Goal: Task Accomplishment & Management: Complete application form

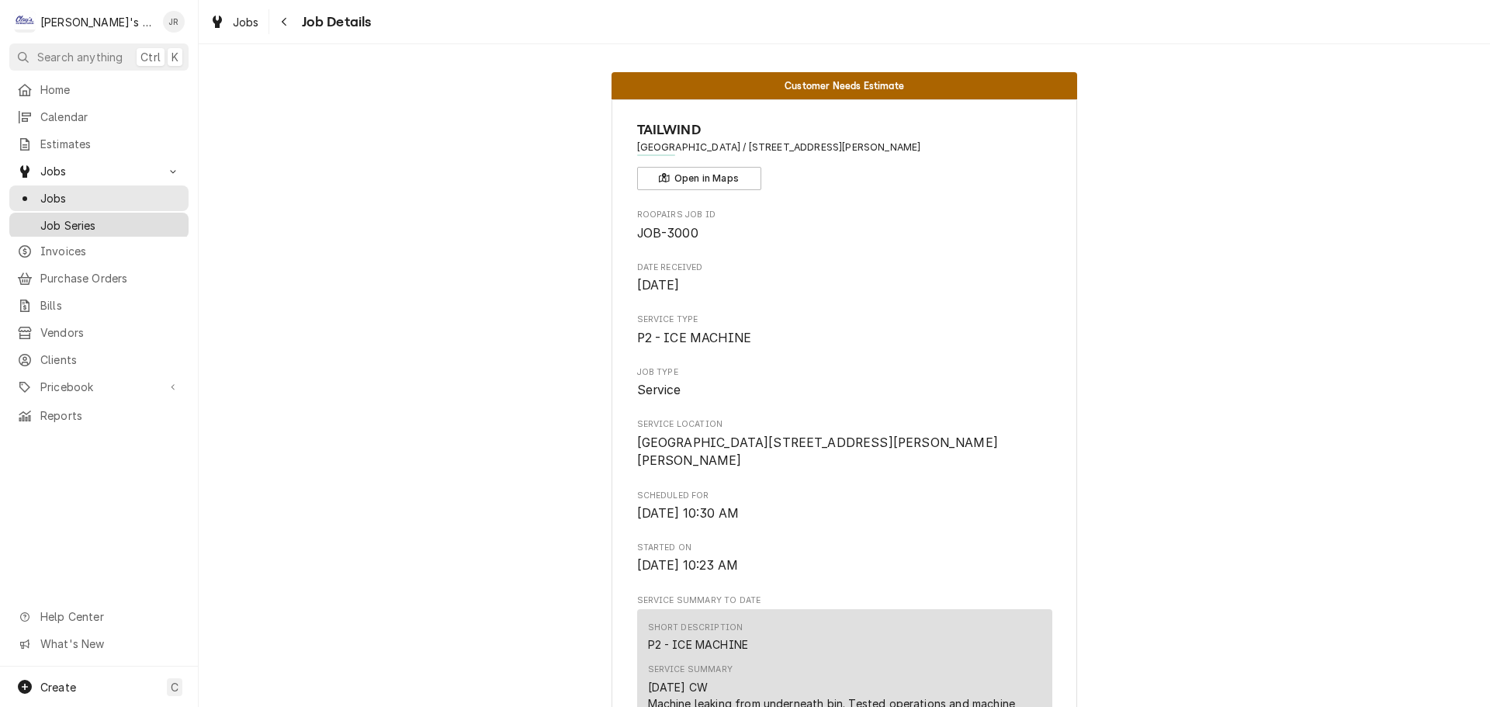
scroll to position [1242, 0]
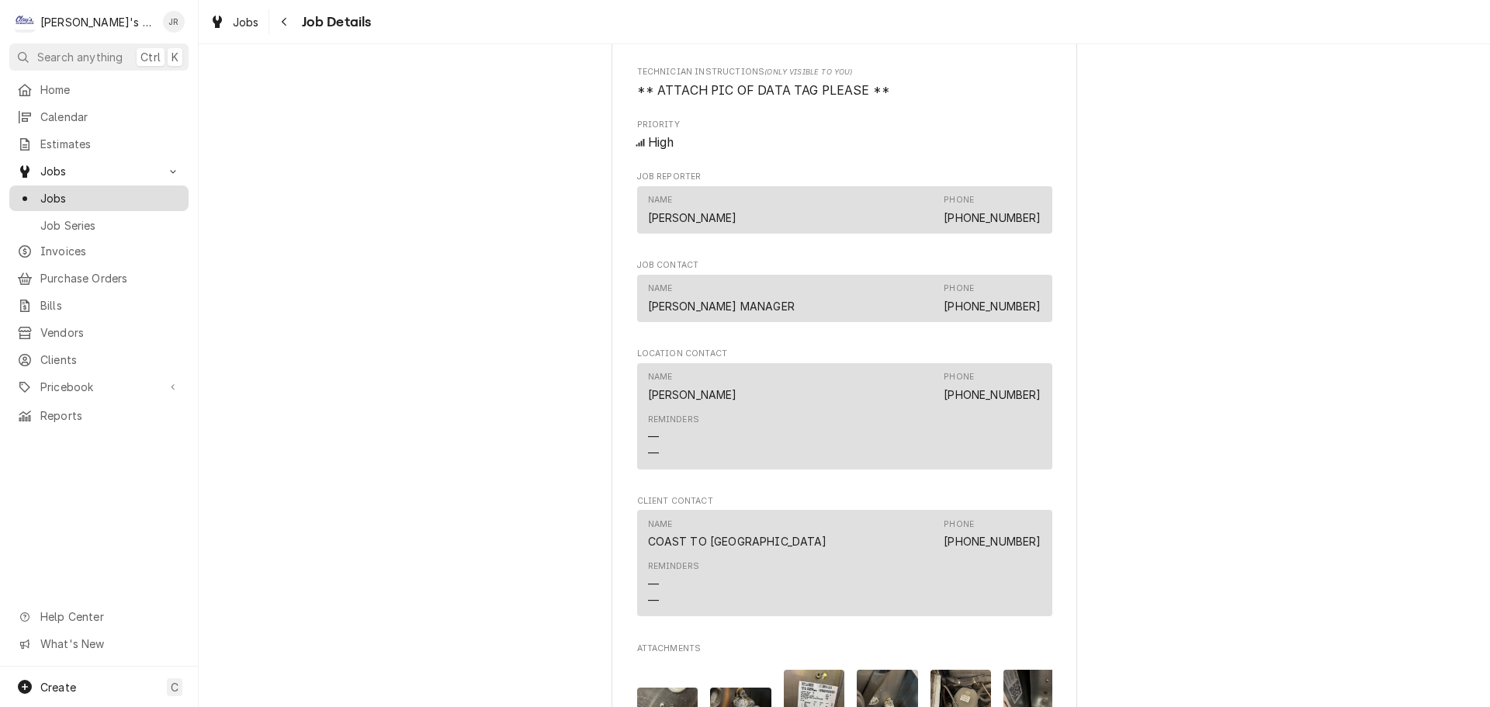
click at [99, 190] on span "Jobs" at bounding box center [110, 198] width 140 height 16
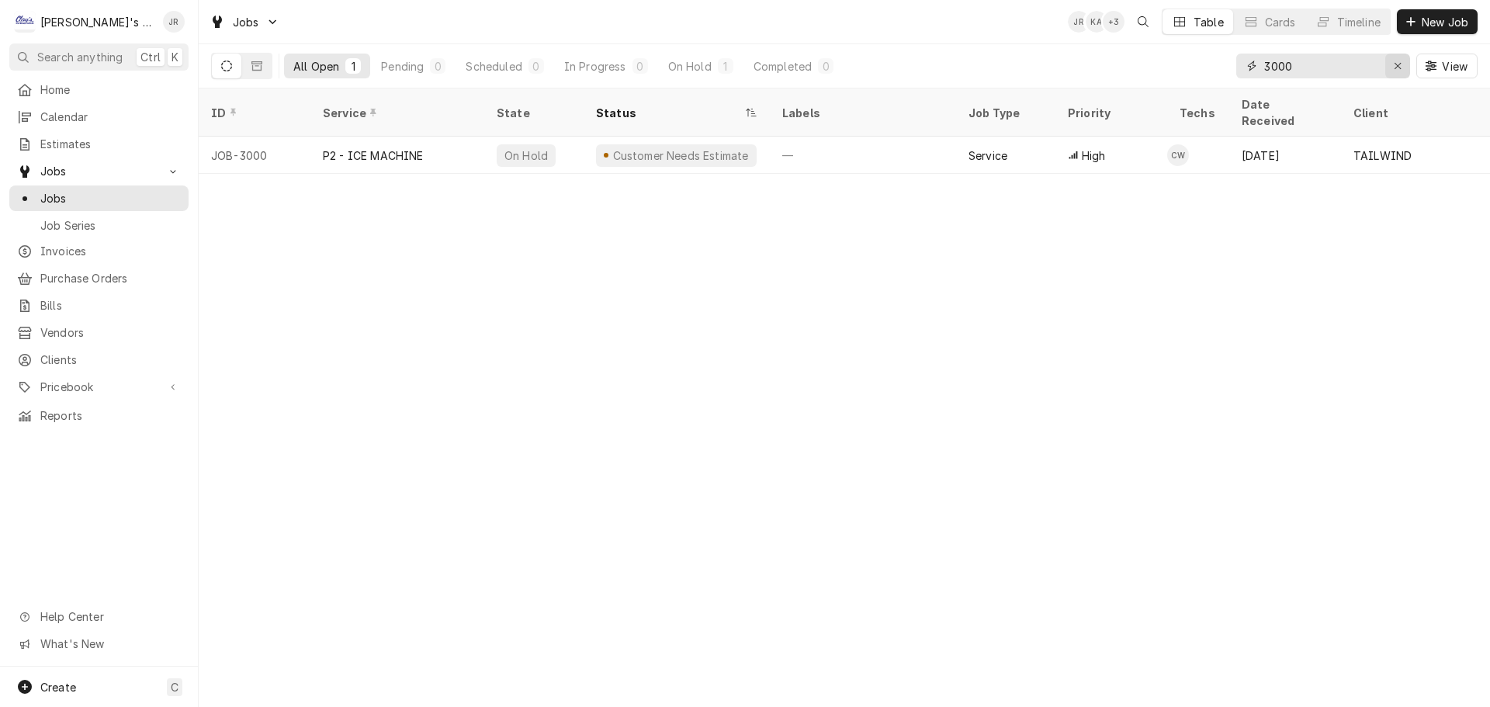
click at [1401, 73] on div "Erase input" at bounding box center [1398, 66] width 16 height 16
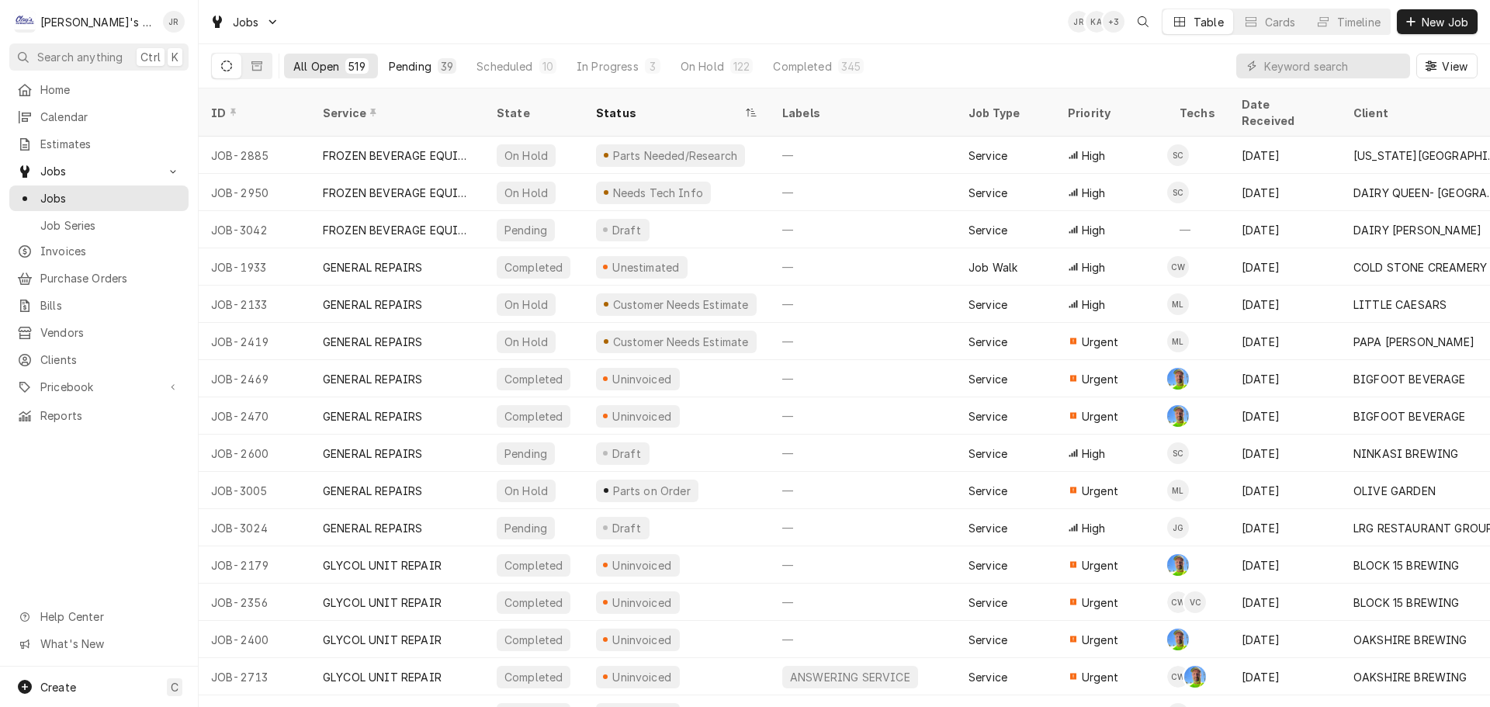
click at [428, 68] on button "Pending 39" at bounding box center [422, 66] width 86 height 25
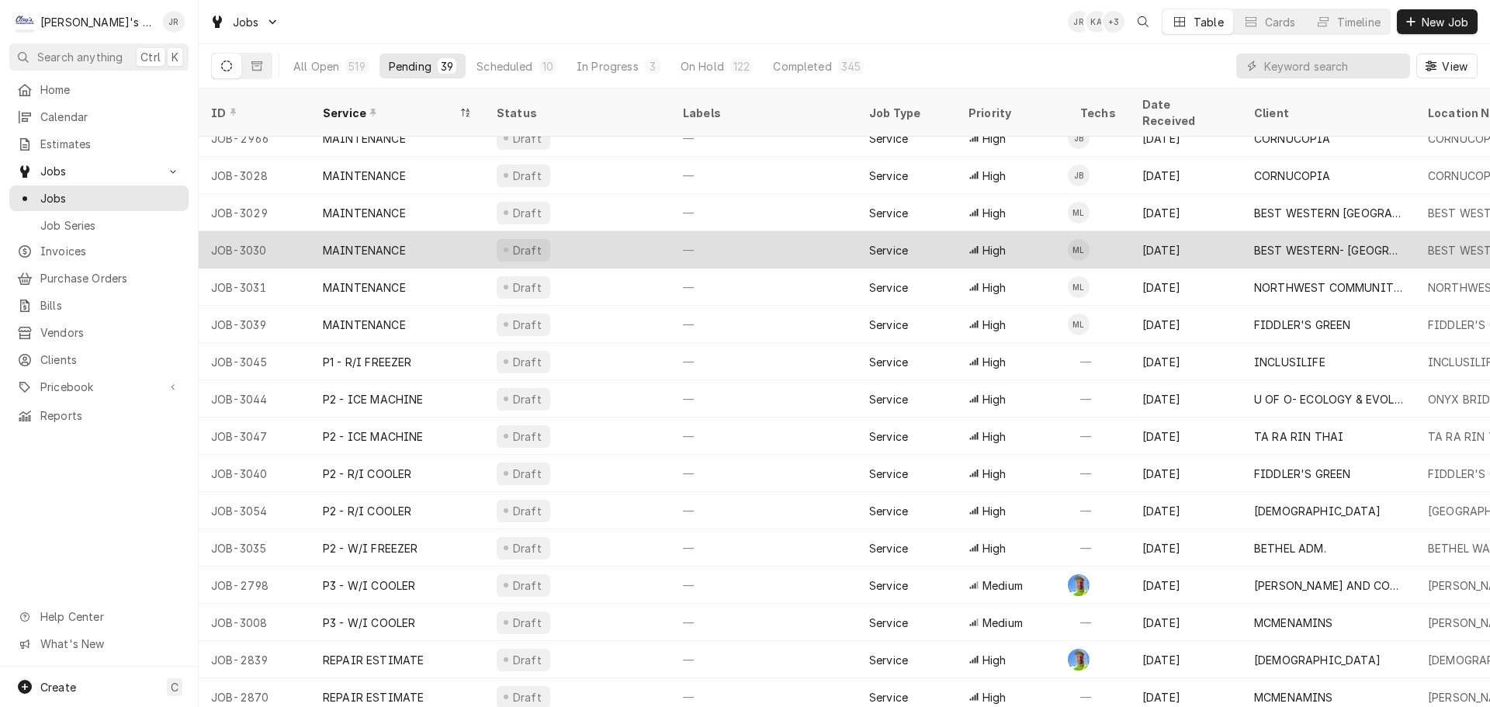
scroll to position [764, 0]
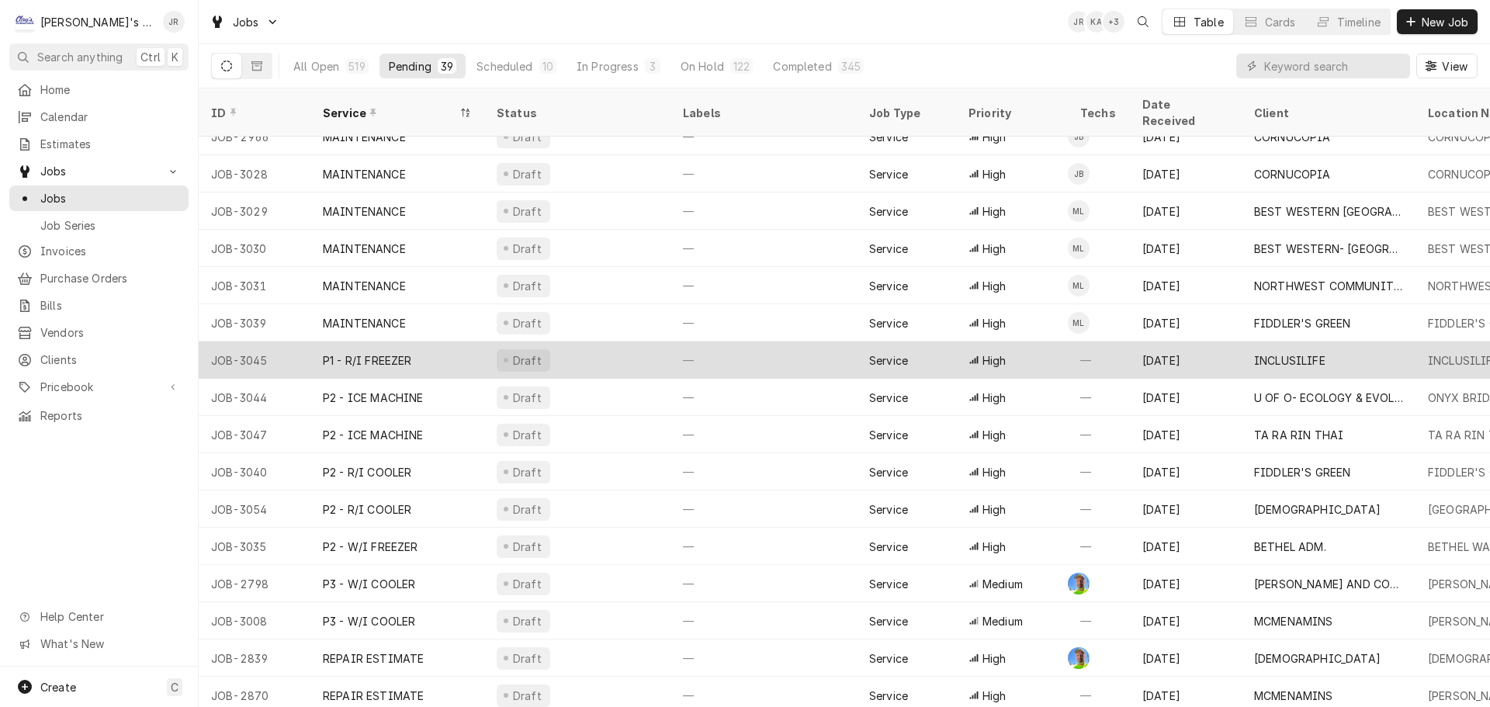
click at [594, 341] on div "Draft" at bounding box center [577, 359] width 186 height 37
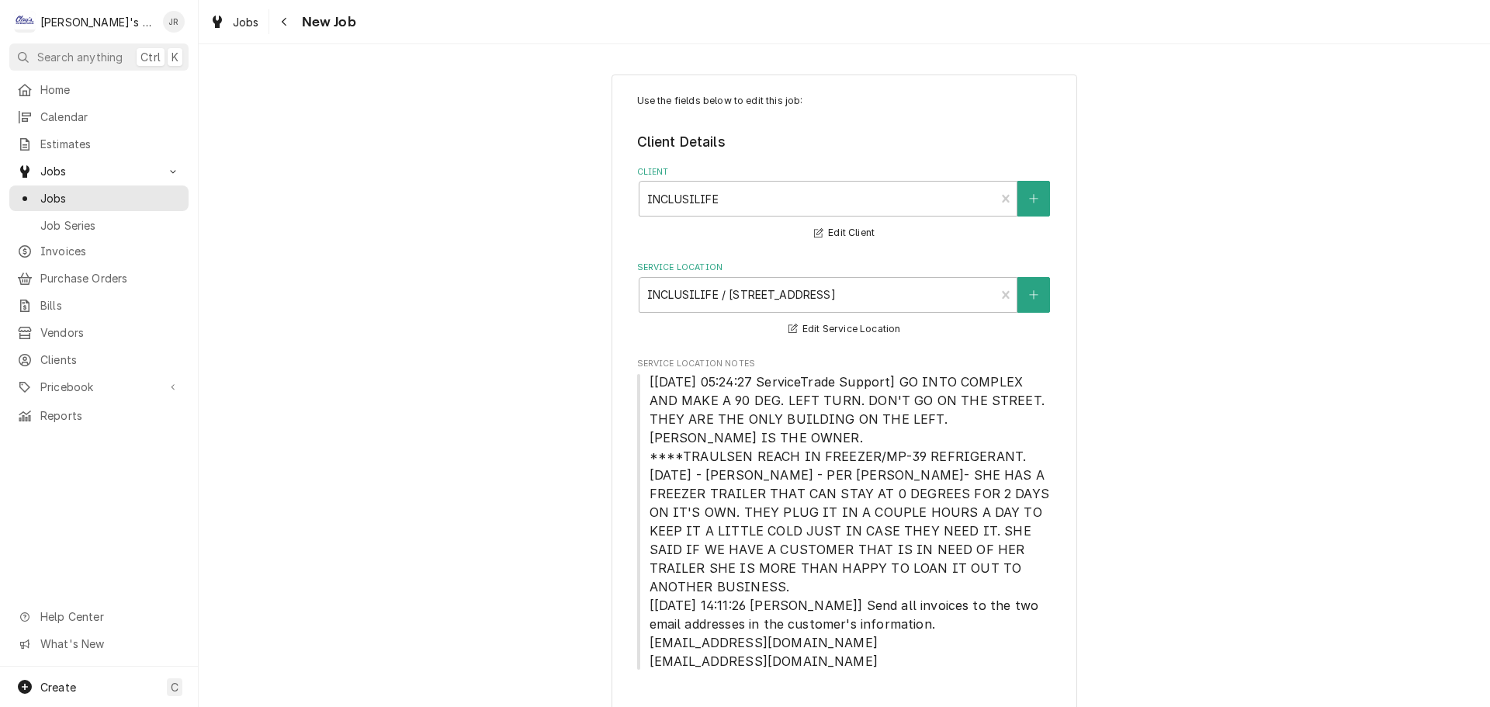
type textarea "x"
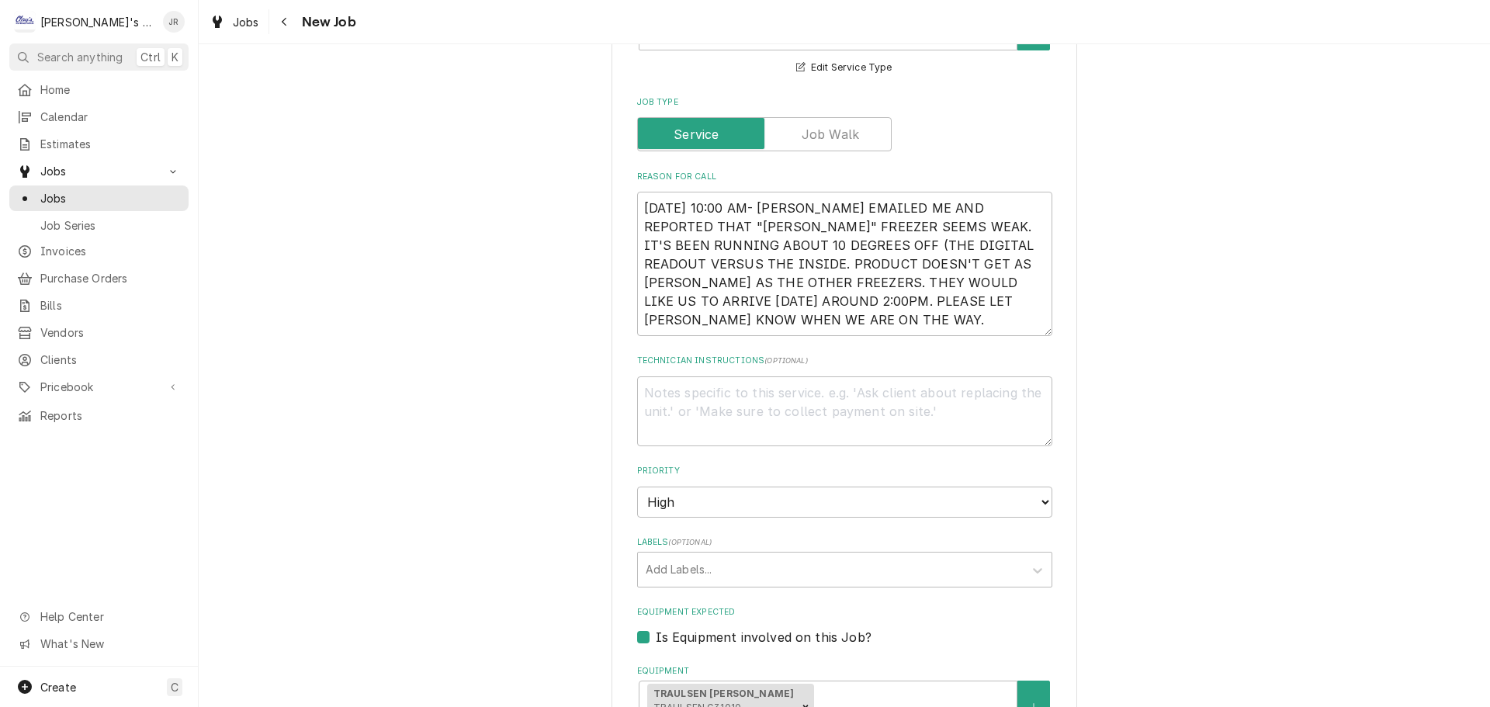
scroll to position [871, 0]
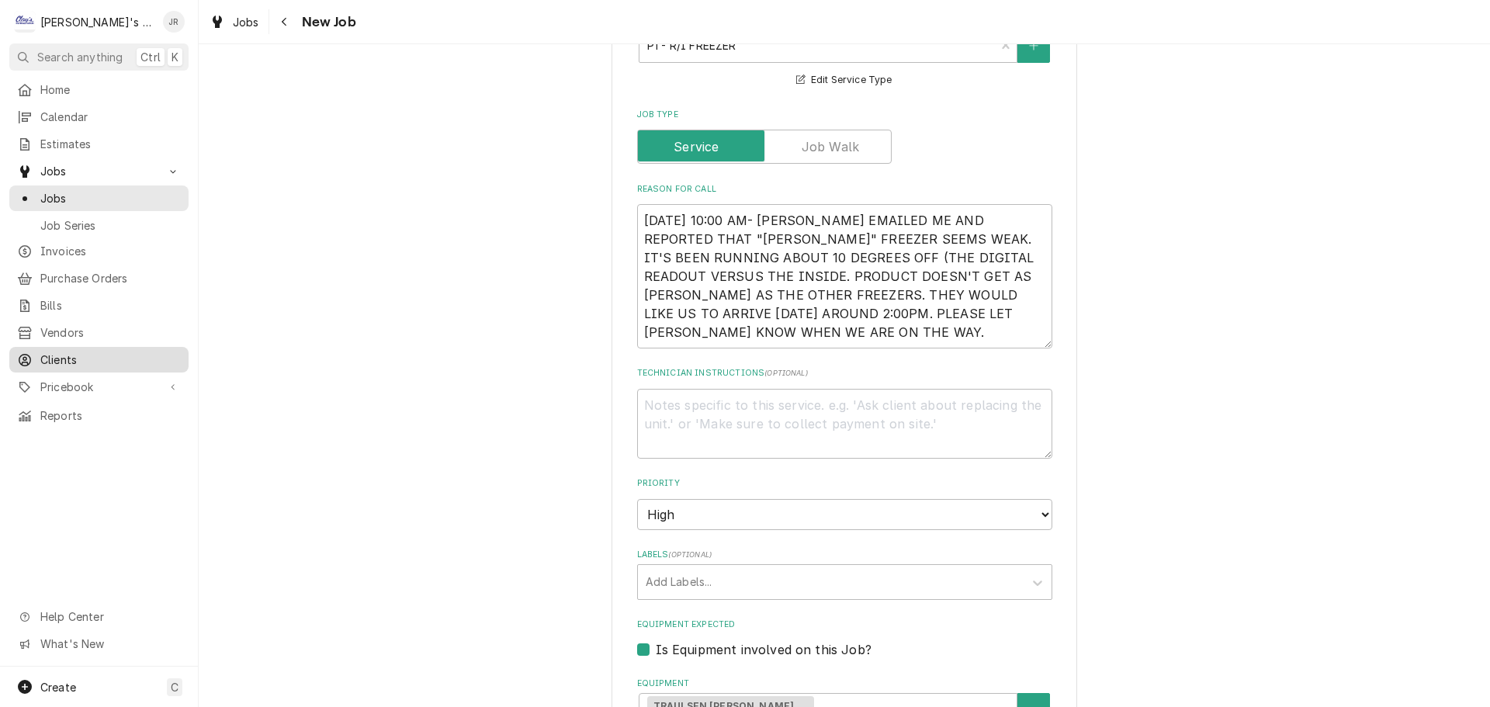
click at [106, 352] on span "Clients" at bounding box center [110, 360] width 140 height 16
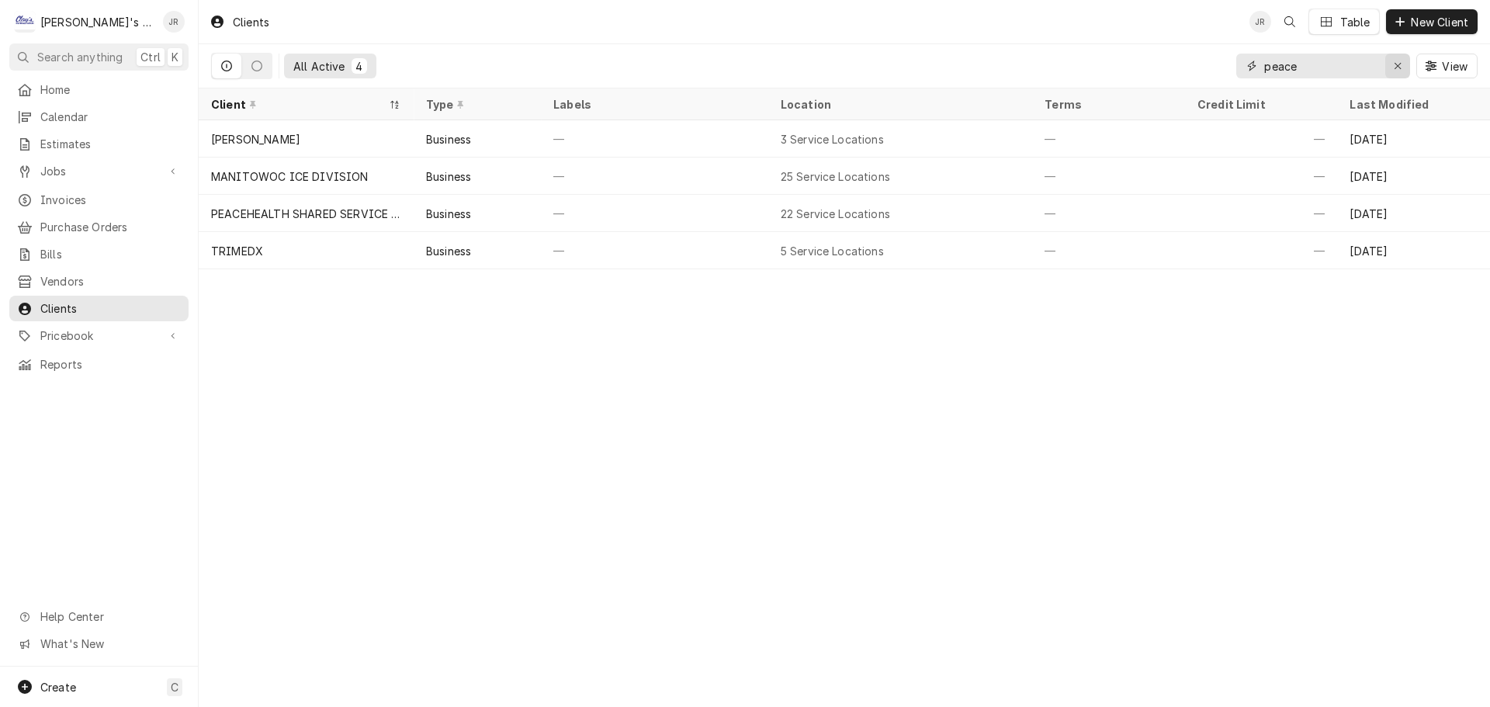
click at [1398, 62] on icon "Erase input" at bounding box center [1398, 66] width 9 height 11
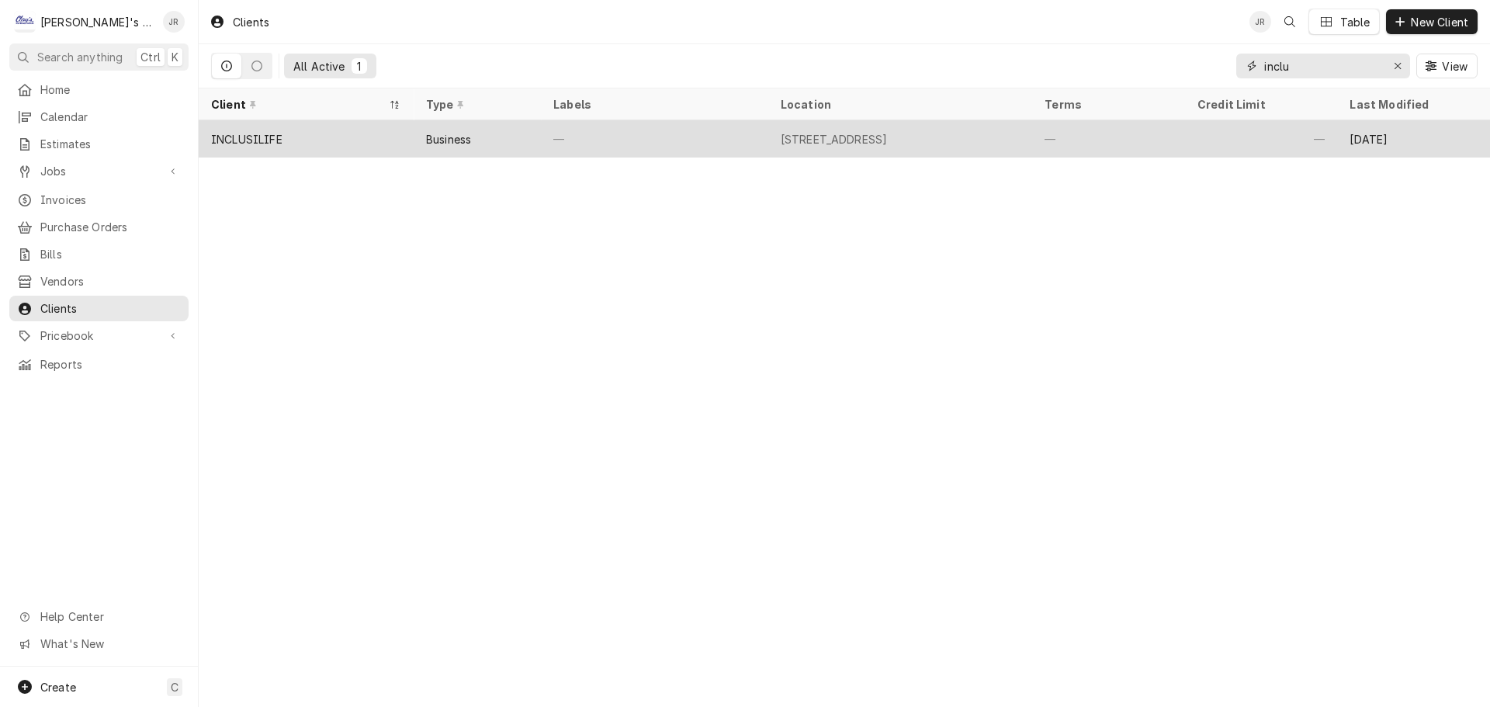
type input "inclu"
click at [334, 129] on div "INCLUSILIFE" at bounding box center [306, 138] width 215 height 37
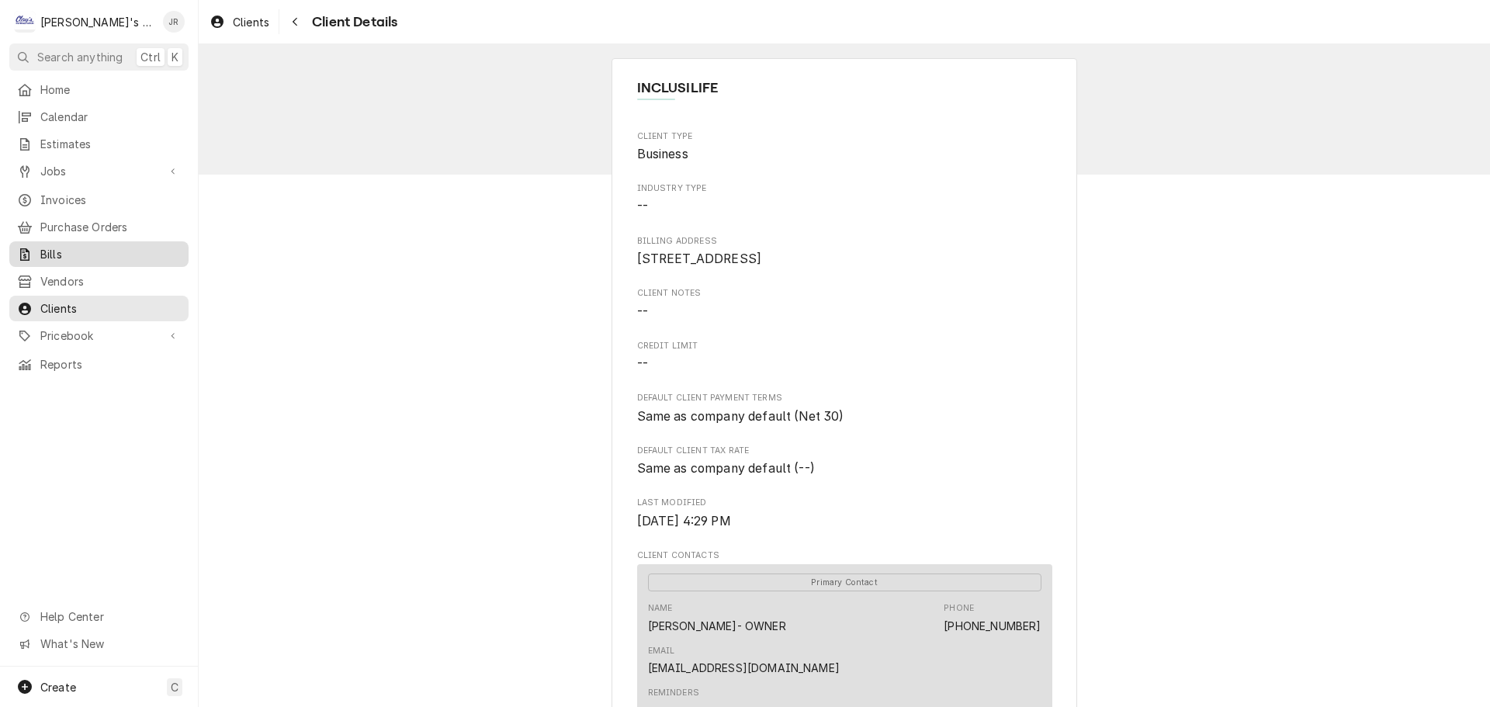
click at [81, 246] on span "Bills" at bounding box center [110, 254] width 140 height 16
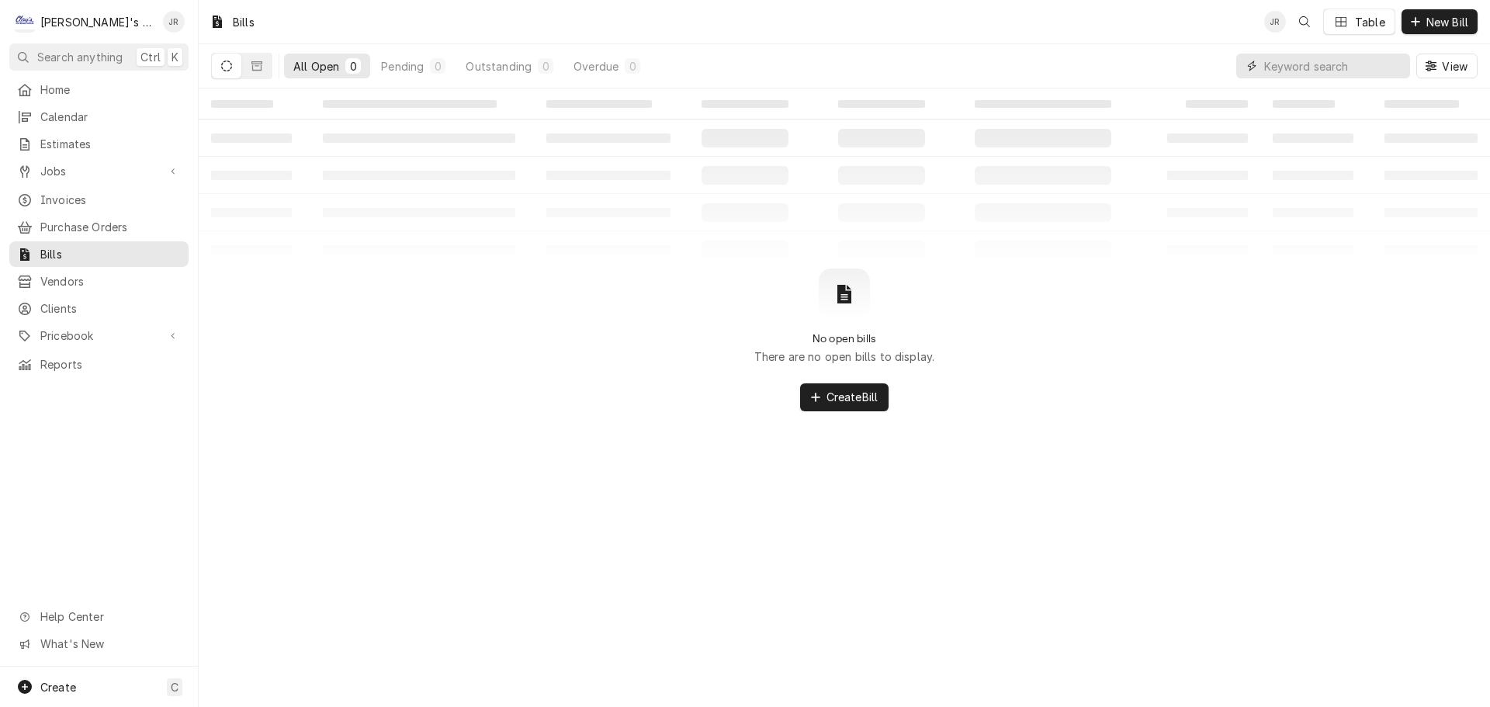
click at [1329, 64] on input "Dynamic Content Wrapper" at bounding box center [1333, 66] width 138 height 25
type input "inclus"
click at [246, 66] on button "Dynamic Content Wrapper" at bounding box center [256, 66] width 29 height 25
click at [231, 69] on icon "Dynamic Content Wrapper" at bounding box center [226, 66] width 11 height 11
click at [100, 196] on span "Invoices" at bounding box center [110, 200] width 140 height 16
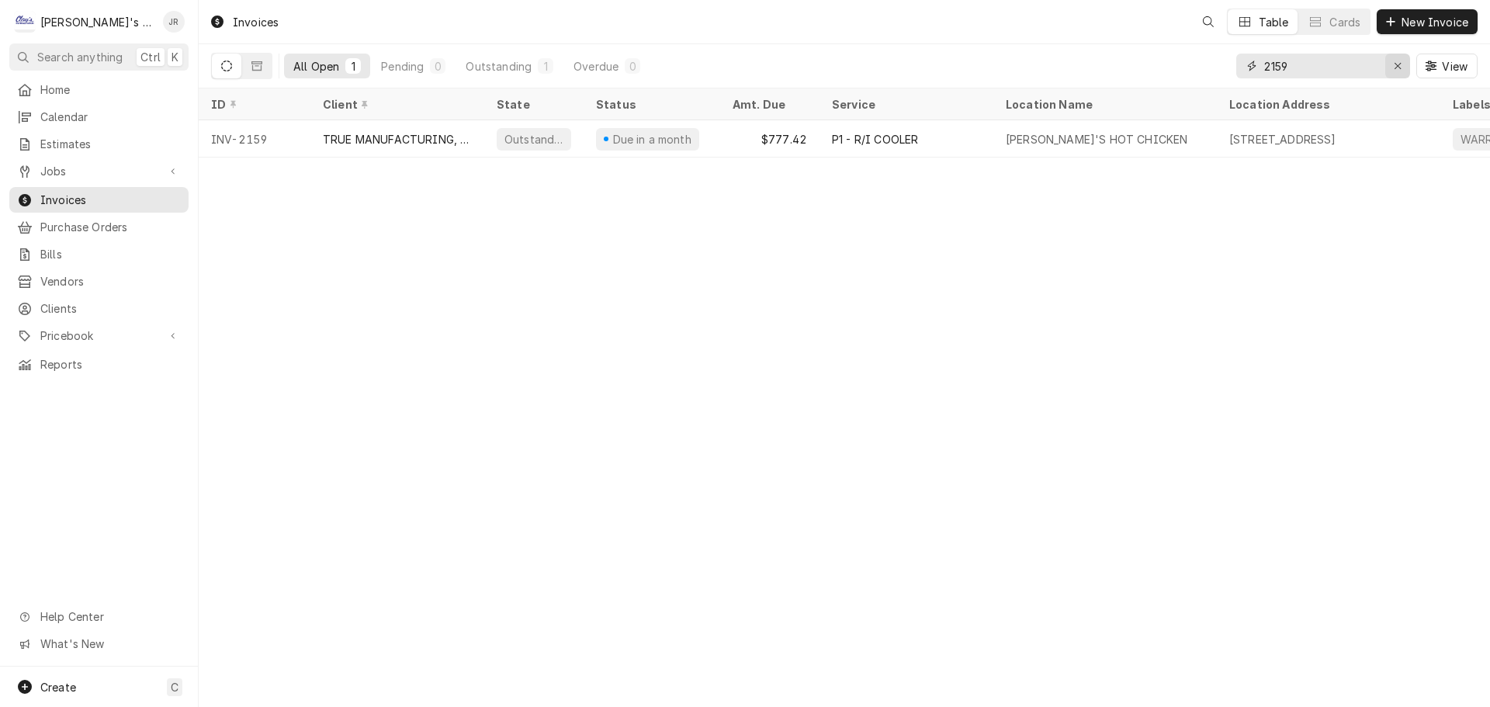
click at [1395, 66] on icon "Erase input" at bounding box center [1398, 66] width 9 height 11
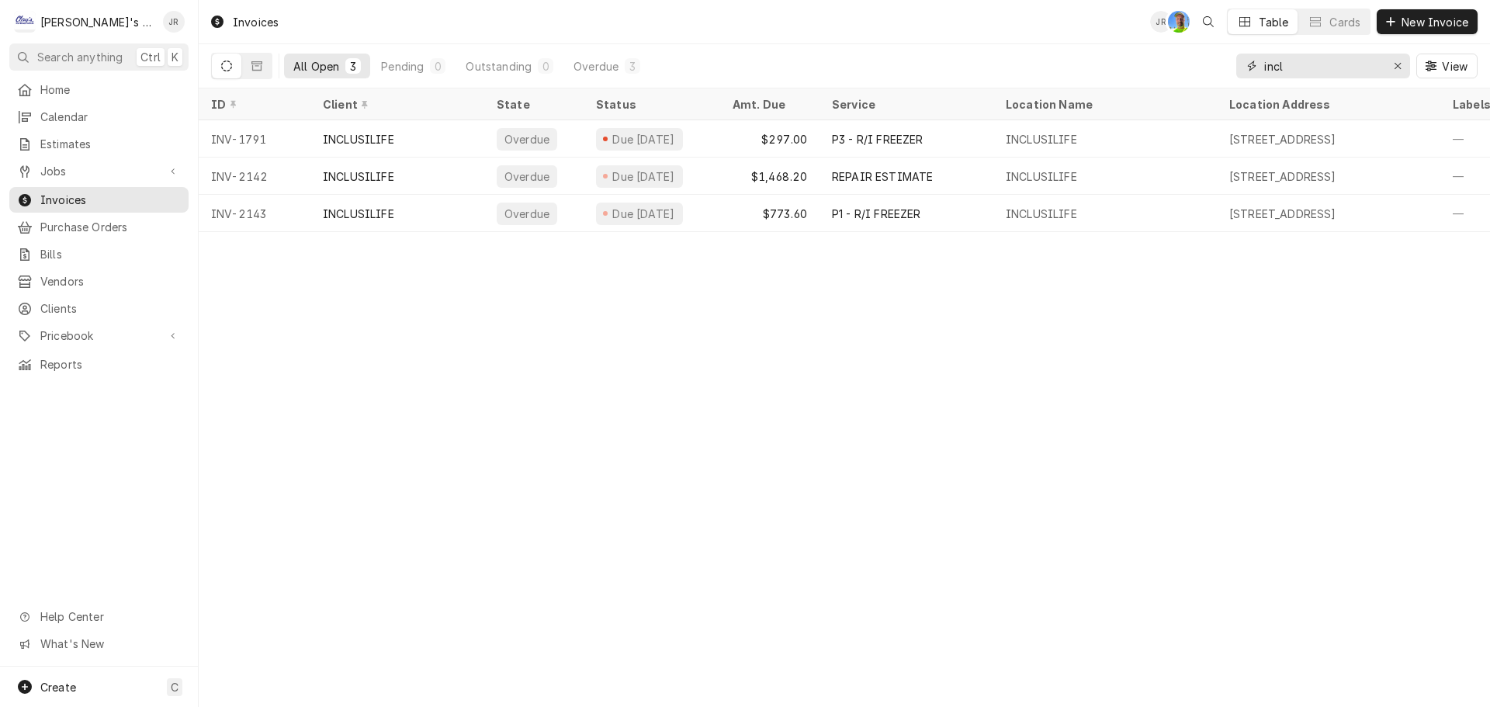
type input "incl"
click at [221, 69] on icon "Dynamic Content Wrapper" at bounding box center [226, 66] width 11 height 11
click at [254, 64] on icon "Dynamic Content Wrapper" at bounding box center [256, 65] width 11 height 9
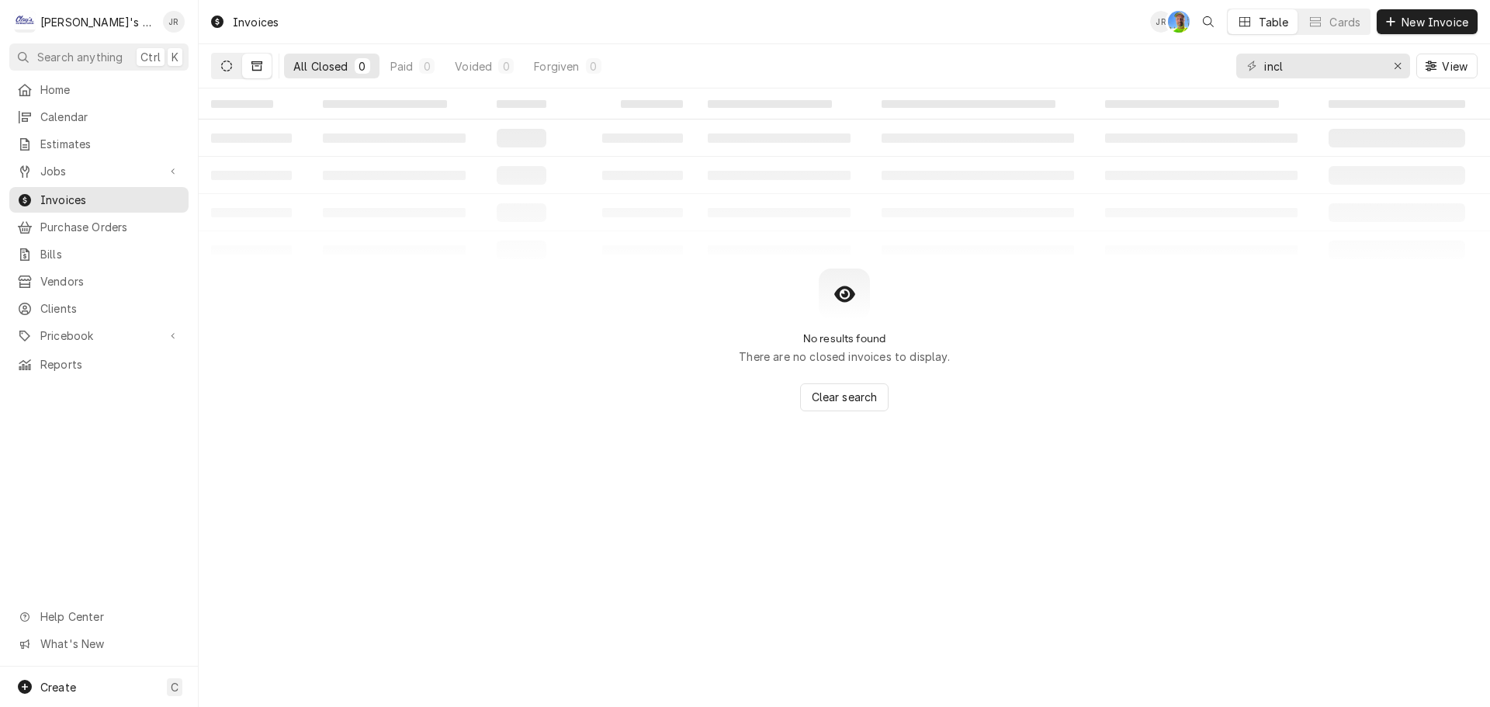
click at [231, 70] on icon "Dynamic Content Wrapper" at bounding box center [226, 66] width 11 height 11
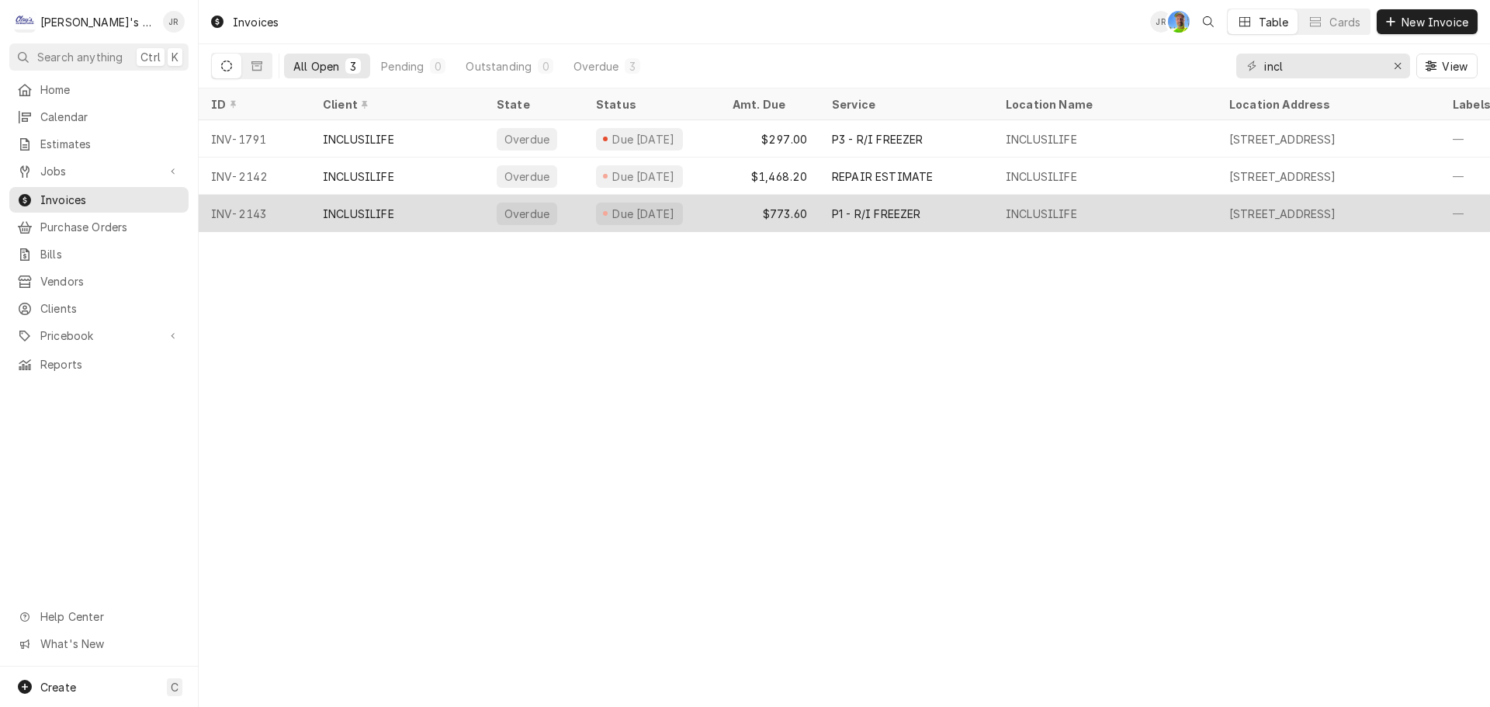
click at [445, 204] on div "INCLUSILIFE" at bounding box center [397, 213] width 174 height 37
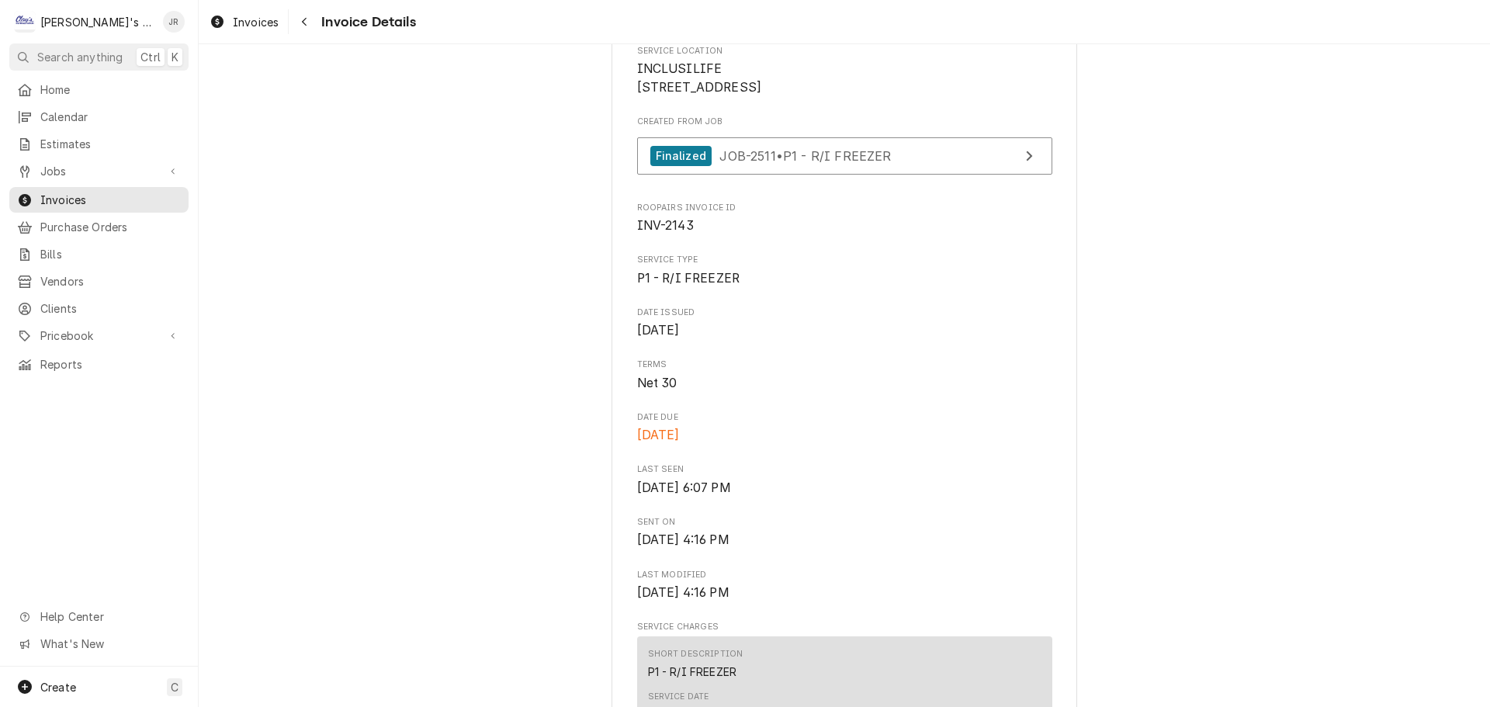
scroll to position [154, 0]
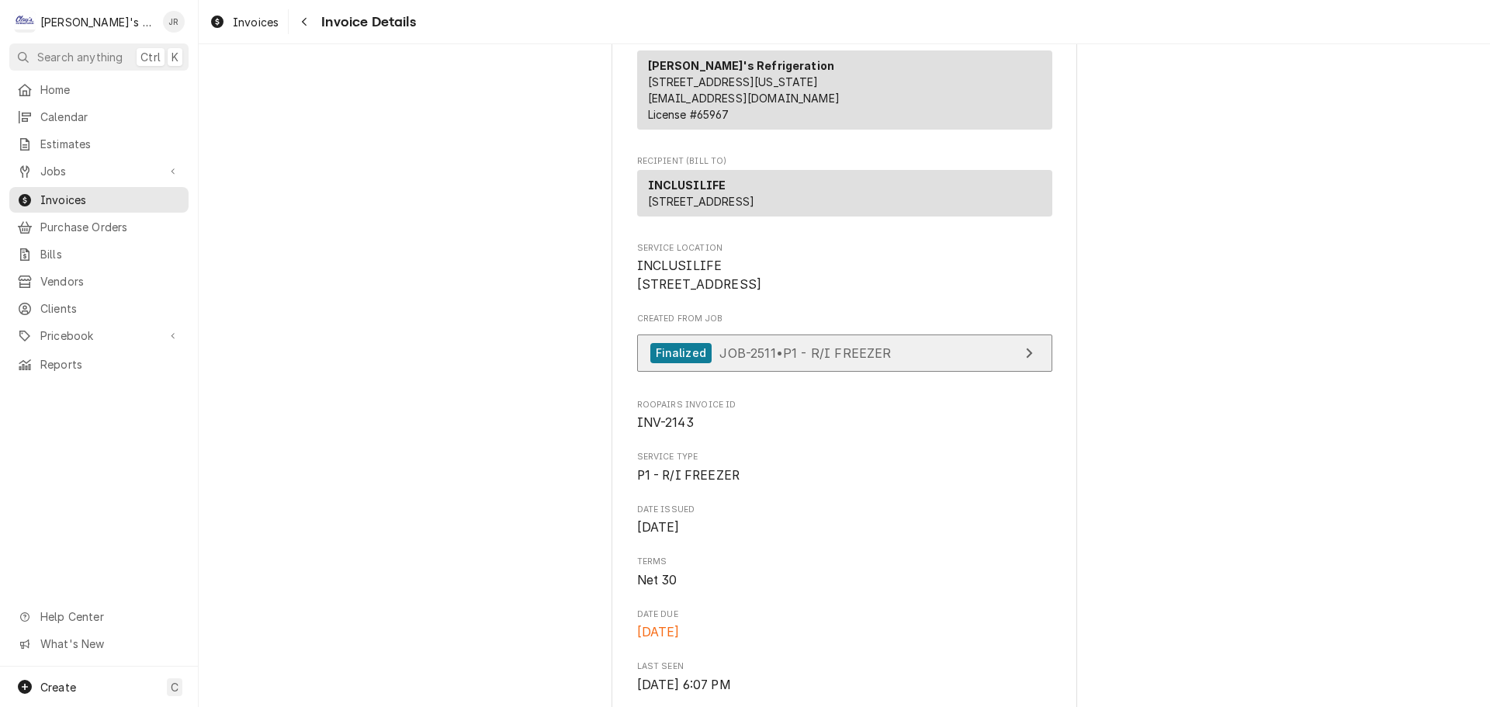
click at [835, 360] on span "JOB-2511 • P1 - R/I FREEZER" at bounding box center [805, 353] width 172 height 16
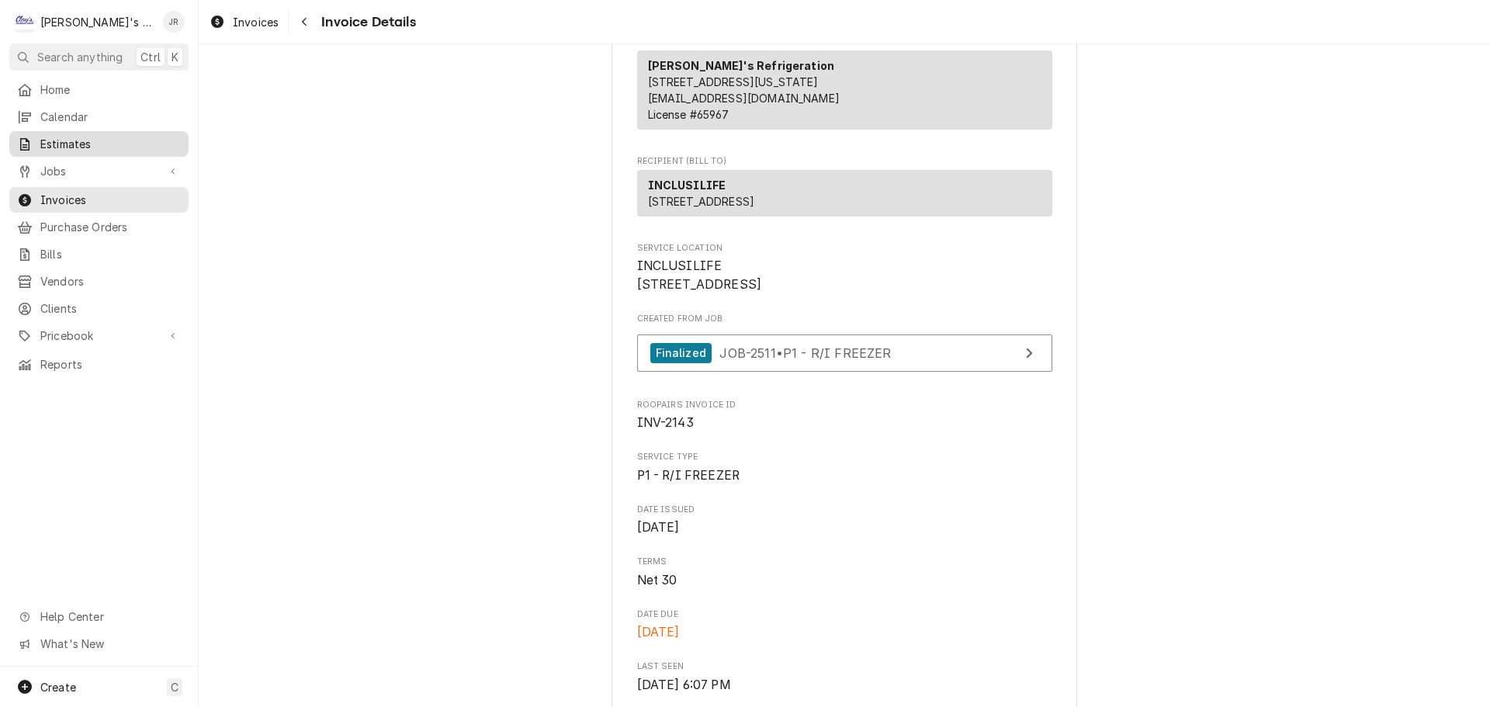
click at [148, 140] on span "Estimates" at bounding box center [110, 144] width 140 height 16
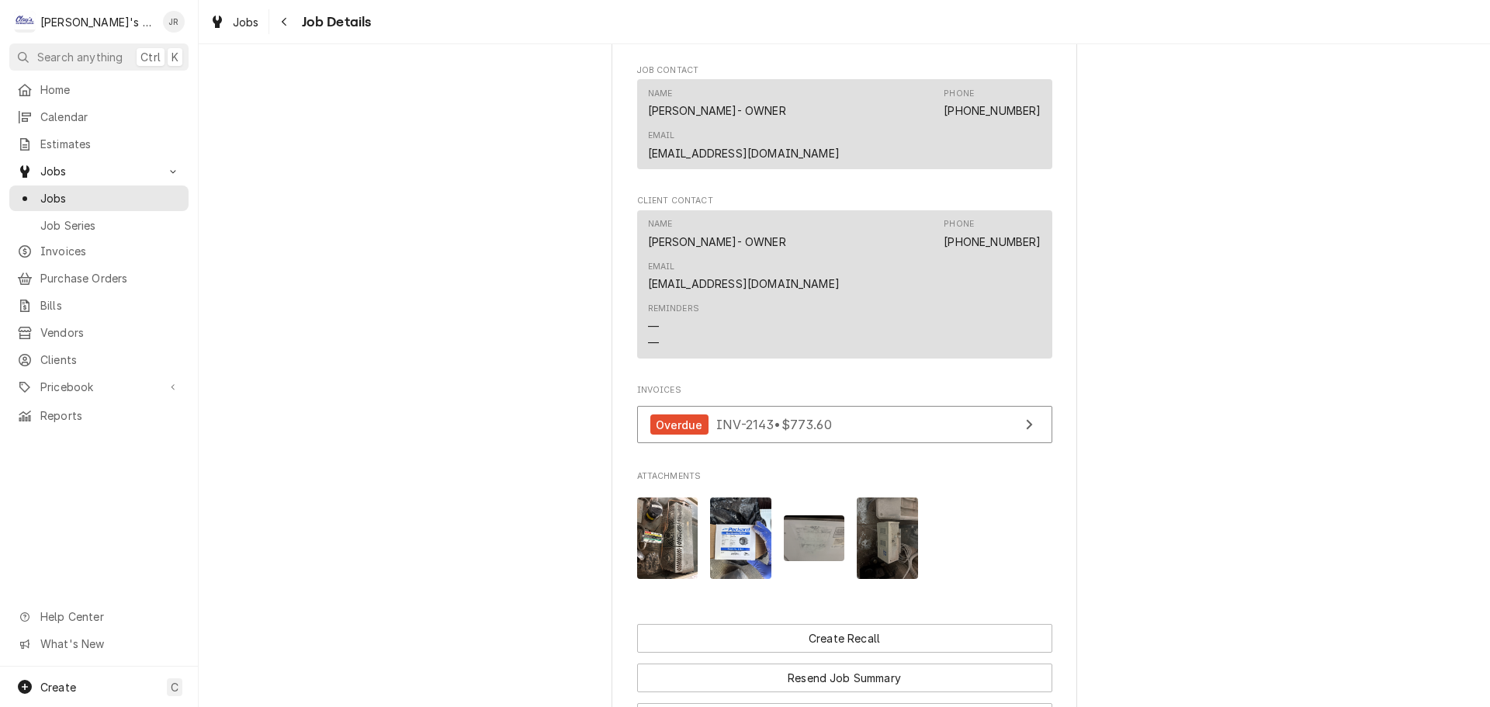
scroll to position [1630, 0]
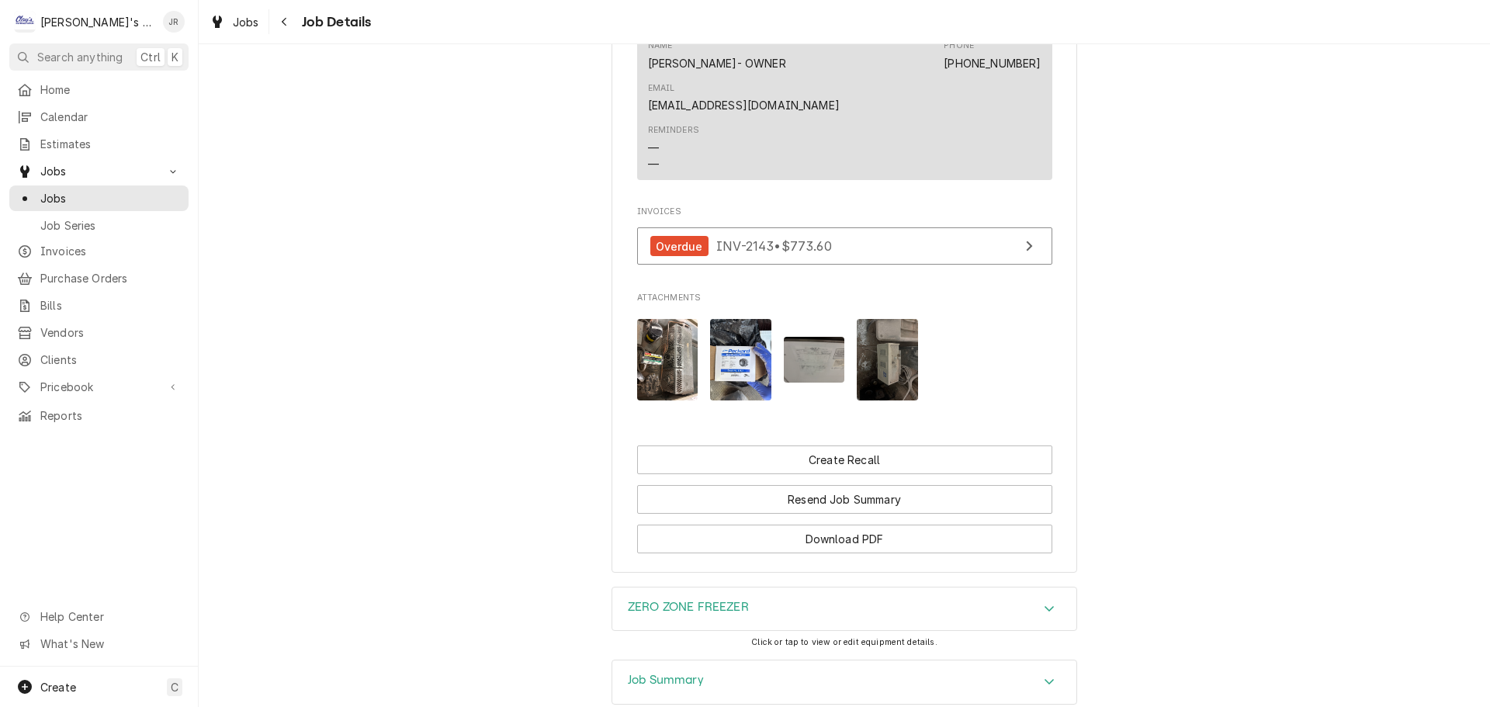
click at [662, 357] on img "Attachments" at bounding box center [667, 359] width 61 height 81
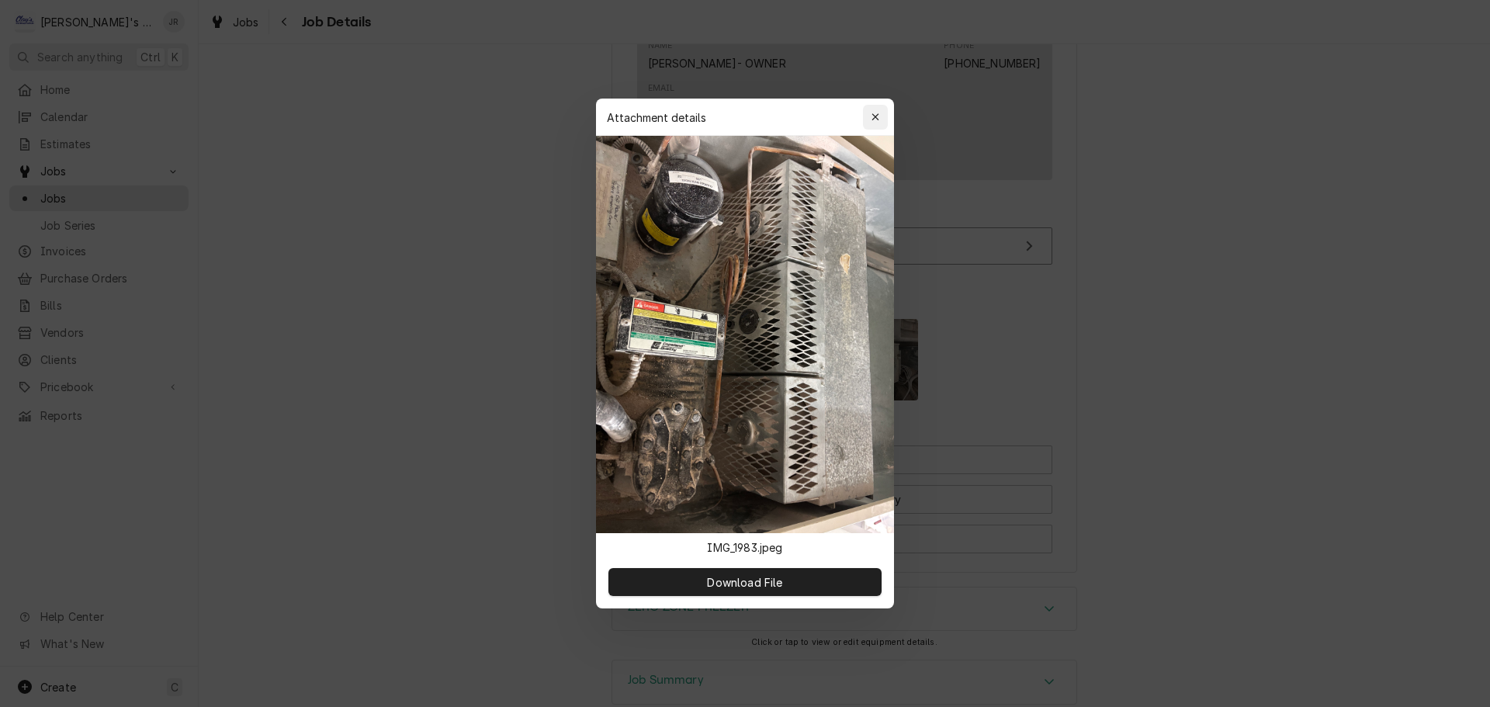
click at [870, 118] on div "button" at bounding box center [876, 117] width 16 height 16
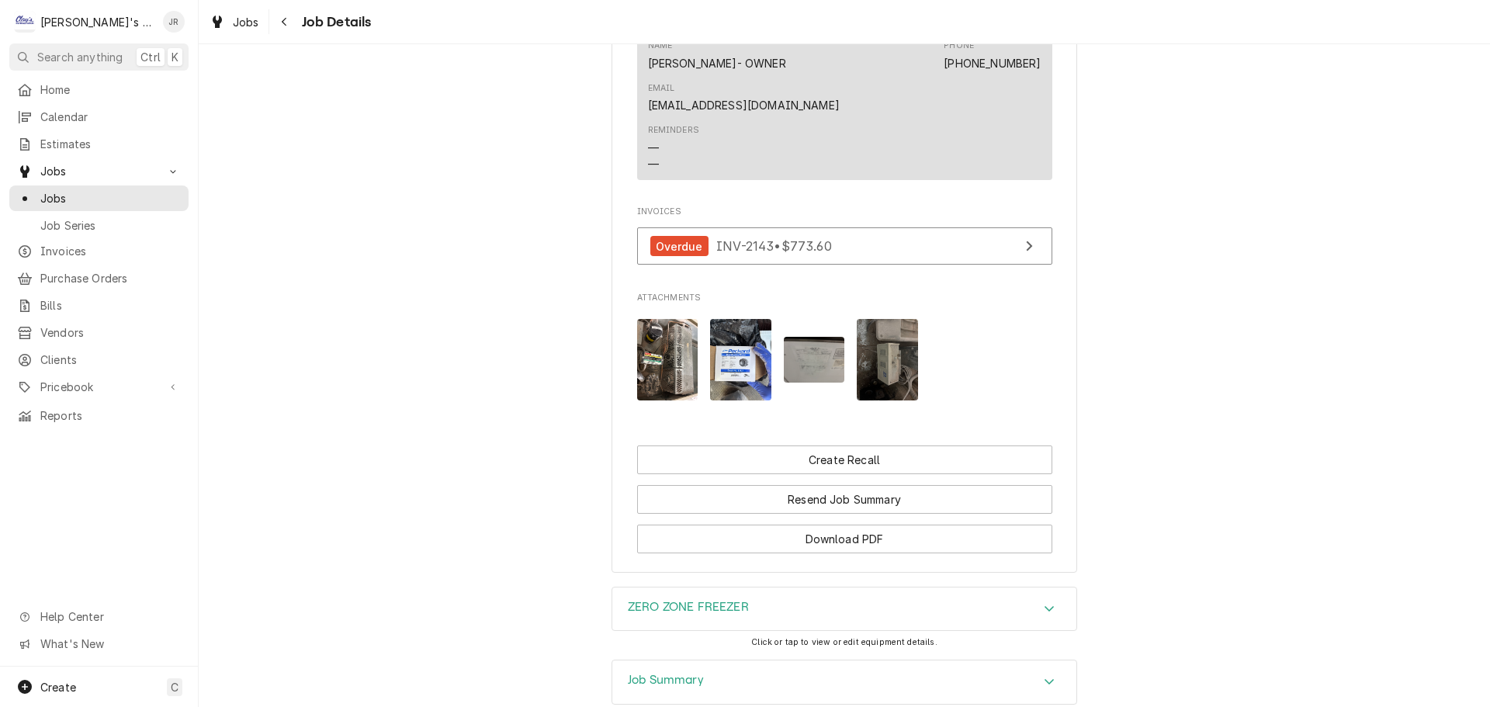
click at [724, 364] on img "Attachments" at bounding box center [740, 359] width 61 height 81
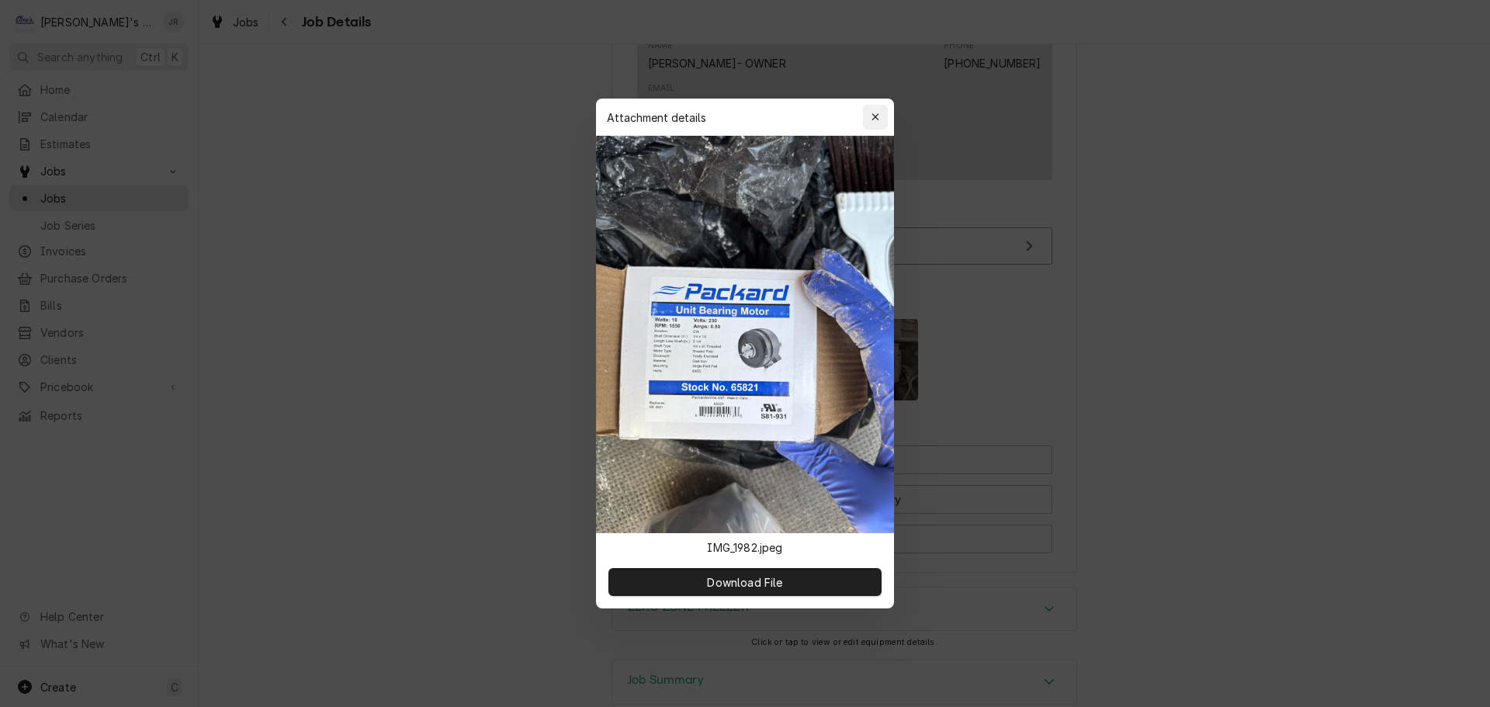
click at [880, 115] on div "button" at bounding box center [876, 117] width 16 height 16
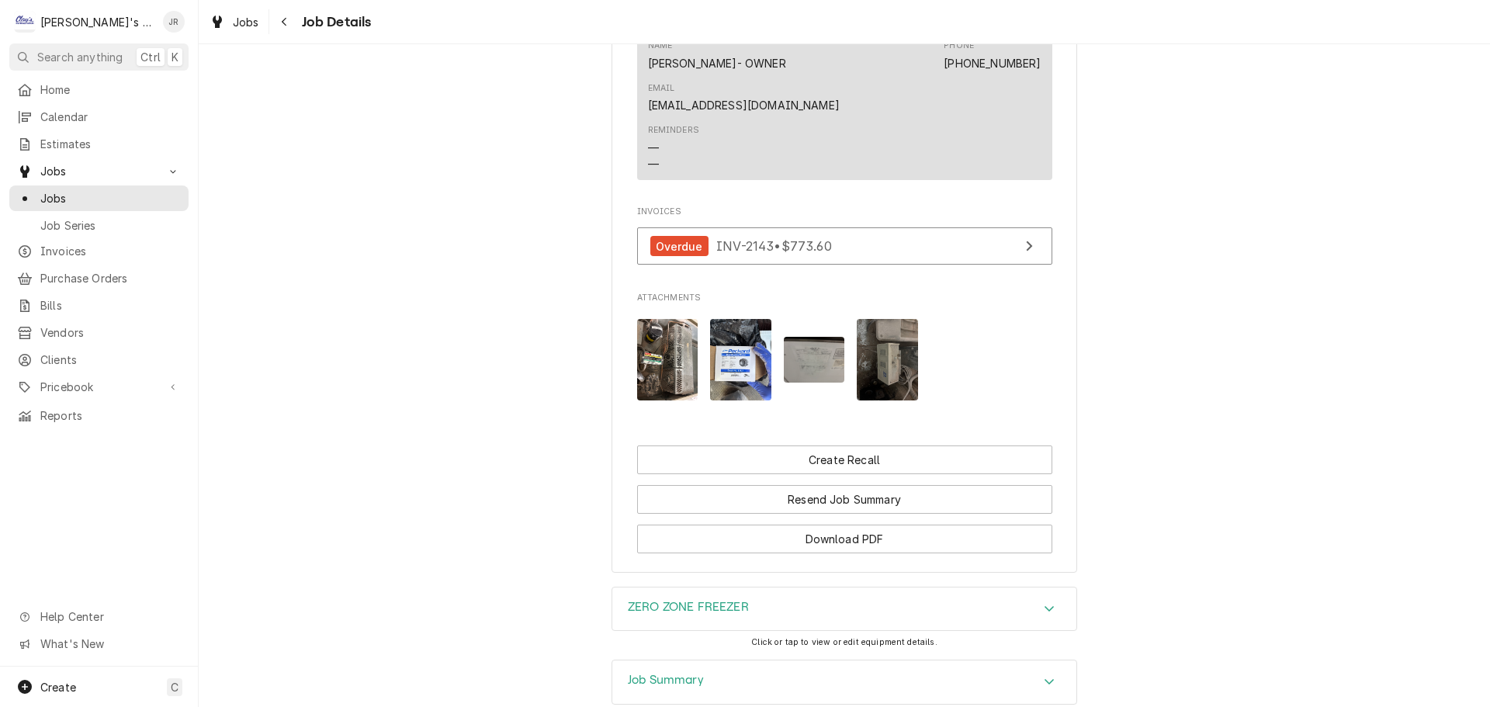
click at [810, 372] on img "Attachments" at bounding box center [814, 360] width 61 height 46
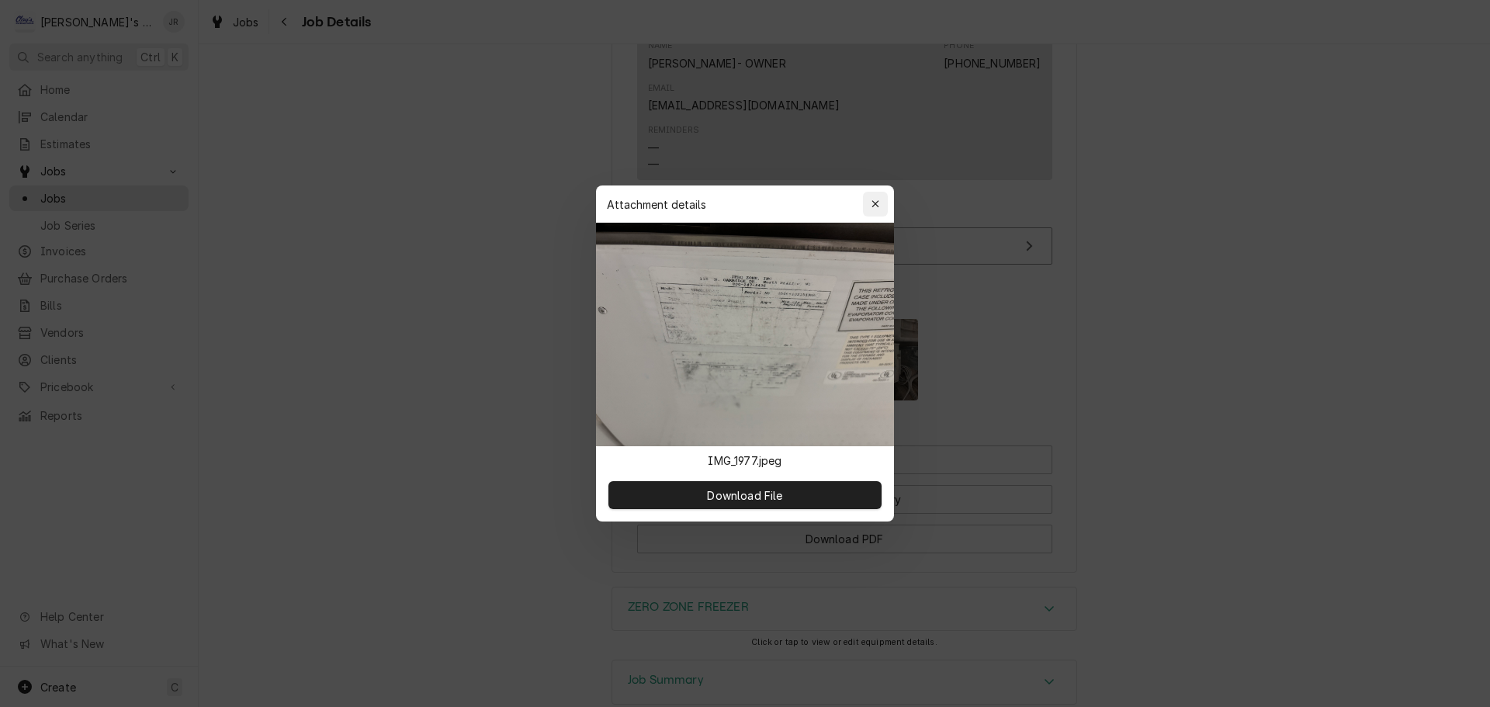
click at [876, 205] on icon "button" at bounding box center [874, 203] width 7 height 7
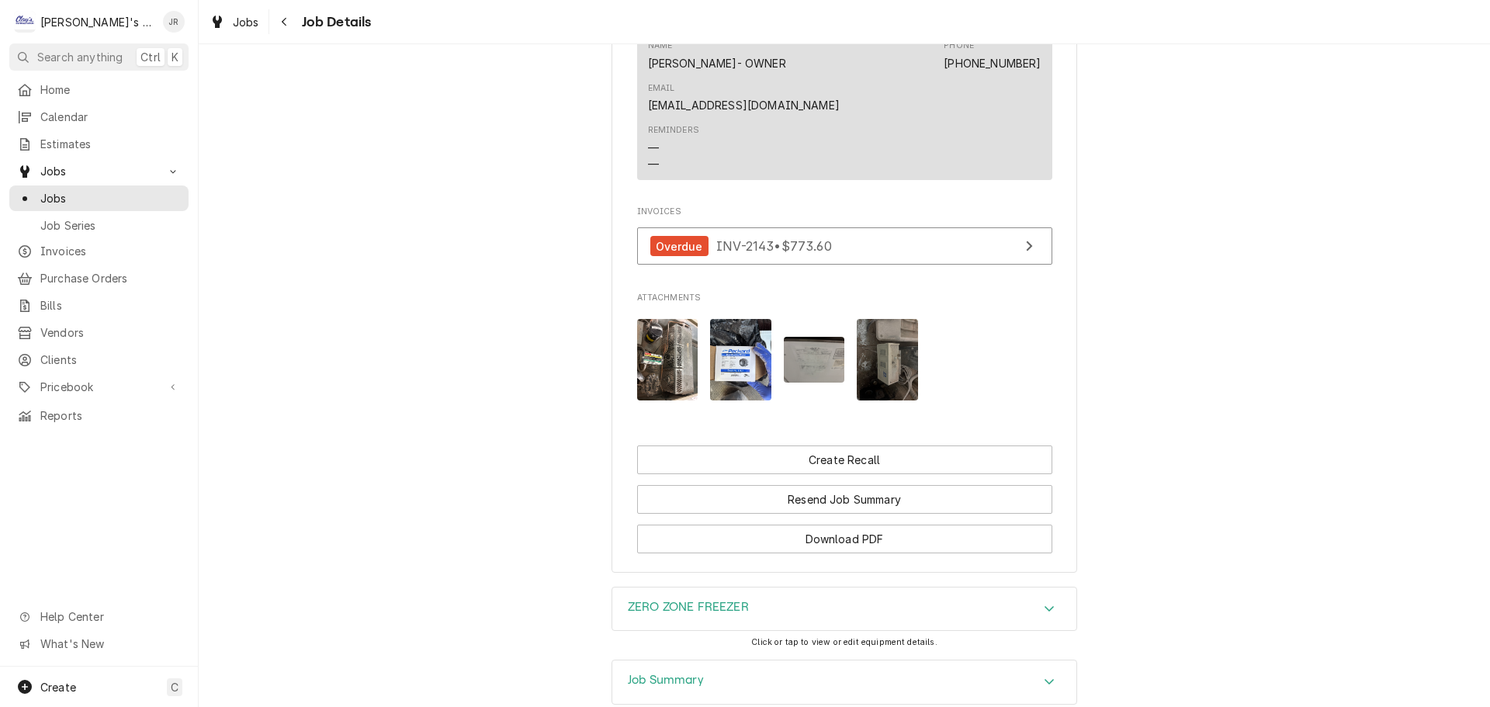
click at [894, 353] on img "Attachments" at bounding box center [887, 359] width 61 height 81
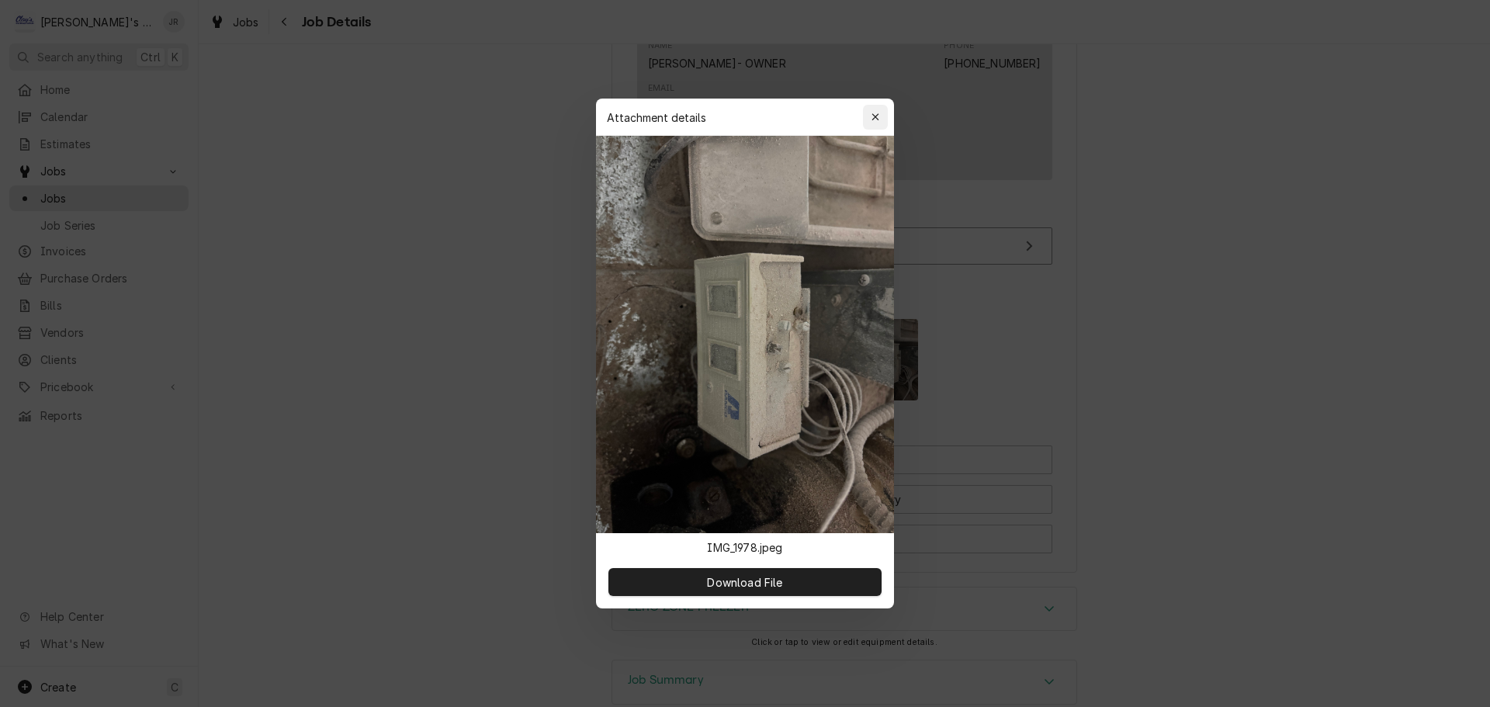
click at [878, 114] on icon "button" at bounding box center [875, 117] width 9 height 11
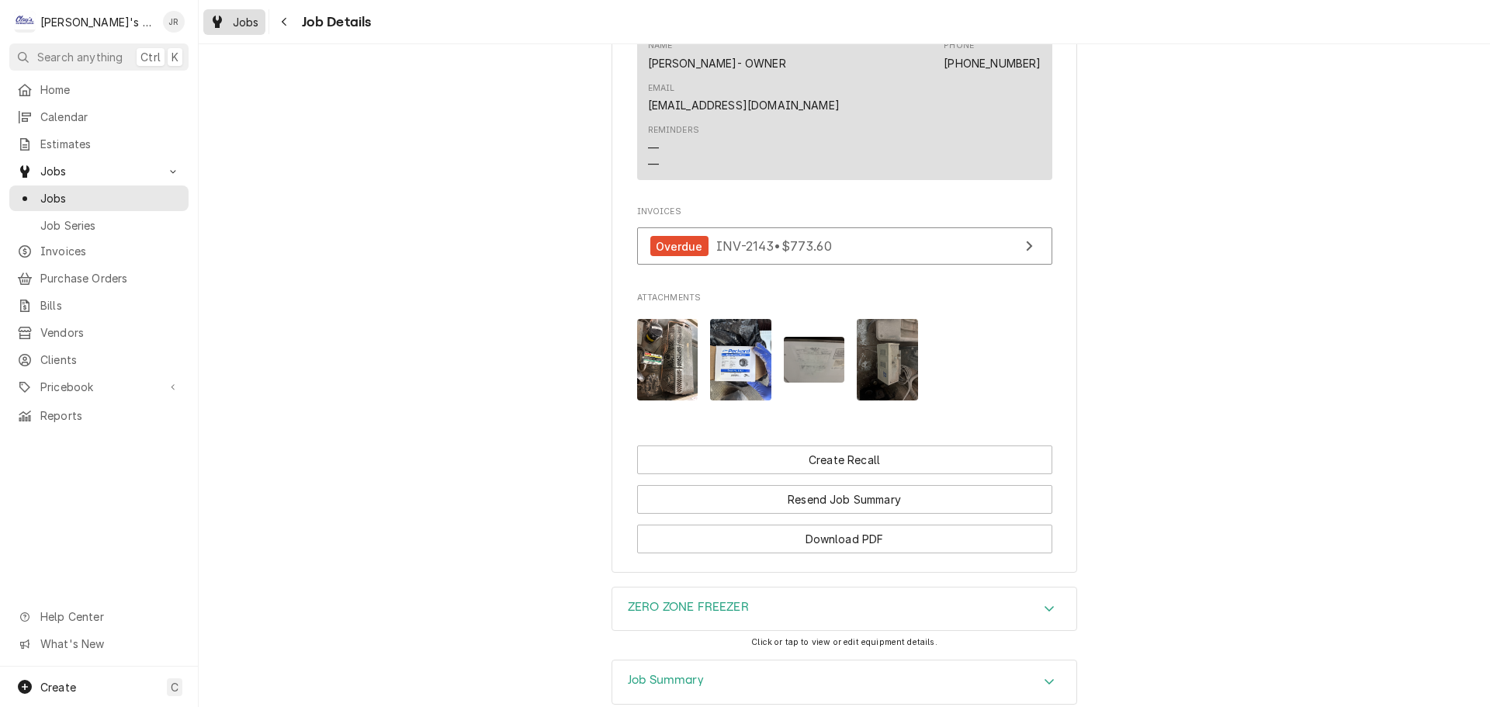
click at [222, 27] on div "Dynamic Content Wrapper" at bounding box center [218, 21] width 16 height 19
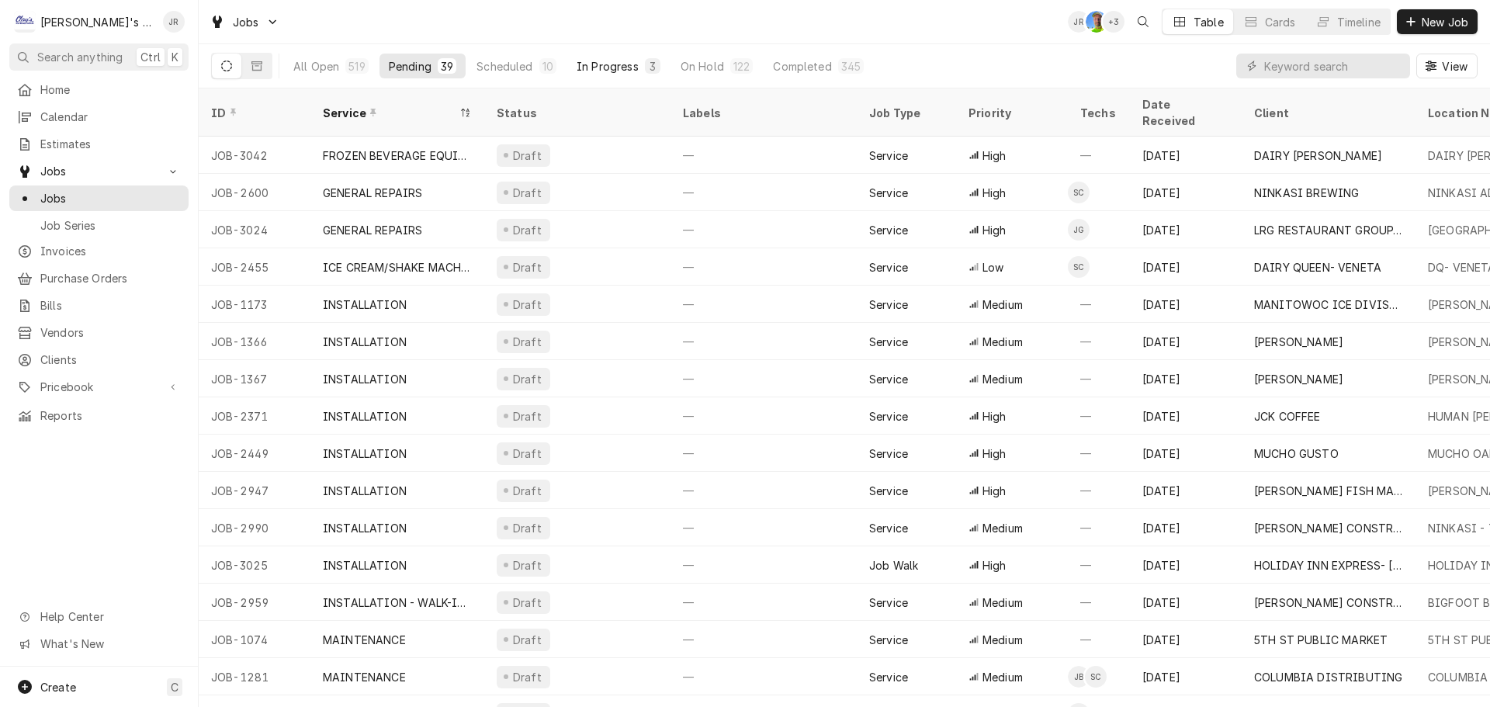
click at [598, 71] on div "In Progress" at bounding box center [608, 66] width 62 height 16
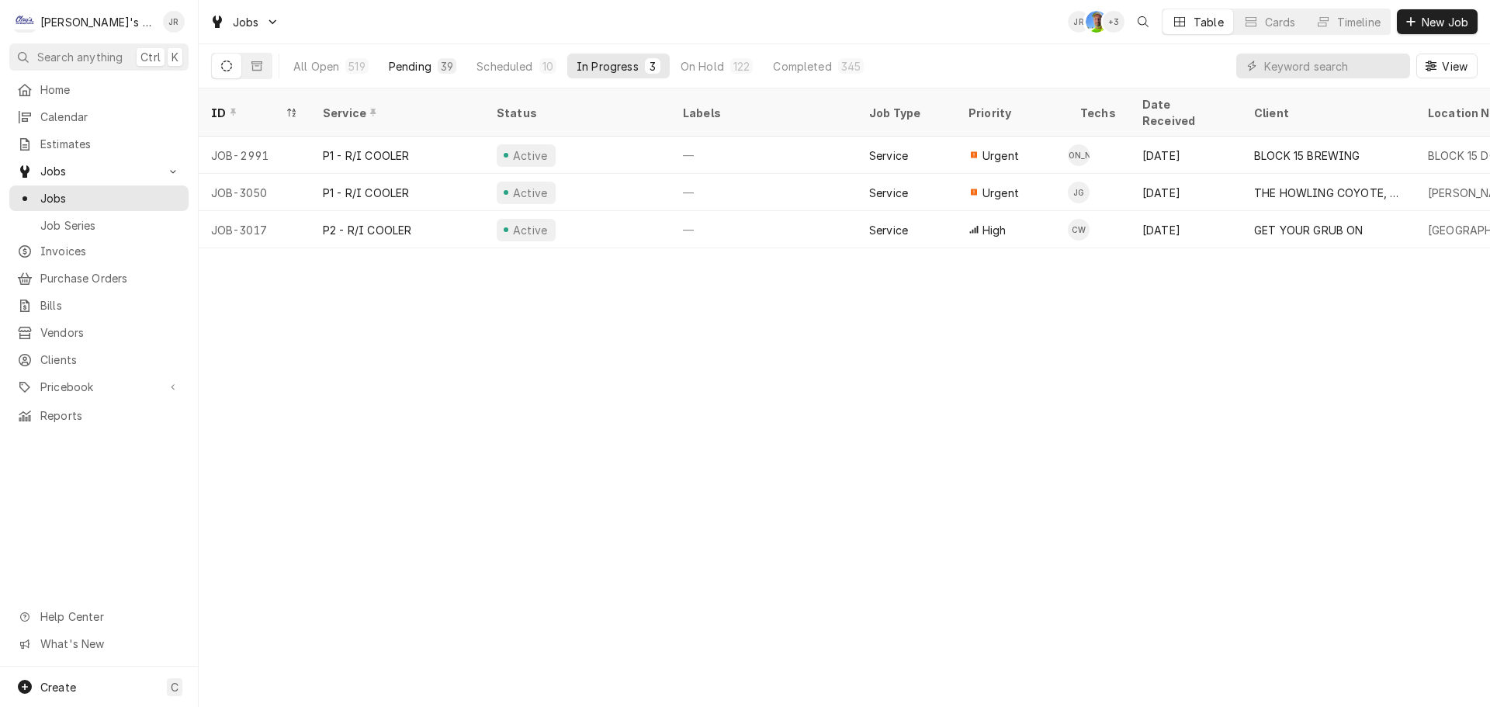
click at [441, 64] on div "39" at bounding box center [447, 66] width 12 height 16
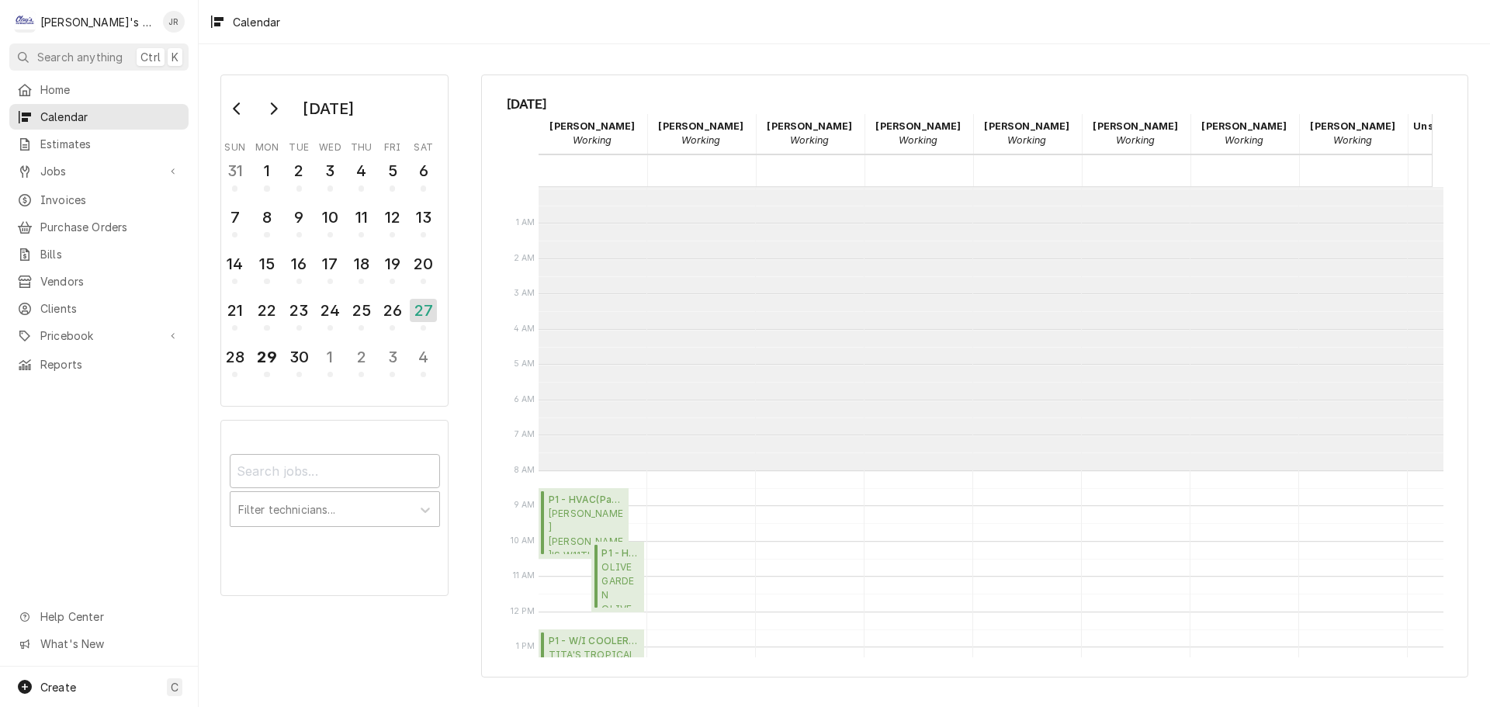
scroll to position [310, 0]
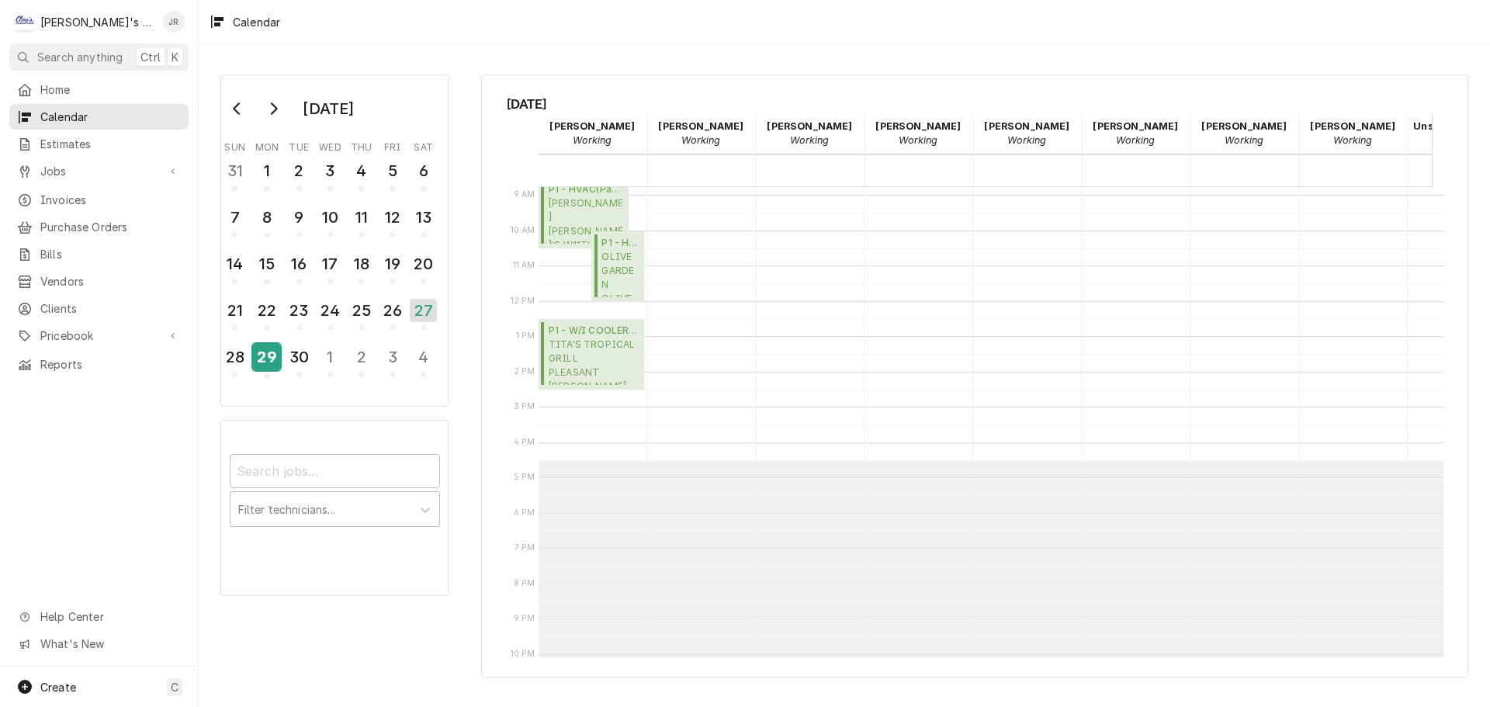
click at [258, 355] on div "29" at bounding box center [266, 357] width 27 height 26
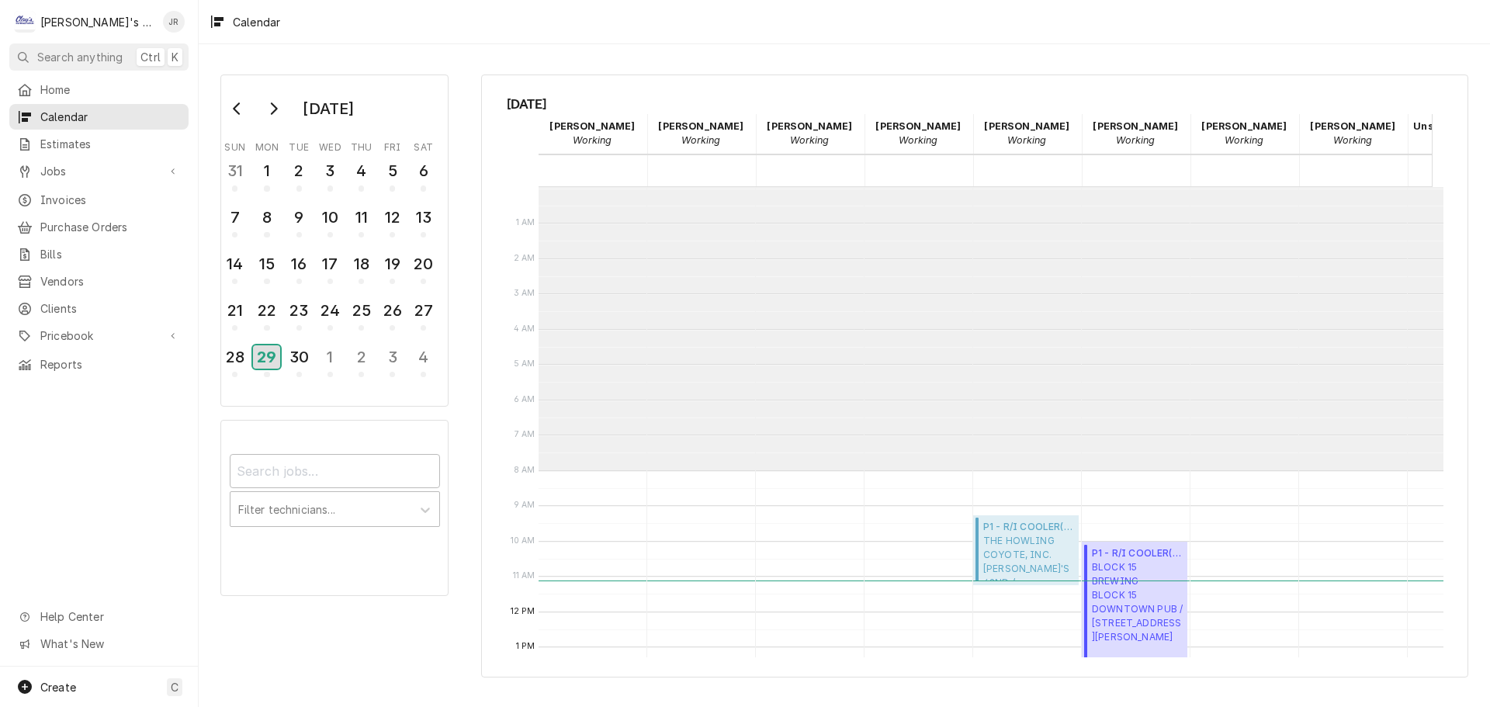
scroll to position [283, 0]
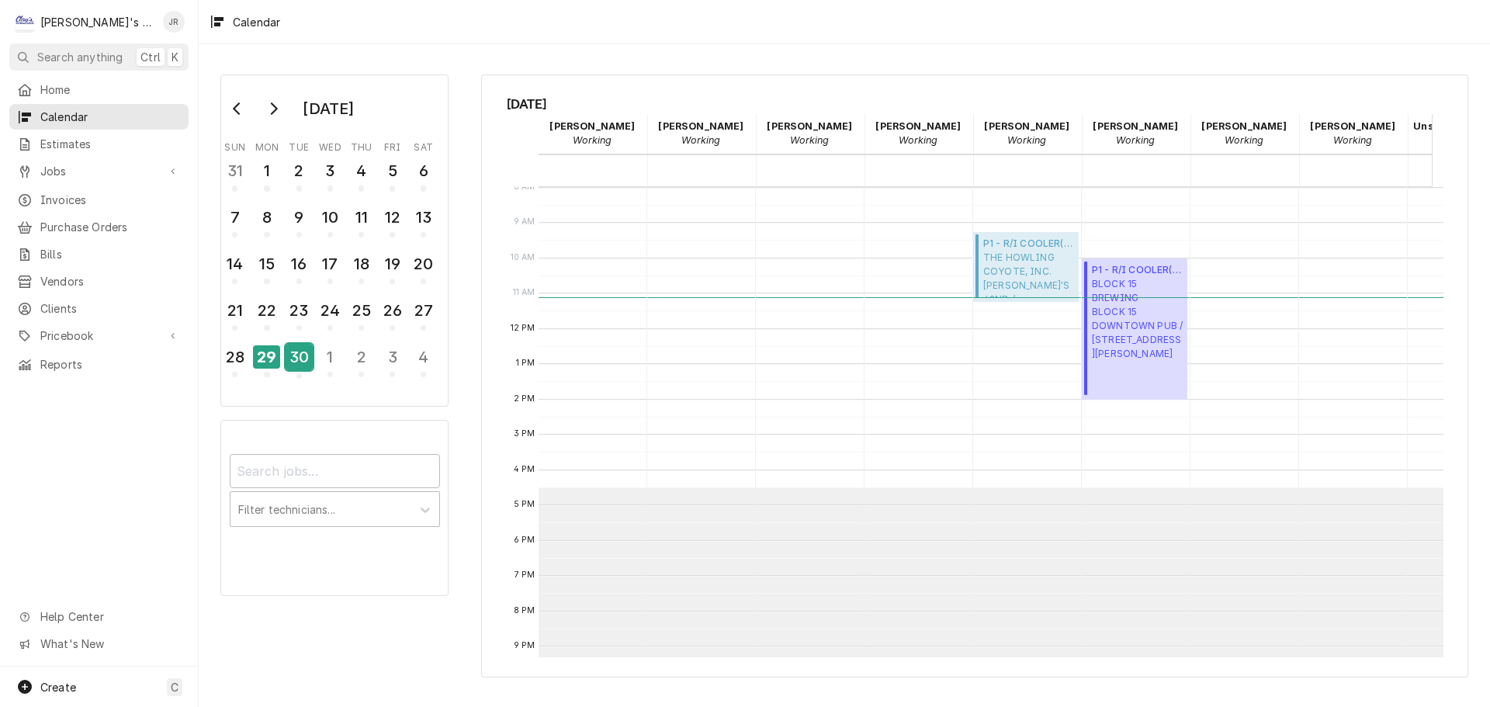
click at [293, 370] on div "30" at bounding box center [299, 360] width 27 height 38
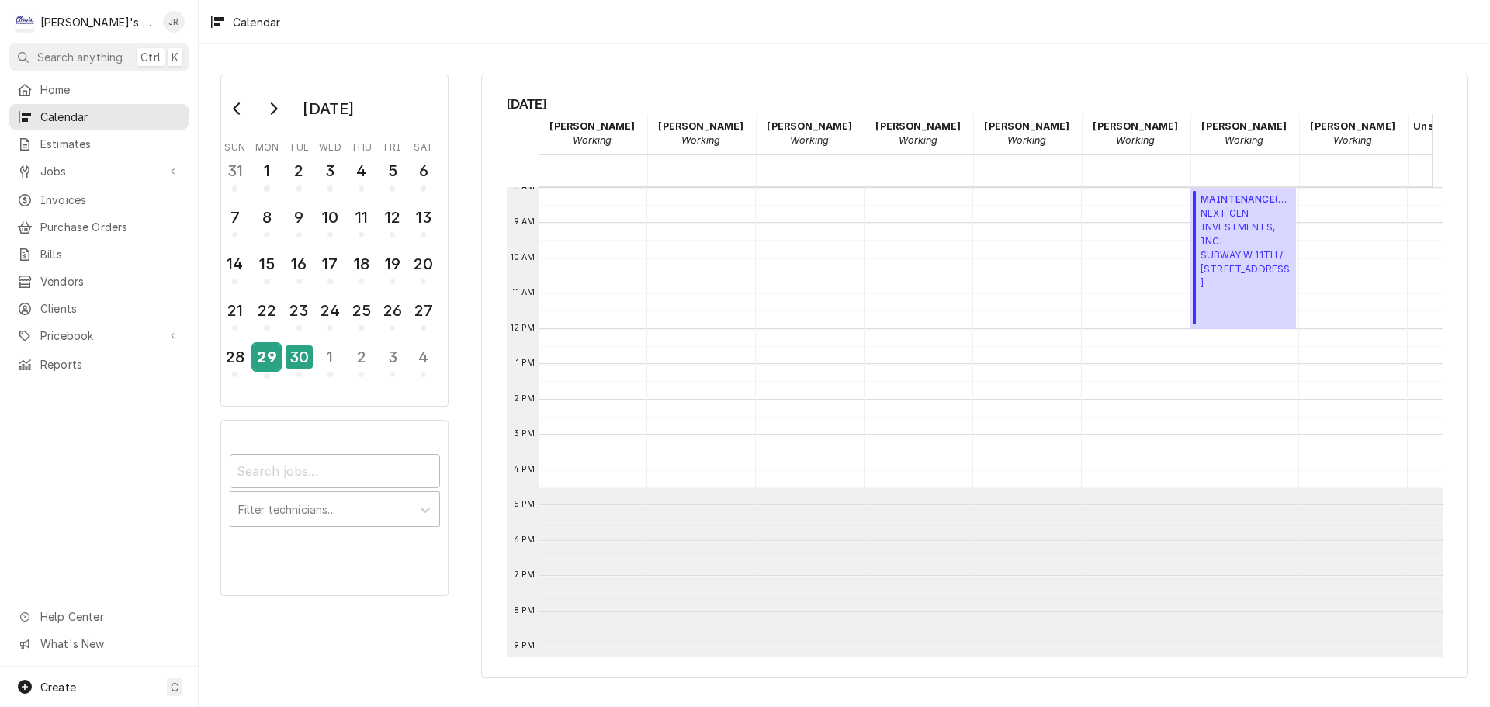
click at [257, 355] on div "29" at bounding box center [266, 357] width 27 height 26
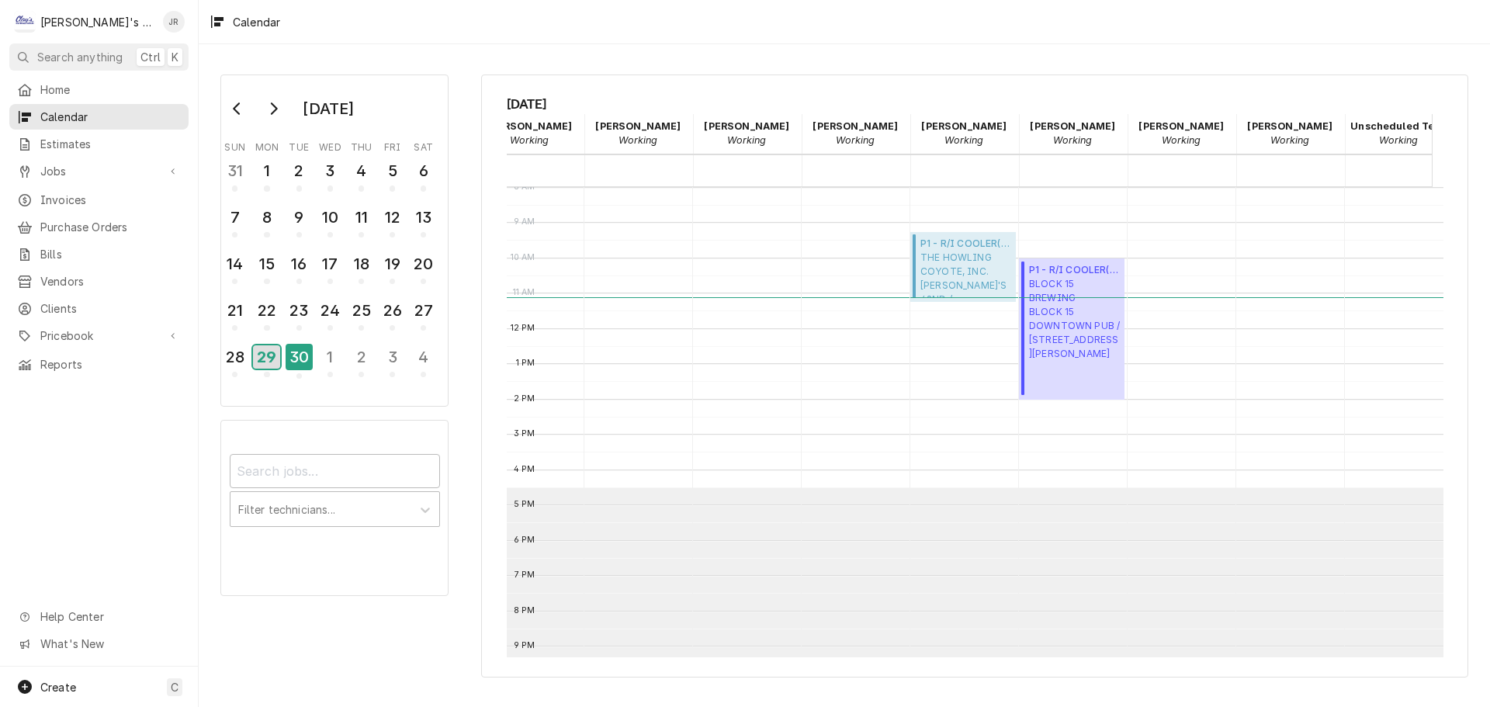
scroll to position [0, 0]
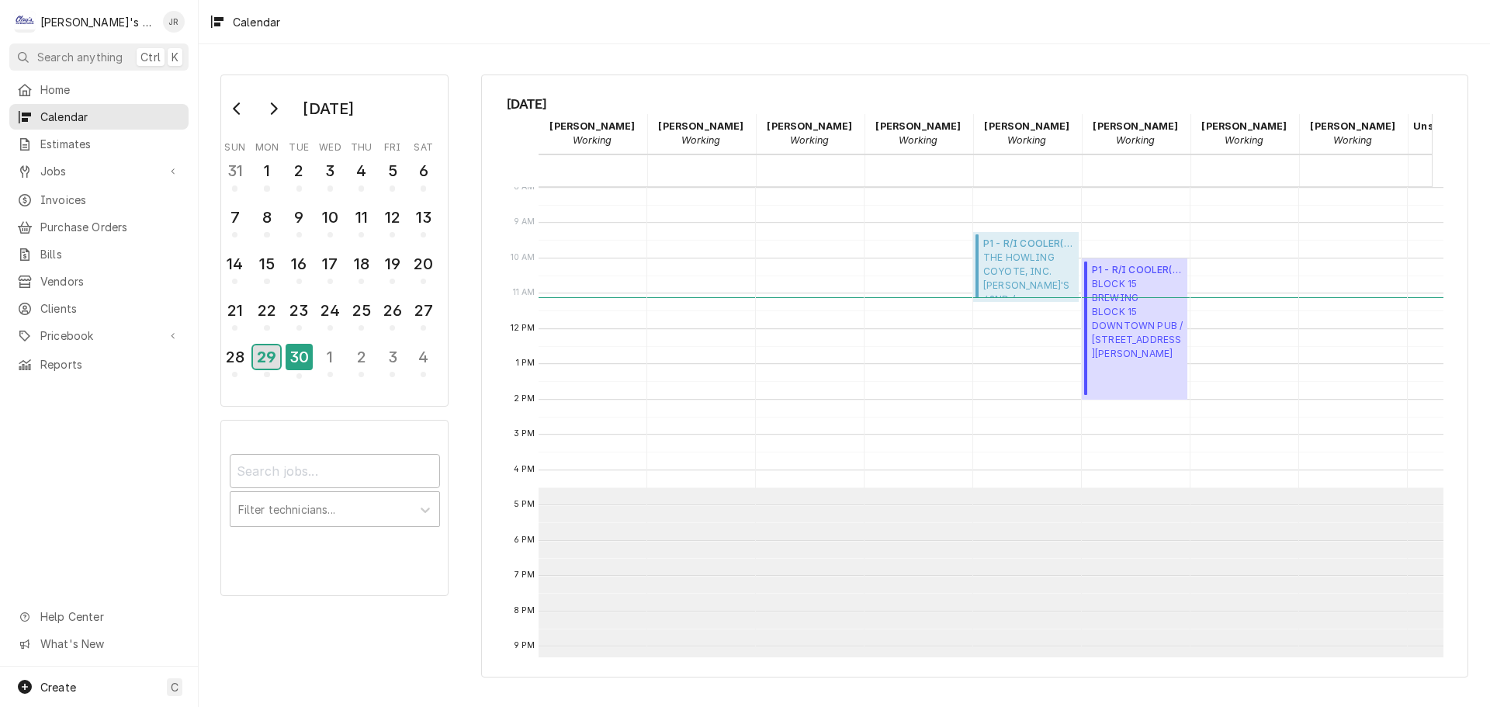
click at [282, 366] on button "29" at bounding box center [266, 361] width 31 height 39
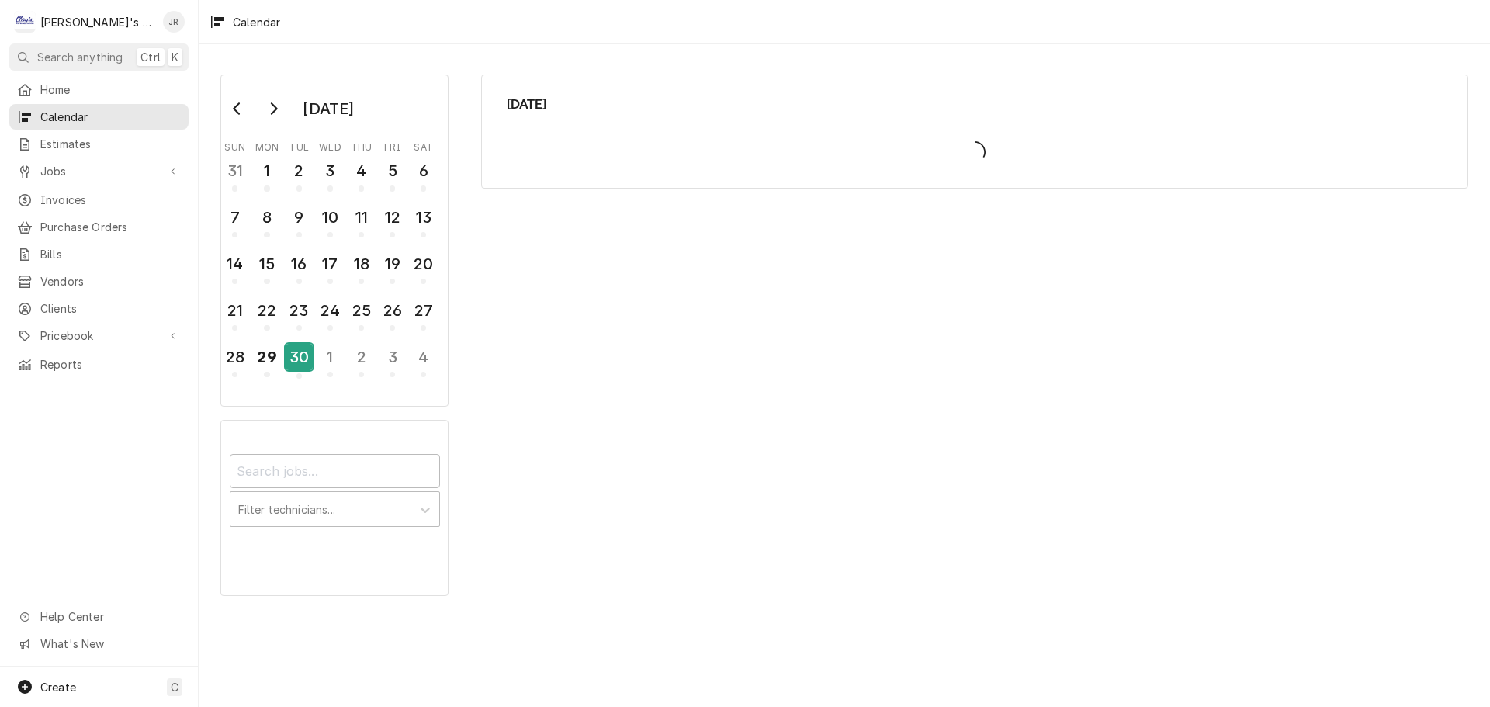
click at [296, 356] on div "30" at bounding box center [299, 357] width 27 height 26
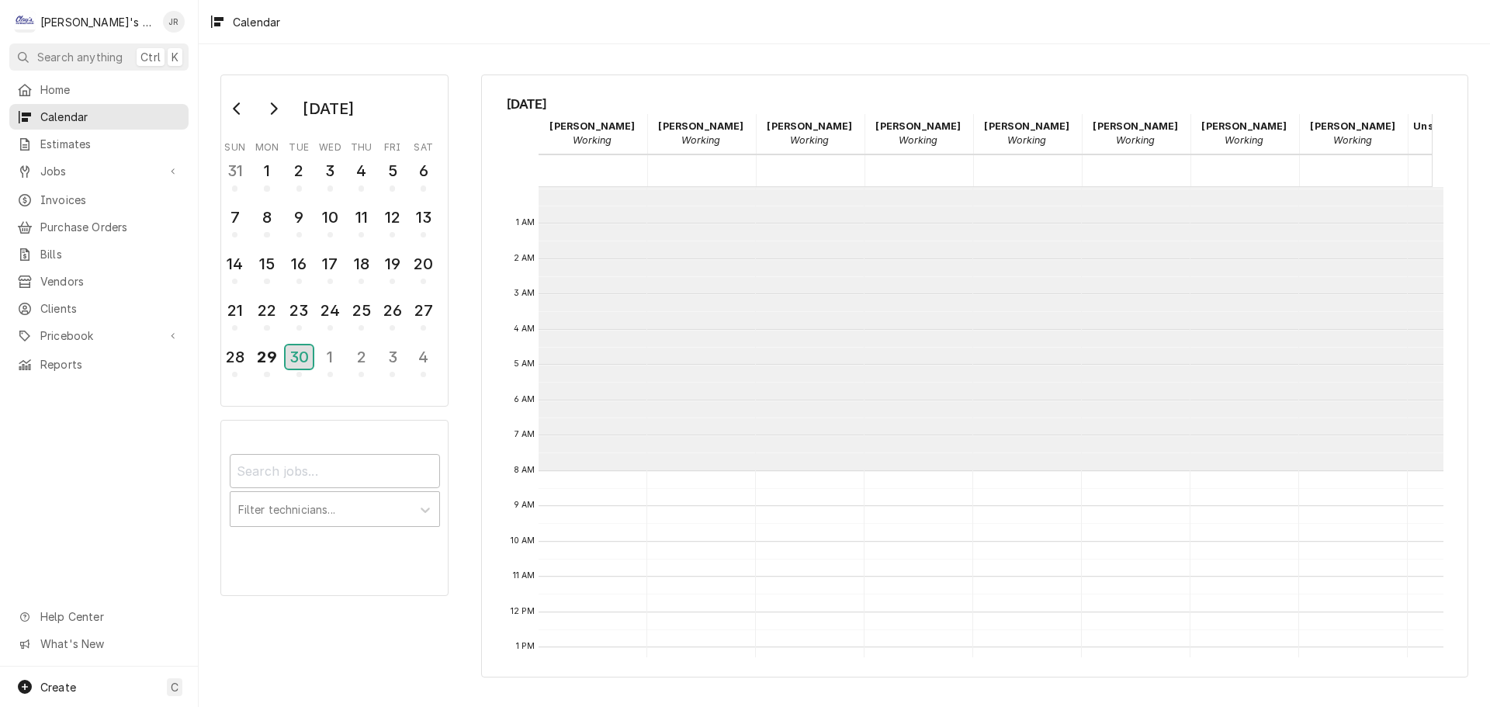
scroll to position [283, 0]
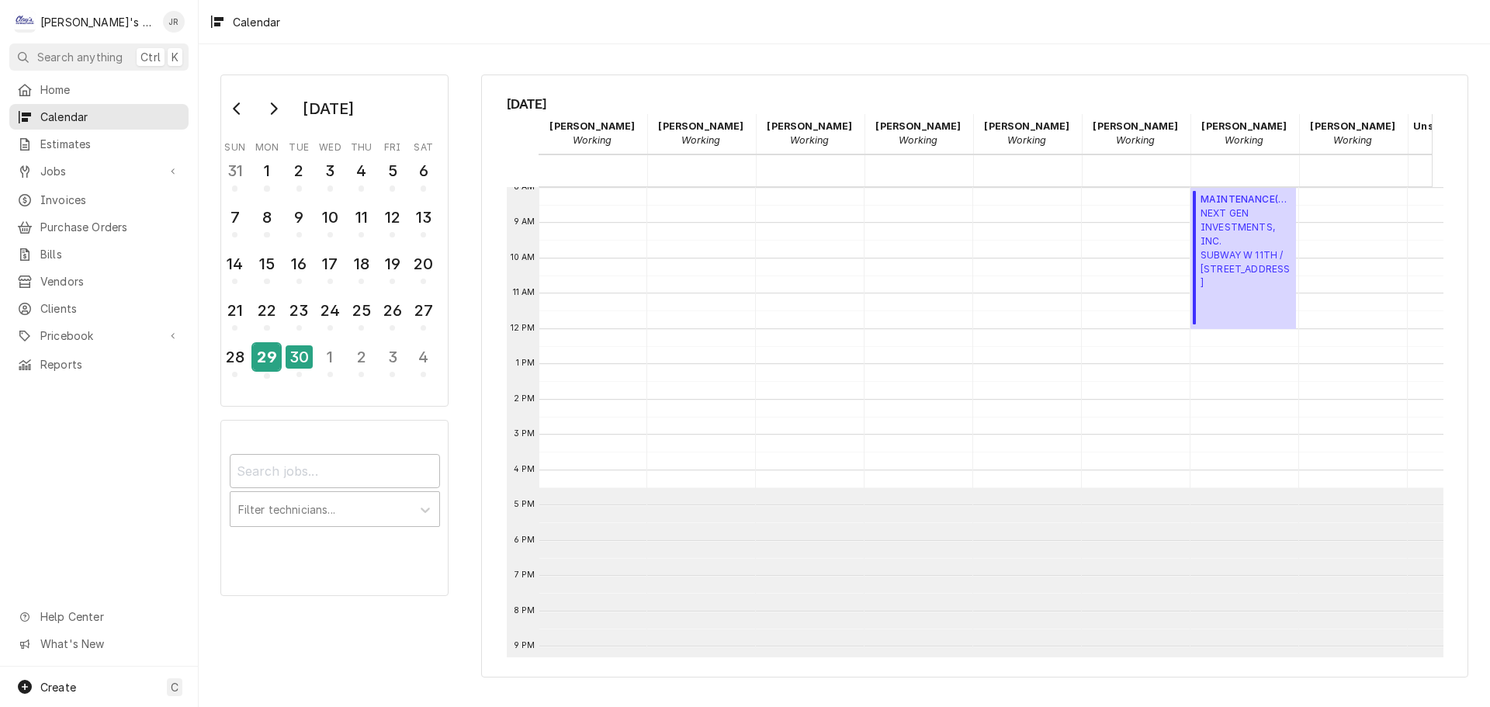
click at [269, 362] on div "29" at bounding box center [266, 357] width 27 height 26
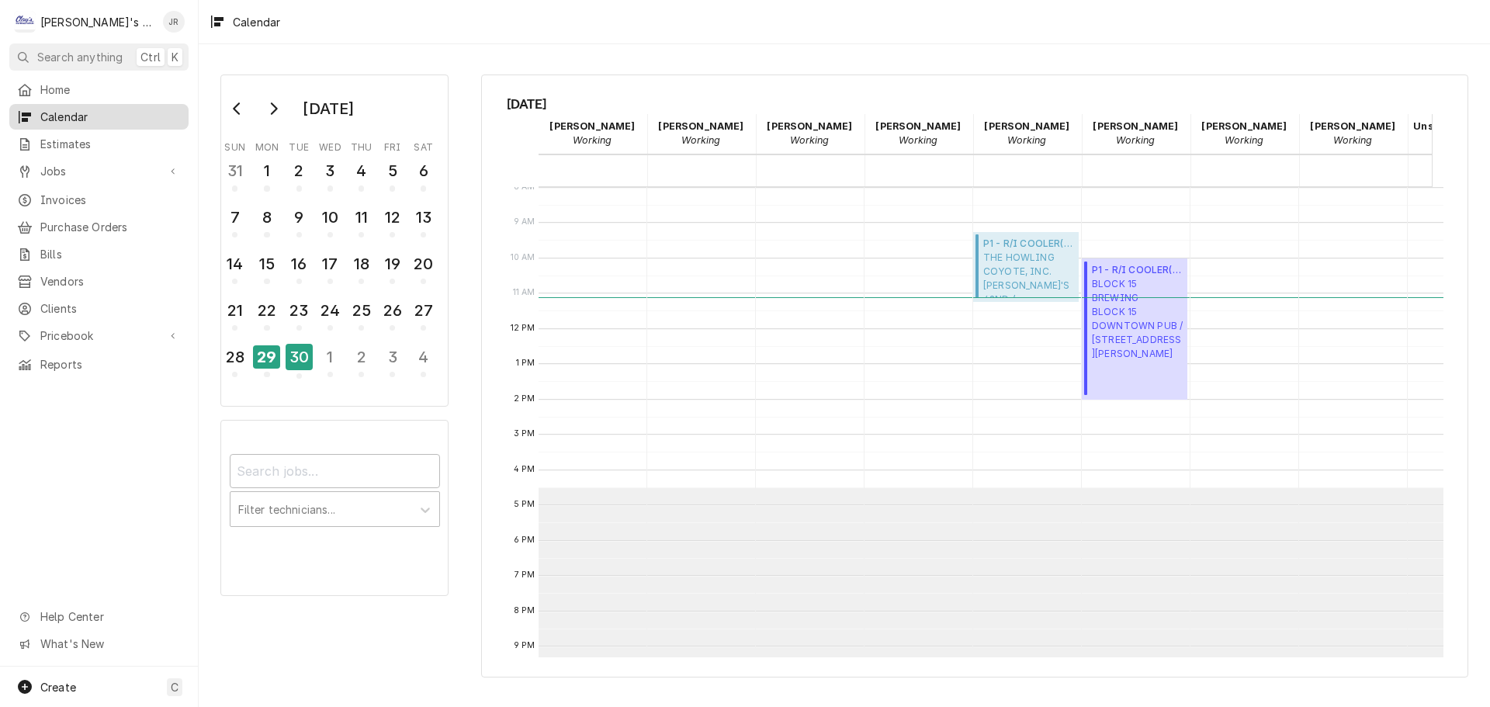
click at [118, 115] on span "Calendar" at bounding box center [110, 117] width 140 height 16
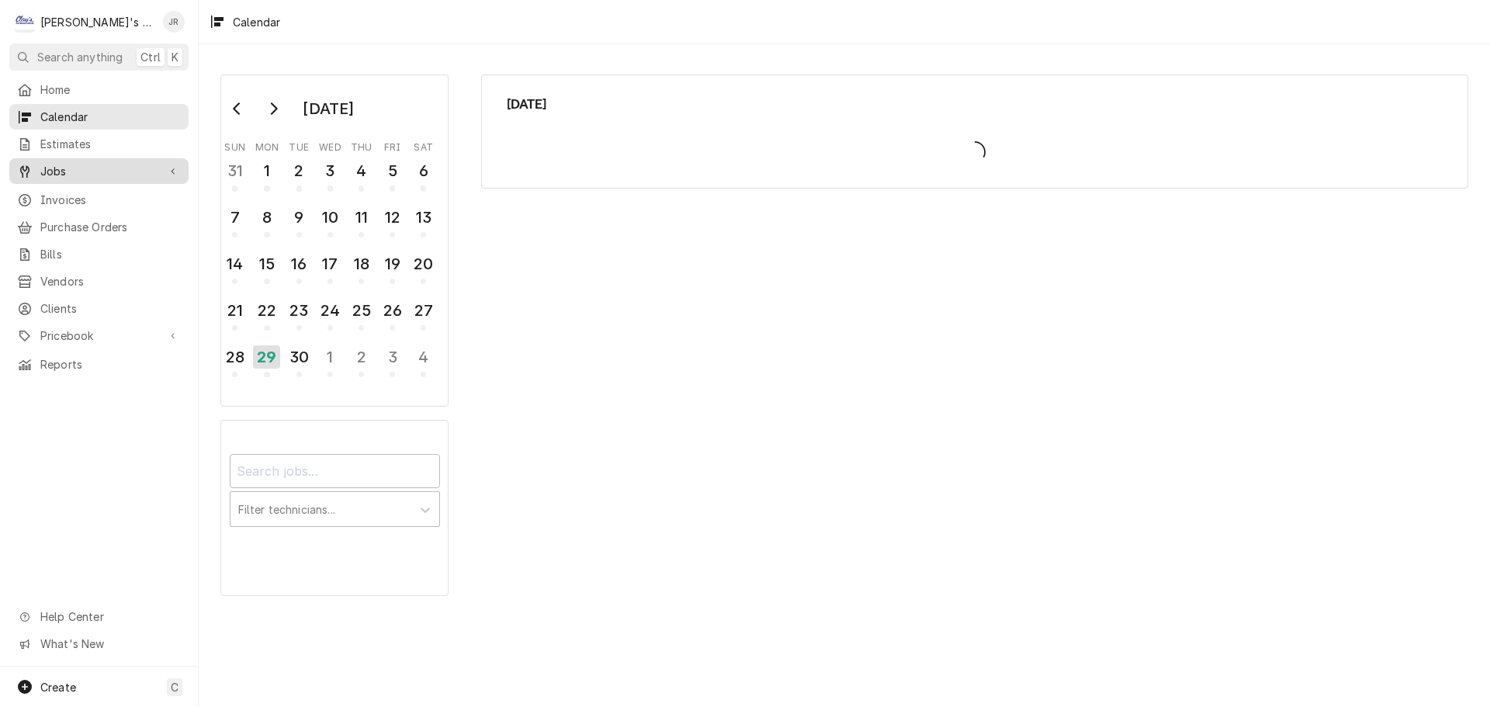
click at [99, 163] on span "Jobs" at bounding box center [98, 171] width 117 height 16
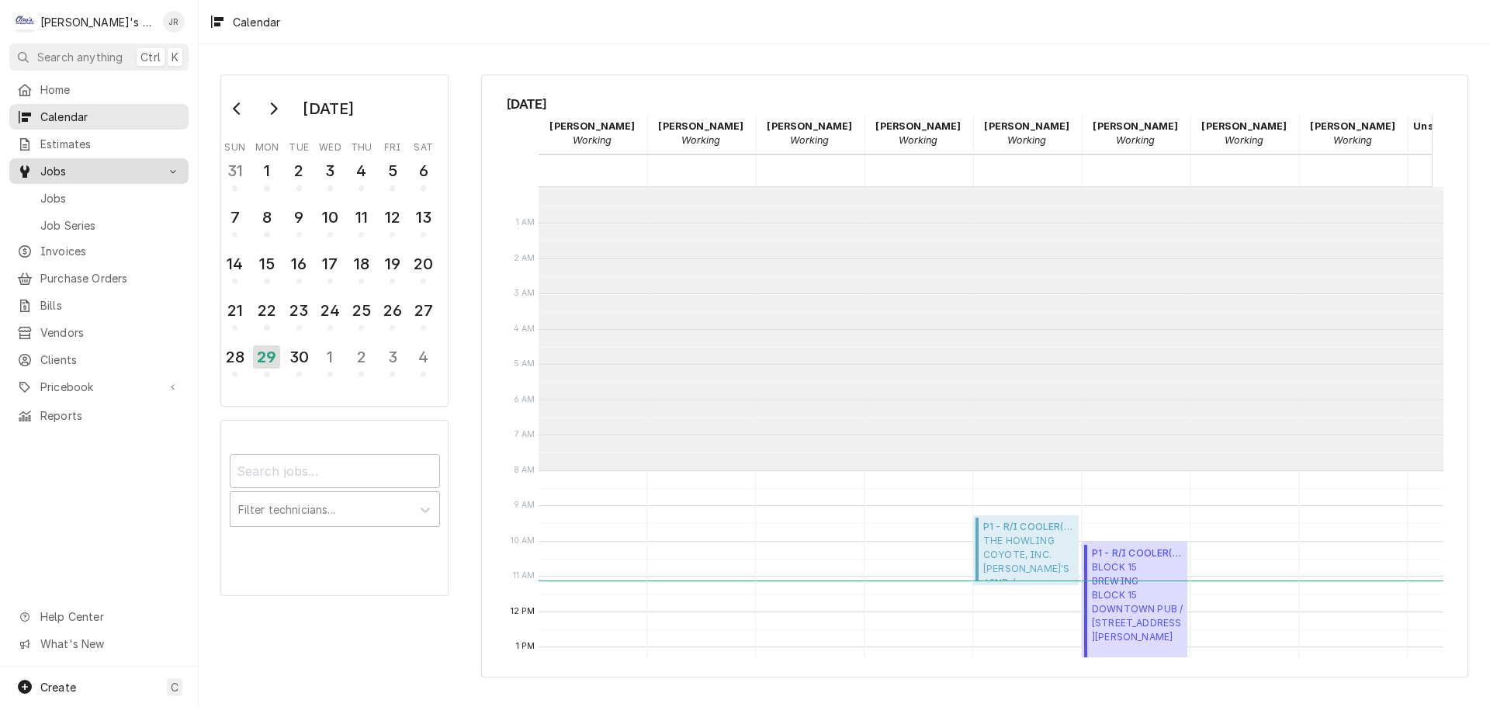
scroll to position [283, 0]
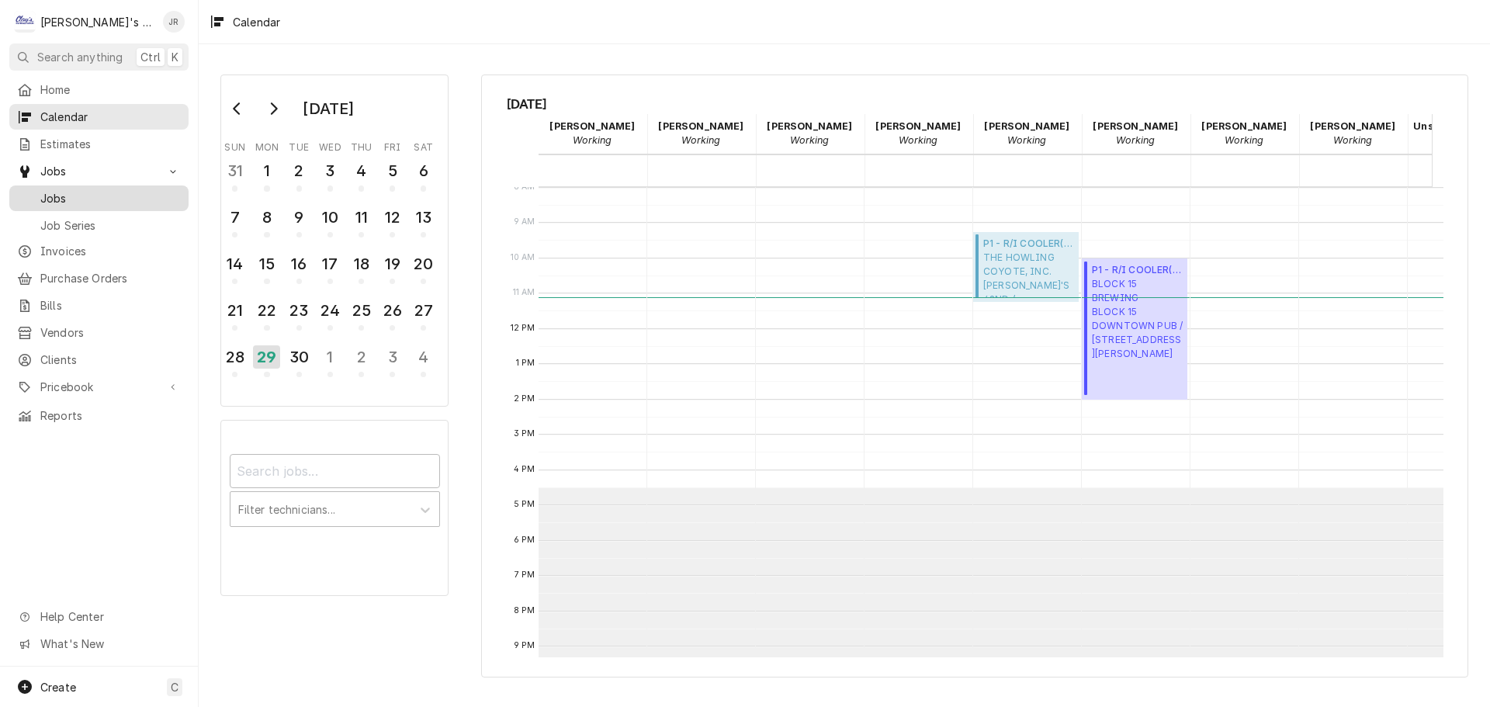
click at [125, 199] on span "Jobs" at bounding box center [110, 198] width 140 height 16
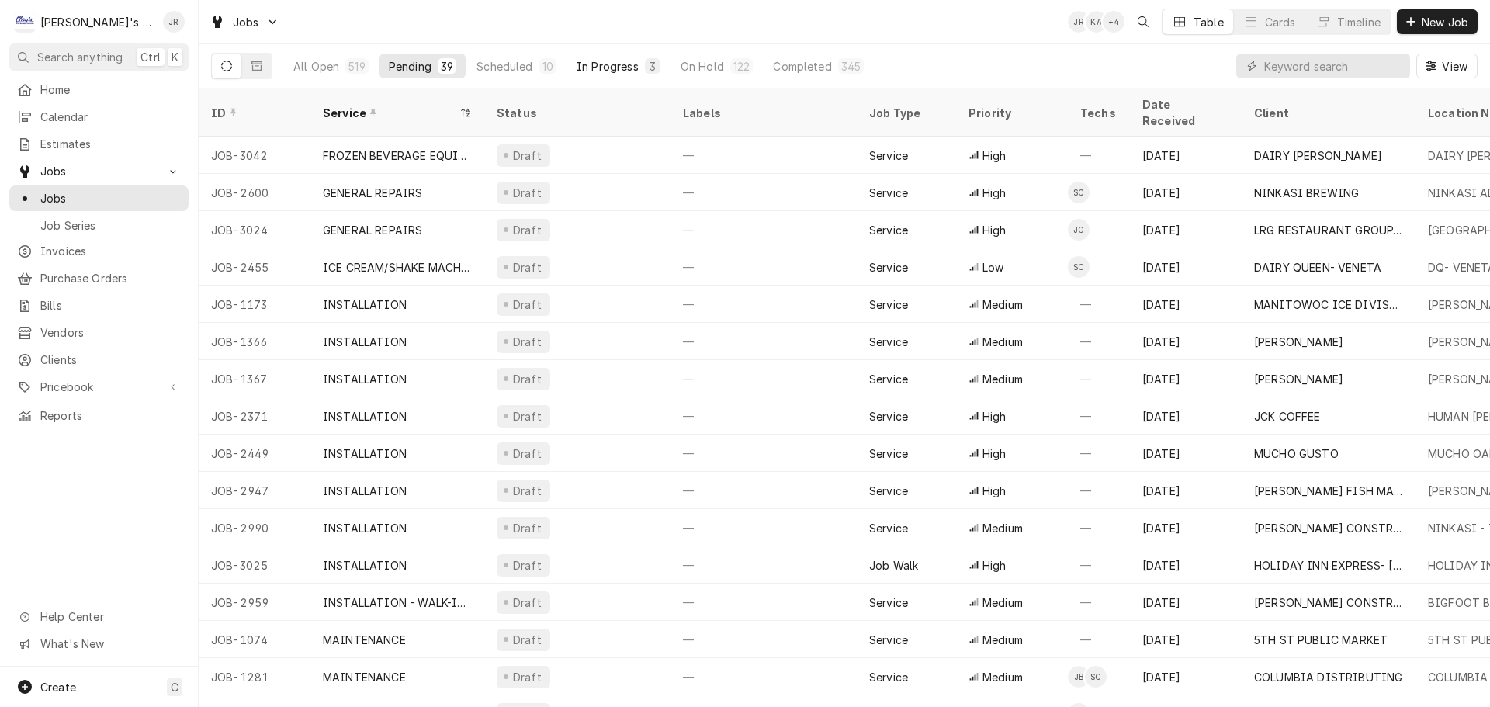
click at [602, 59] on div "In Progress" at bounding box center [608, 66] width 62 height 16
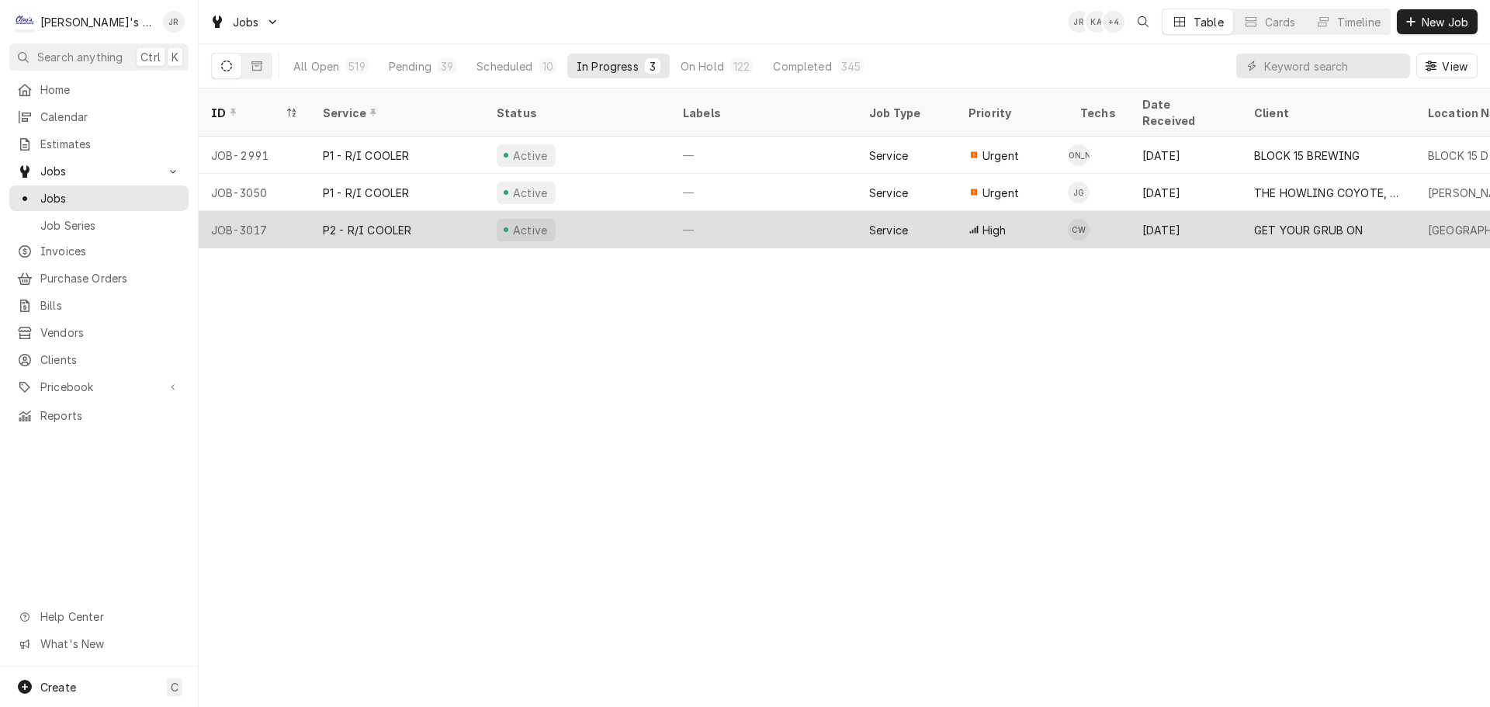
click at [623, 211] on div "Active" at bounding box center [577, 229] width 186 height 37
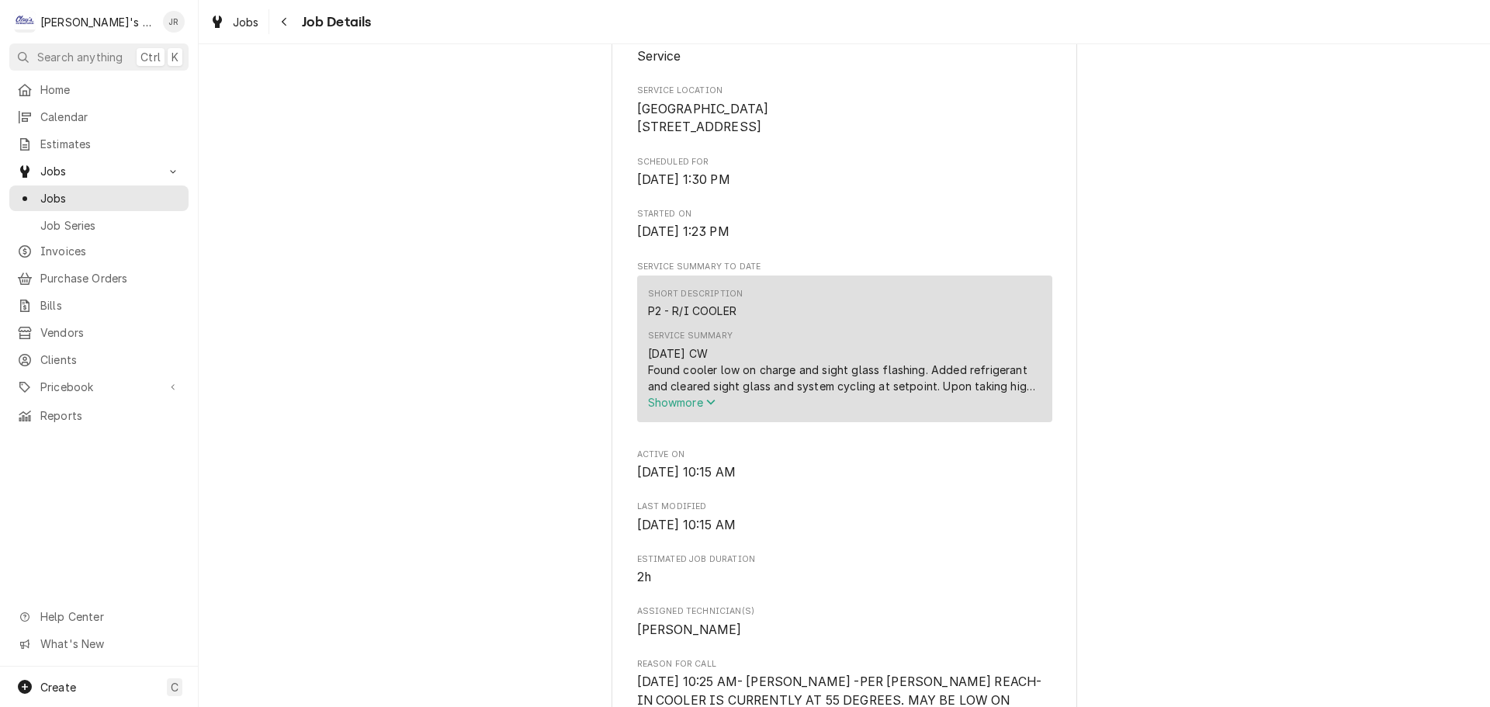
scroll to position [388, 0]
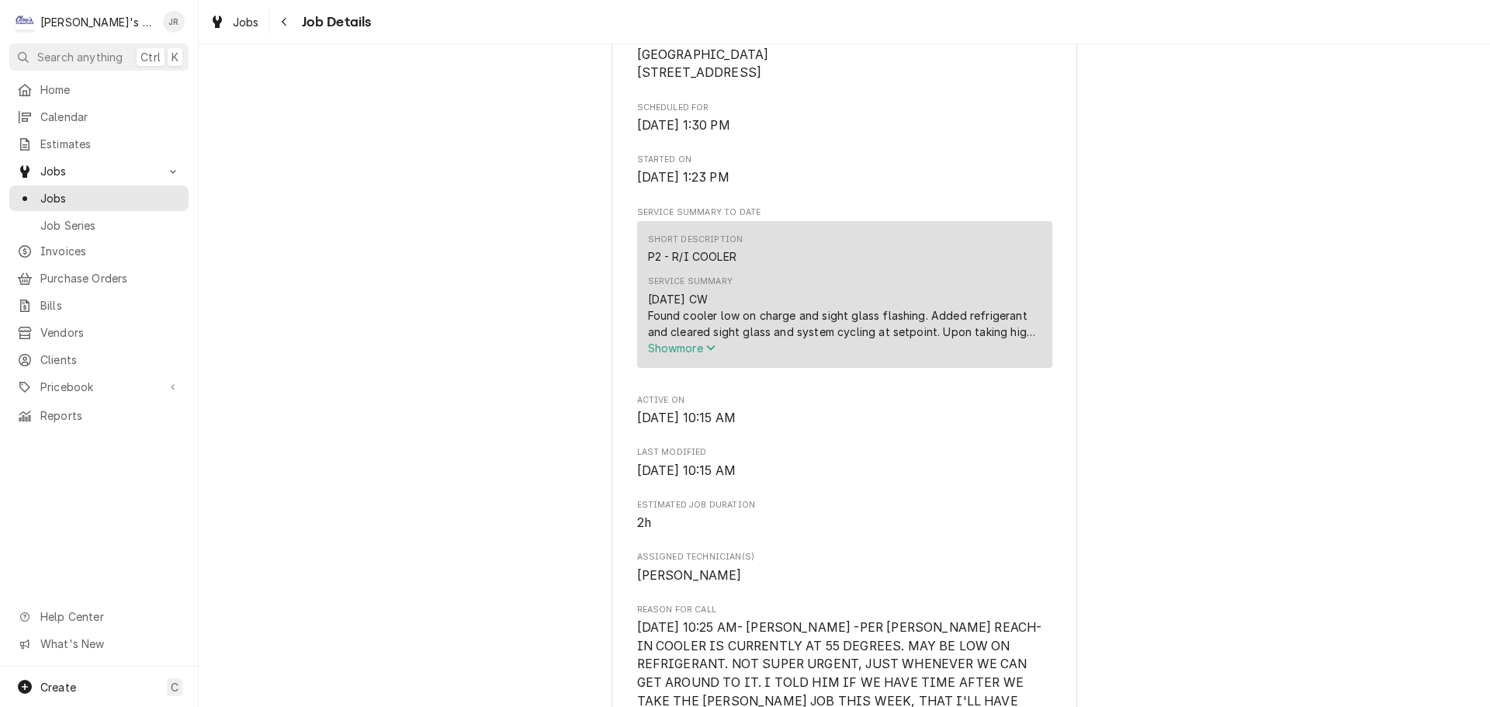
click at [655, 355] on span "Show more" at bounding box center [682, 347] width 68 height 13
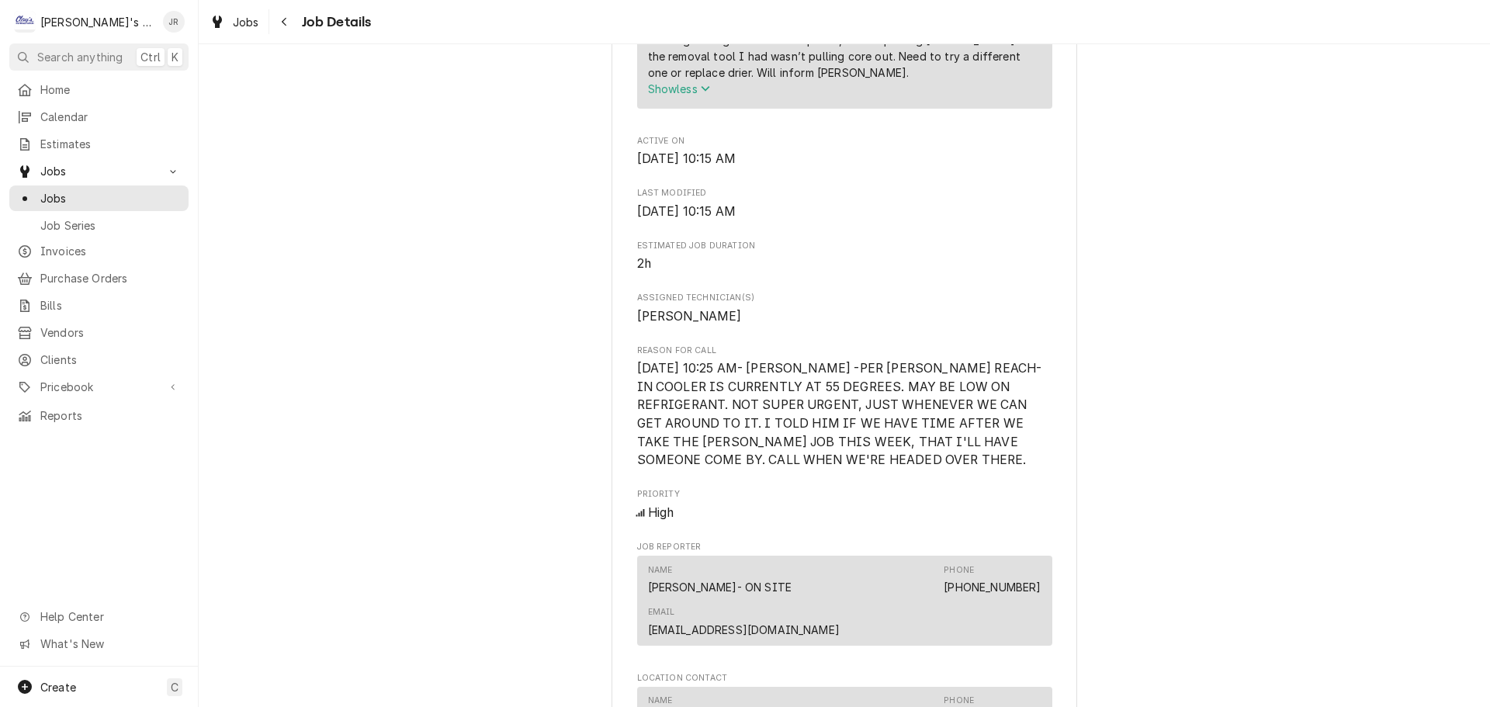
scroll to position [931, 0]
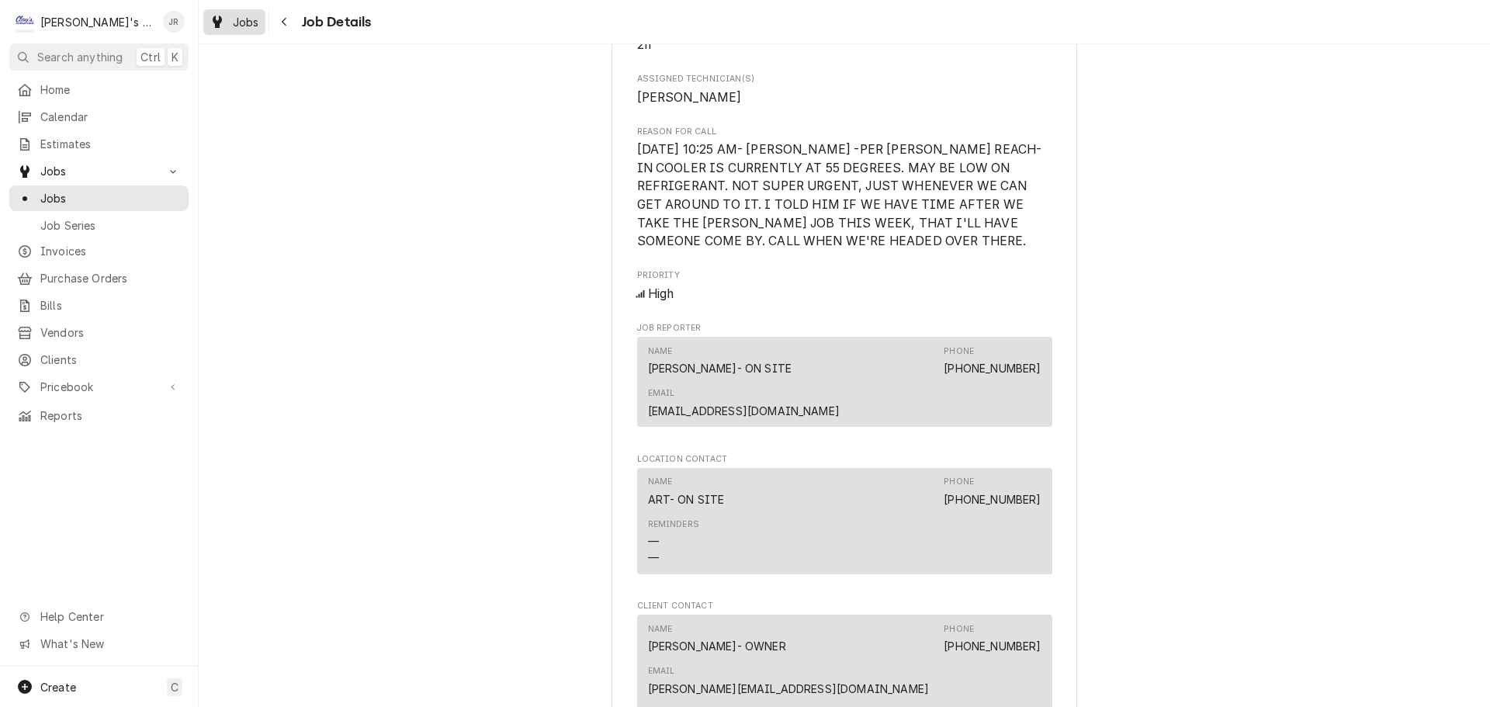
click at [244, 27] on span "Jobs" at bounding box center [246, 22] width 26 height 16
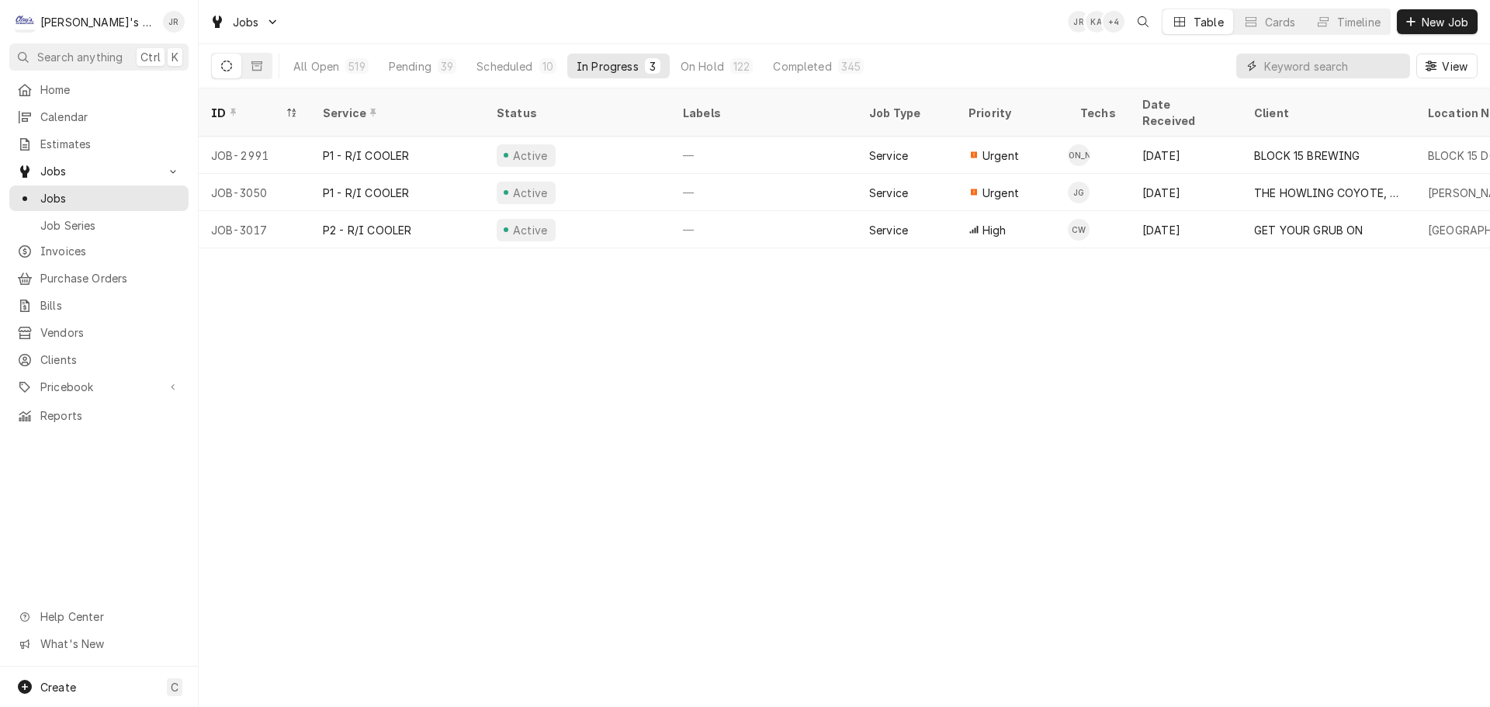
click at [1315, 56] on input "Dynamic Content Wrapper" at bounding box center [1333, 66] width 138 height 25
type input "[PERSON_NAME]"
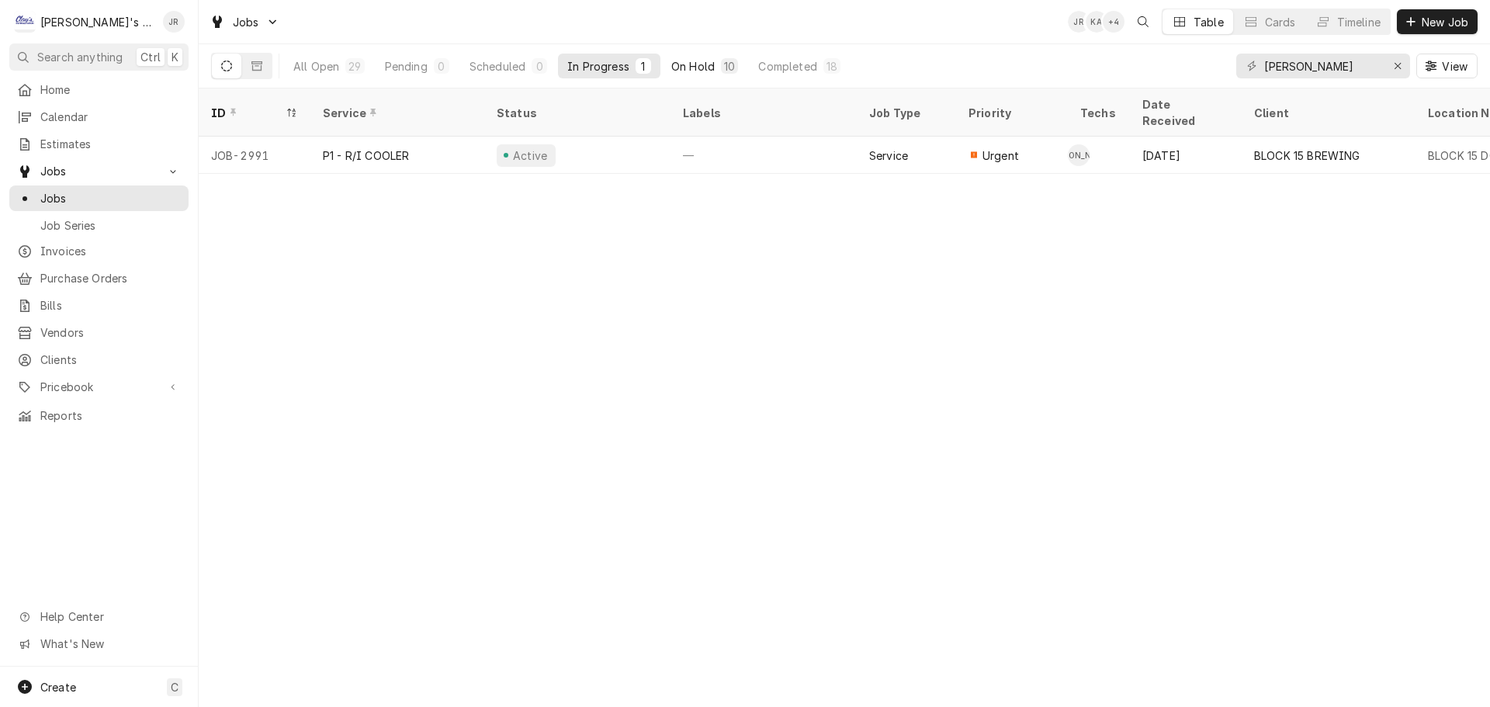
click at [684, 69] on div "On Hold" at bounding box center [692, 66] width 43 height 16
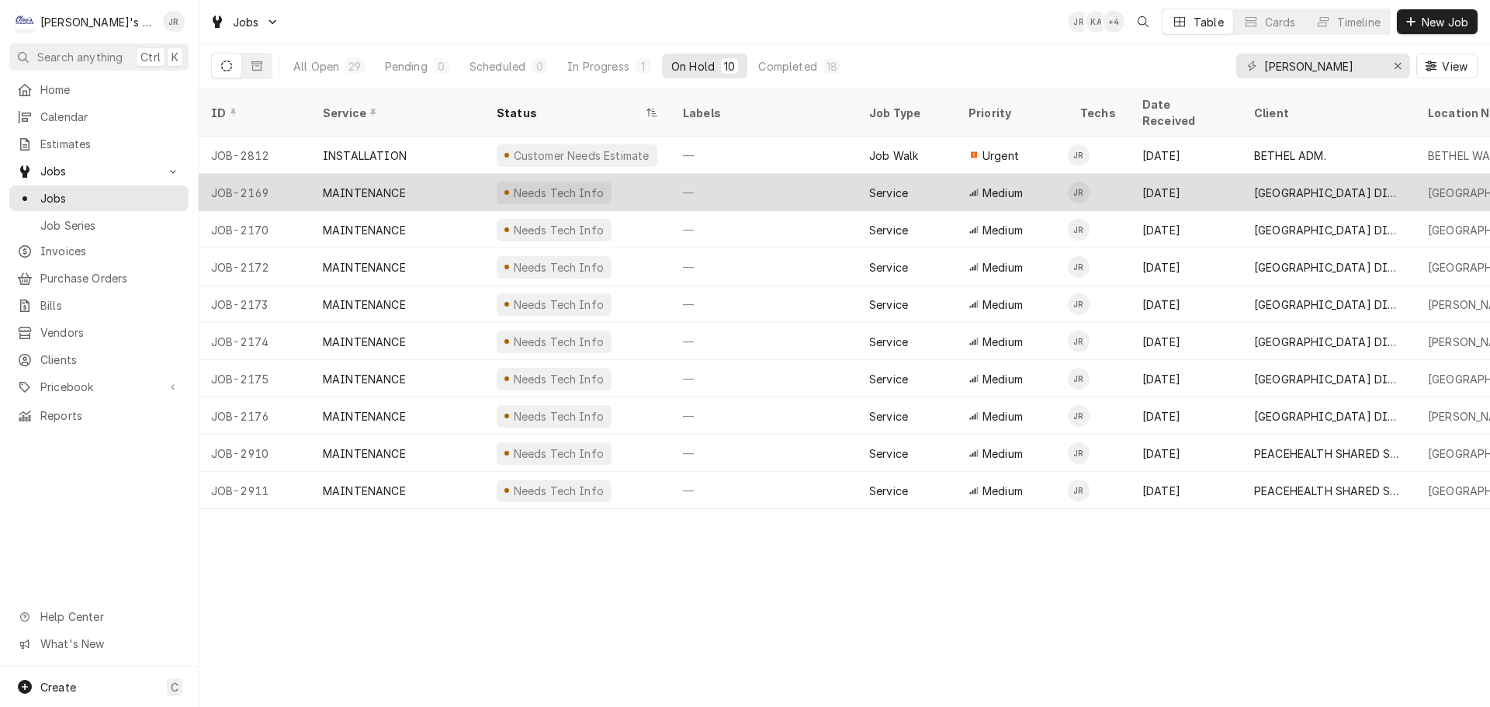
click at [627, 175] on div "Needs Tech Info" at bounding box center [577, 192] width 186 height 37
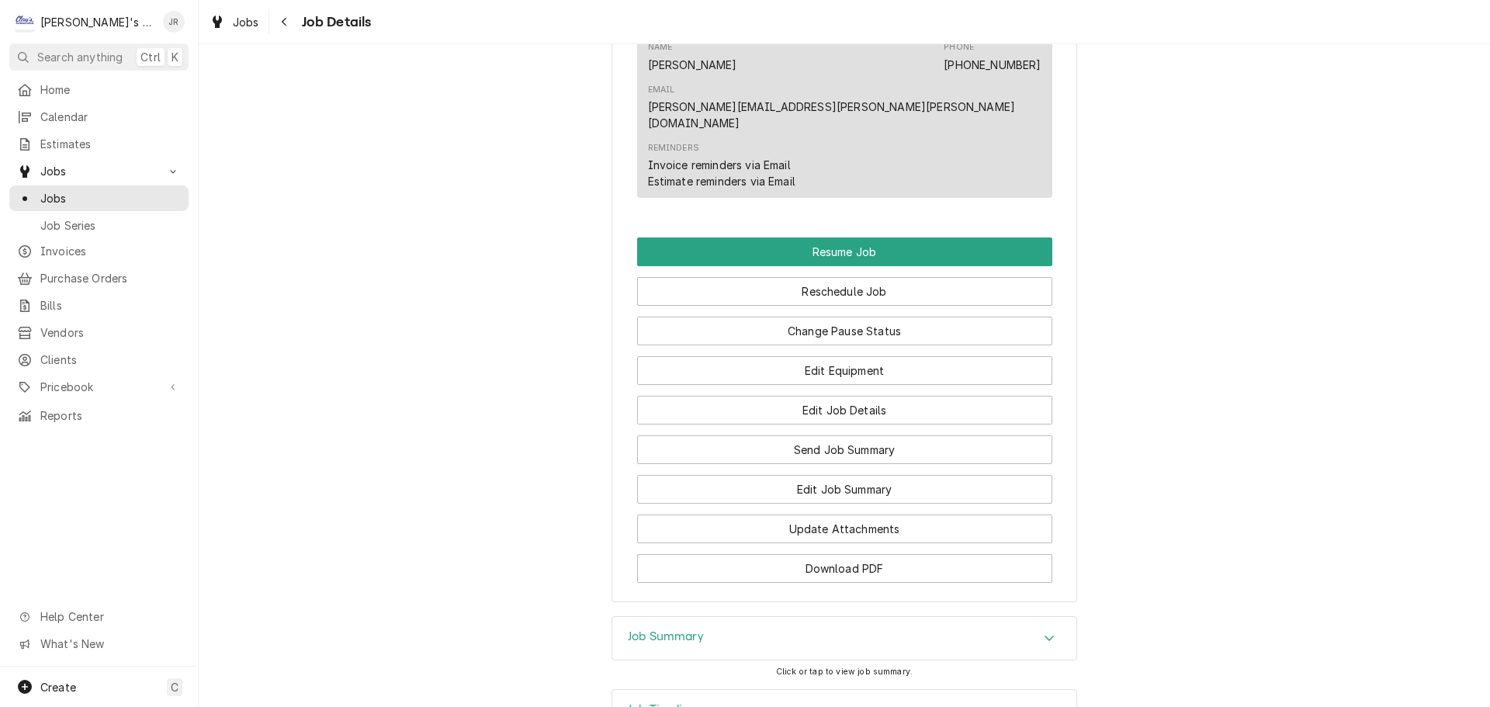
scroll to position [1479, 0]
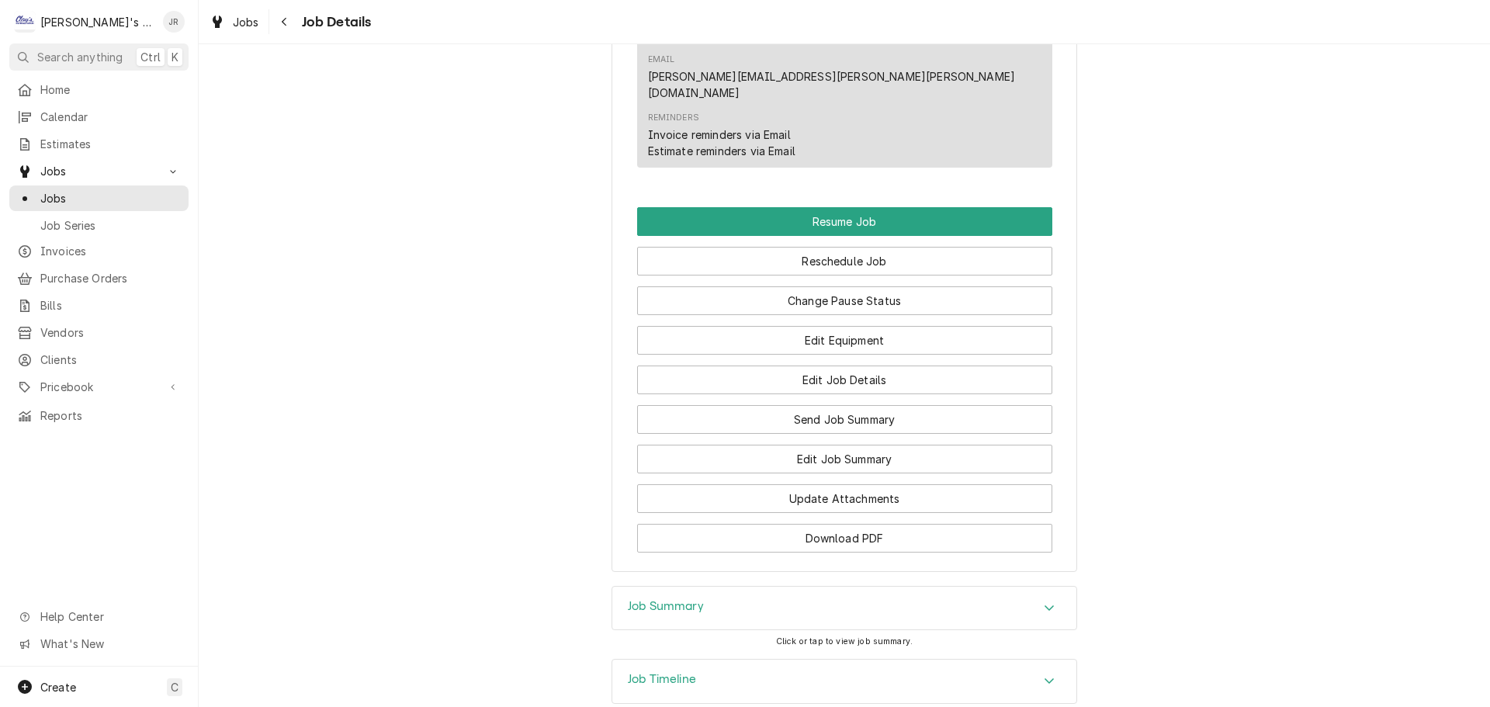
click at [705, 587] on div "Job Summary" at bounding box center [844, 608] width 464 height 43
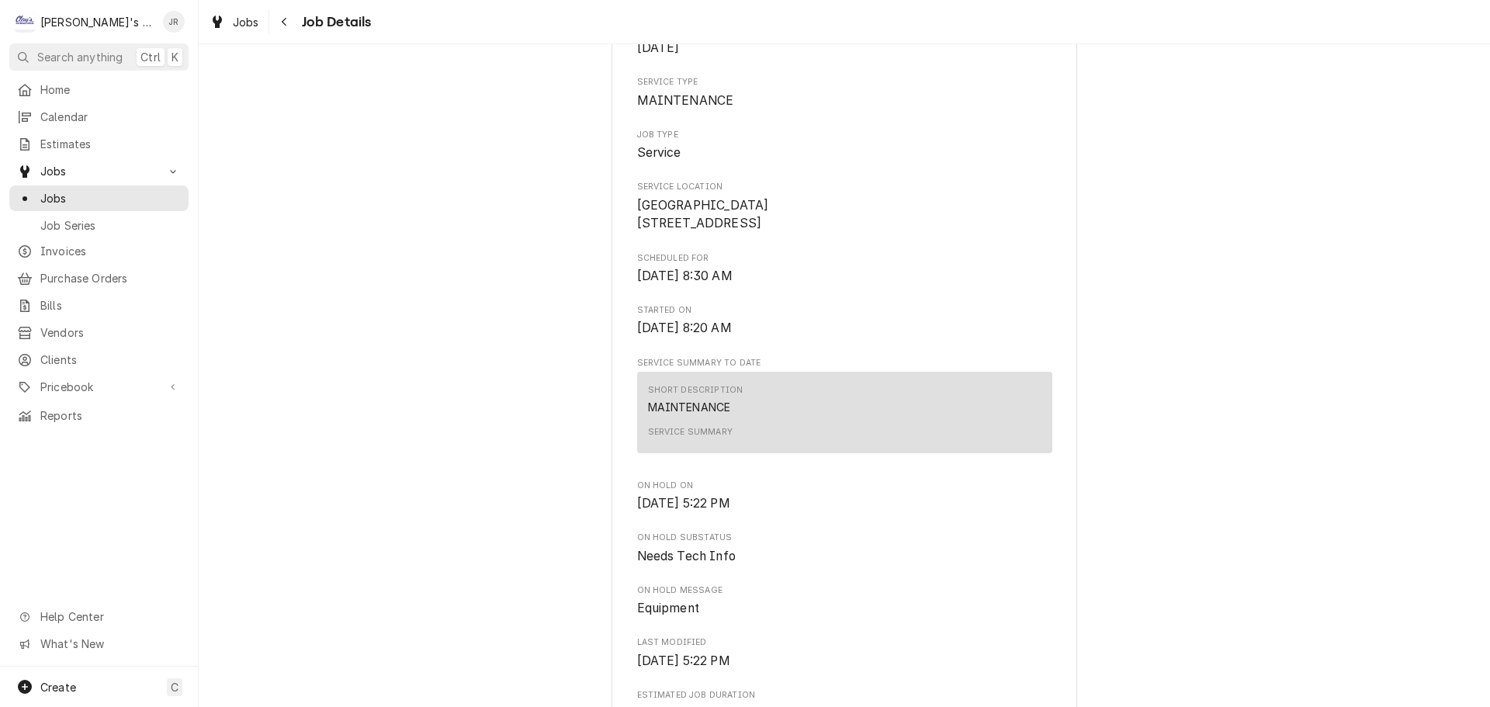
scroll to position [0, 0]
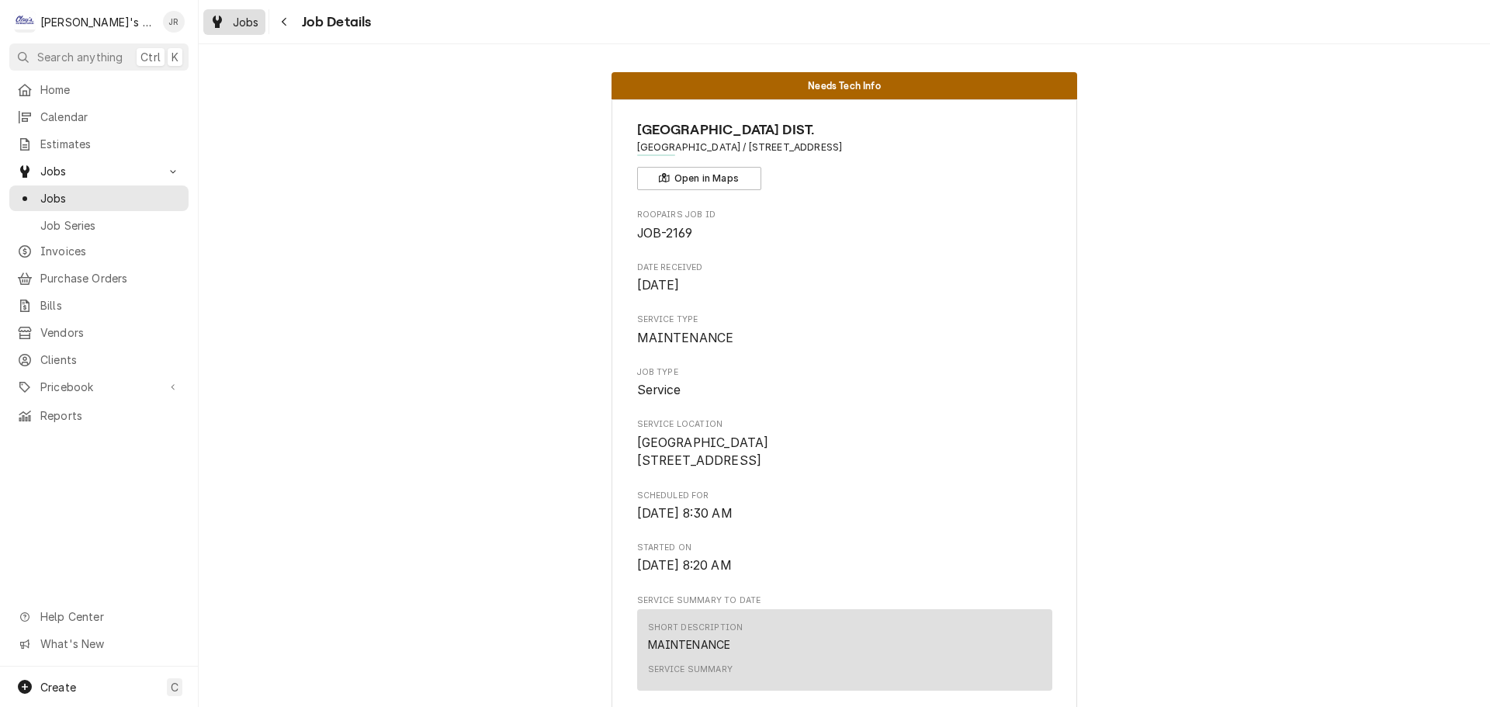
click at [240, 23] on span "Jobs" at bounding box center [246, 22] width 26 height 16
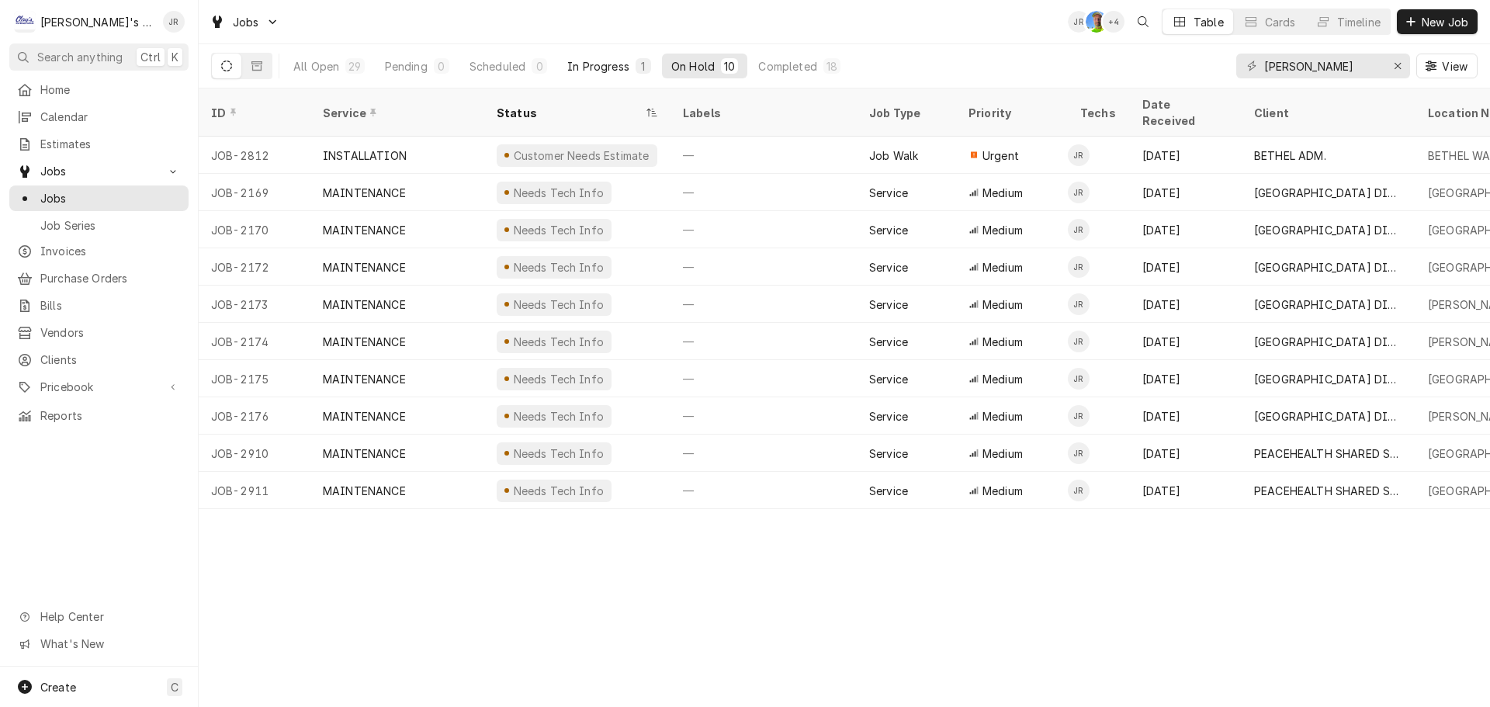
click at [610, 62] on div "In Progress" at bounding box center [598, 66] width 62 height 16
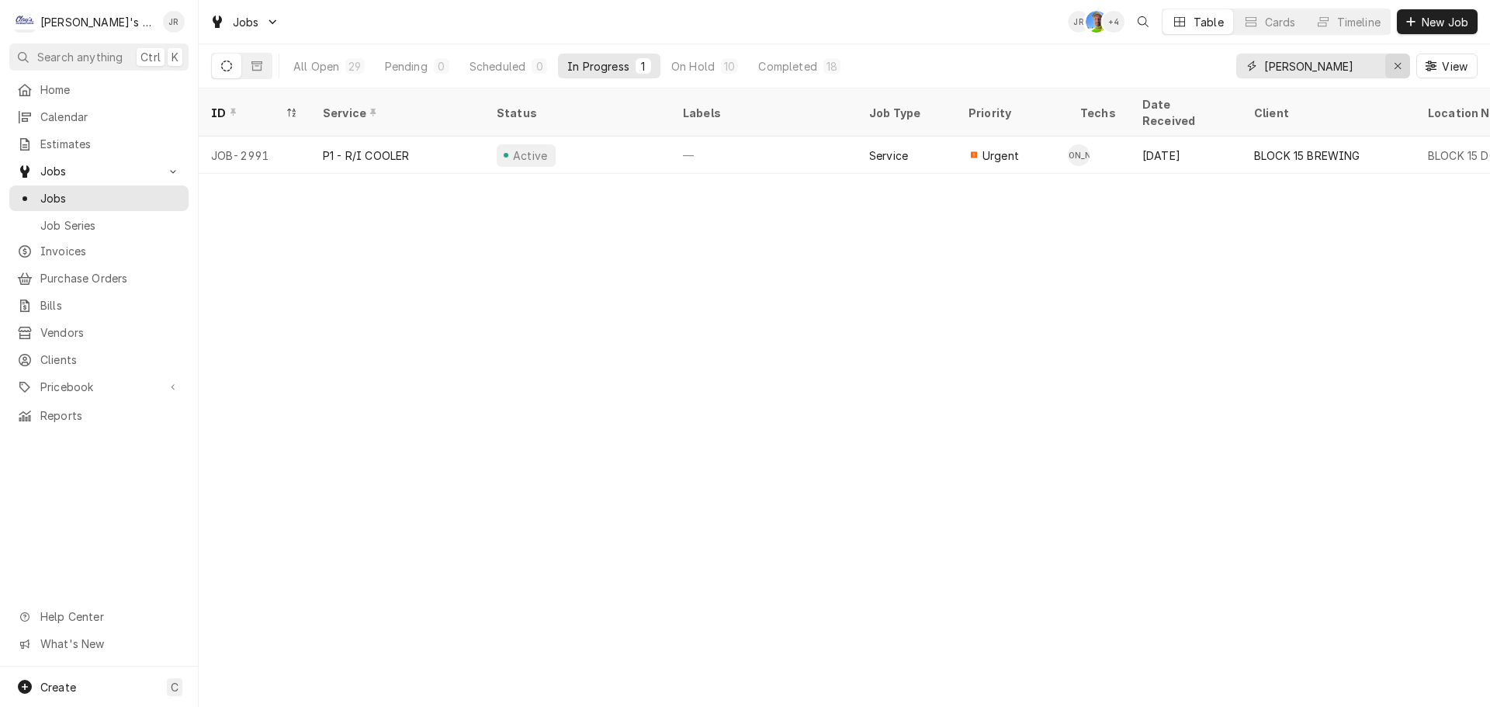
click at [1393, 64] on div "Erase input" at bounding box center [1398, 66] width 16 height 16
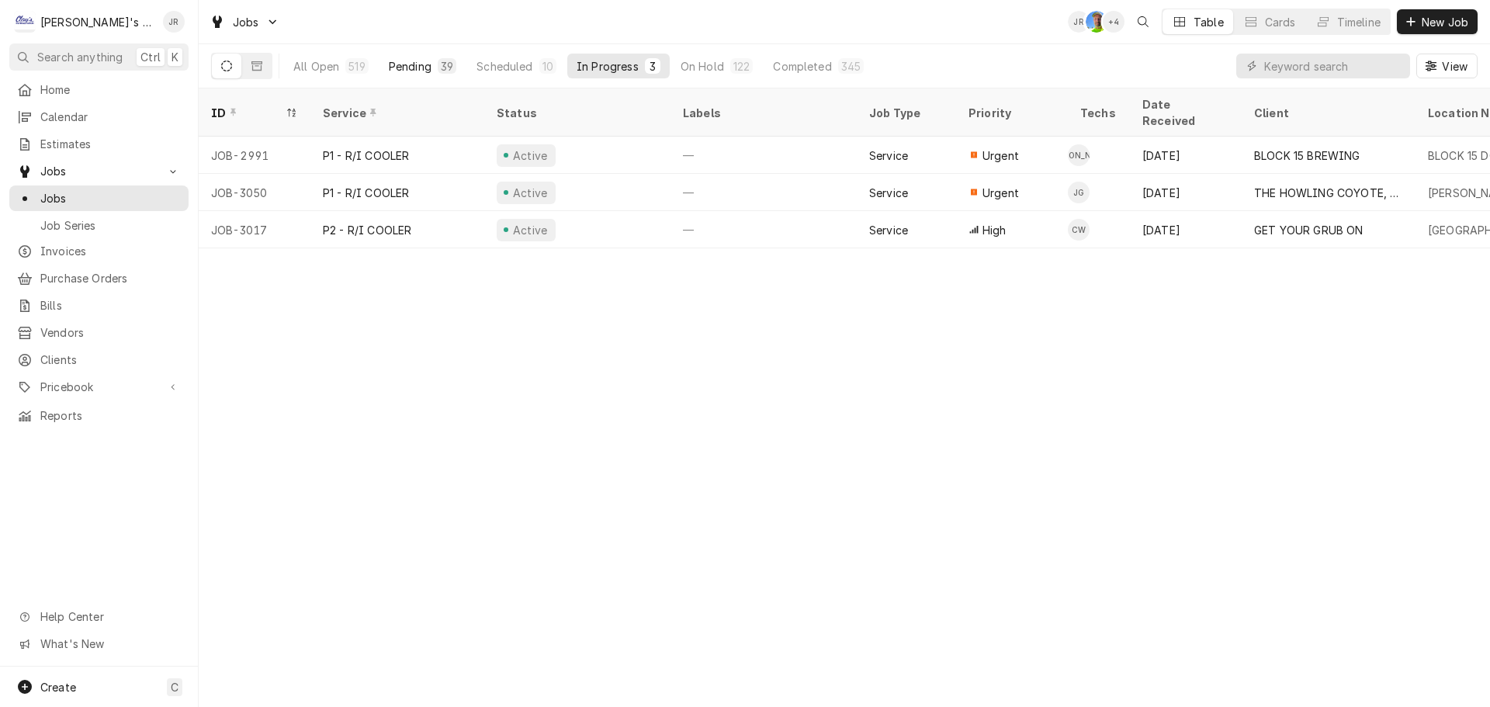
click at [404, 66] on div "Pending" at bounding box center [410, 66] width 43 height 16
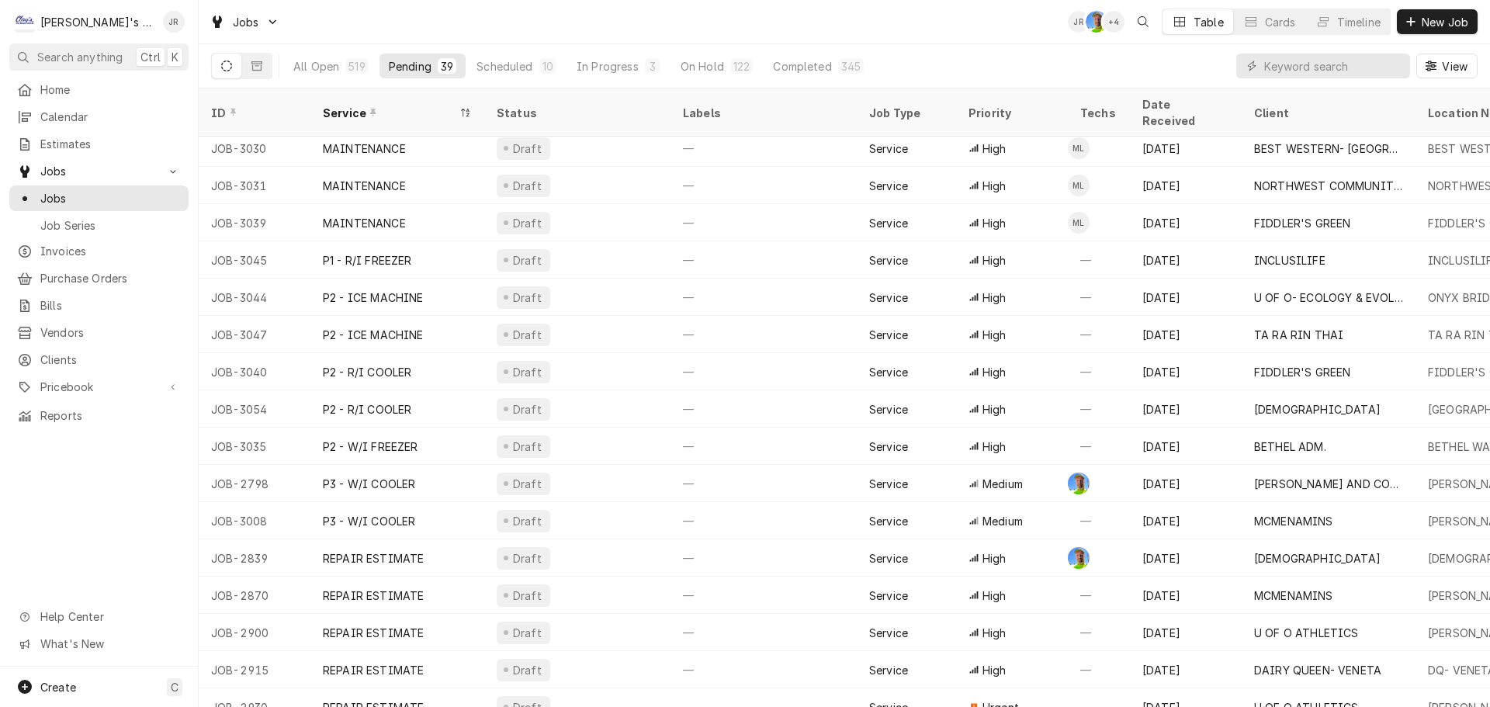
scroll to position [875, 0]
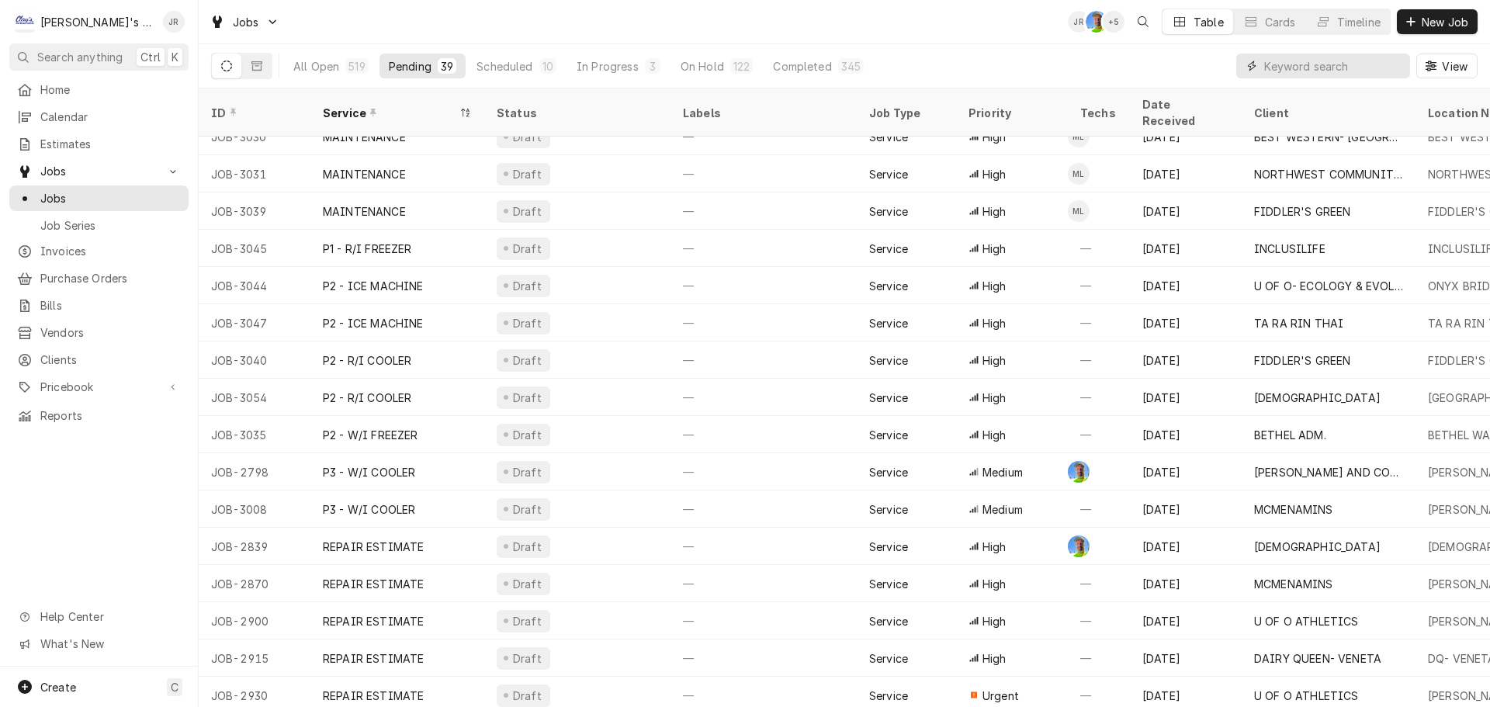
click at [1363, 61] on input "Dynamic Content Wrapper" at bounding box center [1333, 66] width 138 height 25
type input "3000"
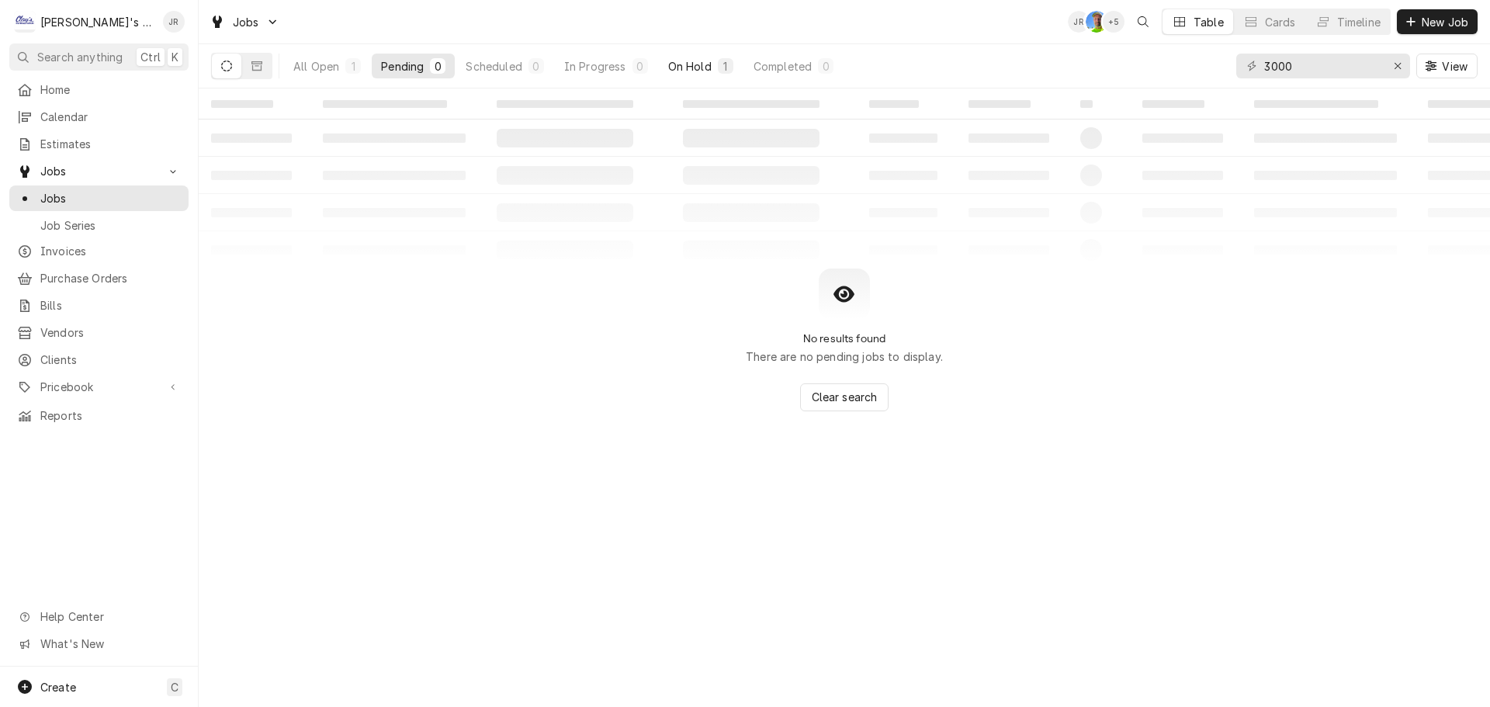
click at [668, 61] on div "On Hold" at bounding box center [689, 66] width 43 height 16
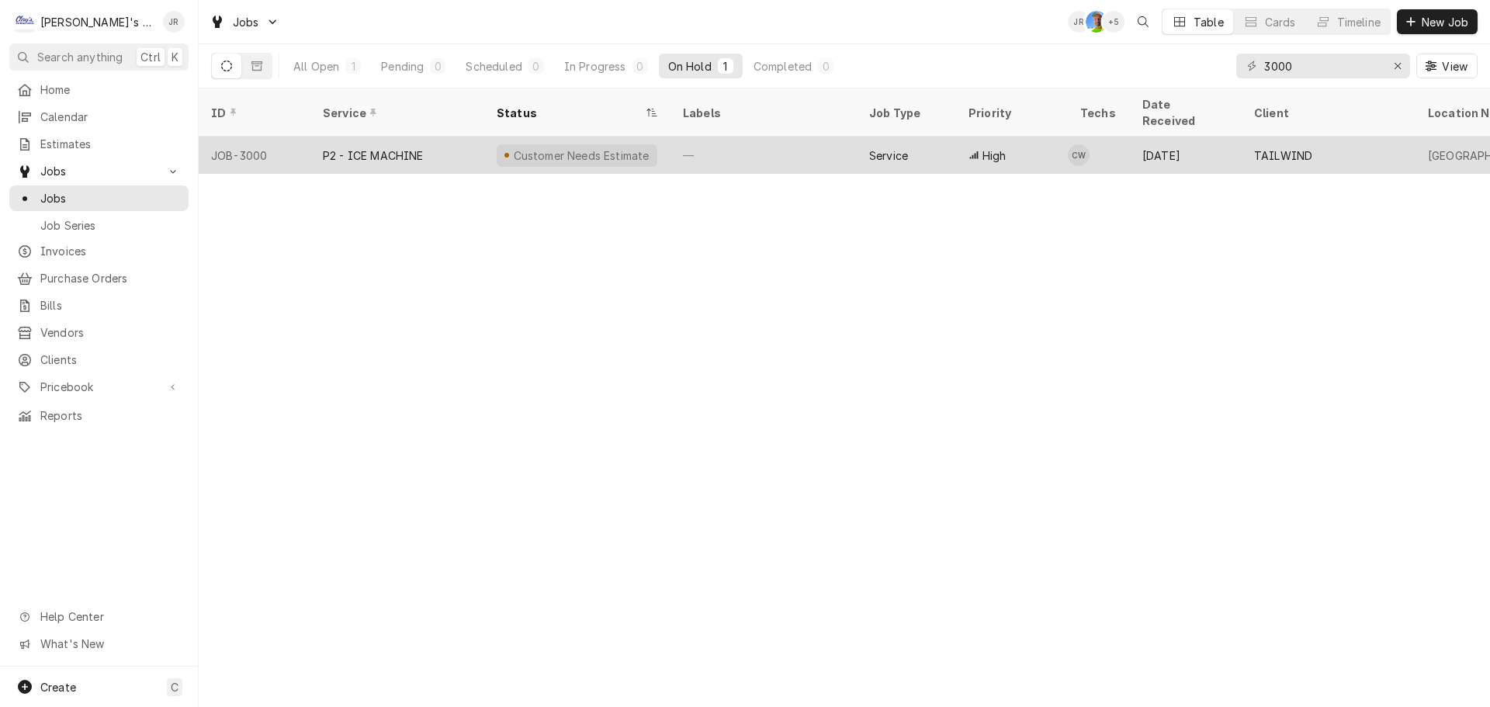
click at [454, 137] on div "P2 - ICE MACHINE" at bounding box center [397, 155] width 174 height 37
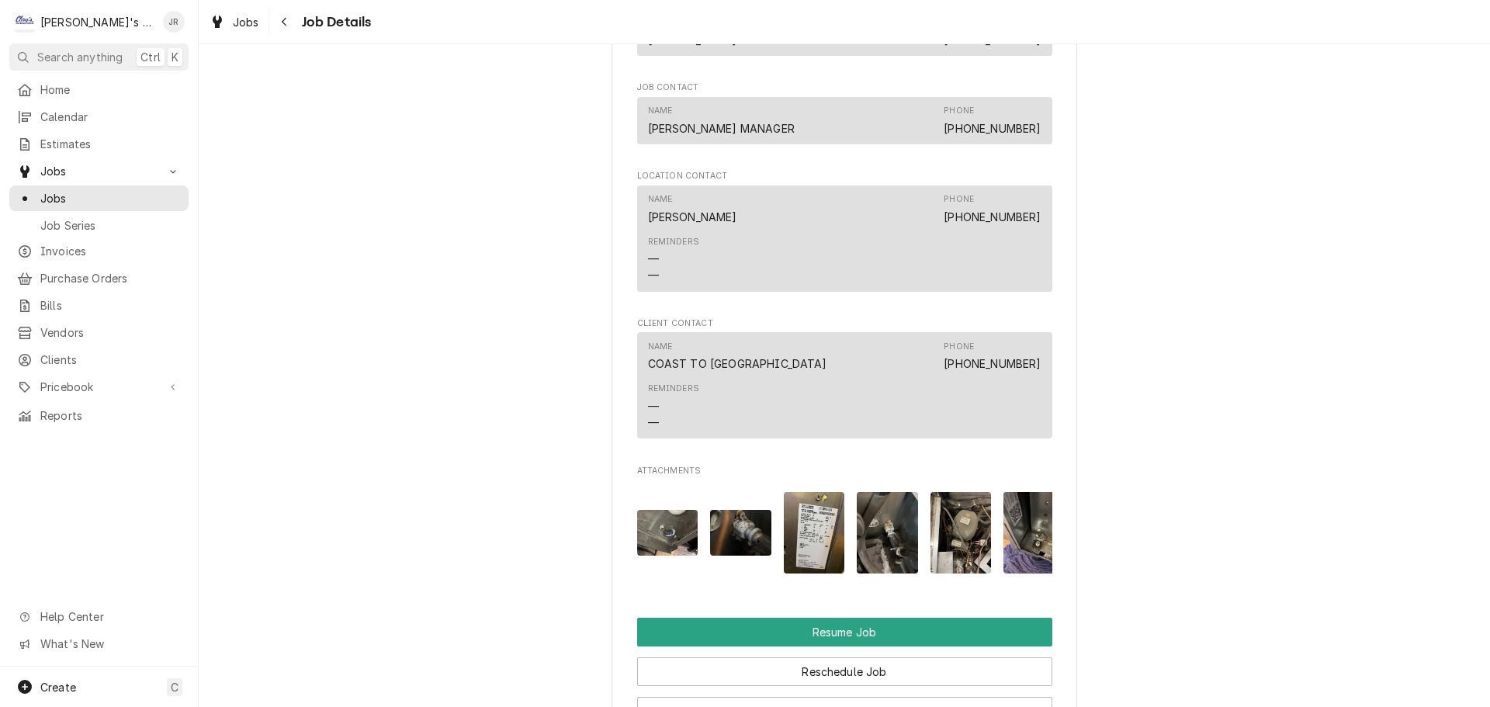
scroll to position [1349, 0]
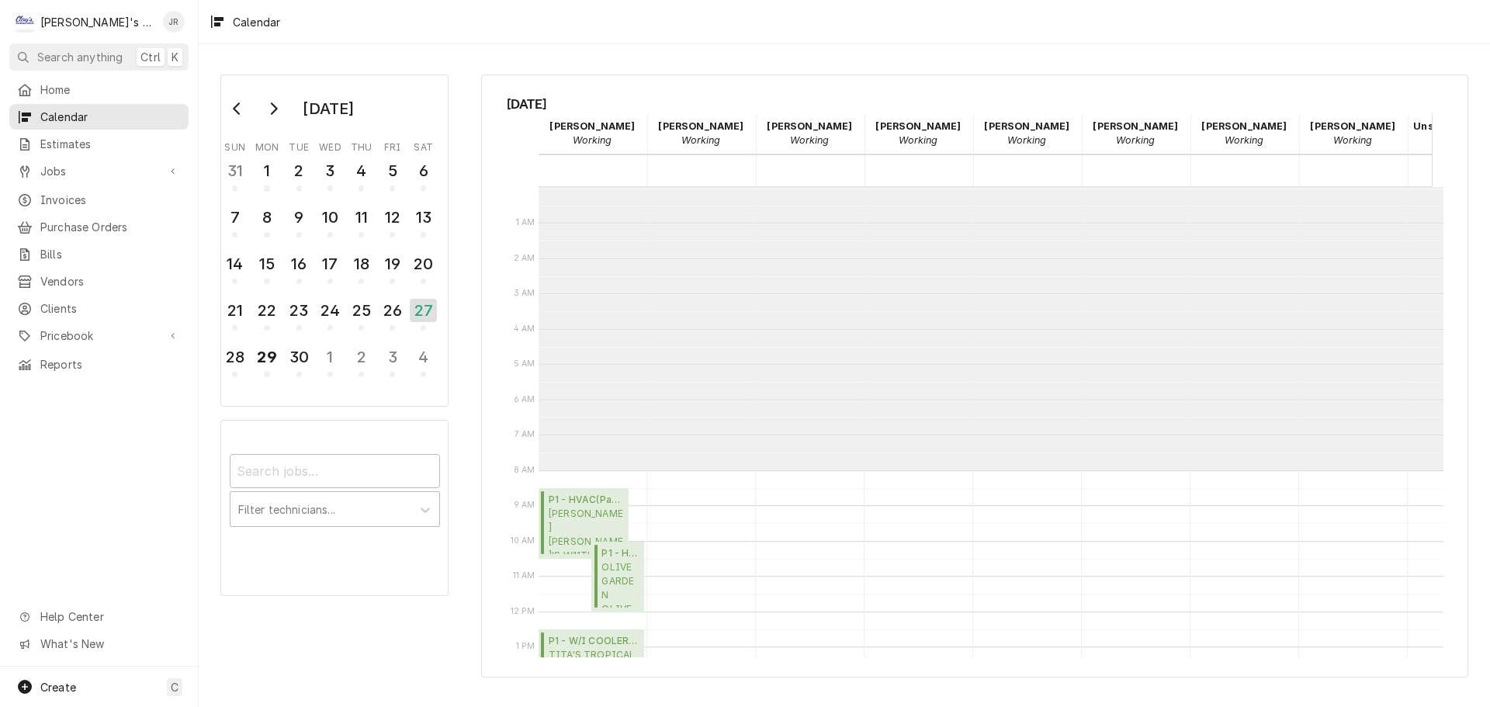
scroll to position [283, 0]
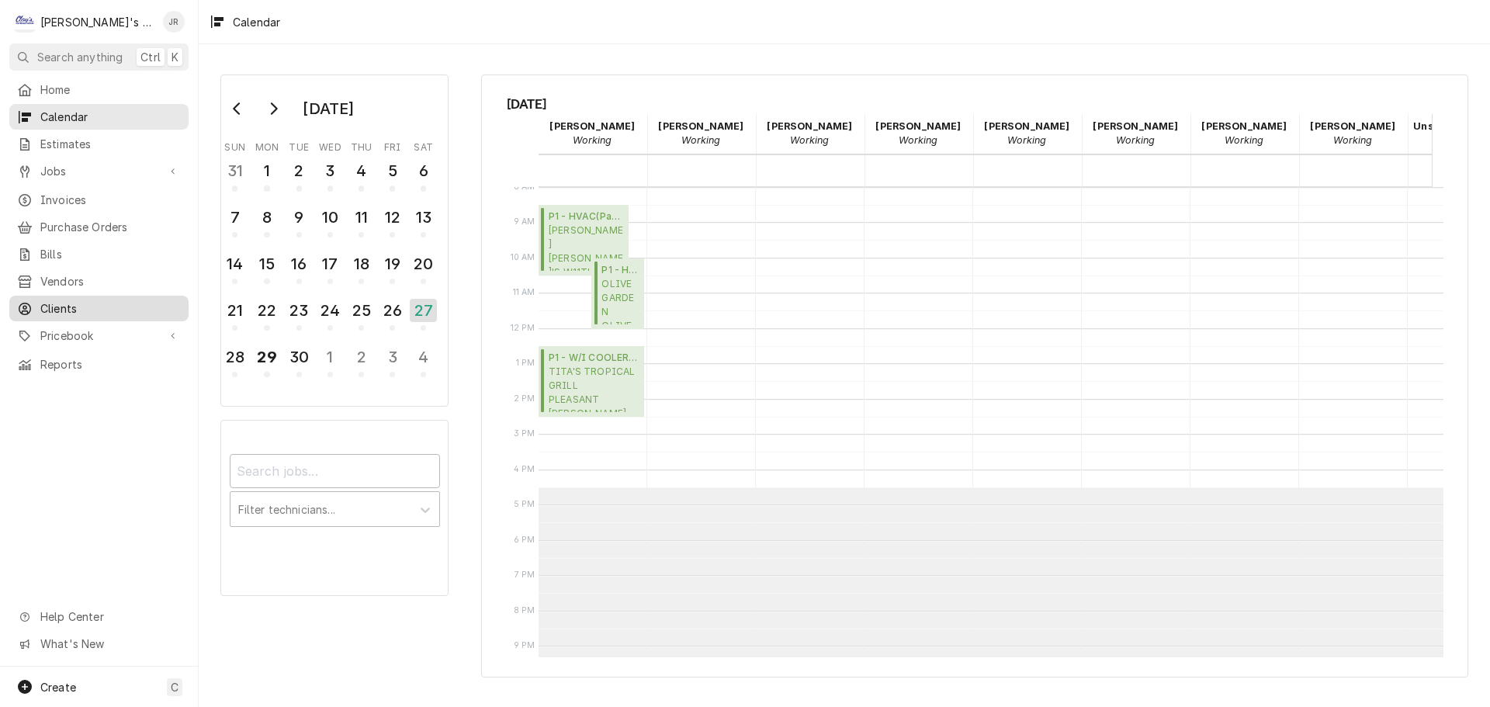
click at [81, 300] on span "Clients" at bounding box center [110, 308] width 140 height 16
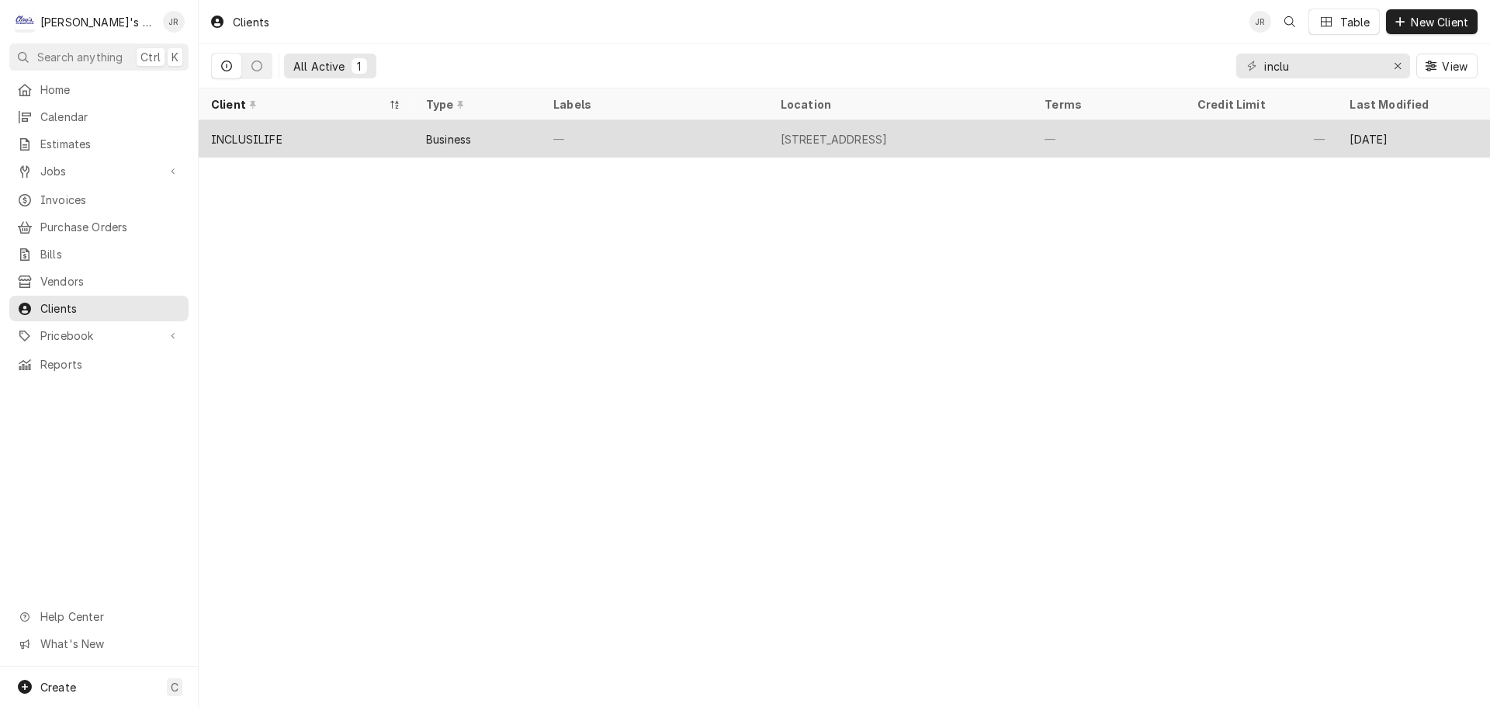
click at [610, 135] on div "—" at bounding box center [654, 138] width 227 height 37
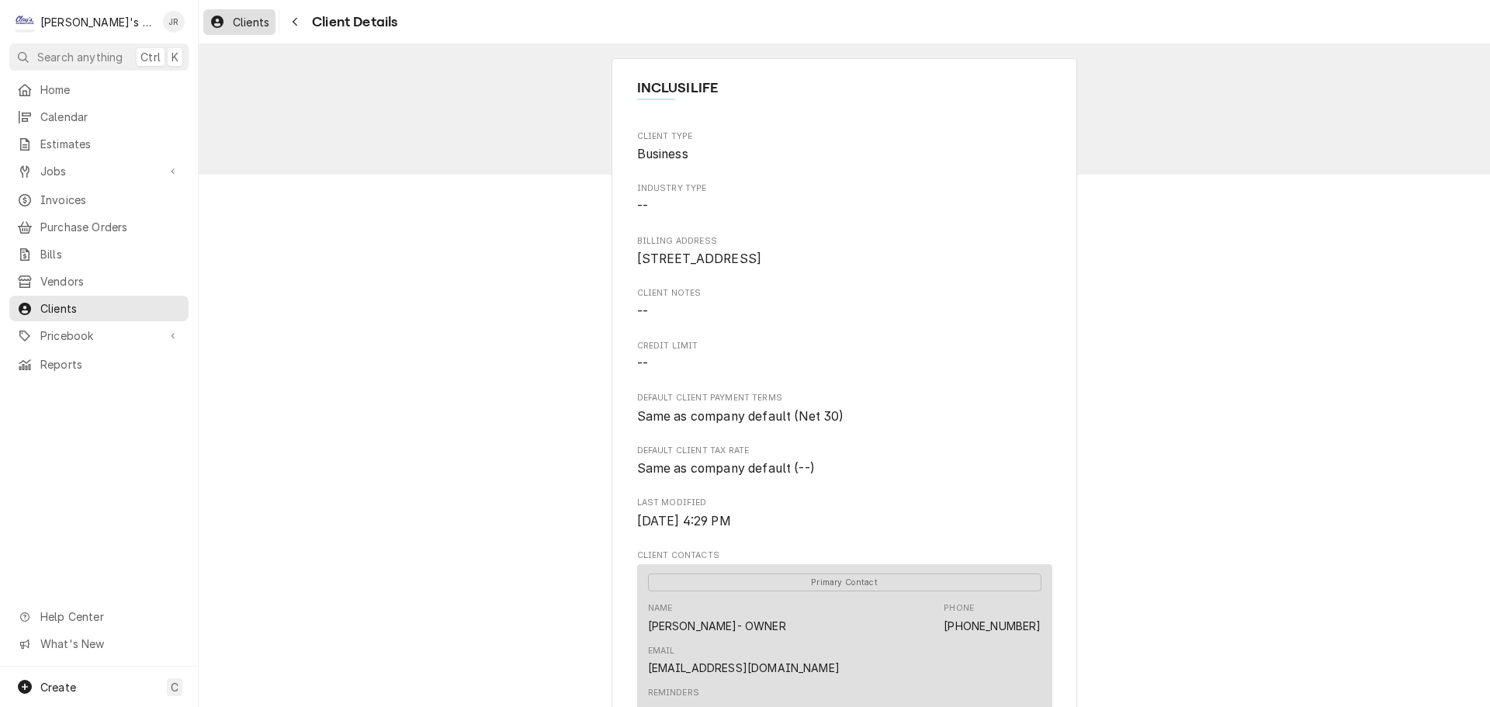
click at [244, 28] on span "Clients" at bounding box center [251, 22] width 36 height 16
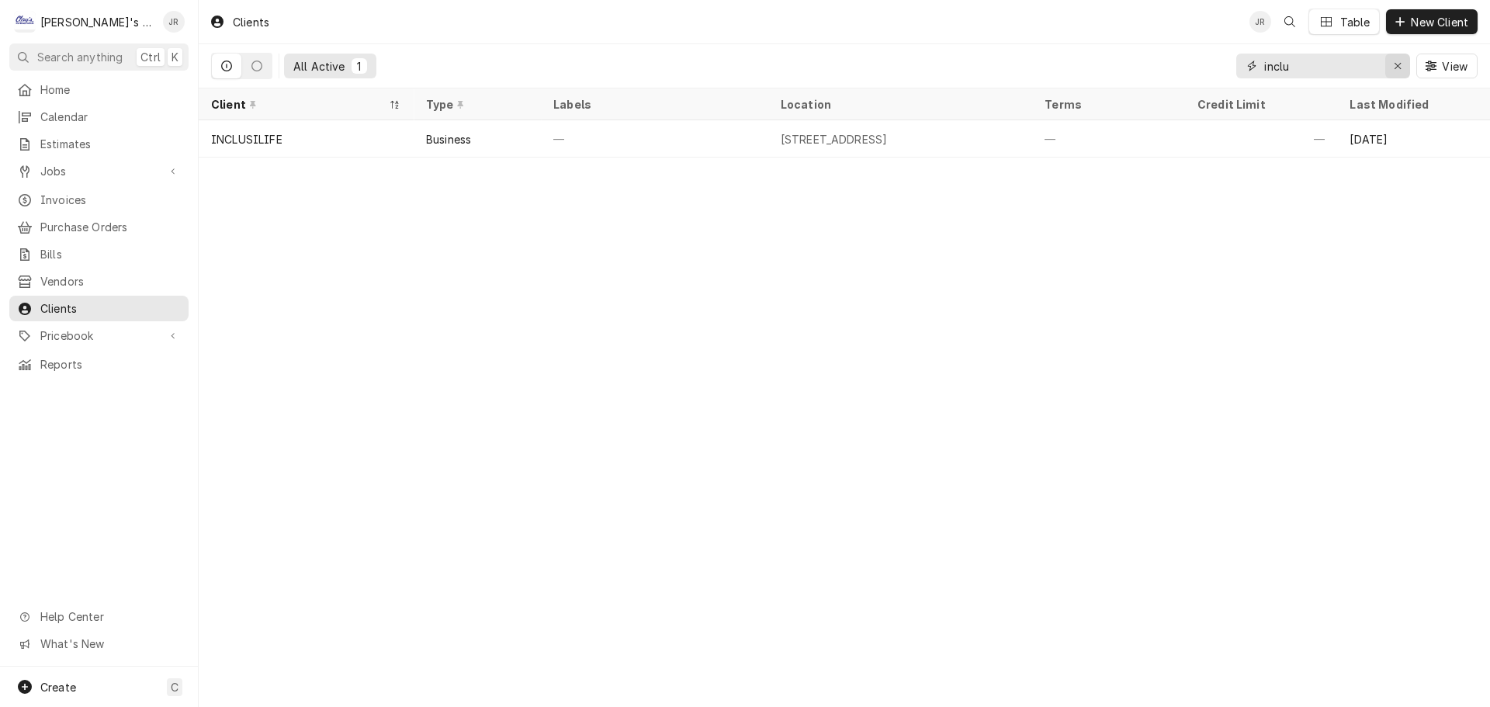
click at [1399, 64] on icon "Erase input" at bounding box center [1398, 66] width 9 height 11
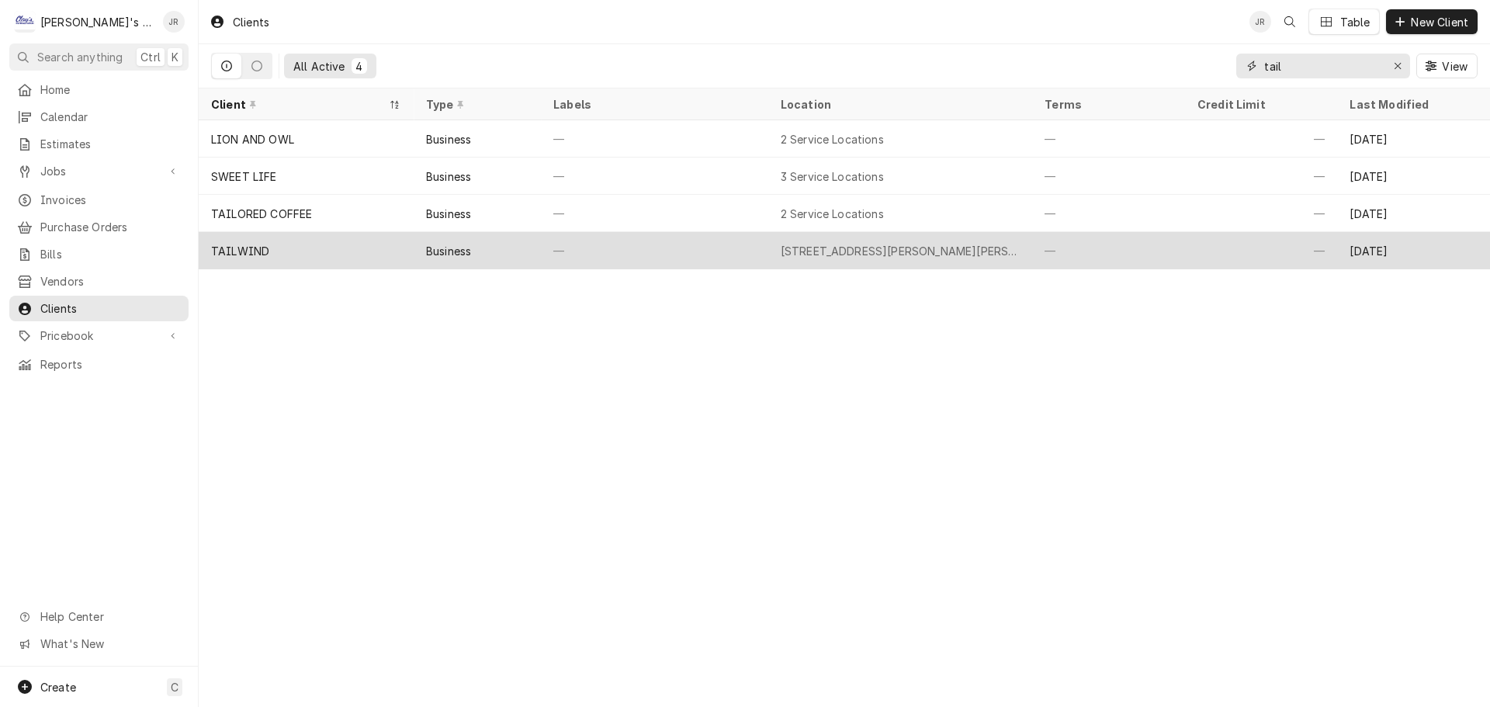
type input "tail"
click at [325, 246] on div "TAILWIND" at bounding box center [306, 250] width 215 height 37
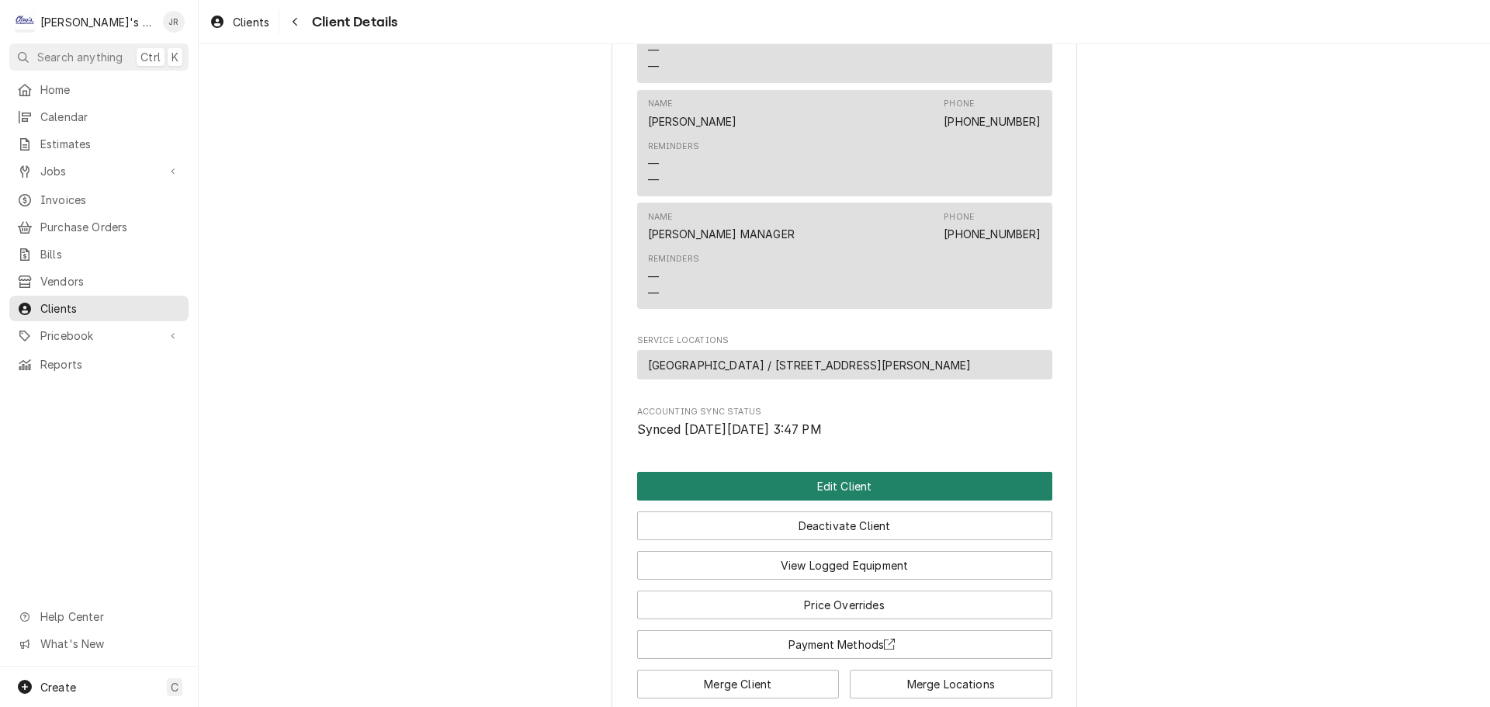
scroll to position [1319, 0]
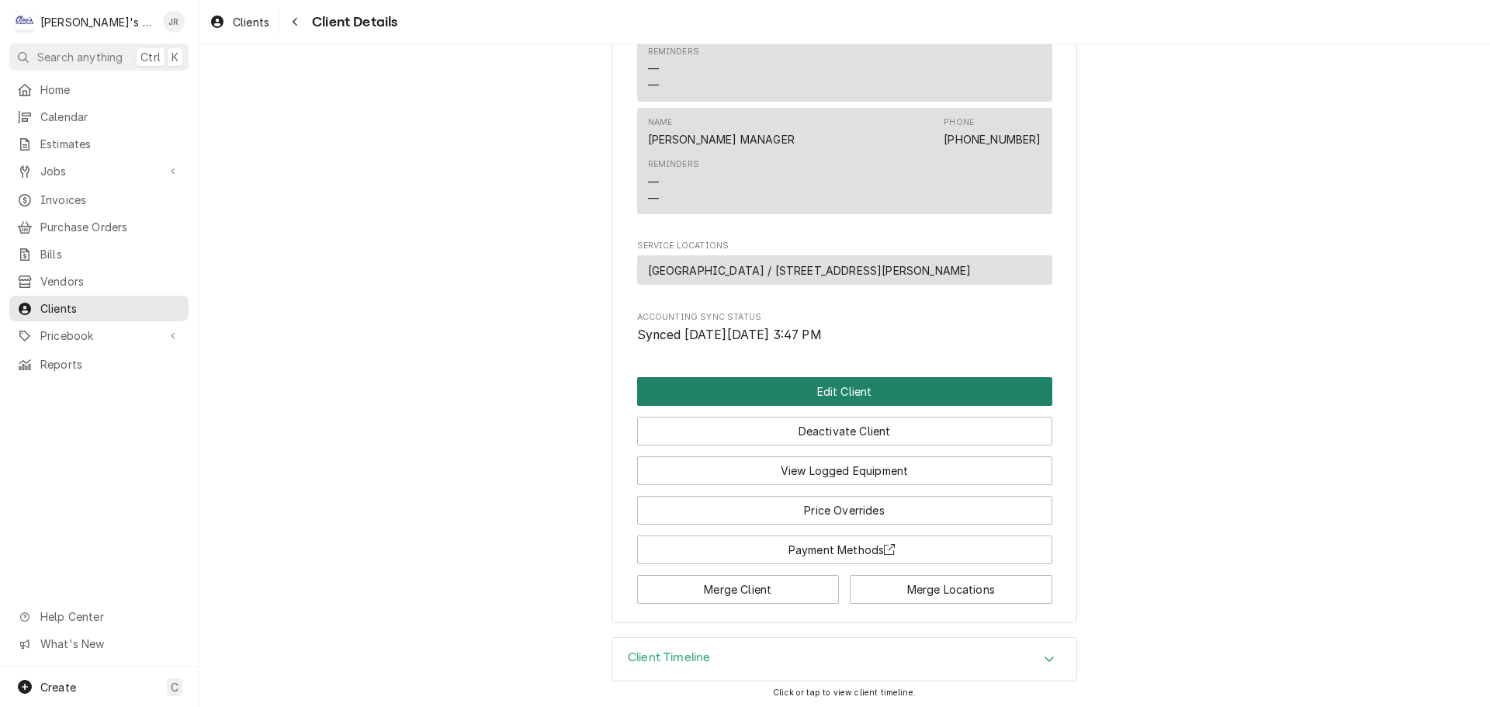
click at [759, 400] on button "Edit Client" at bounding box center [844, 391] width 415 height 29
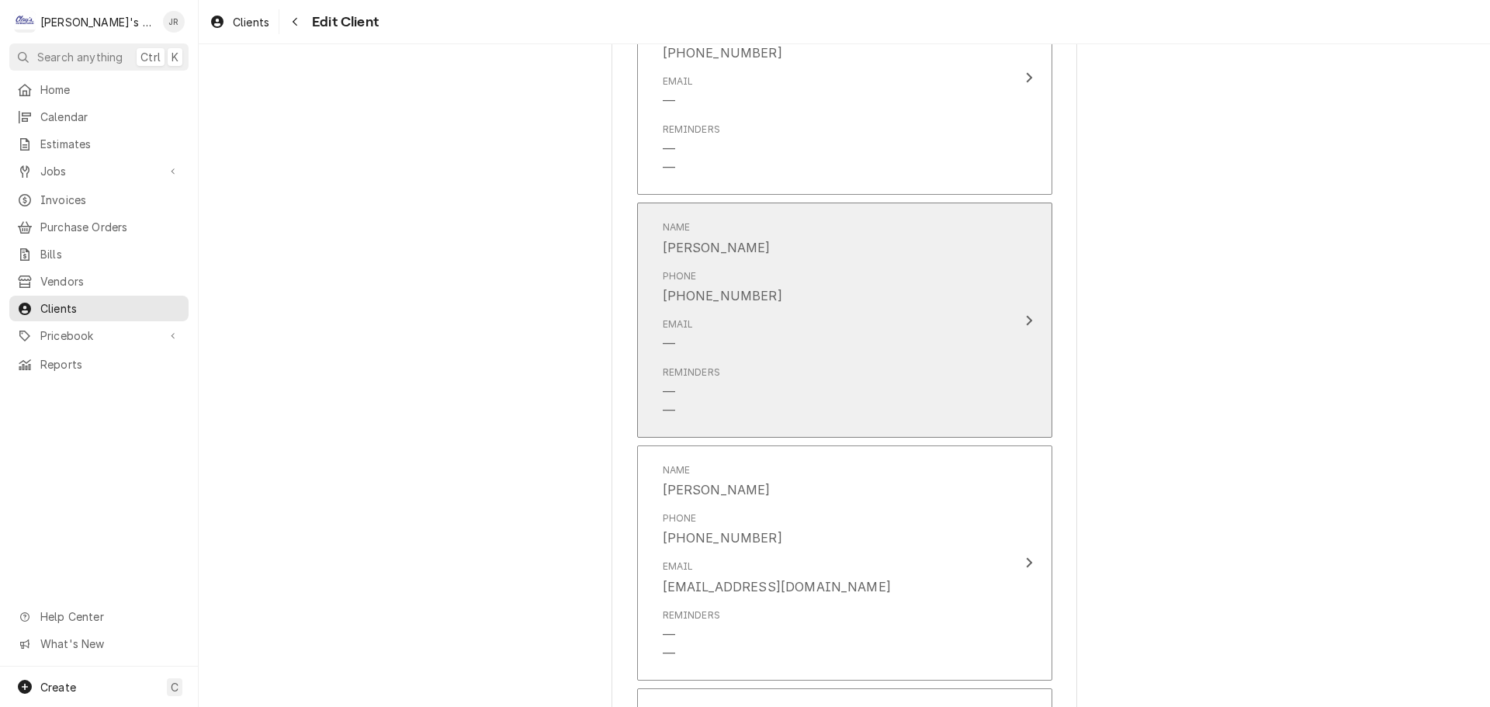
scroll to position [1940, 0]
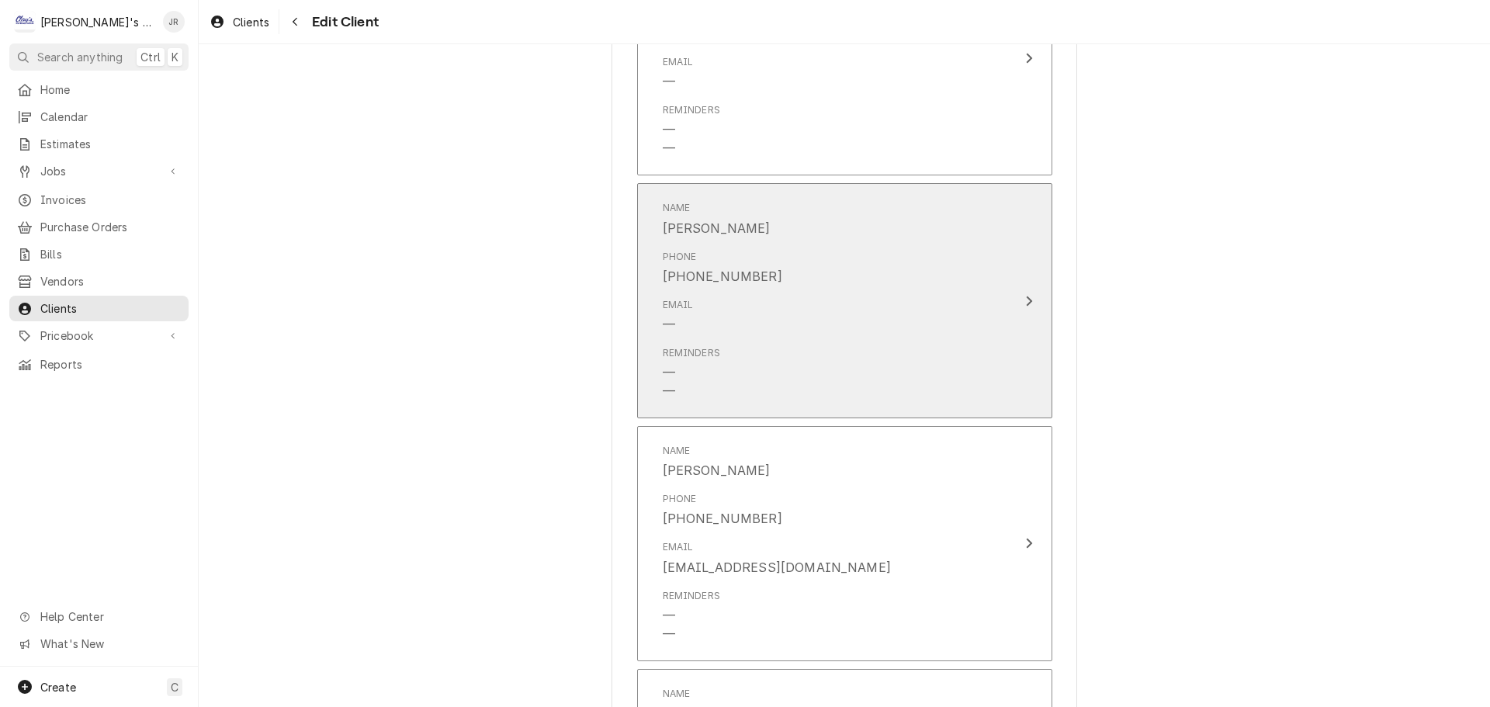
click at [779, 310] on div "Email —" at bounding box center [828, 316] width 331 height 48
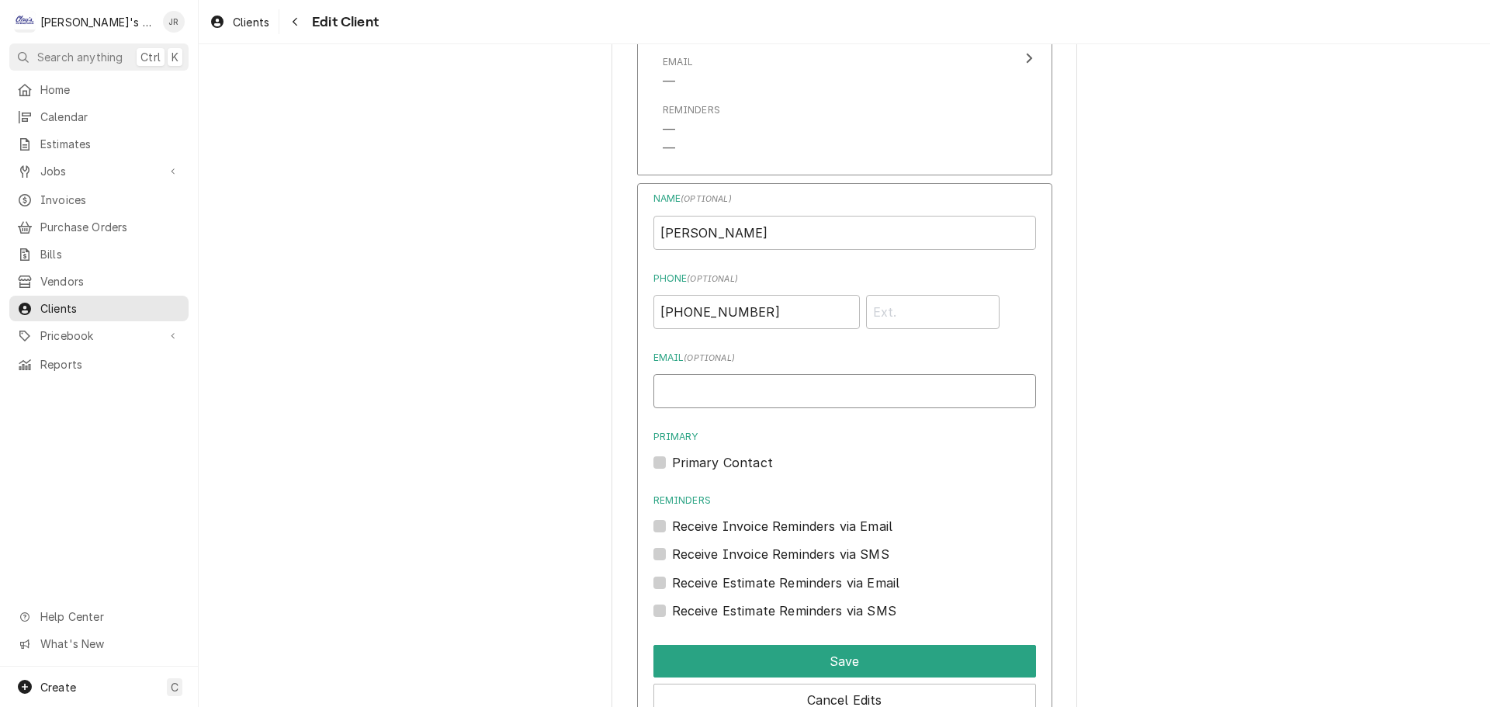
click at [729, 384] on input "Email ( optional )" at bounding box center [844, 391] width 383 height 34
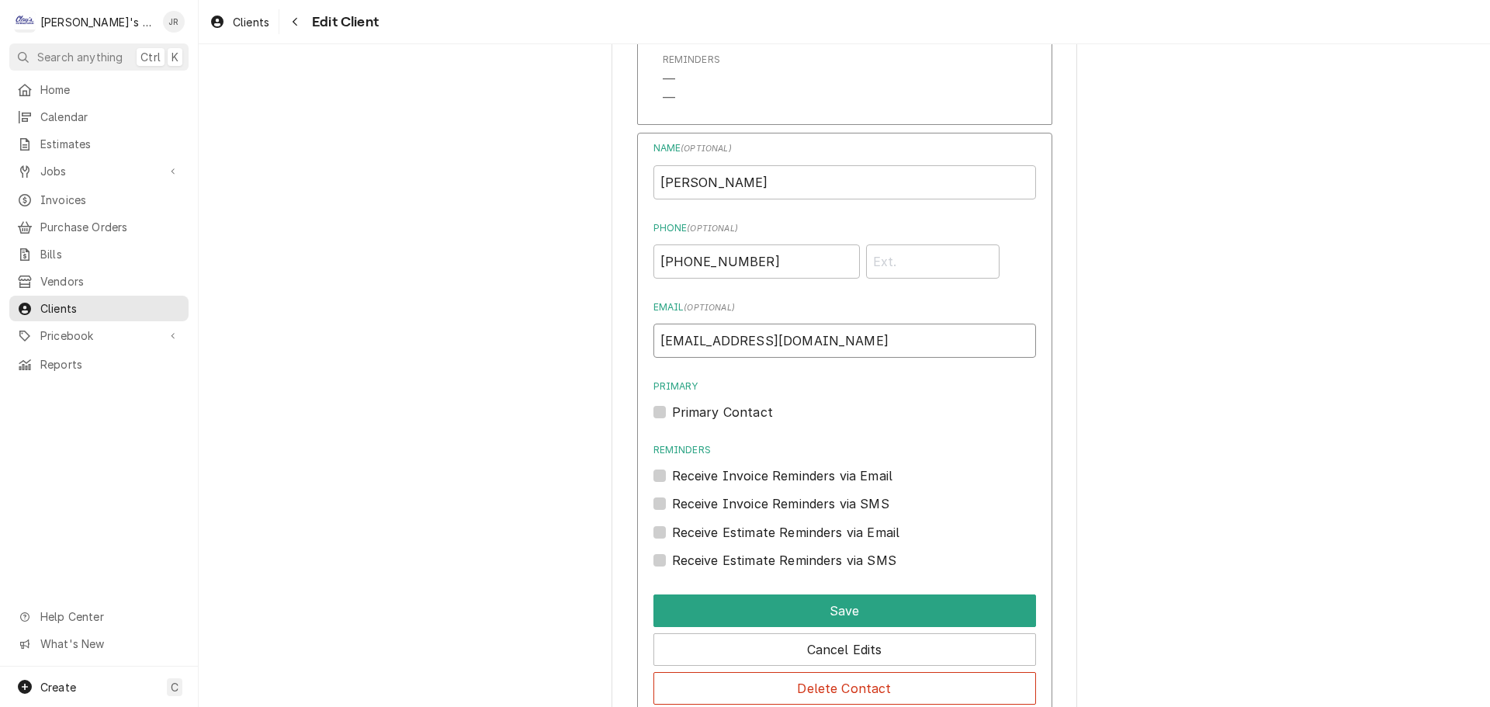
scroll to position [2018, 0]
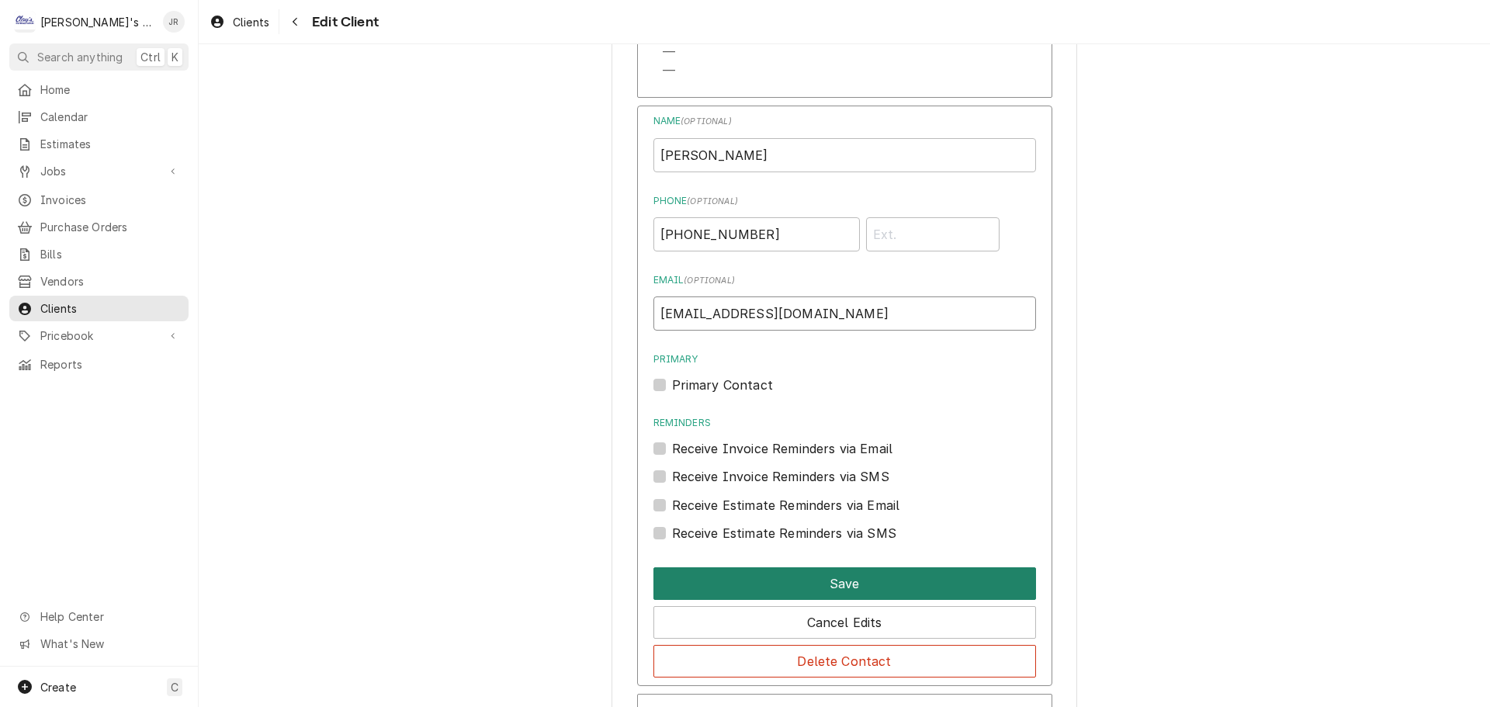
type input "[EMAIL_ADDRESS][DOMAIN_NAME]"
click at [785, 582] on button "Save" at bounding box center [844, 583] width 383 height 33
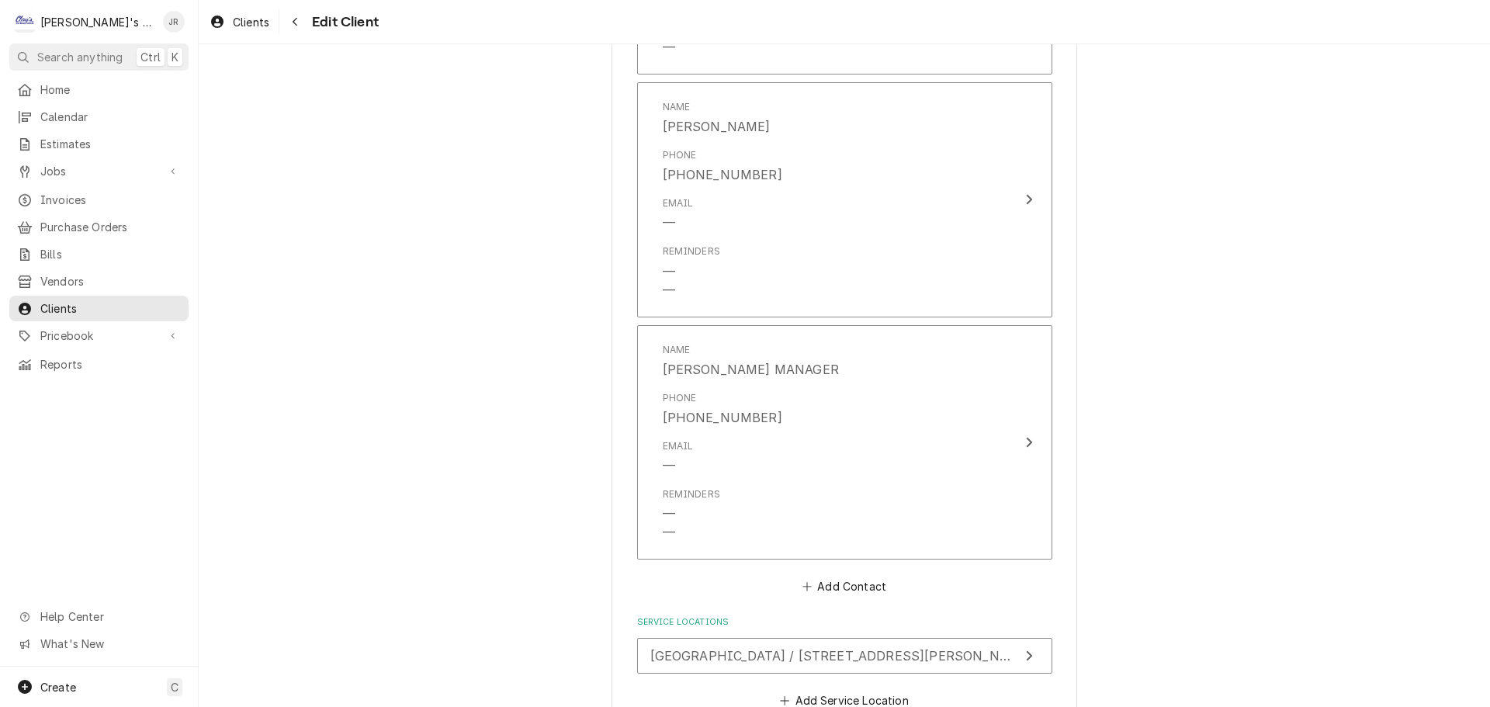
scroll to position [2625, 0]
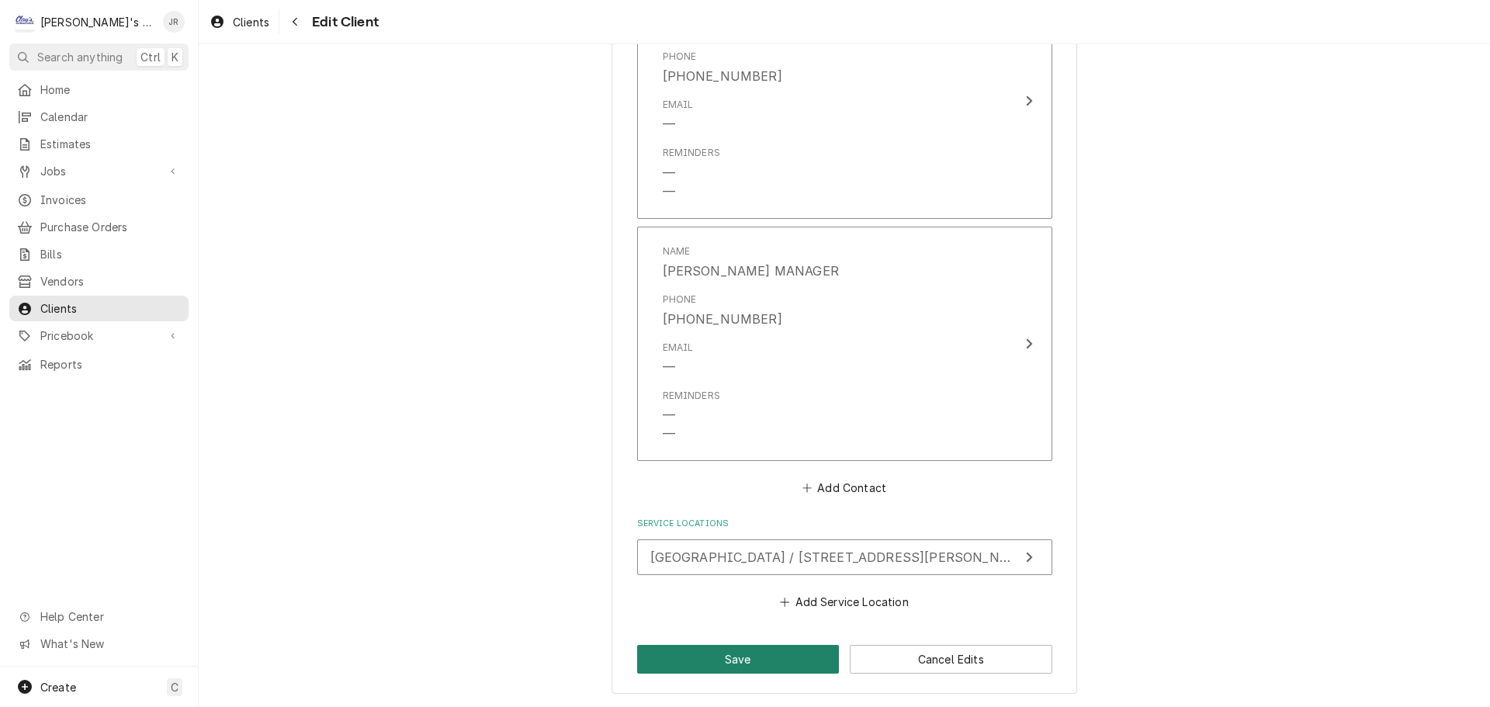
click at [660, 669] on button "Save" at bounding box center [738, 659] width 203 height 29
type textarea "x"
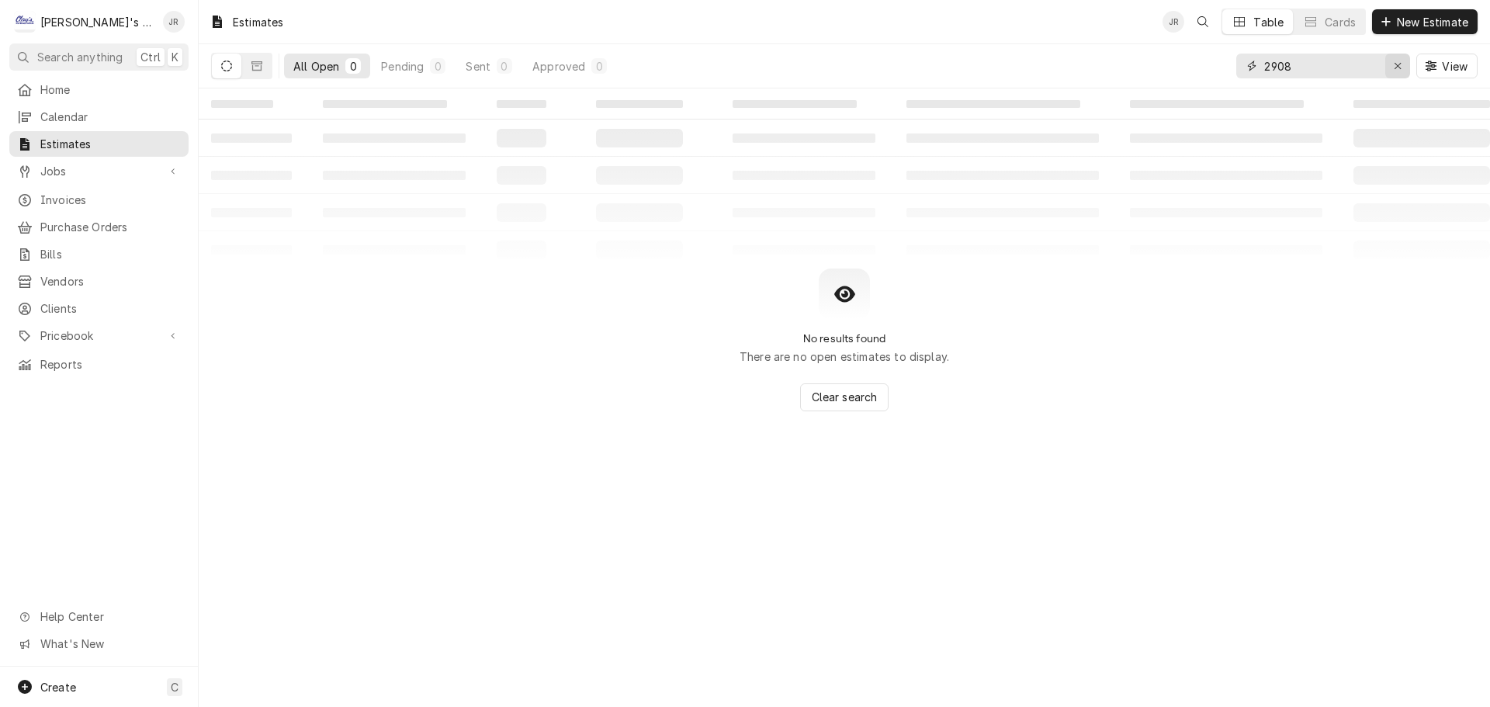
click at [1399, 64] on icon "Erase input" at bounding box center [1398, 66] width 9 height 11
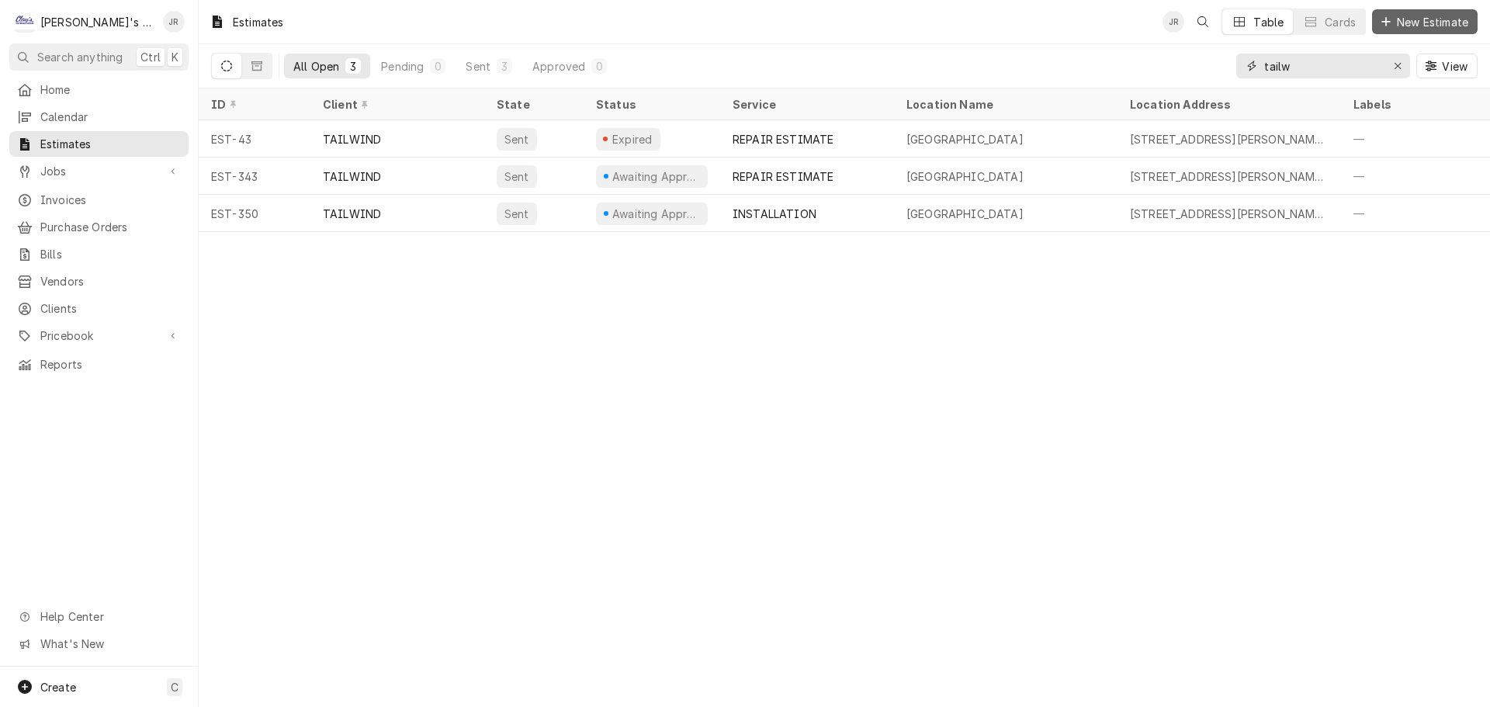
type input "tailw"
click at [1406, 27] on span "New Estimate" at bounding box center [1433, 22] width 78 height 16
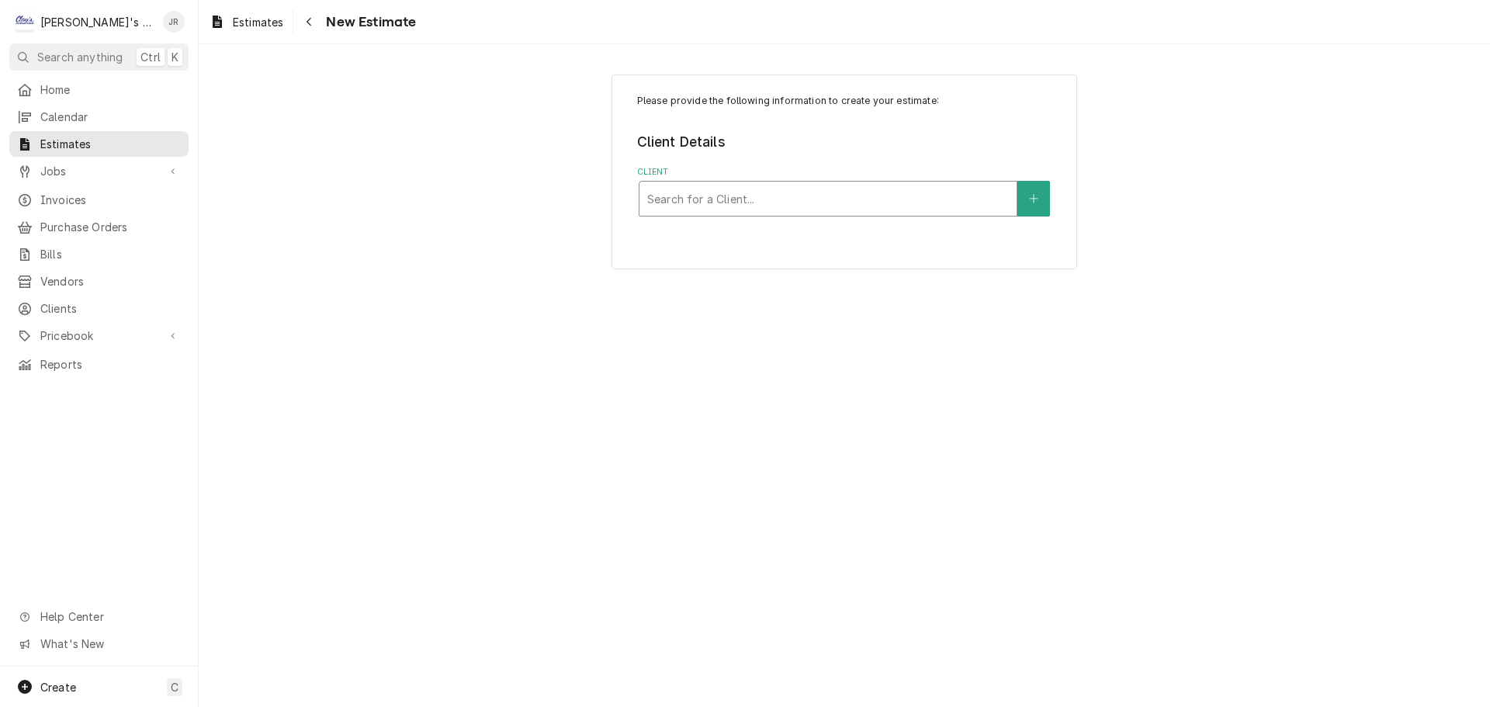
click at [826, 199] on div "Client" at bounding box center [828, 199] width 362 height 28
type input "tailwi"
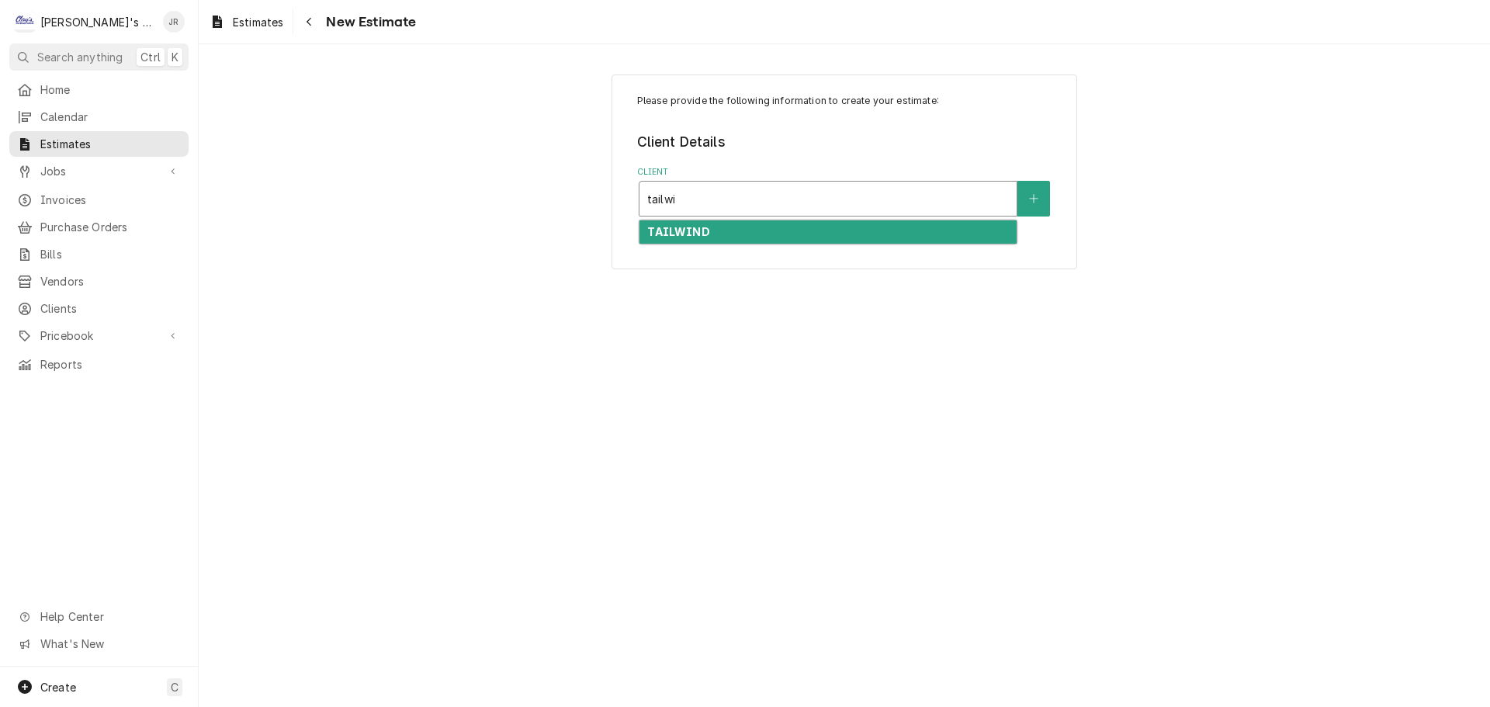
click at [836, 233] on div "TAILWIND" at bounding box center [827, 232] width 377 height 24
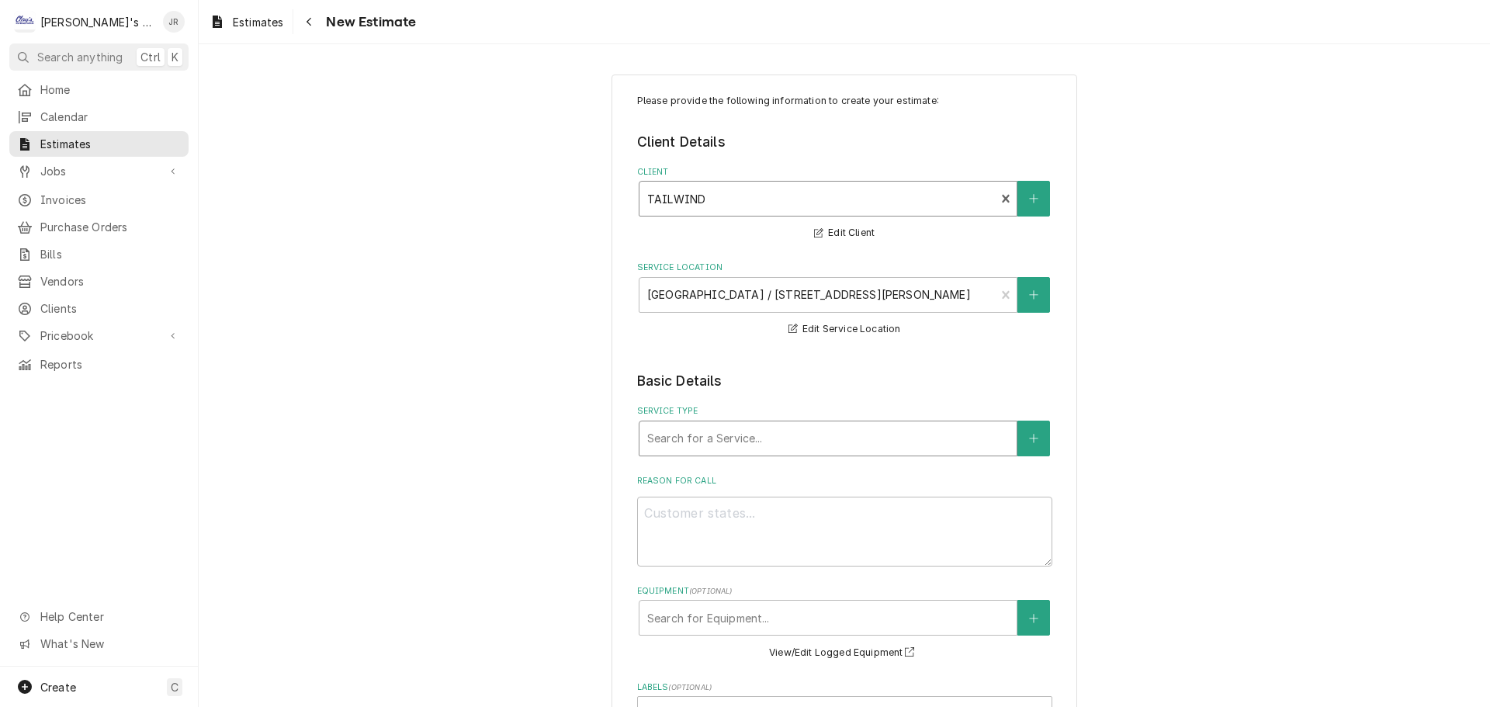
click at [764, 435] on div "Service Type" at bounding box center [828, 438] width 362 height 28
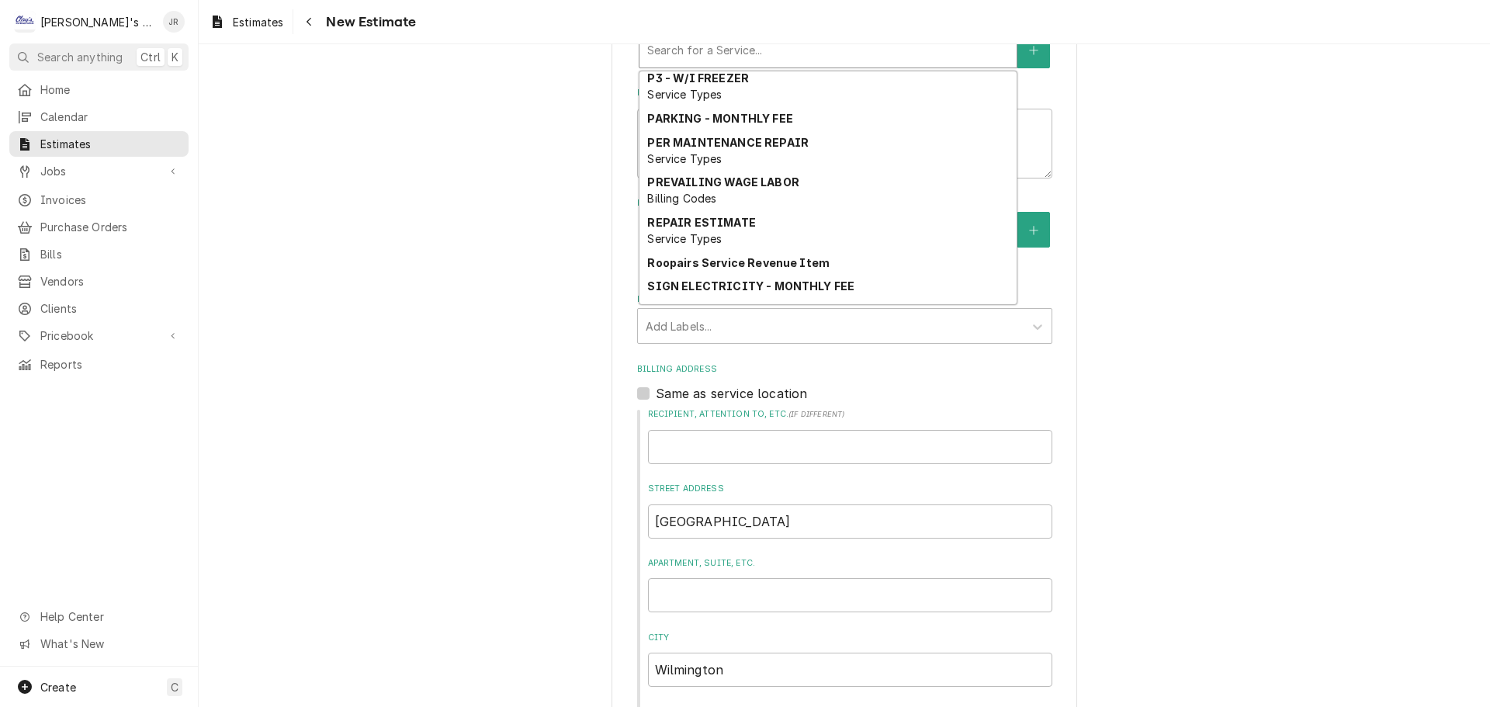
scroll to position [1128, 0]
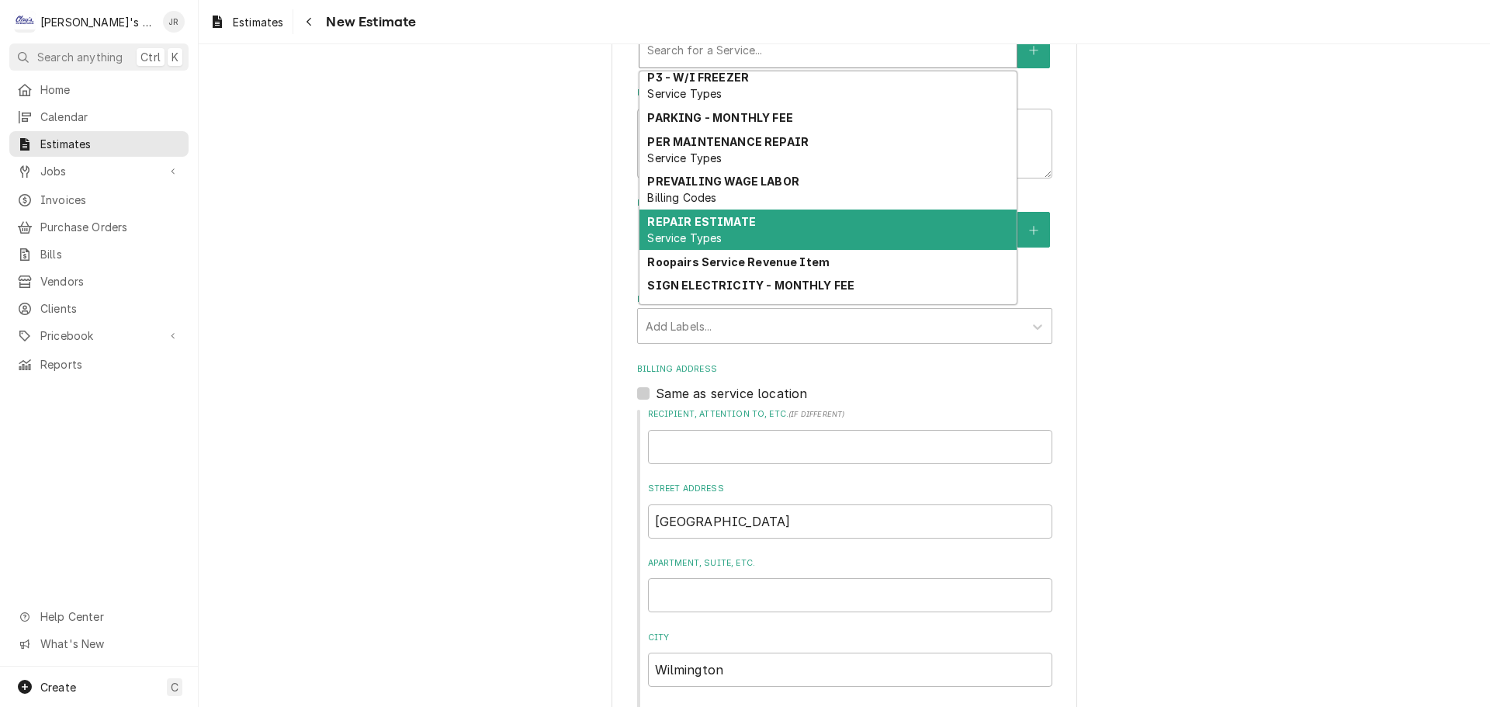
click at [784, 249] on div "REPAIR ESTIMATE Service Types" at bounding box center [827, 230] width 377 height 40
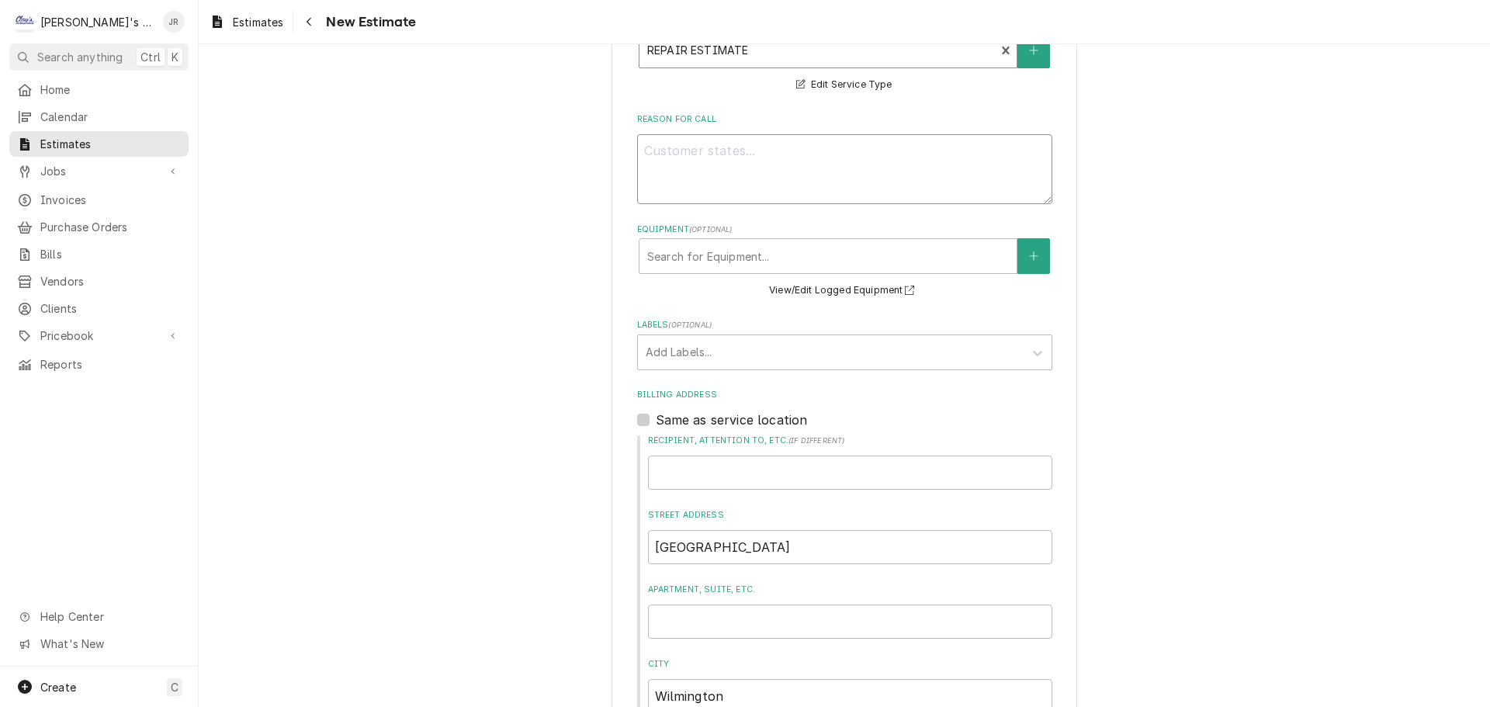
click at [793, 160] on textarea "Reason For Call" at bounding box center [844, 169] width 415 height 70
type textarea "x"
type textarea "9"
type textarea "x"
type textarea "9/"
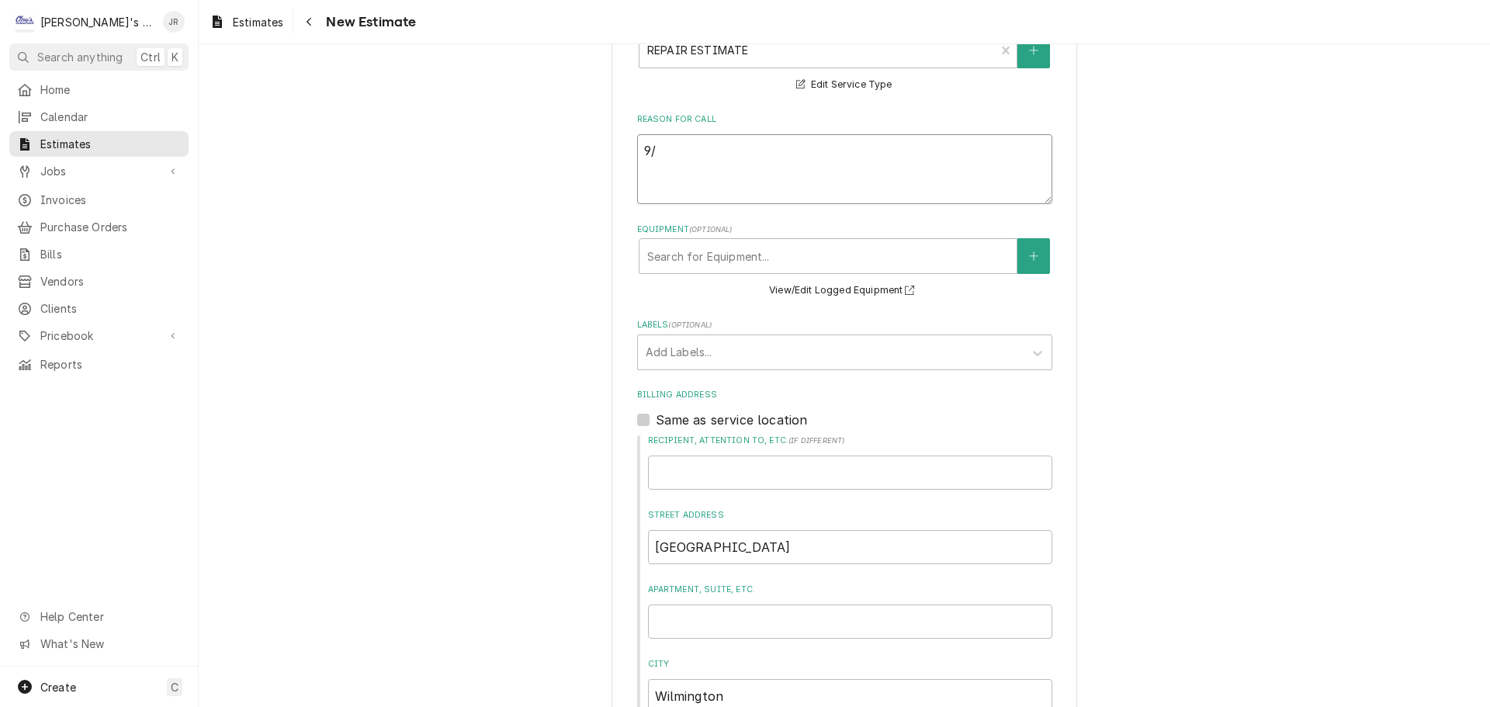
type textarea "x"
type textarea "9/2"
type textarea "x"
type textarea "9/29"
type textarea "x"
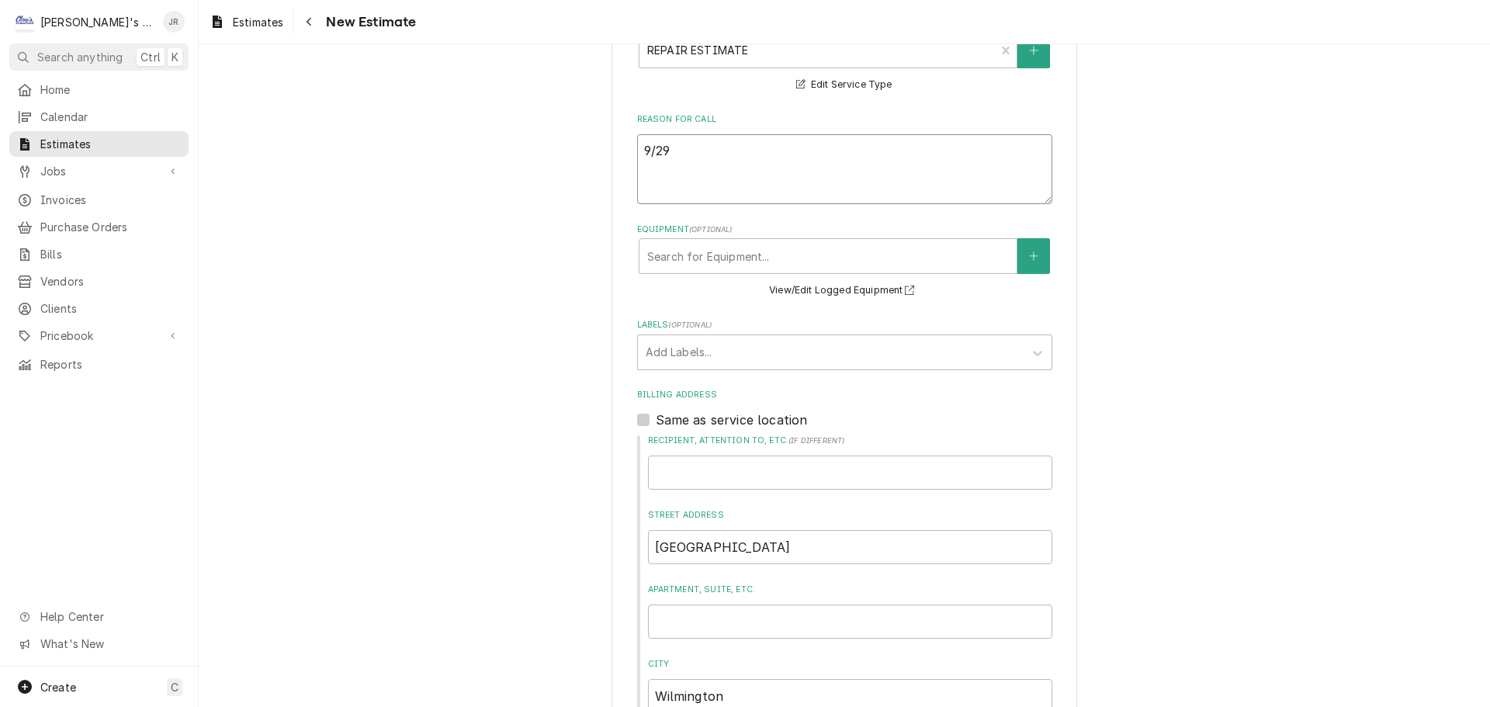
type textarea "9/29/"
type textarea "x"
type textarea "9/29/2"
type textarea "x"
type textarea "9/29/20"
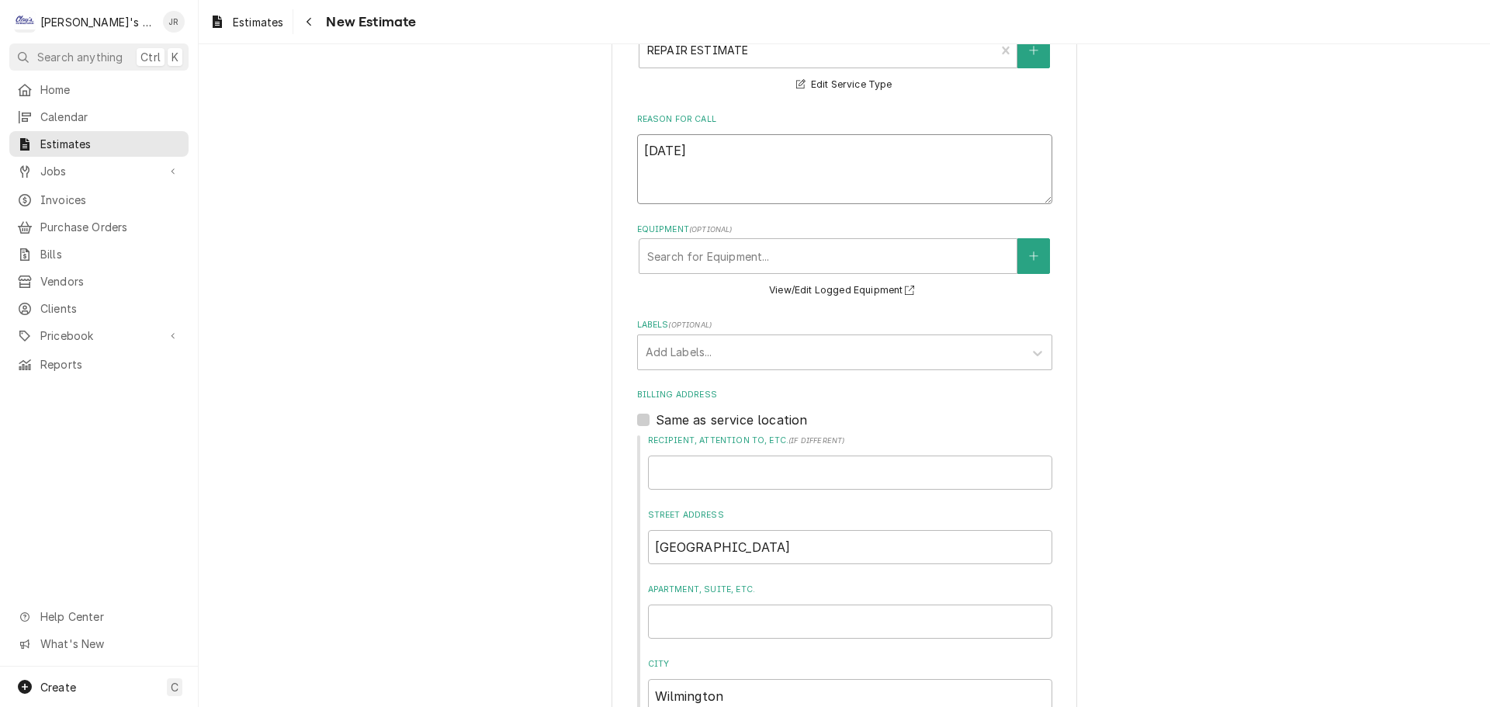
type textarea "x"
type textarea "9/29/202"
type textarea "x"
type textarea "9/29/2025"
type textarea "x"
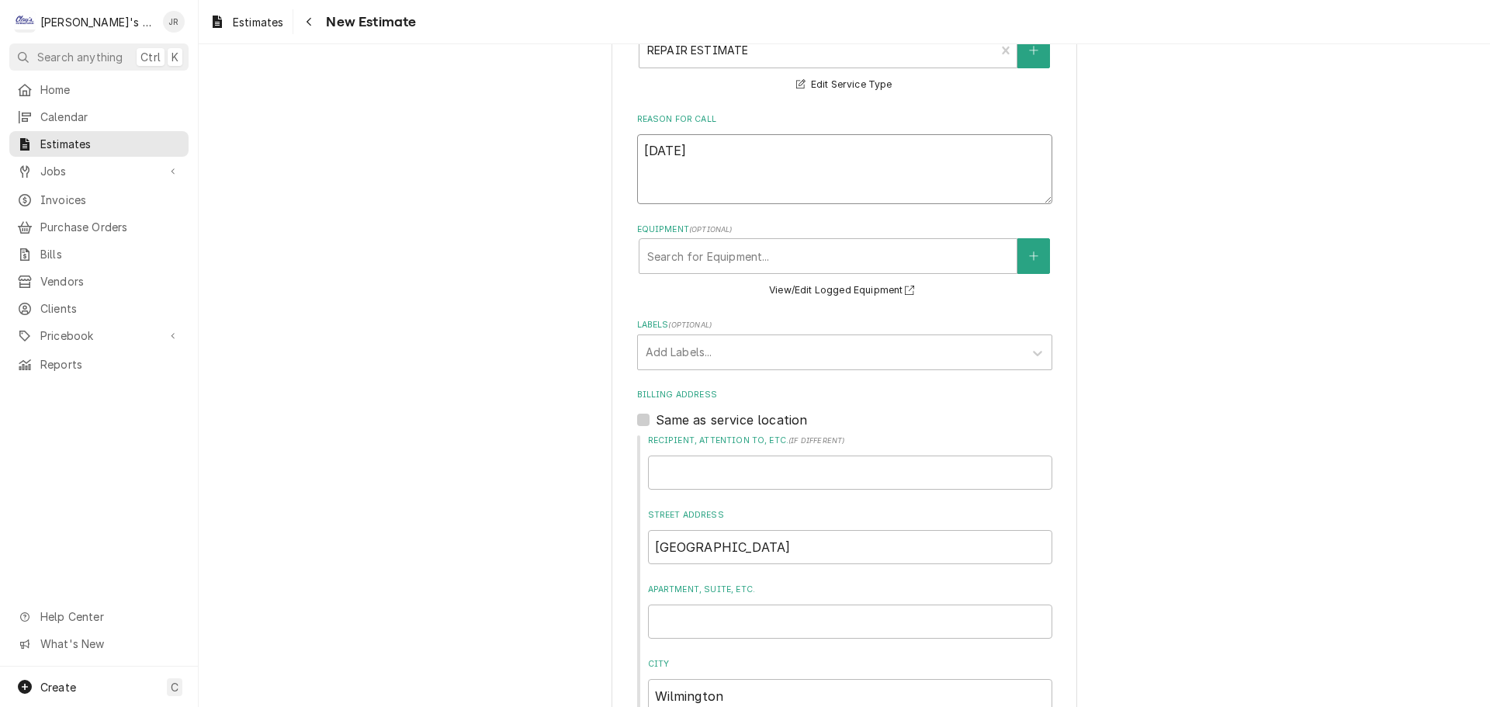
type textarea "9/29/2025"
type textarea "x"
type textarea "9/29/2025 k"
type textarea "x"
type textarea "9/29/2025 kj"
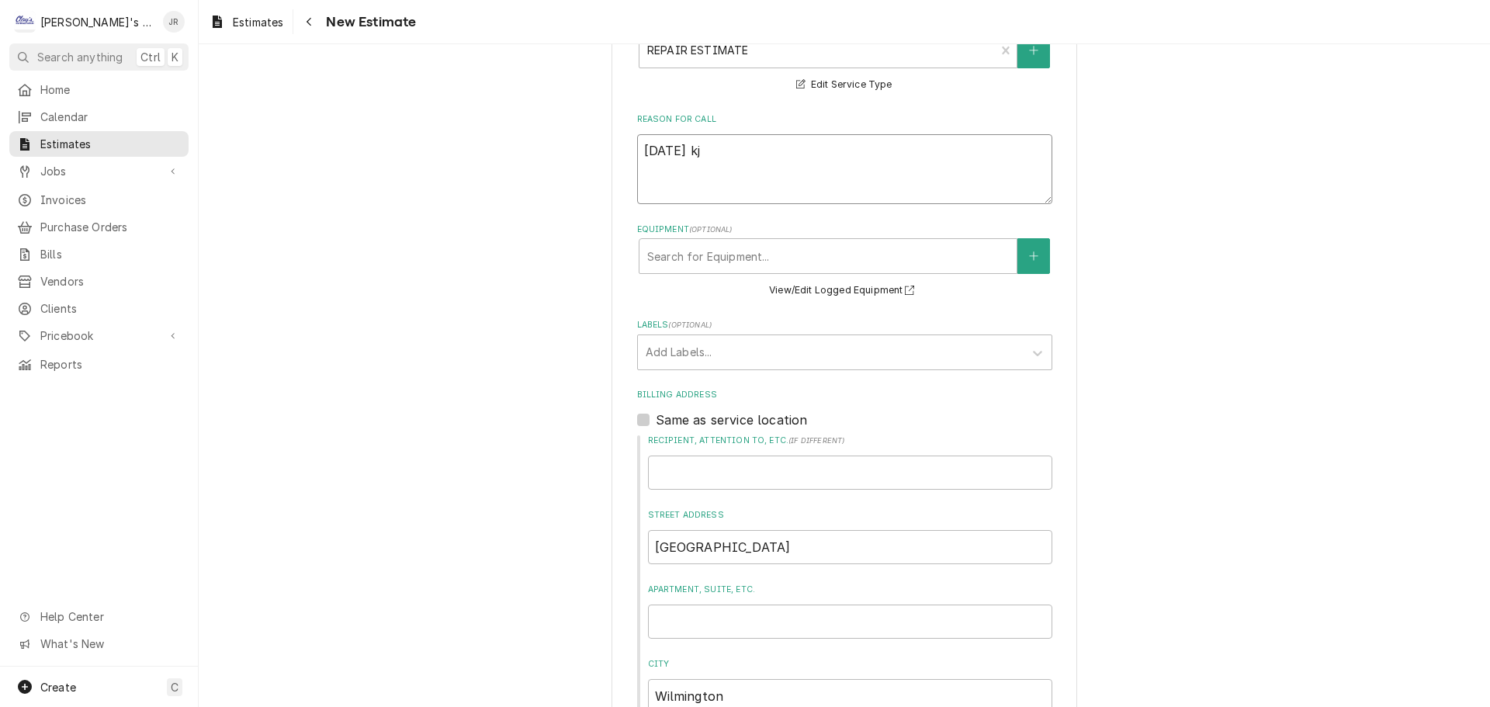
type textarea "x"
type textarea "9/29/2025 k"
type textarea "x"
type textarea "9/29/2025"
type textarea "x"
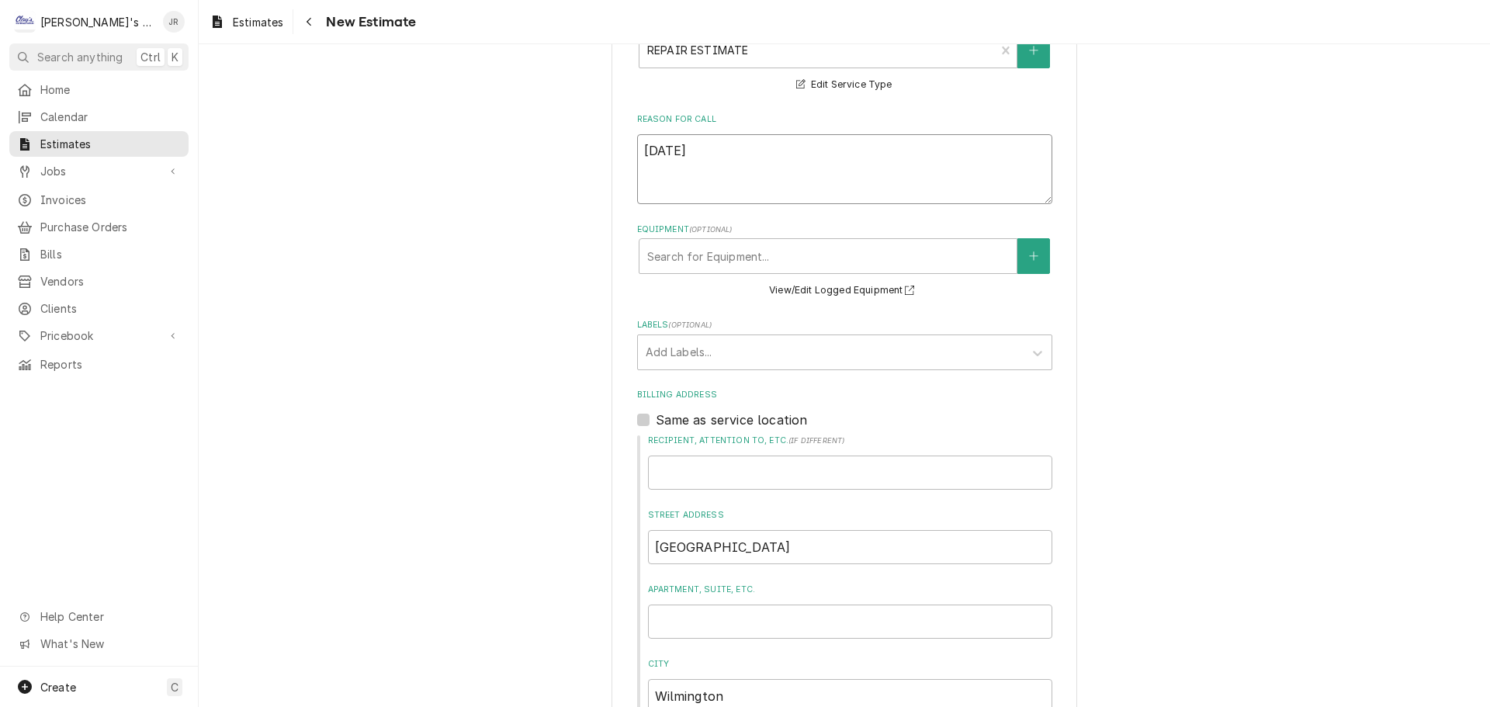
type textarea "9/29/2025 J"
type textarea "x"
type textarea "9/29/2025 JR"
type textarea "x"
type textarea "9/29/2025 JR"
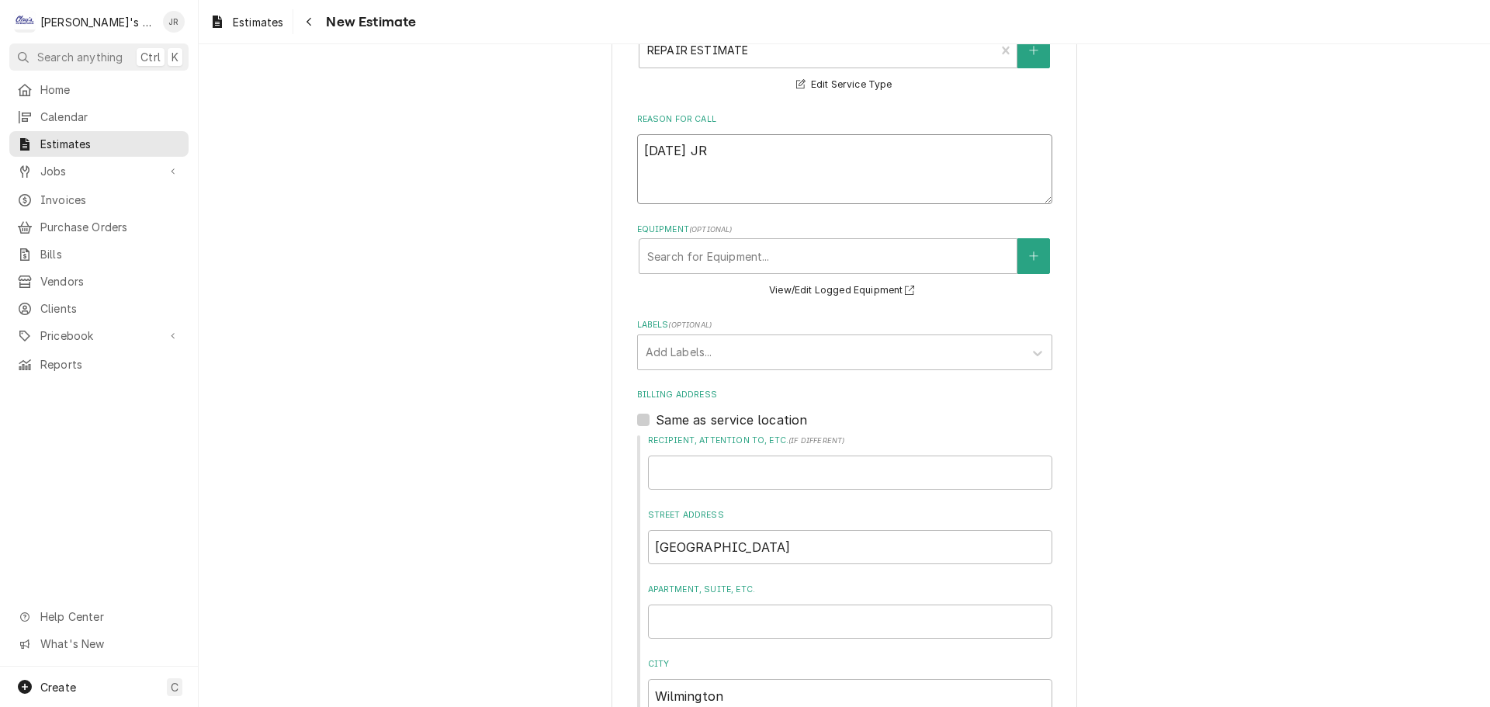
type textarea "x"
type textarea "9/29/2025 JR -"
type textarea "x"
type textarea "9/29/2025 JR -"
type textarea "x"
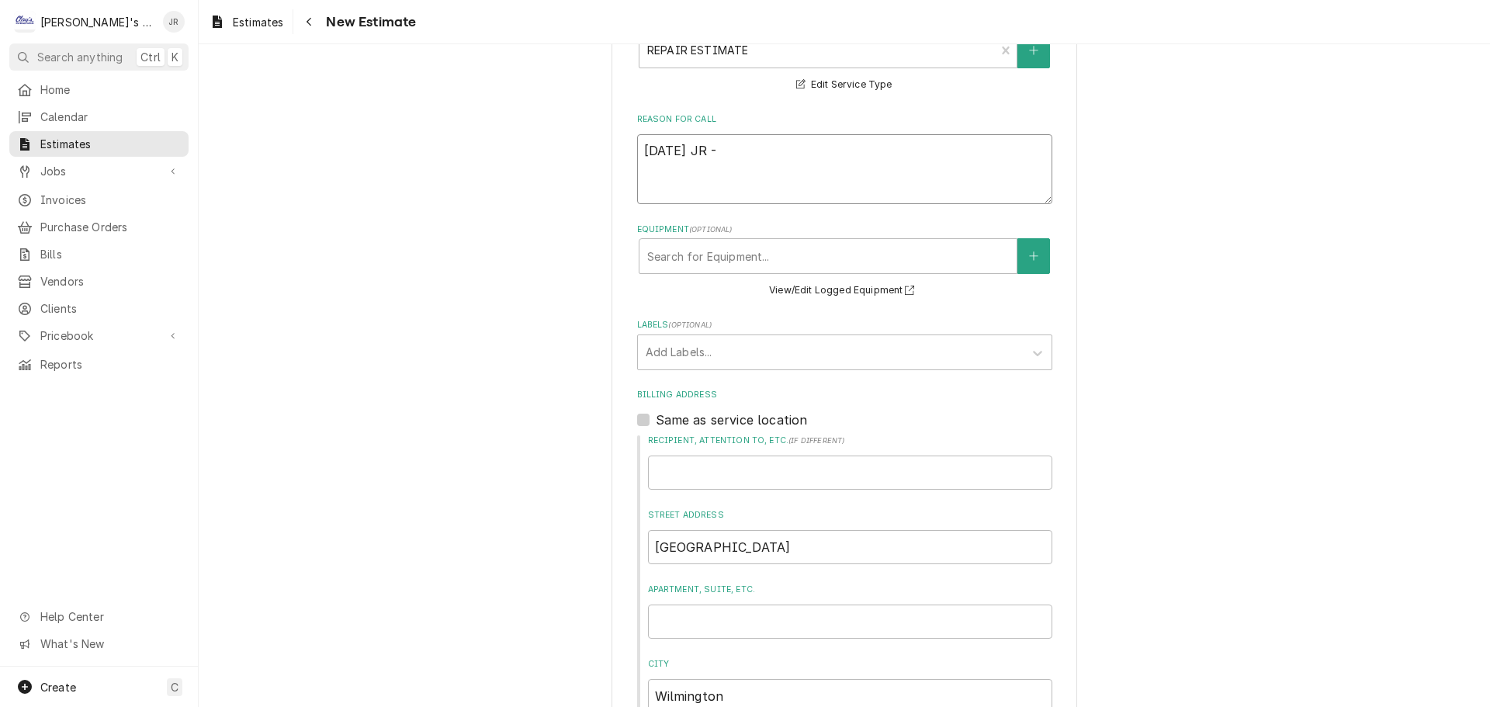
type textarea "9/29/2025 JR - E"
type textarea "x"
type textarea "9/29/2025 JR - ES"
type textarea "x"
type textarea "9/29/2025 JR - EST"
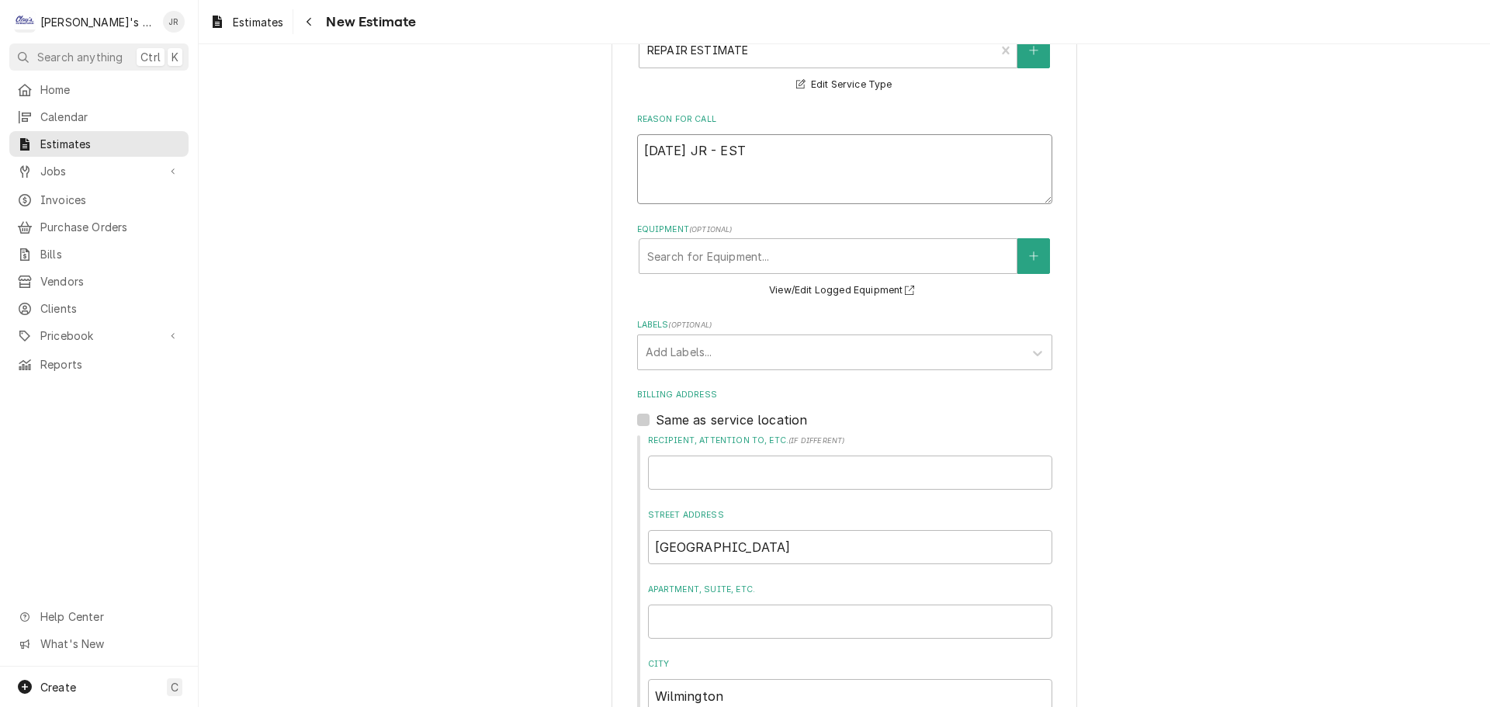
type textarea "x"
type textarea "9/29/2025 JR - ESTI"
type textarea "x"
type textarea "9/29/2025 JR - ESTIM"
type textarea "x"
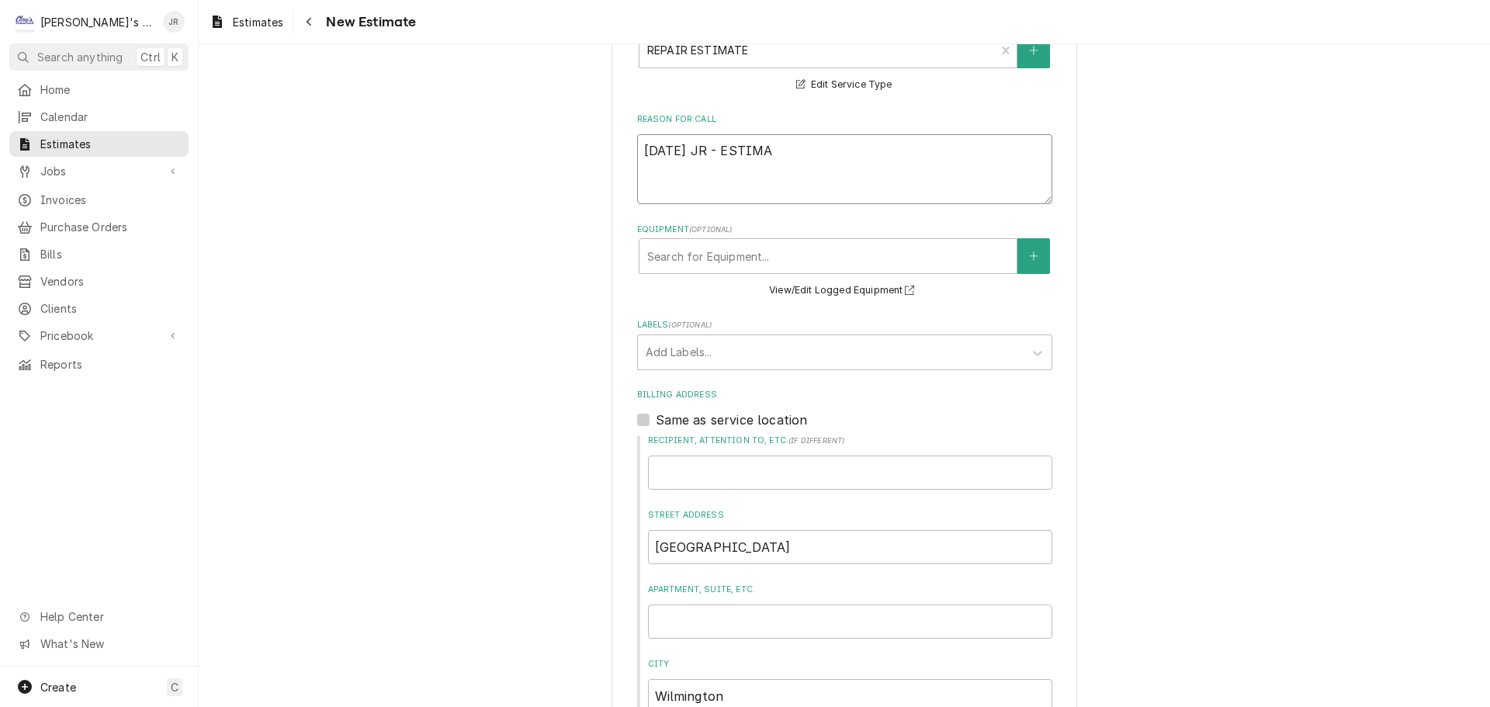
type textarea "9/29/2025 JR - ESTIMAT"
type textarea "x"
type textarea "9/29/2025 JR - ESTIMATE"
type textarea "x"
type textarea "9/29/2025 JR - ESTIMATE"
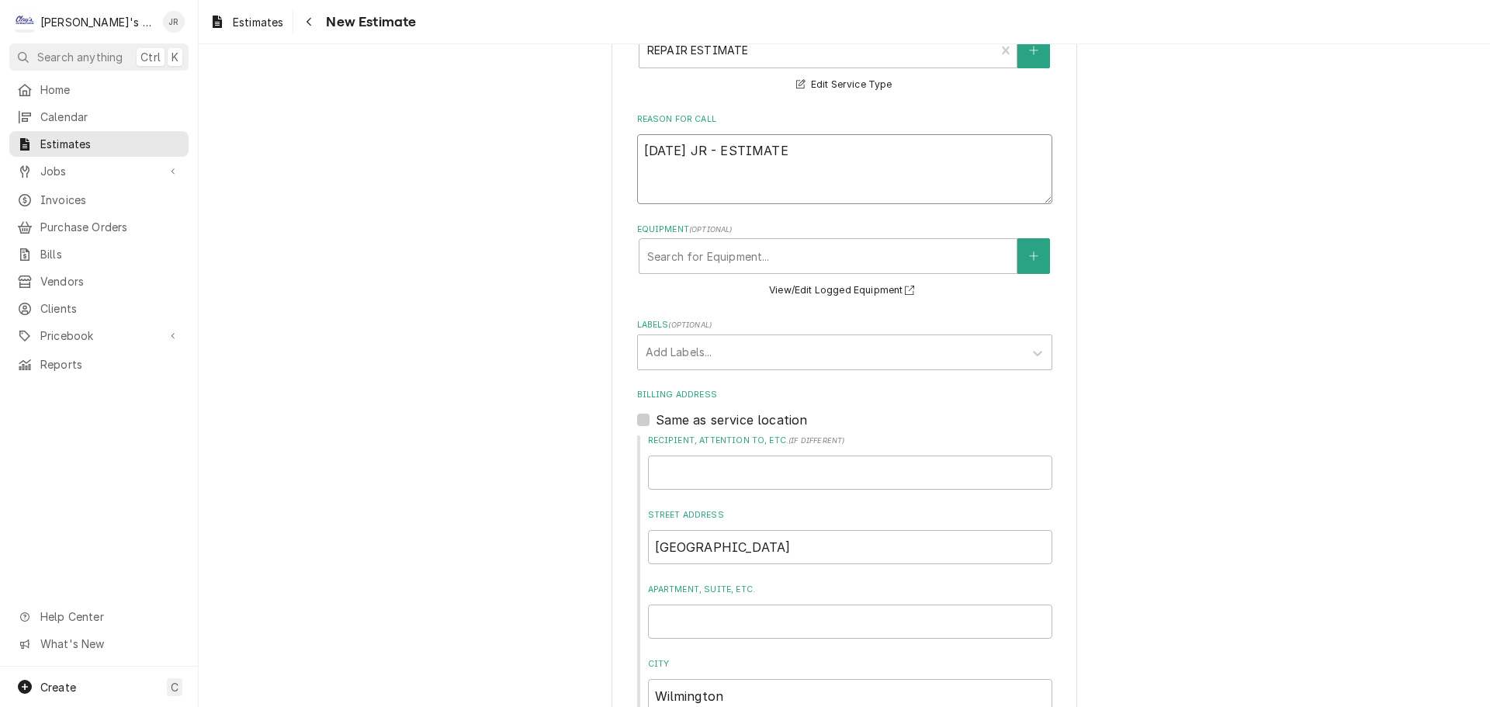
type textarea "x"
type textarea "9/29/2025 JR - ESTIMATE T"
type textarea "x"
type textarea "9/29/2025 JR - ESTIMATE TO"
type textarea "x"
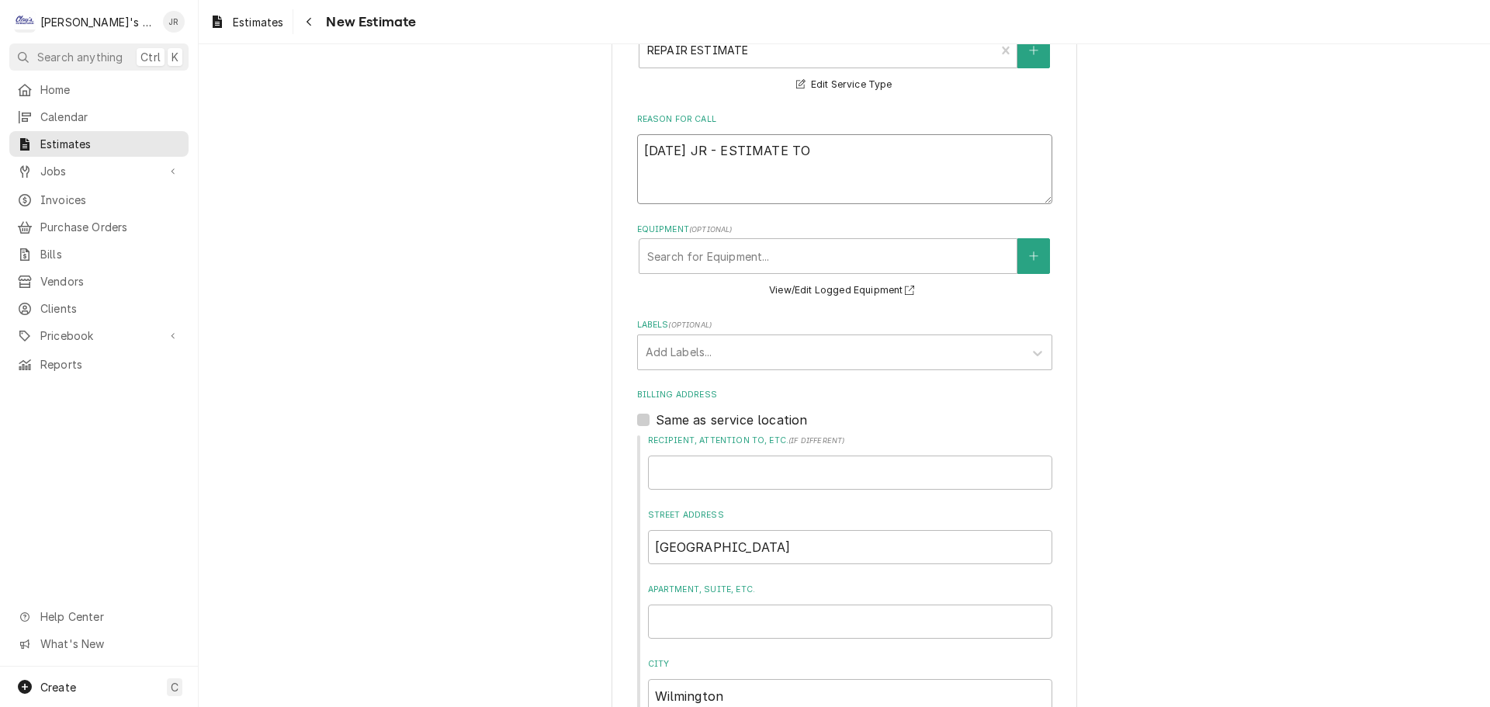
type textarea "9/29/2025 JR - ESTIMATE TO"
type textarea "x"
type textarea "9/29/2025 JR - ESTIMATE TO R"
type textarea "x"
type textarea "9/29/2025 JR - ESTIMATE TO RE"
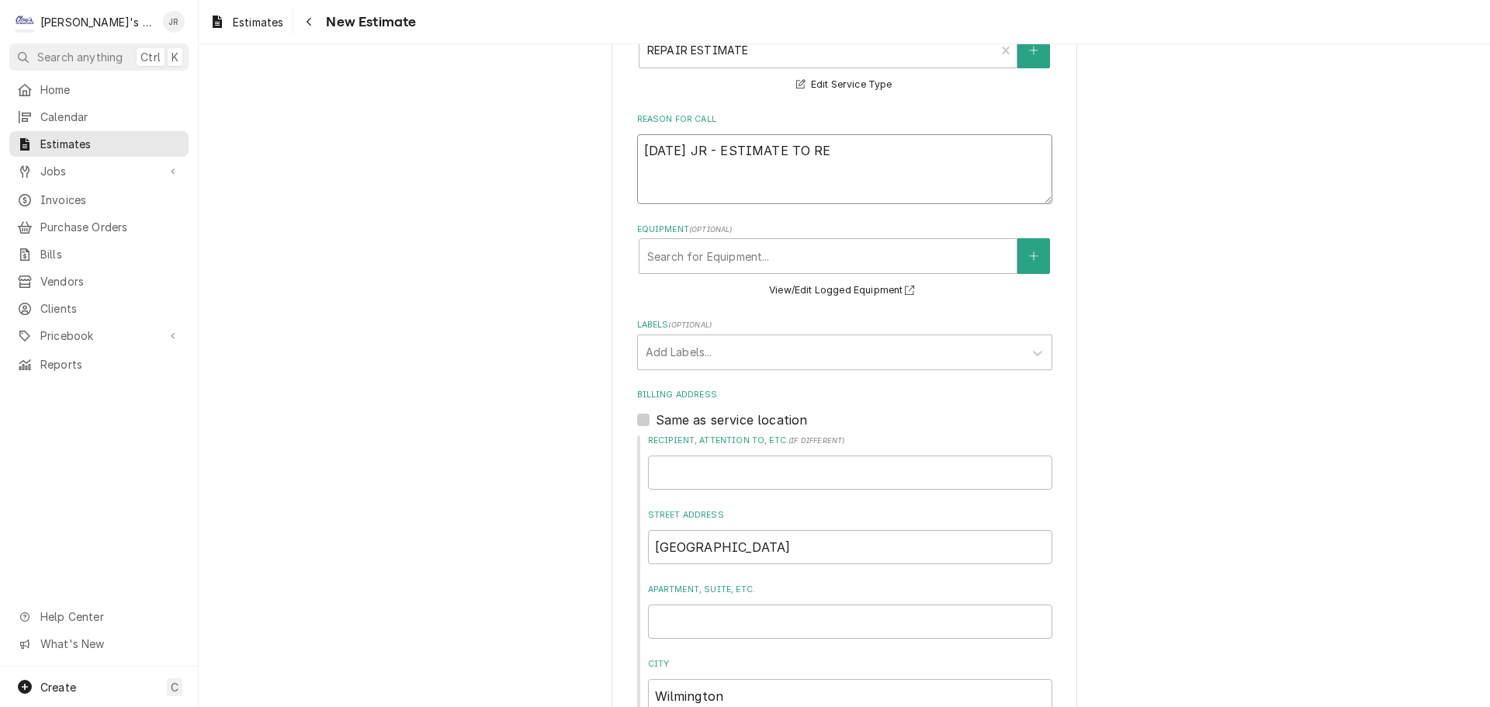
type textarea "x"
type textarea "9/29/2025 JR - ESTIMATE TO REP"
type textarea "x"
type textarea "9/29/2025 JR - ESTIMATE TO REPL"
type textarea "x"
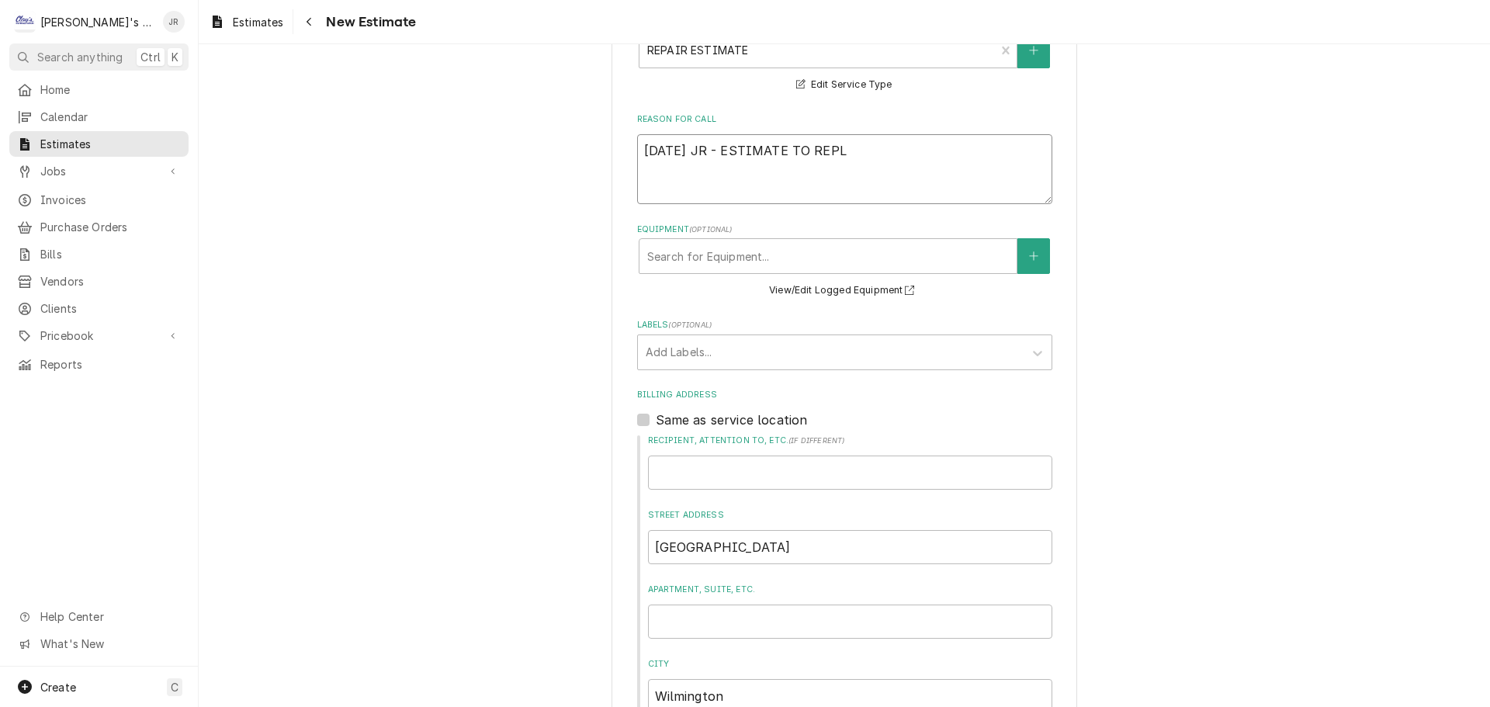
type textarea "9/29/2025 JR - ESTIMATE TO REPLA"
type textarea "x"
type textarea "9/29/2025 JR - ESTIMATE TO REPLAC"
type textarea "x"
type textarea "9/29/2025 JR - ESTIMATE TO REPLACE"
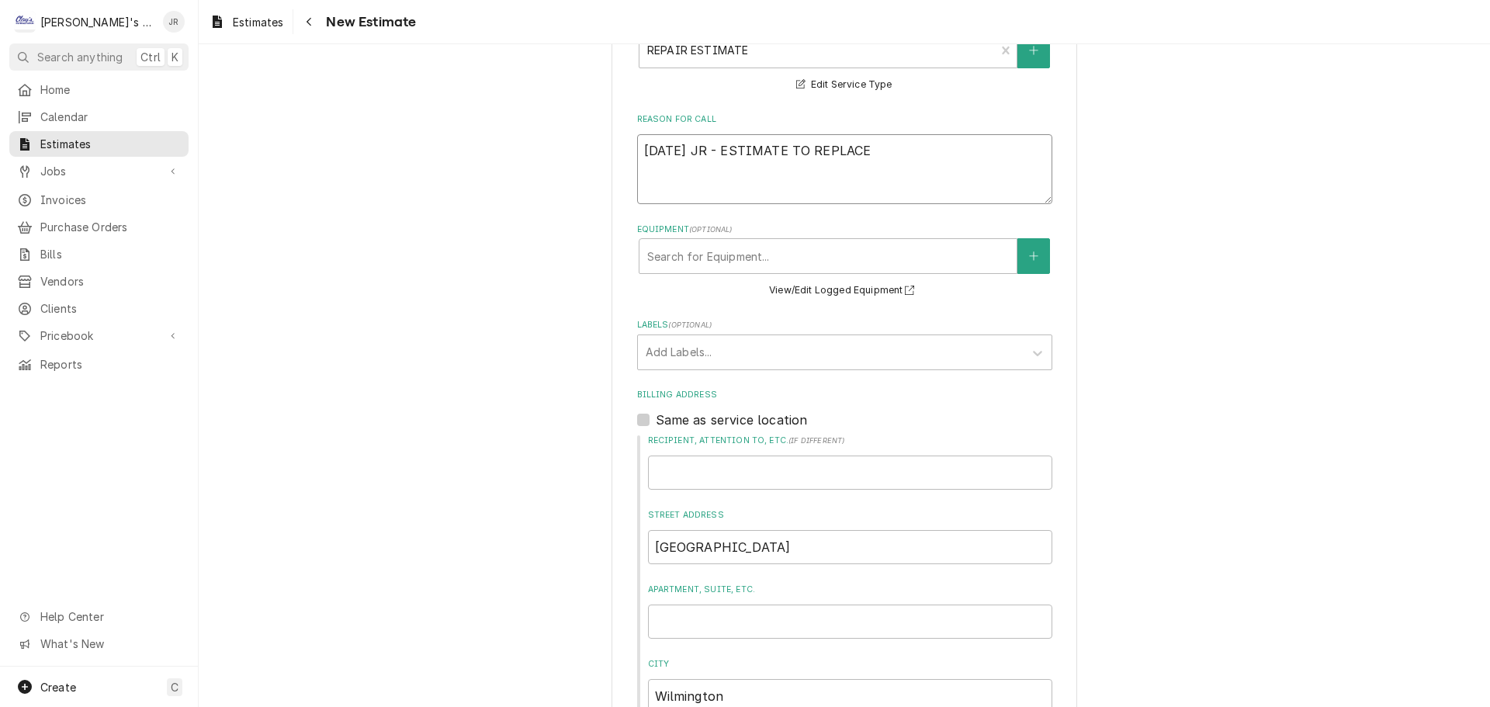
type textarea "x"
type textarea "9/29/2025 JR - ESTIMATE TO REPLACE"
type textarea "x"
type textarea "9/29/2025 JR - ESTIMATE TO REPLACE L"
type textarea "x"
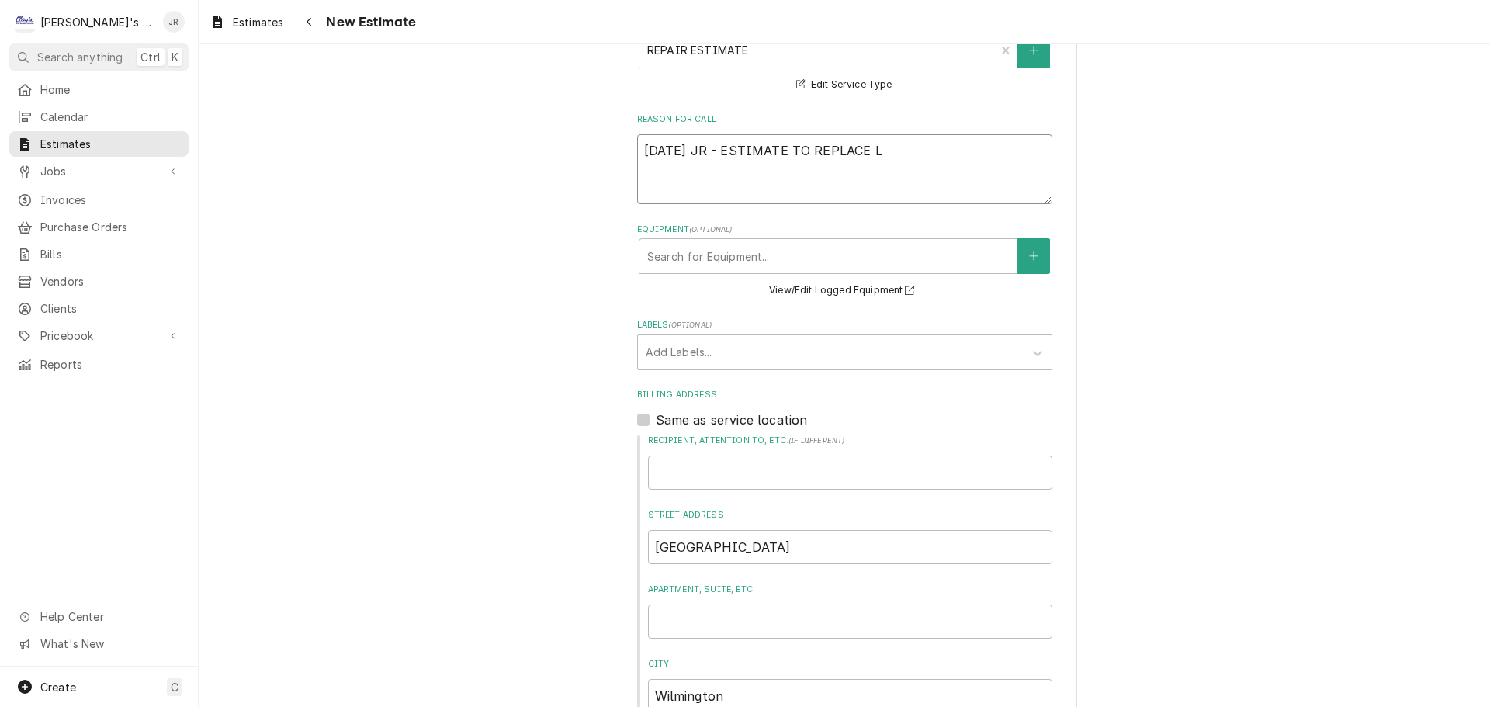
type textarea "9/29/2025 JR - ESTIMATE TO REPLACE LE"
type textarea "x"
type textarea "9/29/2025 JR - ESTIMATE TO REPLACE LEA"
type textarea "x"
type textarea "9/29/2025 JR - ESTIMATE TO REPLACE LEAK"
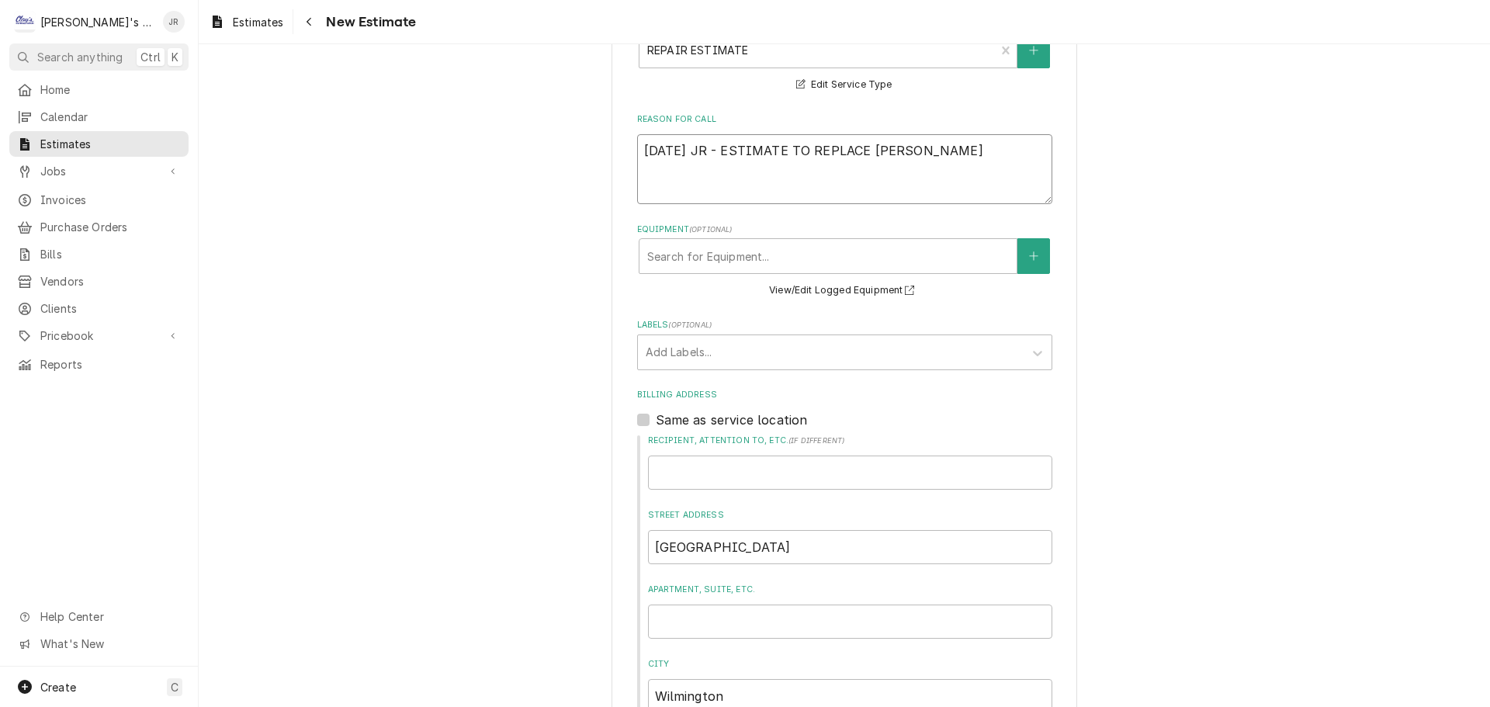
type textarea "x"
type textarea "9/29/2025 JR - ESTIMATE TO REPLACE LEAKI"
type textarea "x"
type textarea "9/29/2025 JR - ESTIMATE TO REPLACE LEAKIN"
type textarea "x"
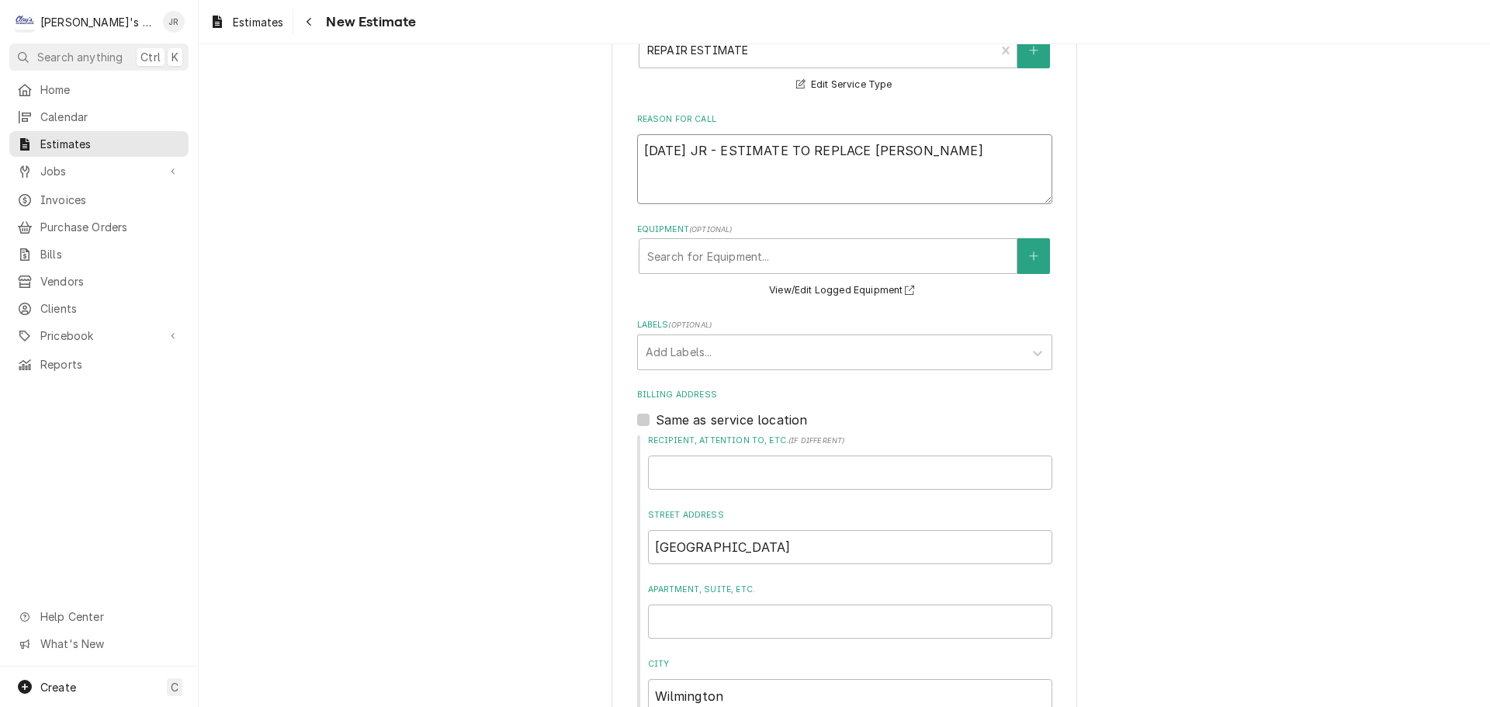
type textarea "9/29/2025 JR - ESTIMATE TO REPLACE LEAKING"
type textarea "x"
type textarea "9/29/2025 JR - ESTIMATE TO REPLACE LEAKING"
type textarea "x"
type textarea "9/29/2025 JR - ESTIMATE TO REPLACE LEAKING D"
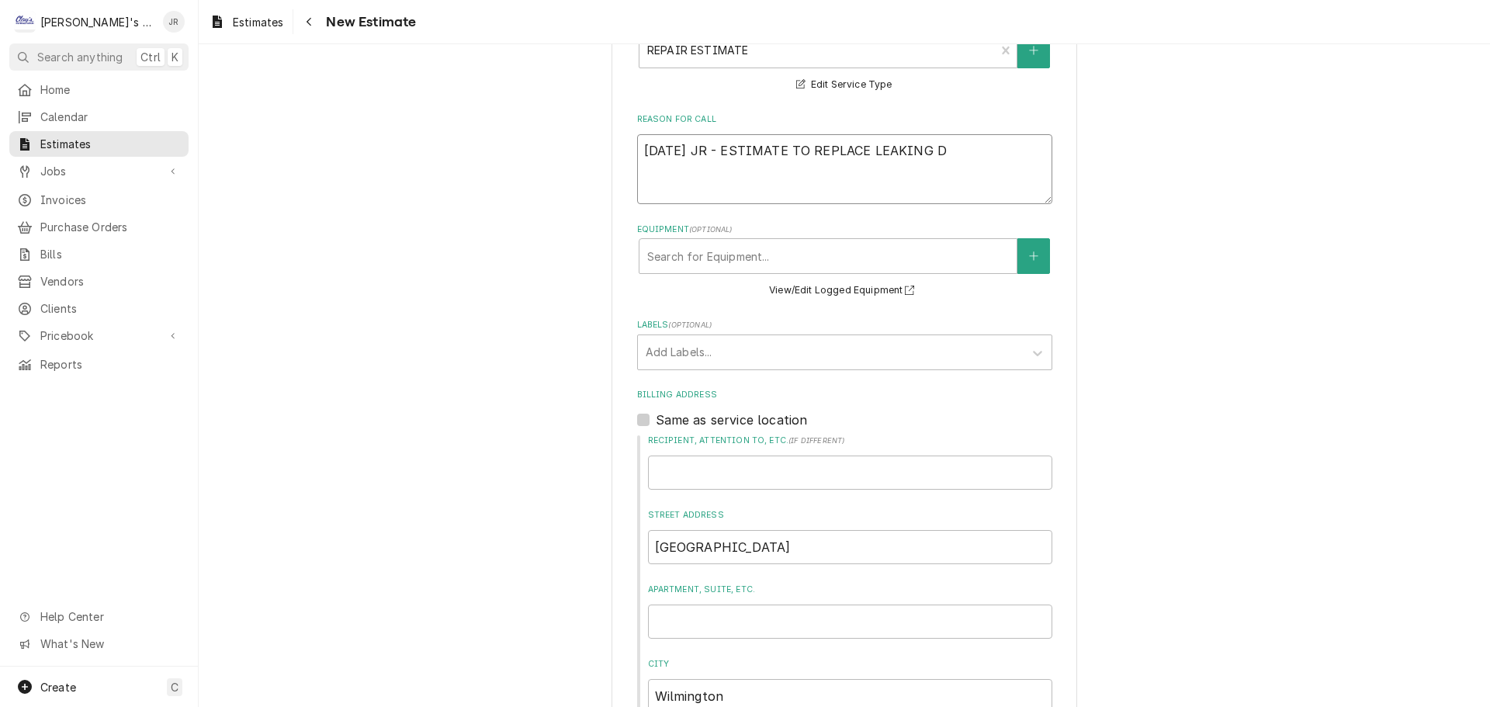
type textarea "x"
type textarea "9/29/2025 JR - ESTIMATE TO REPLACE LEAKING DR"
type textarea "x"
type textarea "9/29/2025 JR - ESTIMATE TO REPLACE LEAKING D"
type textarea "x"
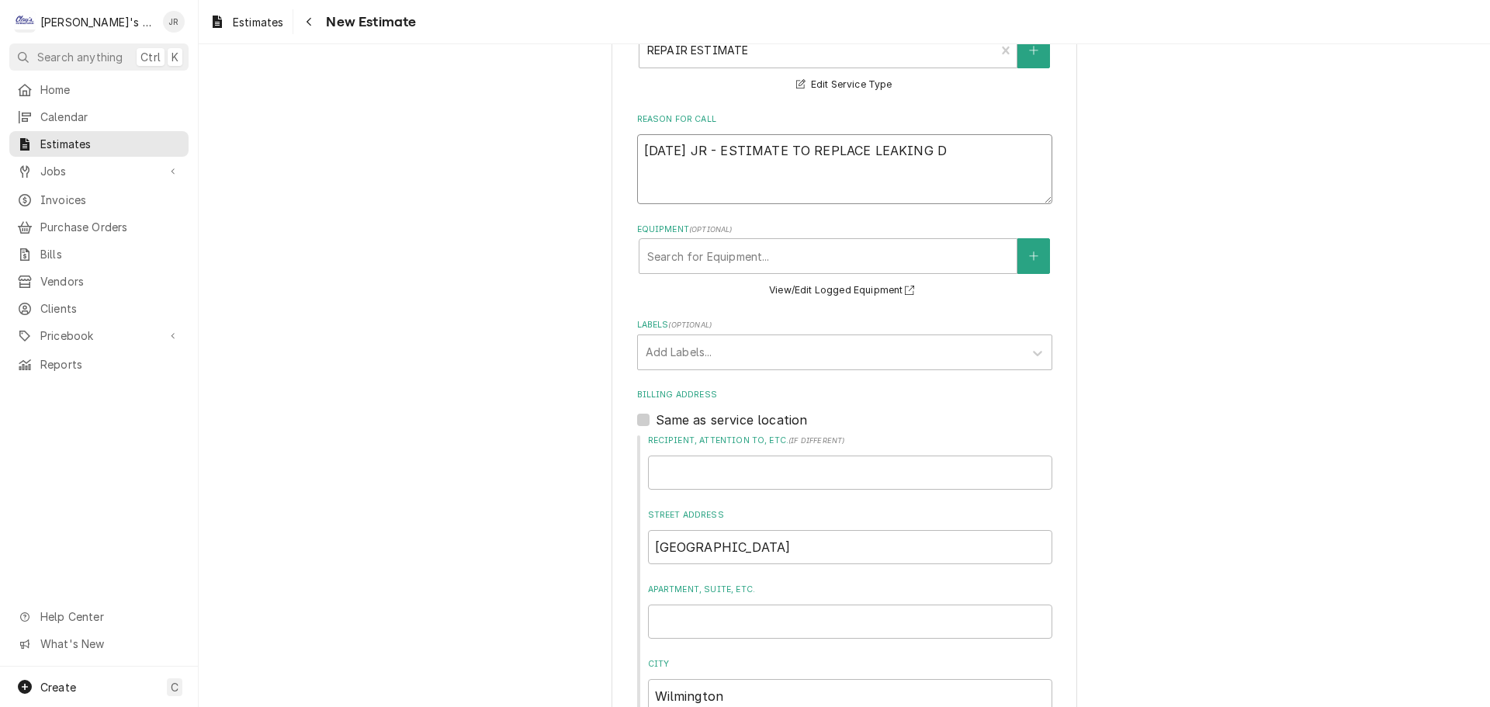
type textarea "9/29/2025 JR - ESTIMATE TO REPLACE LEAKING"
type textarea "x"
type textarea "9/29/2025 JR - ESTIMATE TO REPLACE LEAKING D"
type textarea "x"
type textarea "9/29/2025 JR - ESTIMATE TO REPLACE LEAKING DR"
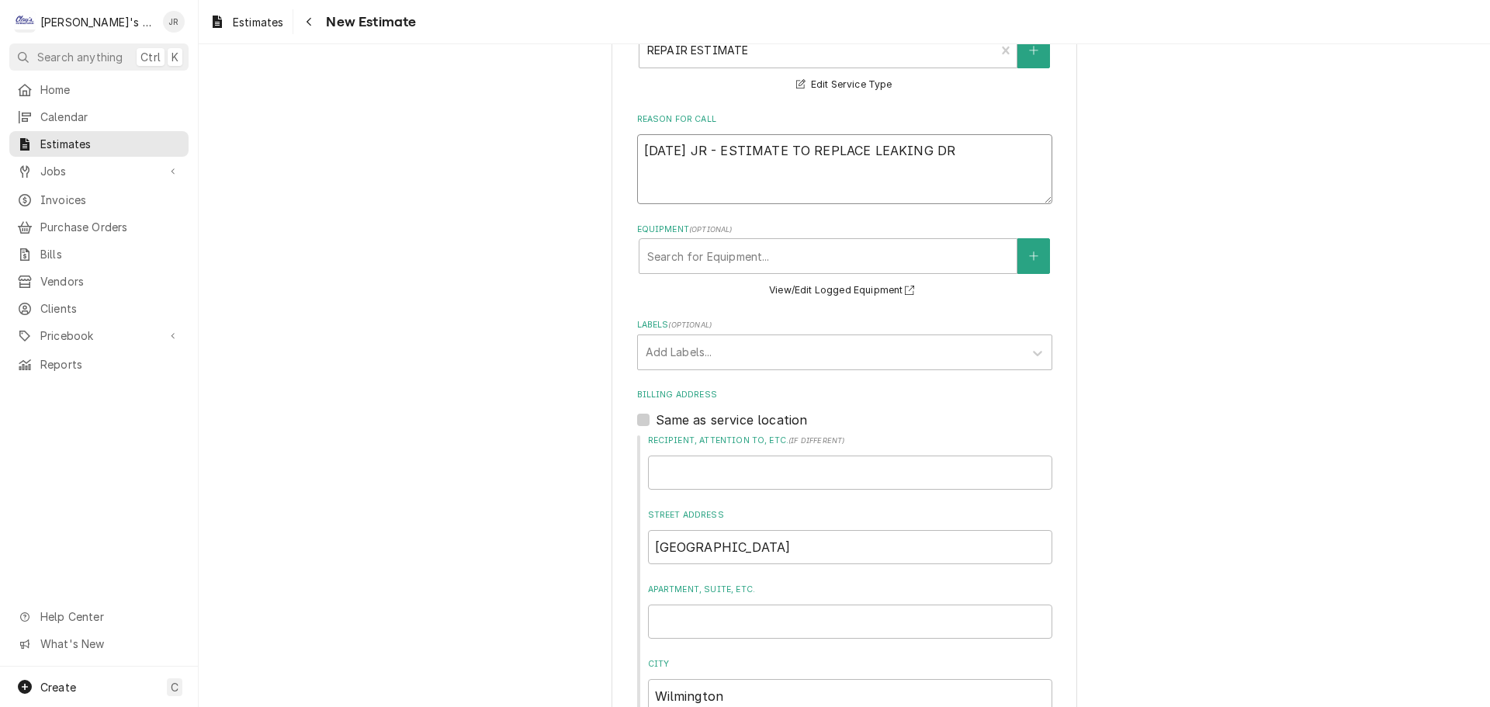
type textarea "x"
type textarea "9/29/2025 JR - ESTIMATE TO REPLACE LEAKING DRA"
type textarea "x"
type textarea "9/29/2025 JR - ESTIMATE TO REPLACE LEAKING DRAI"
type textarea "x"
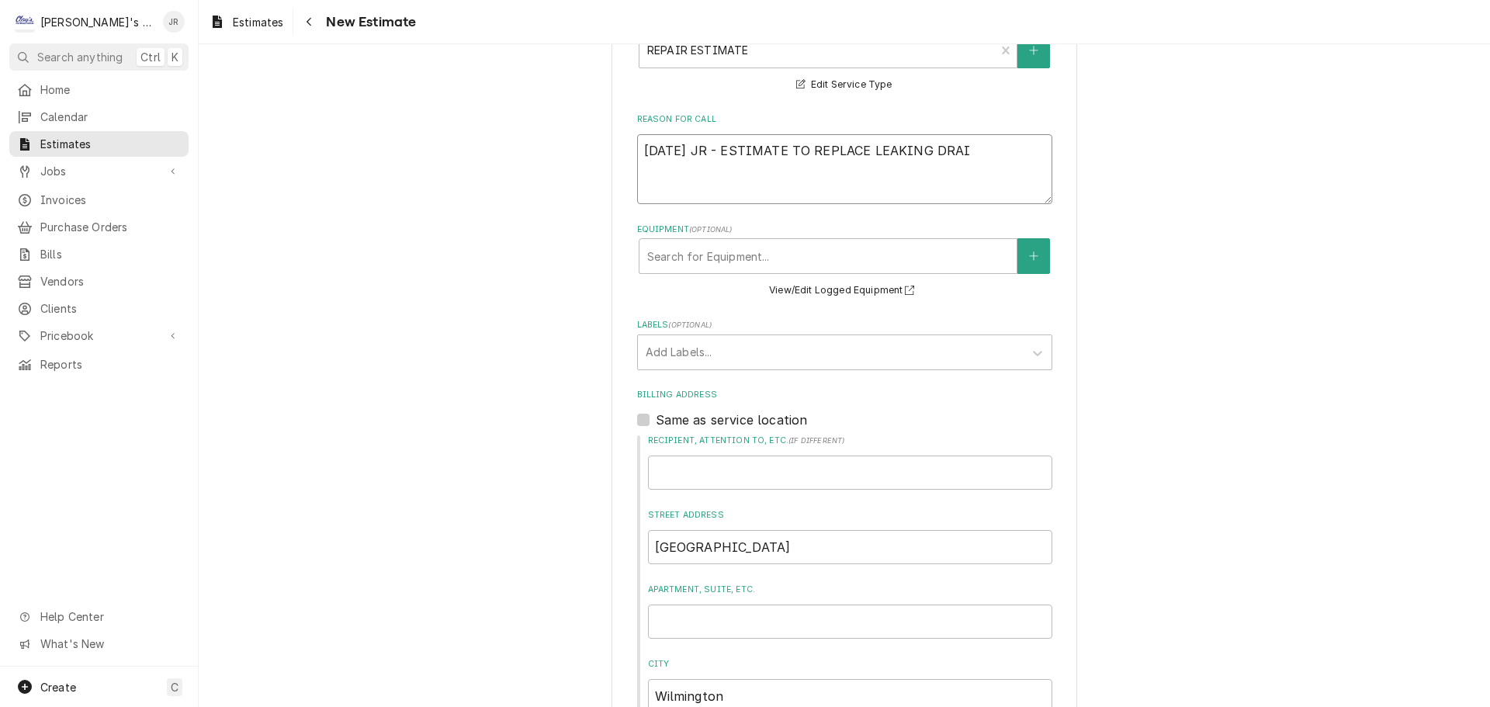
type textarea "9/29/2025 JR - ESTIMATE TO REPLACE LEAKING DRAIN"
type textarea "x"
type textarea "9/29/2025 JR - ESTIMATE TO REPLACE LEAKING DRAIN"
type textarea "x"
type textarea "9/29/2025 JR - ESTIMATE TO REPLACE LEAKING DRAIN L"
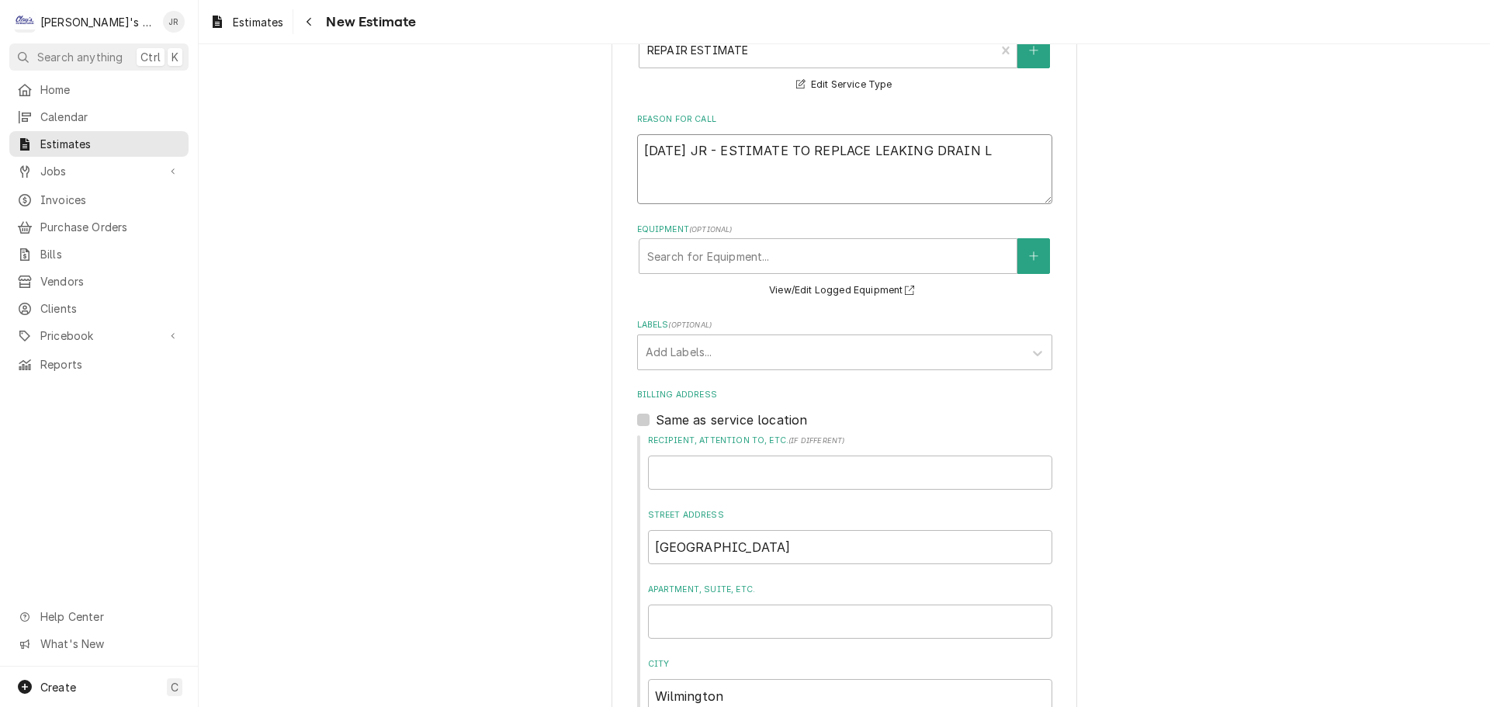
type textarea "x"
type textarea "9/29/2025 JR - ESTIMATE TO REPLACE LEAKING DRAIN LI"
type textarea "x"
type textarea "9/29/2025 JR - ESTIMATE TO REPLACE LEAKING DRAIN LIN"
type textarea "x"
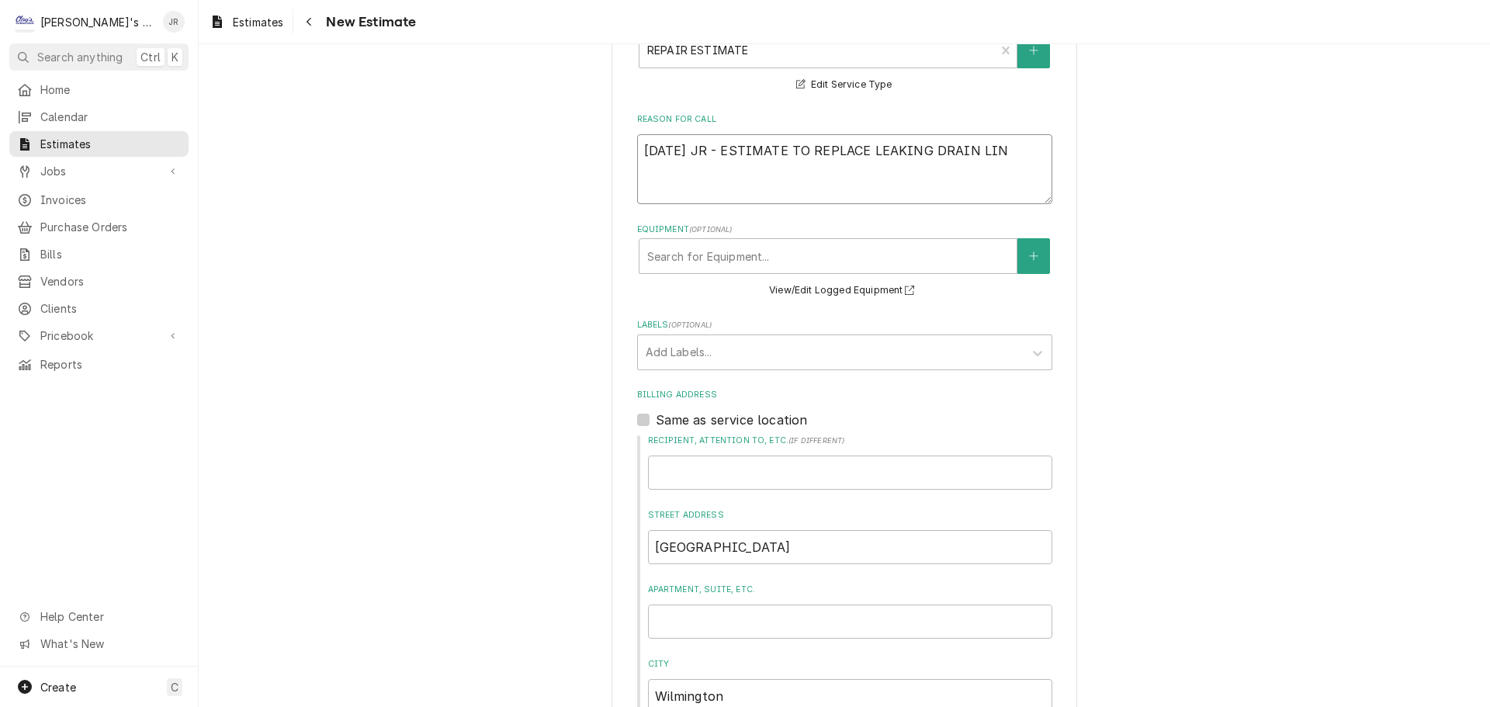
type textarea "9/29/2025 JR - ESTIMATE TO REPLACE LEAKING DRAIN LINE"
type textarea "x"
type textarea "9/29/2025 JR - ESTIMATE TO REPLACE LEAKING DRAIN LINE"
type textarea "x"
type textarea "9/29/2025 JR - ESTIMATE TO REPLACE LEAKING DRAIN LINE F"
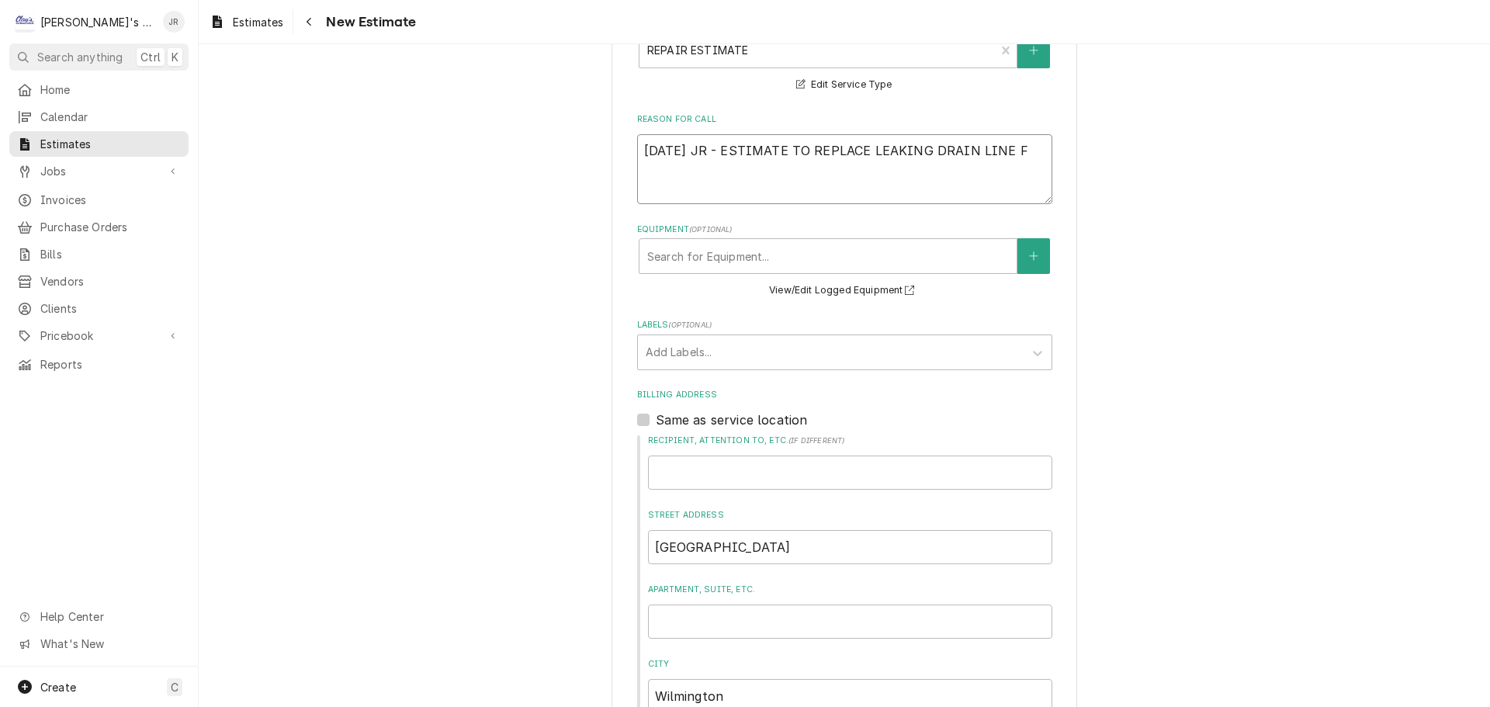
type textarea "x"
type textarea "9/29/2025 JR - ESTIMATE TO REPLACE LEAKING DRAIN LINE FI"
type textarea "x"
type textarea "9/29/2025 JR - ESTIMATE TO REPLACE LEAKING DRAIN LINE FIT"
type textarea "x"
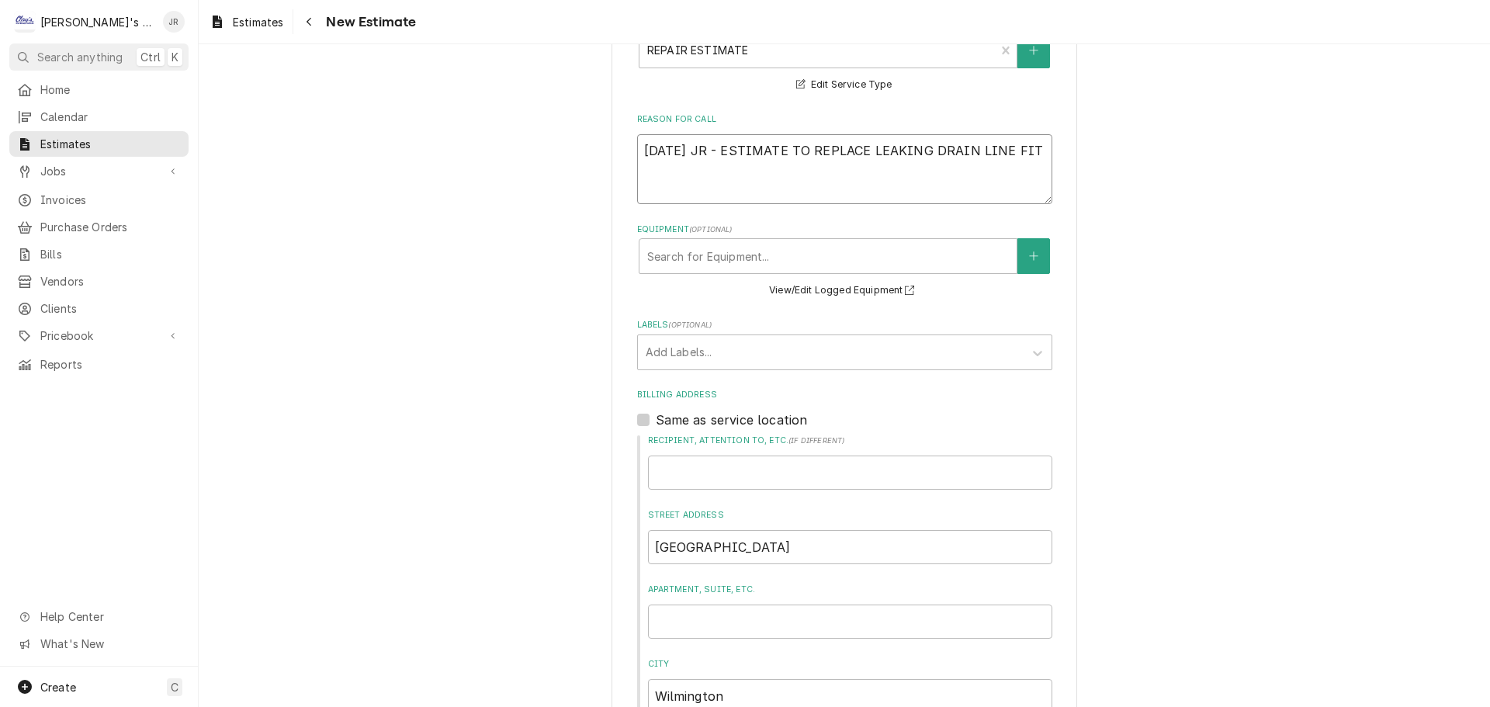
type textarea "9/29/2025 JR - ESTIMATE TO REPLACE LEAKING DRAIN LINE FITT"
type textarea "x"
type textarea "9/29/2025 JR - ESTIMATE TO REPLACE LEAKING DRAIN LINE FITTIN"
type textarea "x"
type textarea "9/29/2025 JR - ESTIMATE TO REPLACE LEAKING DRAIN LINE FITTING"
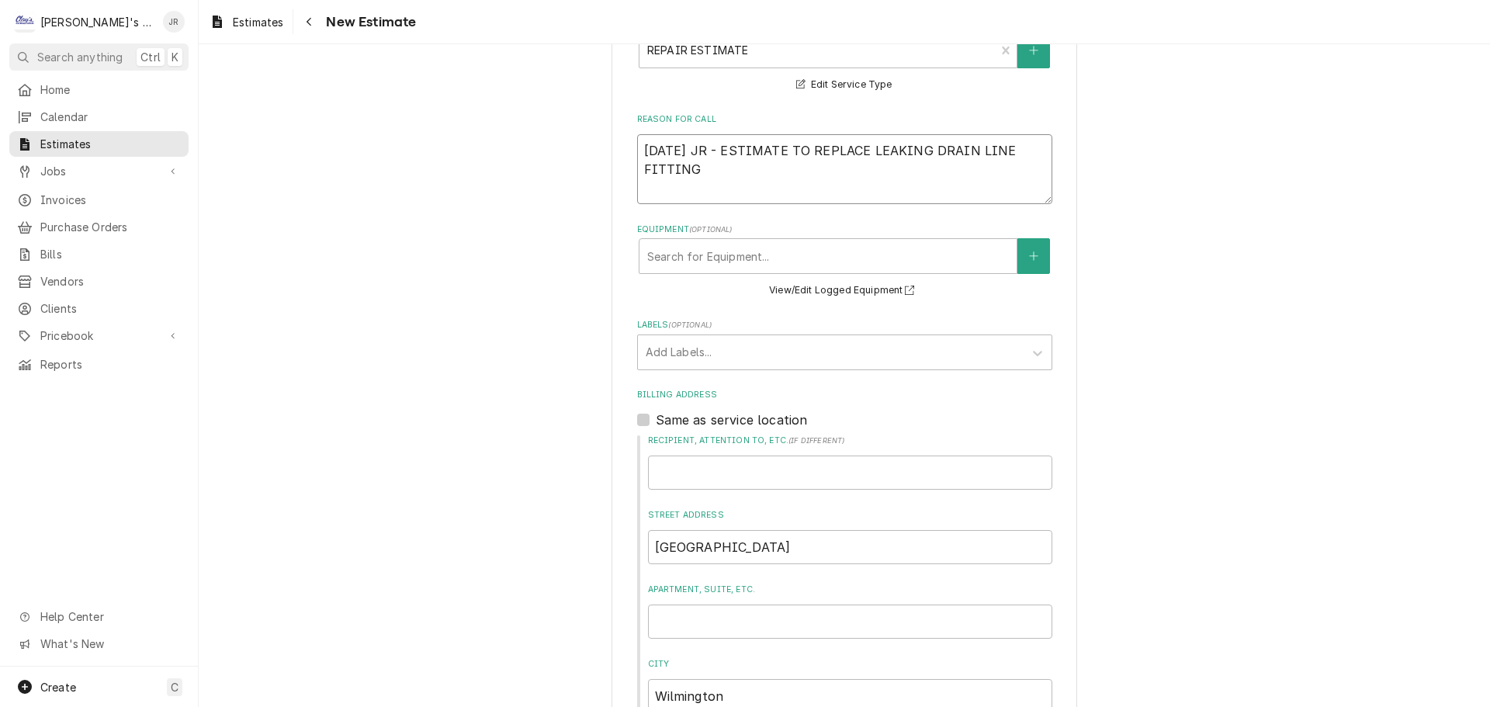
type textarea "x"
type textarea "9/29/2025 JR - ESTIMATE TO REPLACE LEAKING DRAIN LINE FITTINGS"
type textarea "x"
type textarea "9/29/2025 JR - ESTIMATE TO REPLACE LEAKING DRAIN LINE FITTINGS"
type textarea "x"
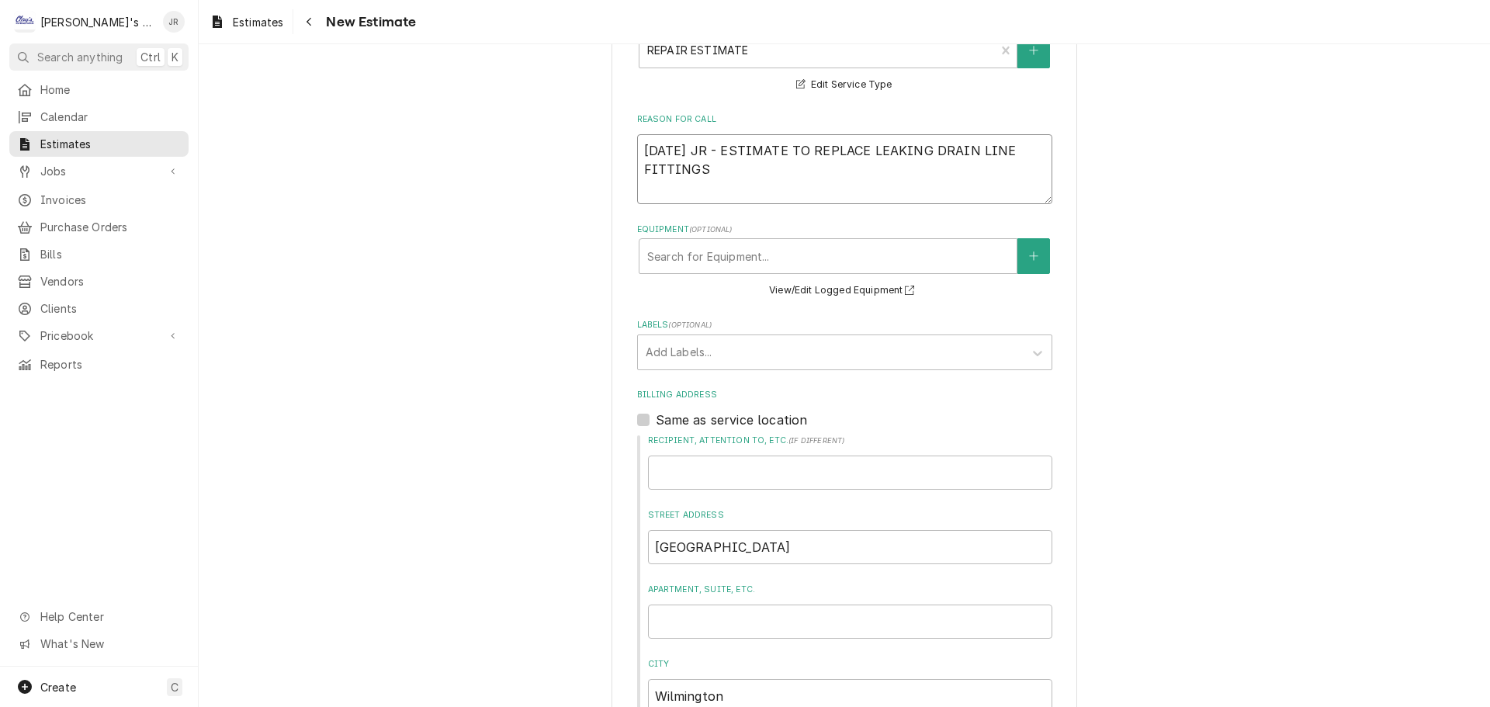
type textarea "9/29/2025 JR - ESTIMATE TO REPLACE LEAKING DRAIN LINE FITTINGS"
type textarea "x"
type textarea "9/29/2025 JR - ESTIMATE TO REPLACE LEAKING DRAIN LINE FITTING"
type textarea "x"
type textarea "9/29/2025 JR - ESTIMATE TO REPLACE LEAKING DRAIN LINE FITTING"
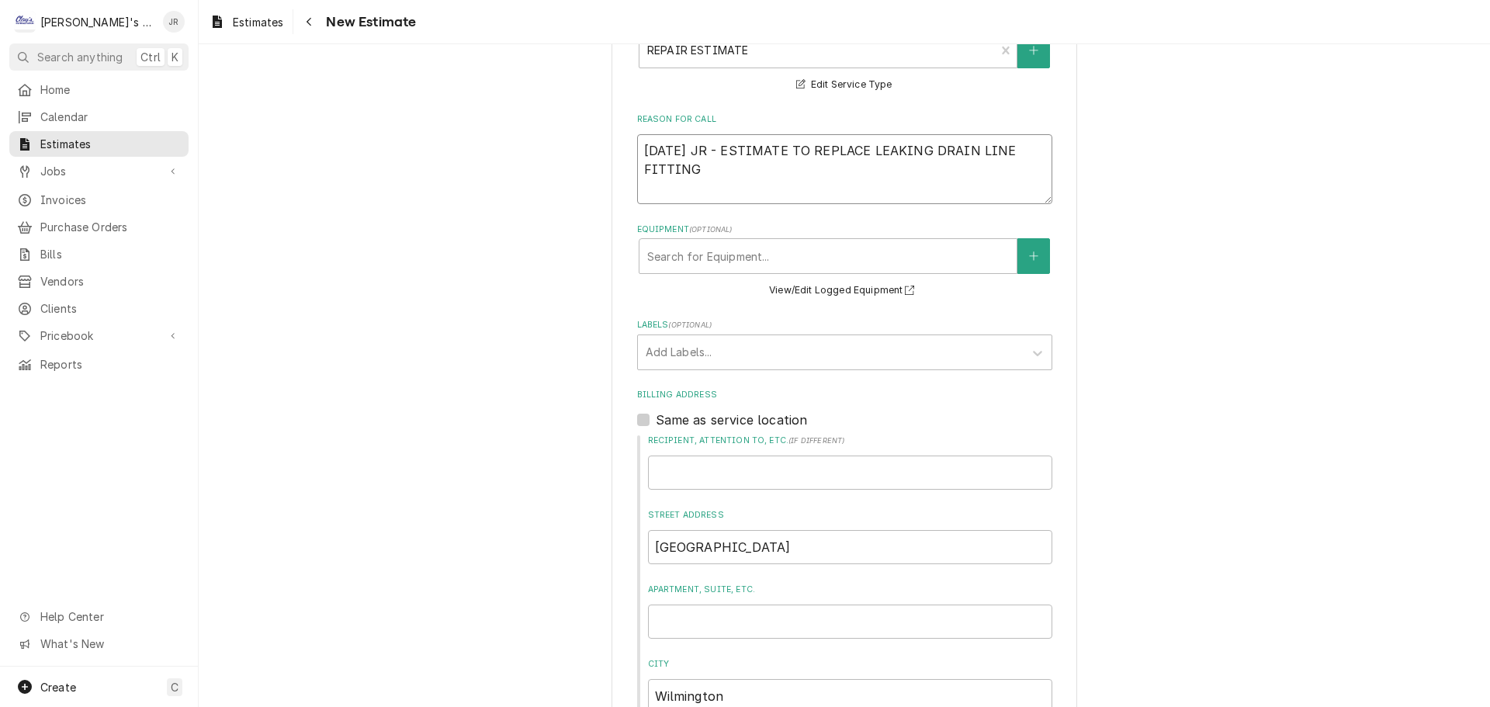
type textarea "x"
type textarea "9/29/2025 JR - ESTIMATE TO REPLACE LEAKING DRAIN LINE FITTING O"
type textarea "x"
type textarea "9/29/2025 JR - ESTIMATE TO REPLACE LEAKING DRAIN LINE FITTING ON"
type textarea "x"
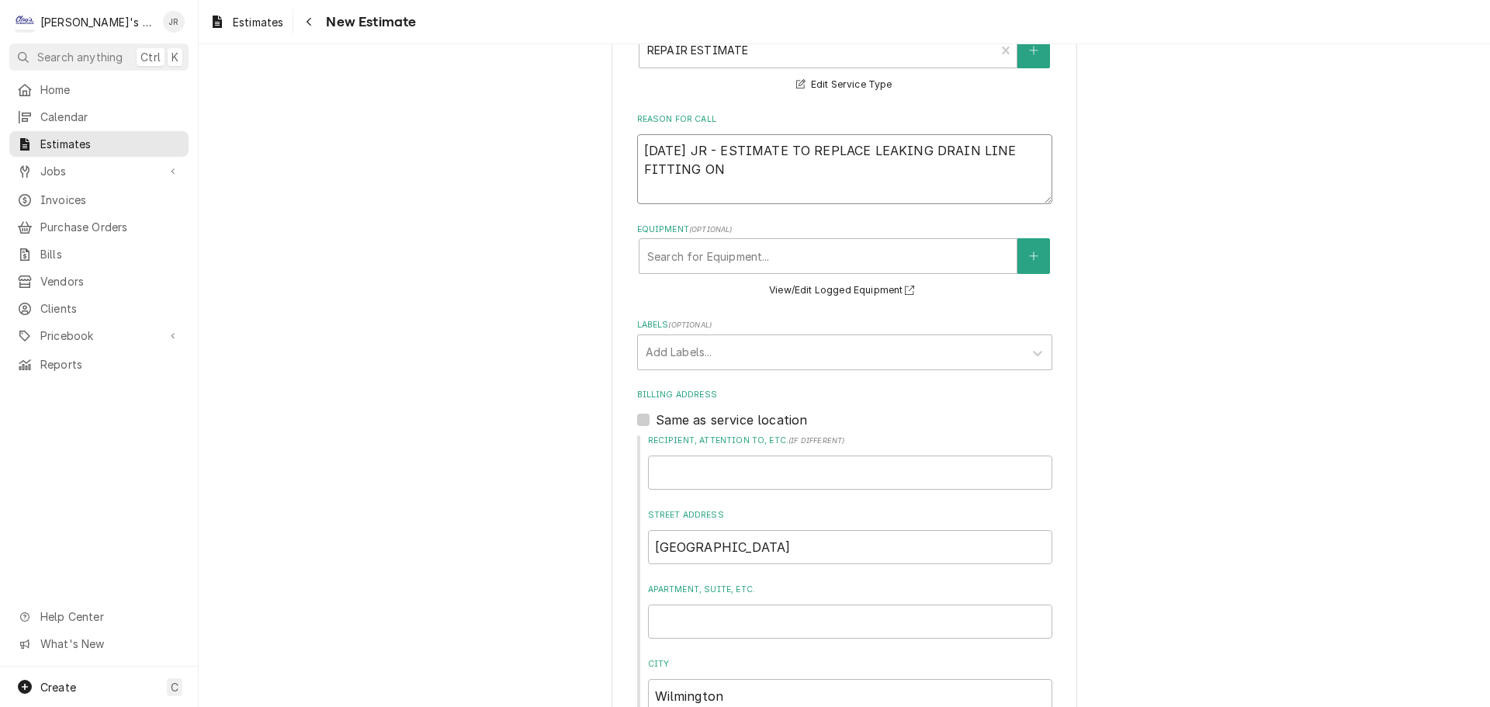
type textarea "9/29/2025 JR - ESTIMATE TO REPLACE LEAKING DRAIN LINE FITTING ON"
type textarea "x"
type textarea "9/29/2025 JR - ESTIMATE TO REPLACE LEAKING DRAIN LINE FITTING ON I"
type textarea "x"
type textarea "9/29/2025 JR - ESTIMATE TO REPLACE LEAKING DRAIN LINE FITTING ON IC"
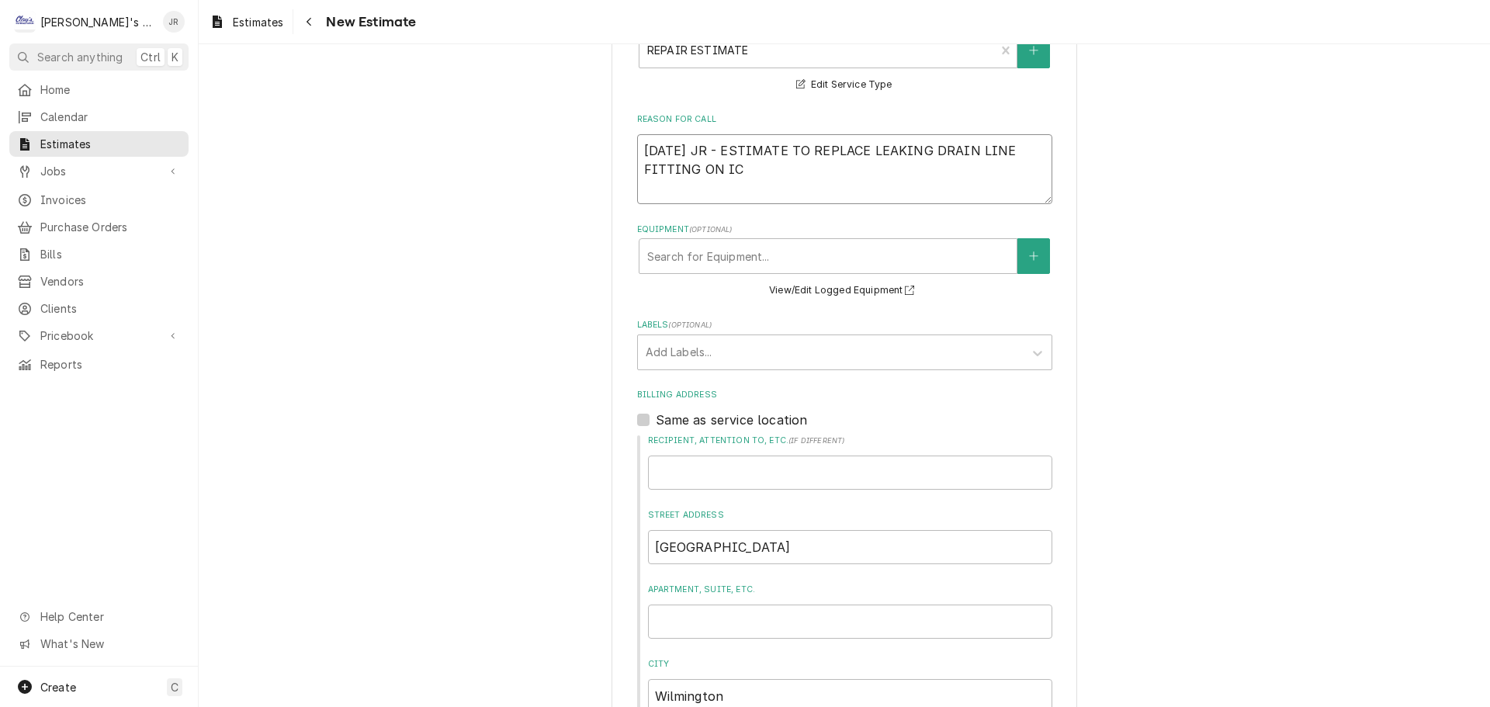
type textarea "x"
type textarea "9/29/2025 JR - ESTIMATE TO REPLACE LEAKING DRAIN LINE FITTING ON ICE"
type textarea "x"
type textarea "9/29/2025 JR - ESTIMATE TO REPLACE LEAKING DRAIN LINE FITTING ON ICE"
type textarea "x"
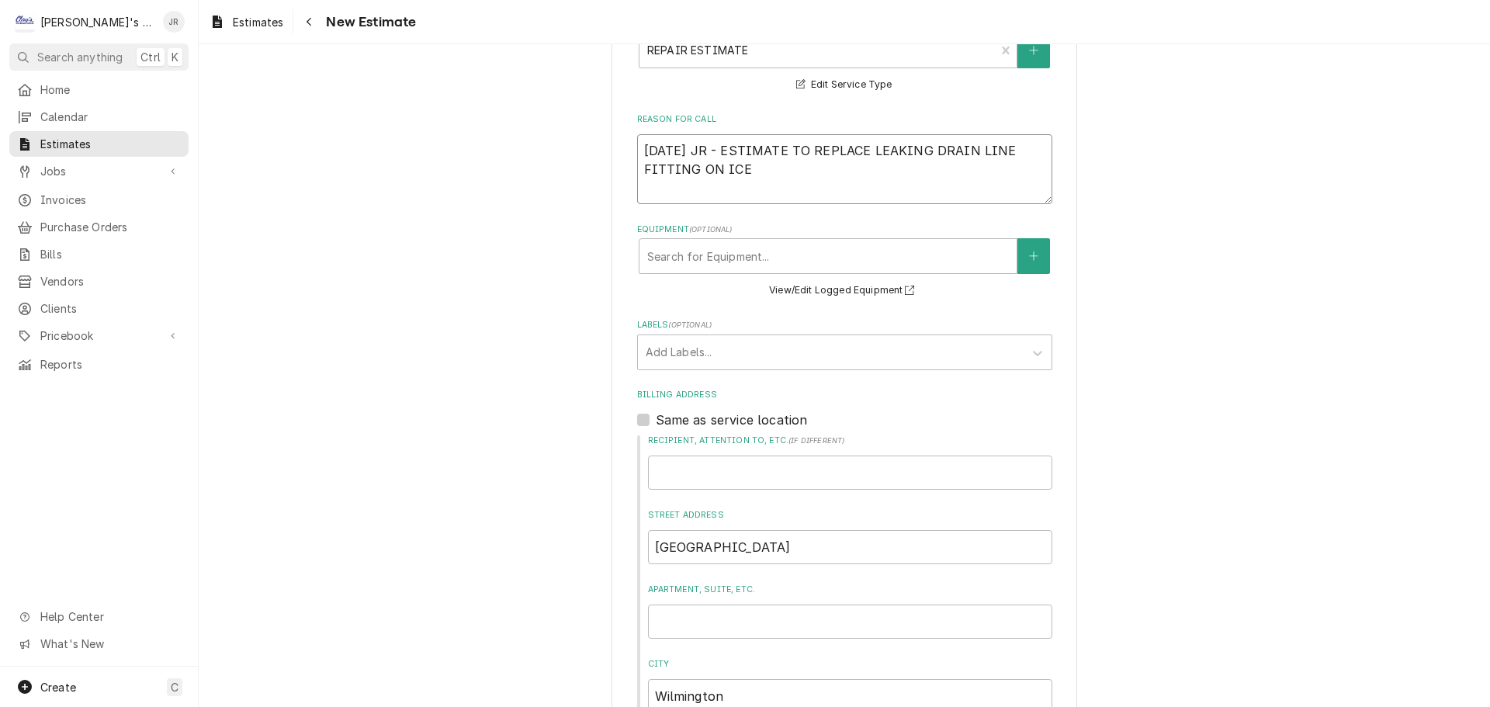
type textarea "9/29/2025 JR - ESTIMATE TO REPLACE LEAKING DRAIN LINE FITTING ON ICE M"
type textarea "x"
type textarea "9/29/2025 JR - ESTIMATE TO REPLACE LEAKING DRAIN LINE FITTING ON ICE MA"
type textarea "x"
type textarea "9/29/2025 JR - ESTIMATE TO REPLACE LEAKING DRAIN LINE FITTING ON ICE MAC"
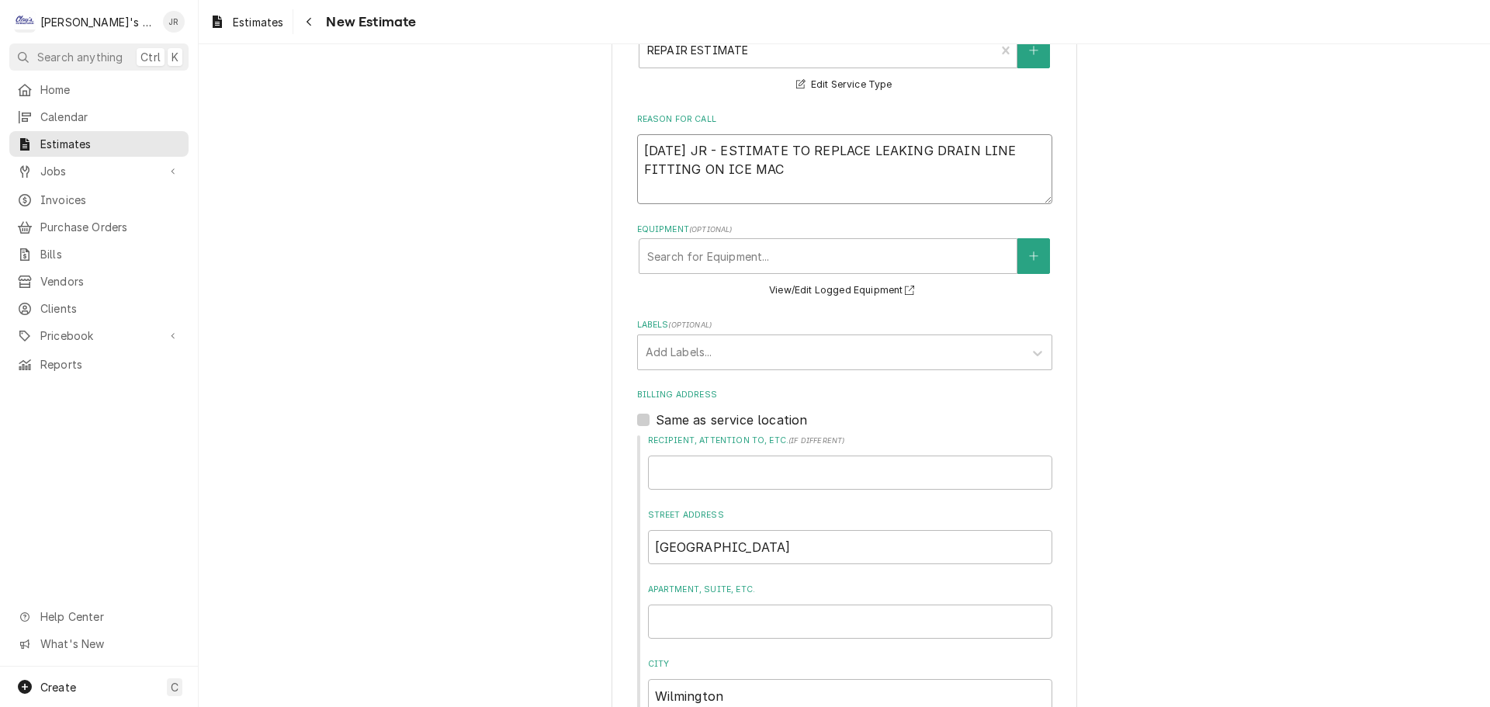
type textarea "x"
type textarea "9/29/2025 JR - ESTIMATE TO REPLACE LEAKING DRAIN LINE FITTING ON ICE MACH"
type textarea "x"
type textarea "9/29/2025 JR - ESTIMATE TO REPLACE LEAKING DRAIN LINE FITTING ON ICE MACHI"
type textarea "x"
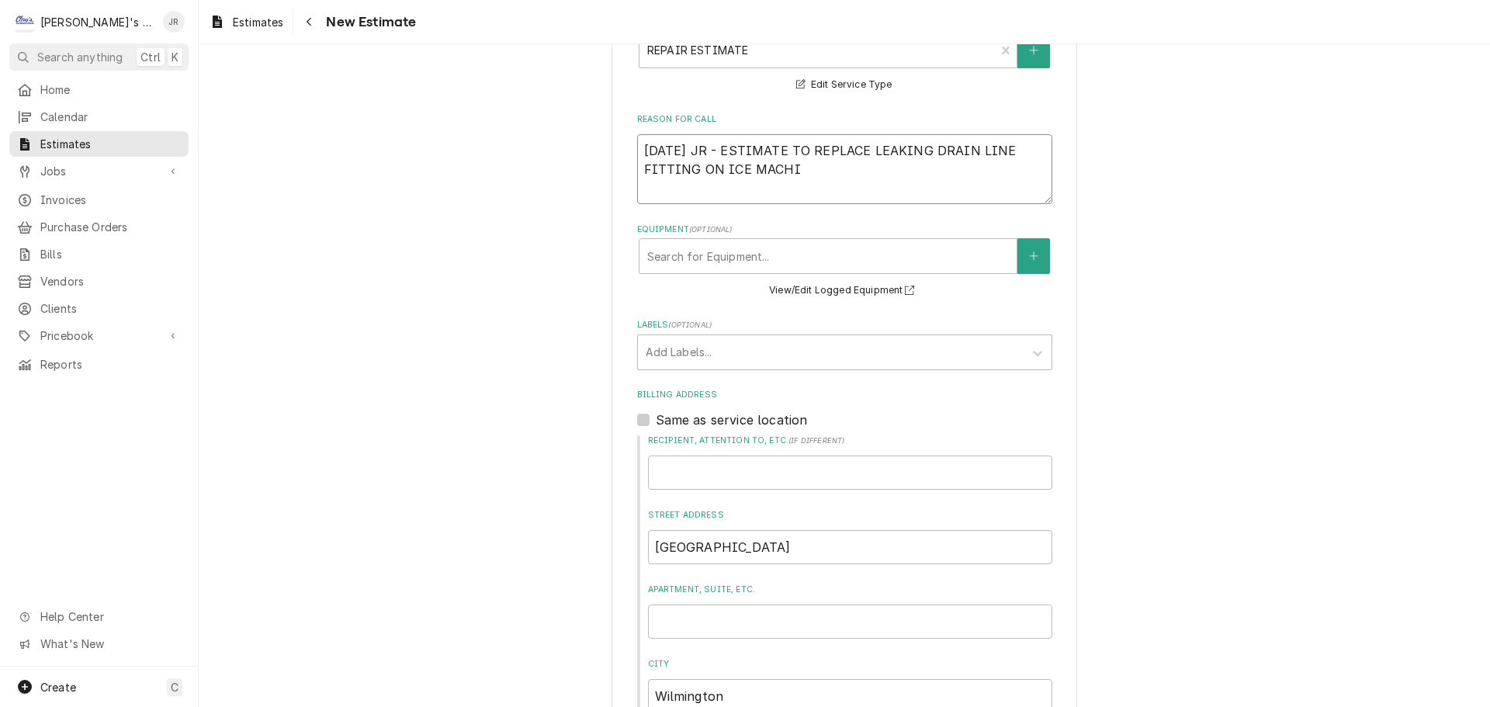
type textarea "9/29/2025 JR - ESTIMATE TO REPLACE LEAKING DRAIN LINE FITTING ON ICE MACHIE"
type textarea "x"
type textarea "9/29/2025 JR - ESTIMATE TO REPLACE LEAKING DRAIN LINE FITTING ON ICE MACHIEN"
type textarea "x"
type textarea "9/29/2025 JR - ESTIMATE TO REPLACE LEAKING DRAIN LINE FITTING ON ICE MACHIEN"
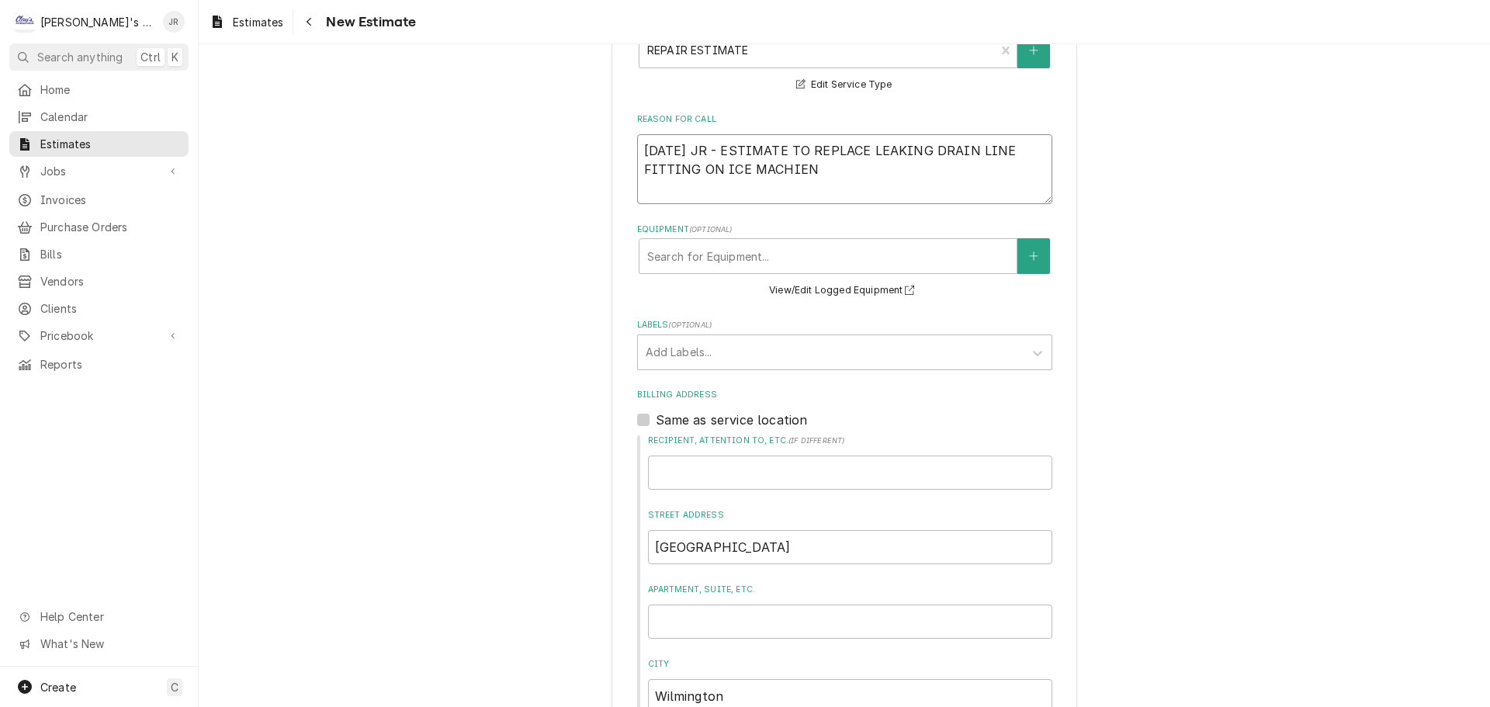
type textarea "x"
type textarea "9/29/2025 JR - ESTIMATE TO REPLACE LEAKING DRAIN LINE FITTING ON ICE MACHIEN"
type textarea "x"
type textarea "9/29/2025 JR - ESTIMATE TO REPLACE LEAKING DRAIN LINE FITTING ON ICE MACHIE"
type textarea "x"
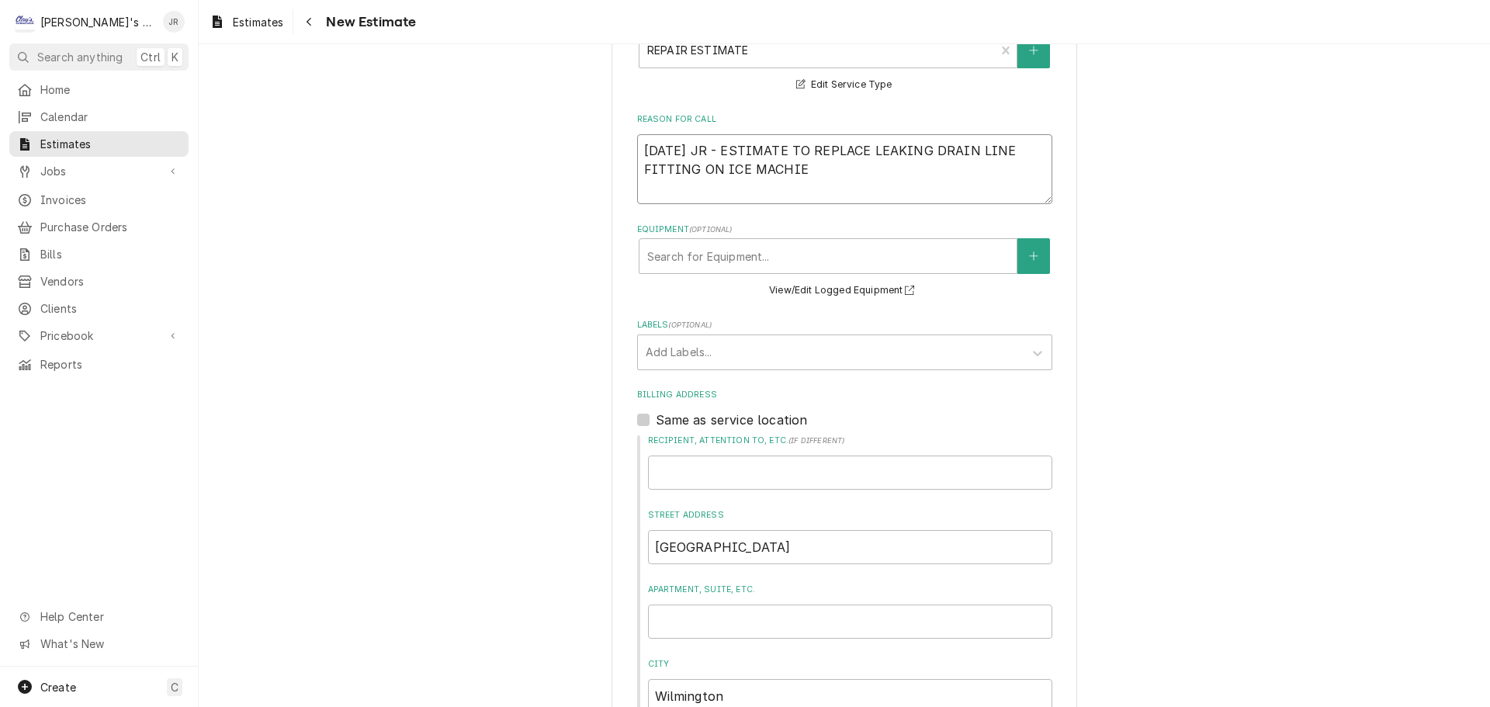
type textarea "9/29/2025 JR - ESTIMATE TO REPLACE LEAKING DRAIN LINE FITTING ON ICE MACHI"
type textarea "x"
type textarea "9/29/2025 JR - ESTIMATE TO REPLACE LEAKING DRAIN LINE FITTING ON ICE MACHIN"
type textarea "x"
type textarea "9/29/2025 JR - ESTIMATE TO REPLACE LEAKING DRAIN LINE FITTING ON ICE MACHINE"
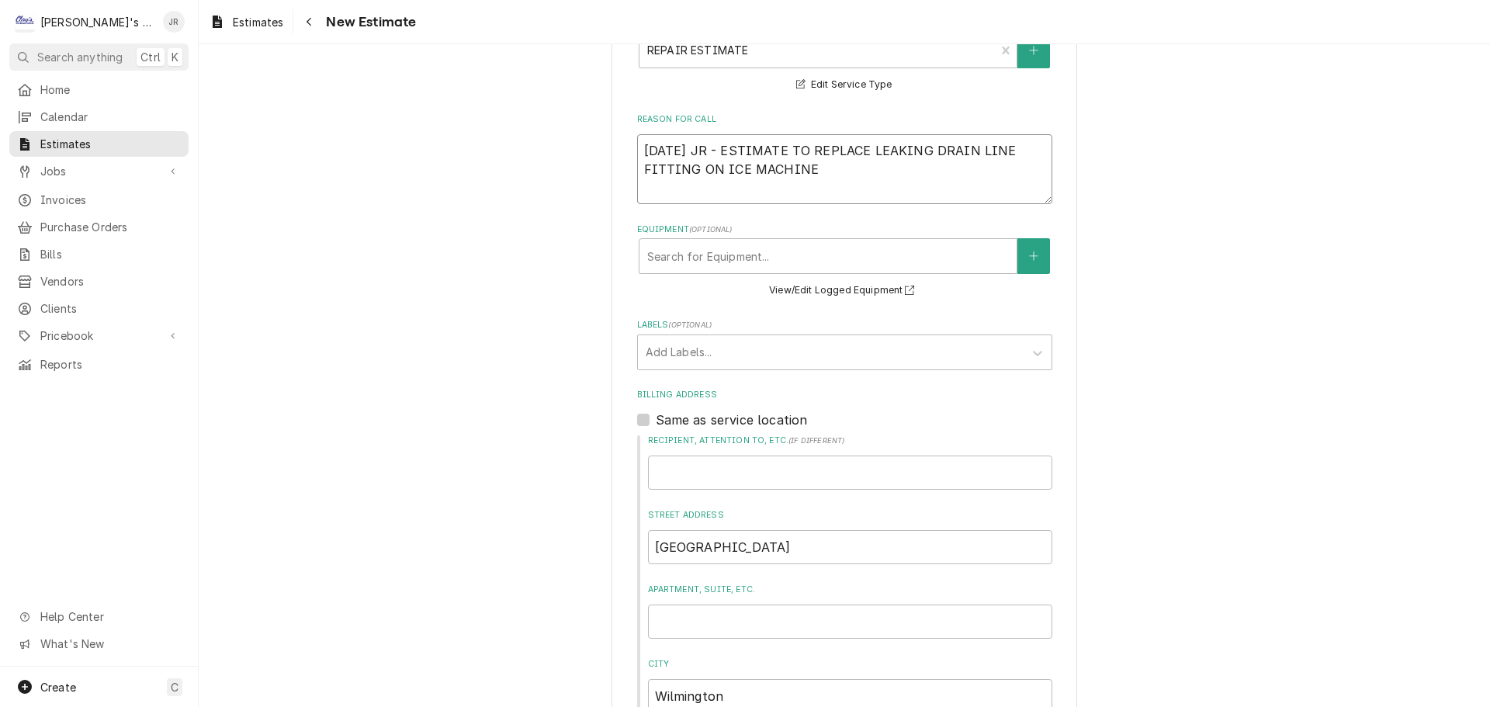
type textarea "x"
type textarea "9/29/2025 JR - ESTIMATE TO REPLACE LEAKING DRAIN LINE FITTING ON ICE MACHINET"
type textarea "x"
type textarea "9/29/2025 JR - ESTIMATE TO REPLACE LEAKING DRAIN LINE FITTING ON ICE MACHINET"
type textarea "x"
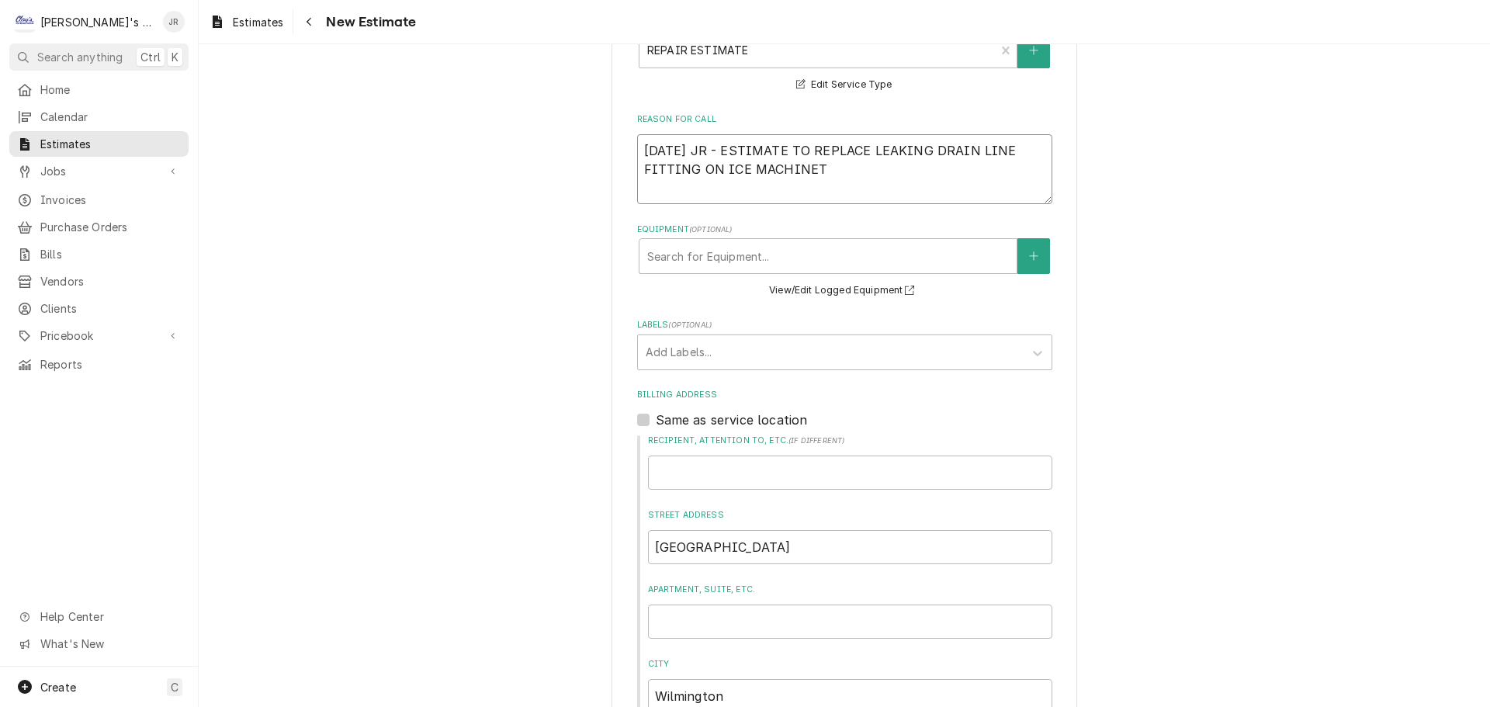
type textarea "9/29/2025 JR - ESTIMATE TO REPLACE LEAKING DRAIN LINE FITTING ON ICE MACHINET T"
type textarea "x"
type textarea "9/29/2025 JR - ESTIMATE TO REPLACE LEAKING DRAIN LINE FITTING ON ICE MACHINET"
type textarea "x"
type textarea "9/29/2025 JR - ESTIMATE TO REPLACE LEAKING DRAIN LINE FITTING ON ICE MACHINET"
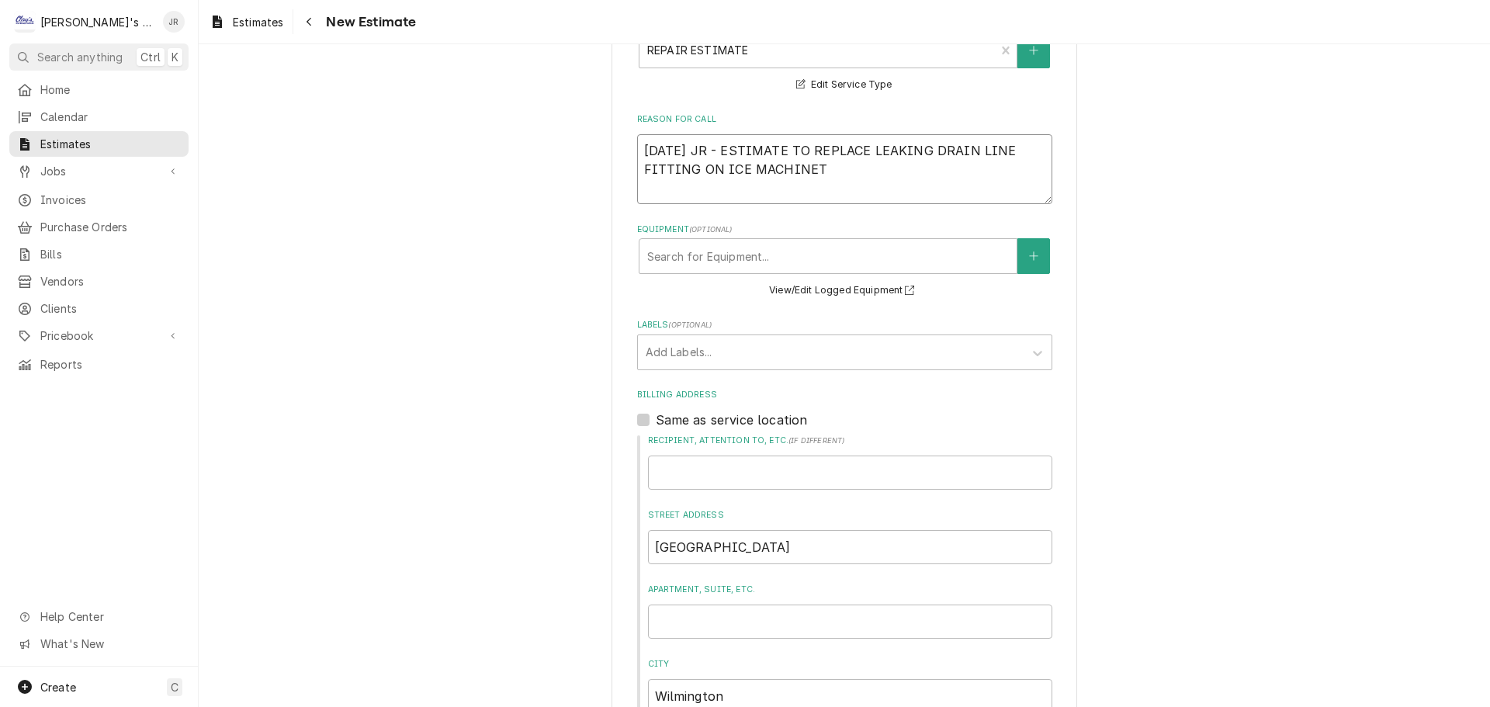
type textarea "x"
type textarea "9/29/2025 JR - ESTIMATE TO REPLACE LEAKING DRAIN LINE FITTING ON ICE MACHINE"
type textarea "x"
type textarea "9/29/2025 JR - ESTIMATE TO REPLACE LEAKING DRAIN LINE FITTING ON ICE MACHINE"
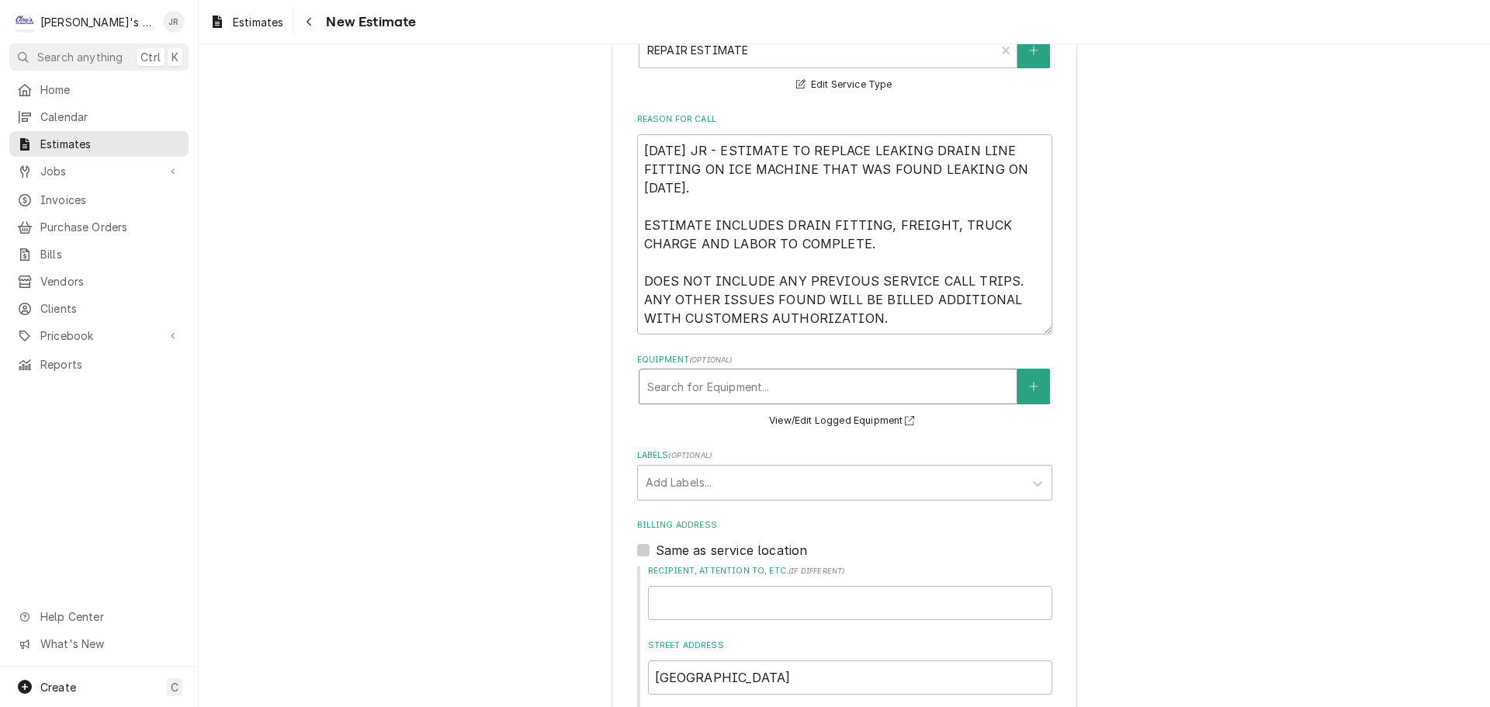
click at [799, 394] on div "Equipment" at bounding box center [828, 386] width 362 height 28
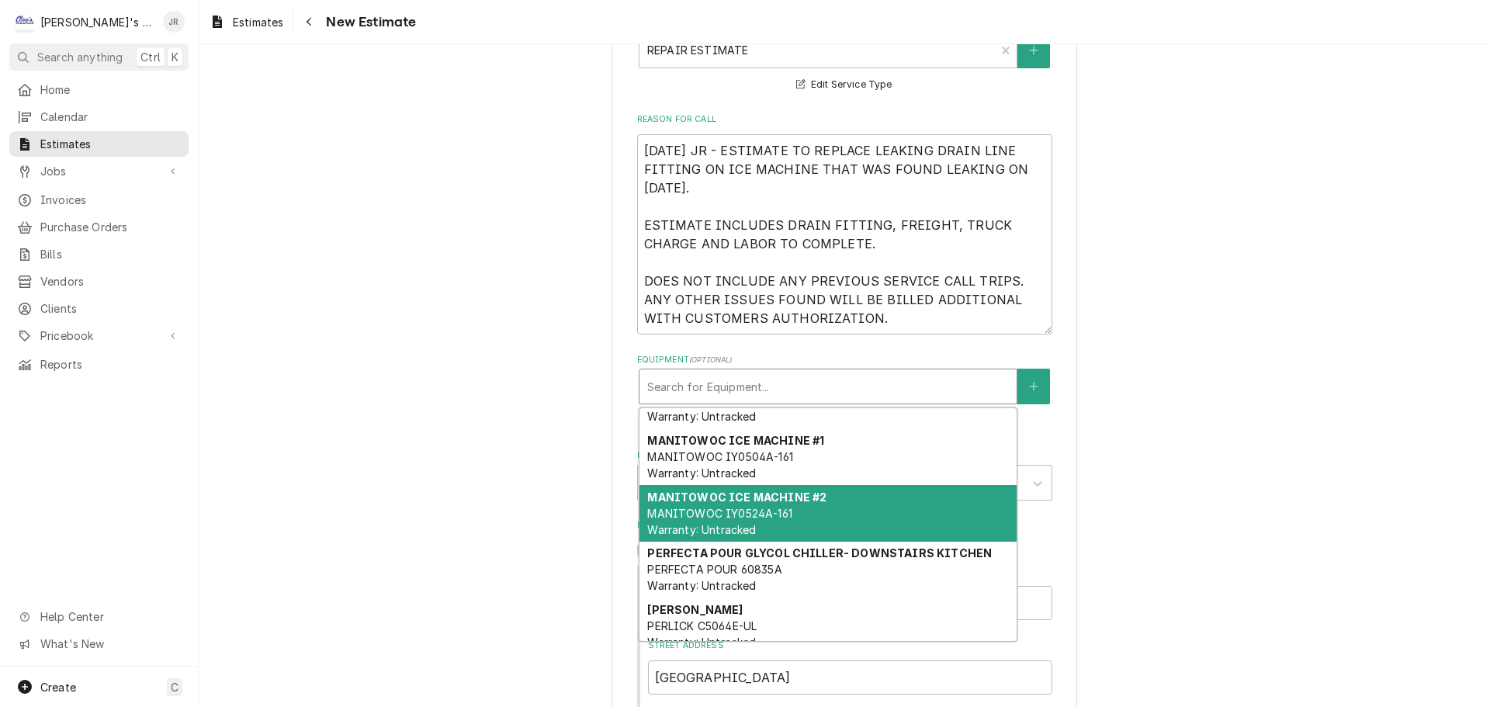
scroll to position [0, 0]
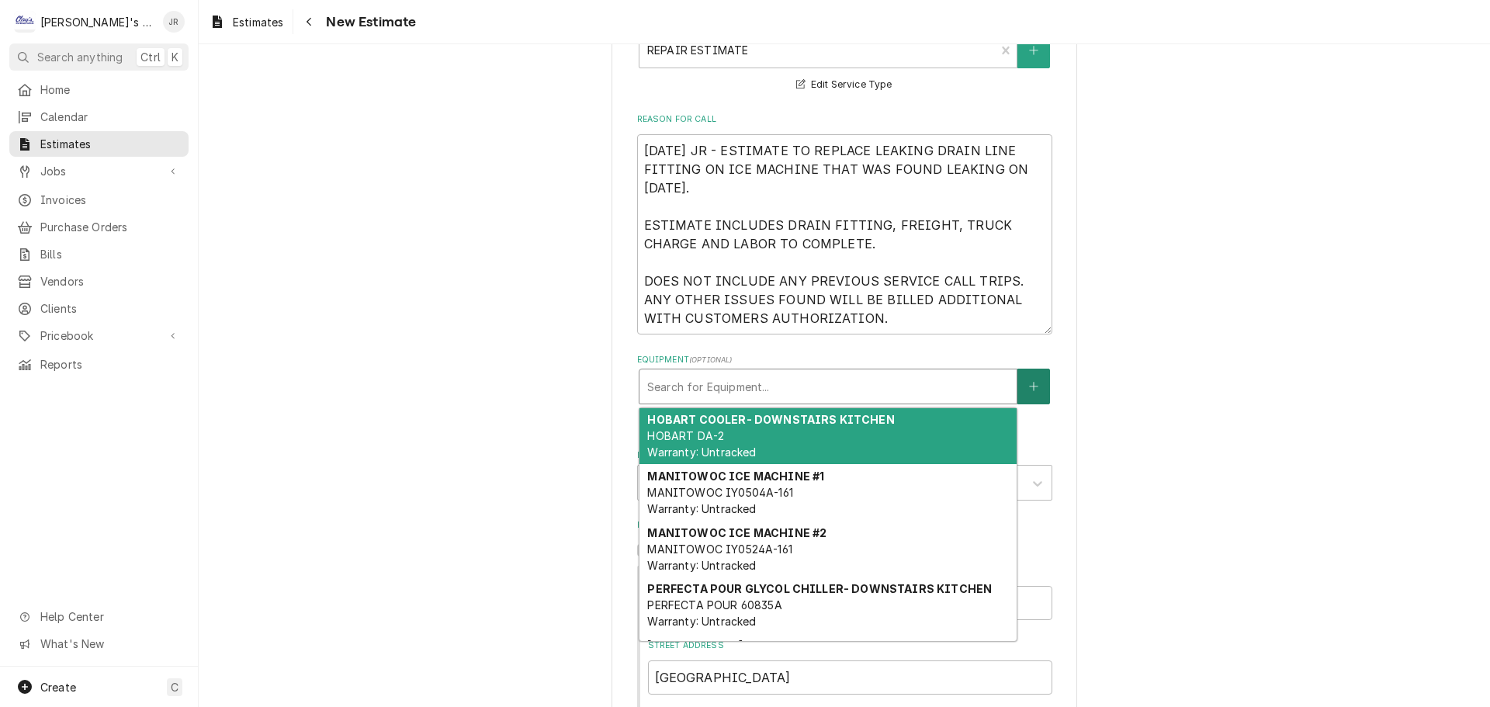
click at [1033, 381] on button "Equipment" at bounding box center [1033, 387] width 33 height 36
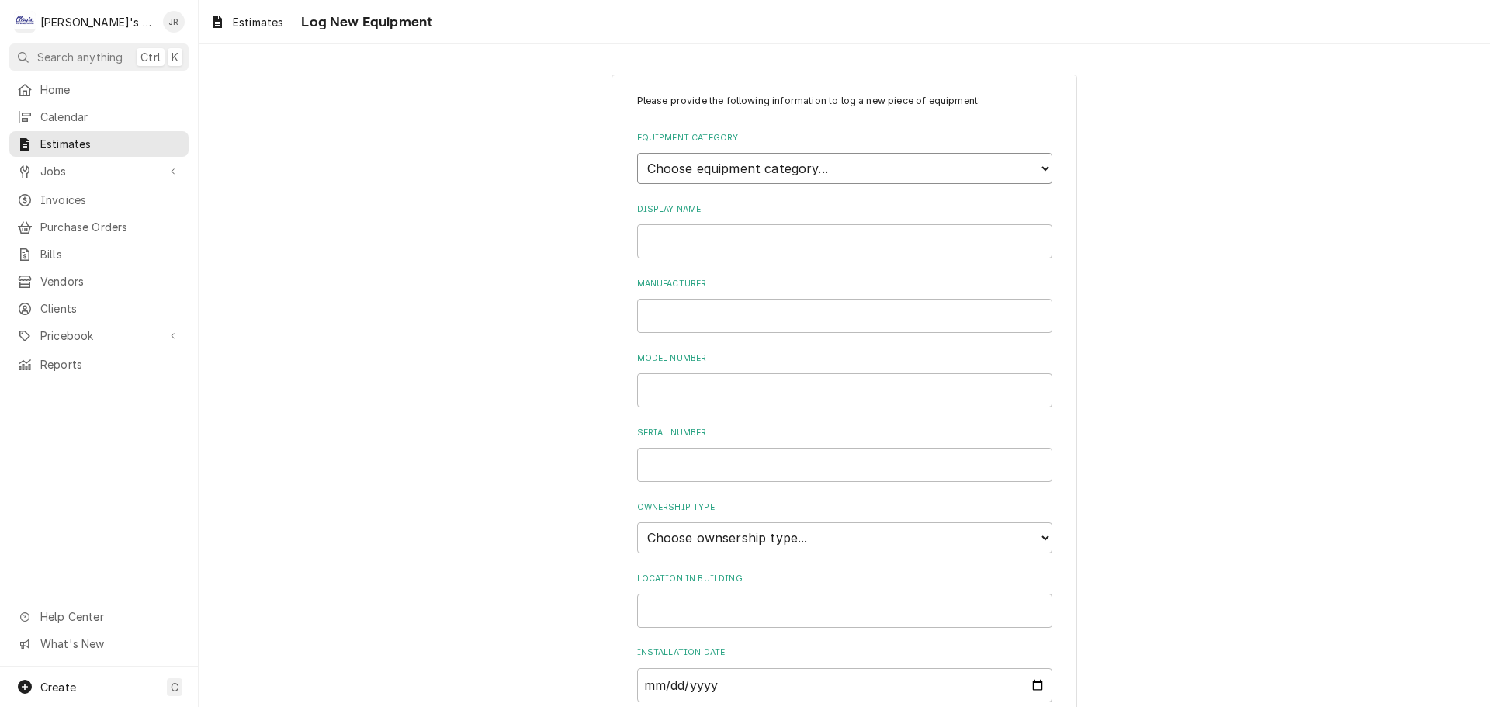
click at [840, 166] on select "Choose equipment category... Ice Machines Refrigeration HVAC Other" at bounding box center [844, 168] width 415 height 31
click at [637, 153] on select "Choose equipment category... Ice Machines Refrigeration HVAC Other" at bounding box center [844, 168] width 415 height 31
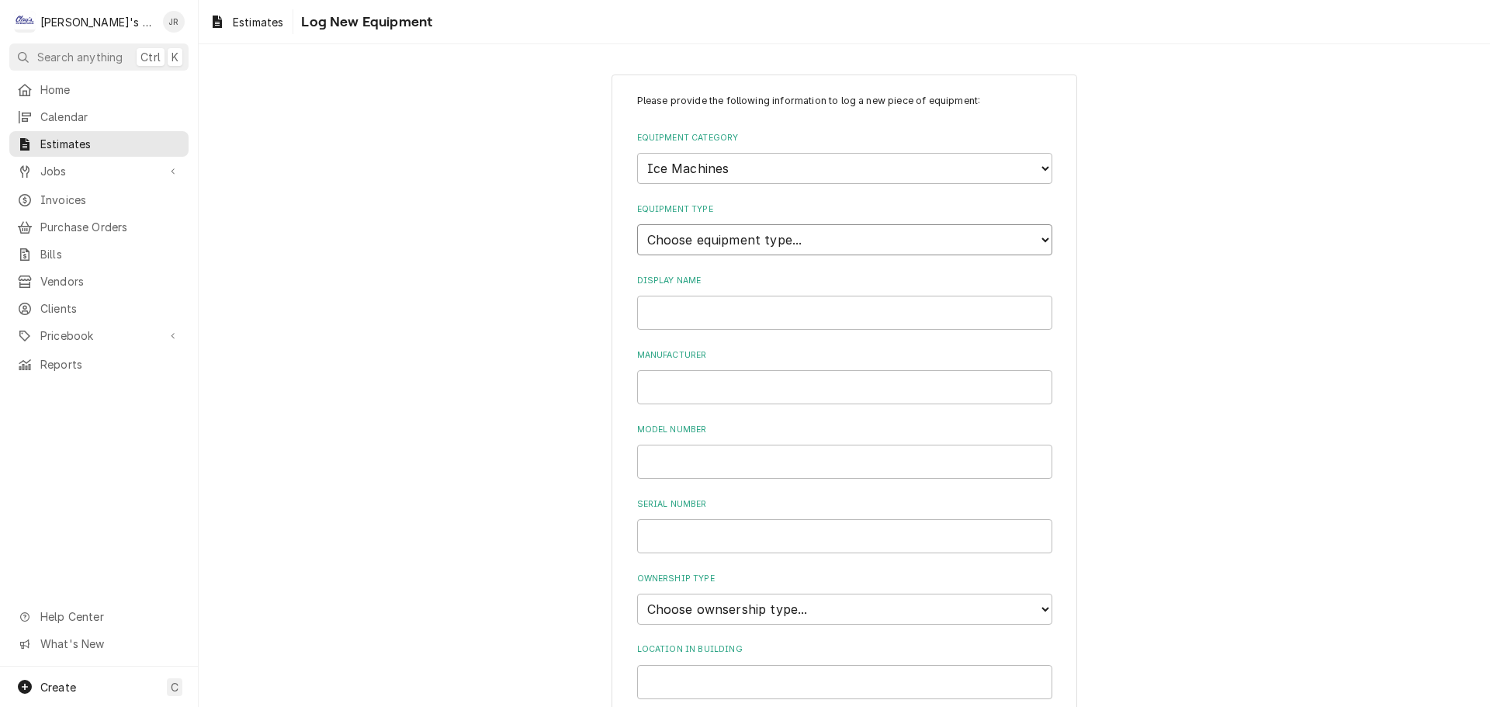
click at [795, 237] on select "Choose equipment type... Ice Bin Ice Dispenser Ice Maker Ice Merchandiser" at bounding box center [844, 239] width 415 height 31
click at [637, 224] on select "Choose equipment type... Ice Bin Ice Dispenser Ice Maker Ice Merchandiser" at bounding box center [844, 239] width 415 height 31
click at [761, 324] on input "Display Name" at bounding box center [844, 313] width 415 height 34
click at [721, 377] on input "Manufacturer" at bounding box center [844, 387] width 415 height 34
click at [771, 551] on input "Serial Number" at bounding box center [844, 536] width 415 height 34
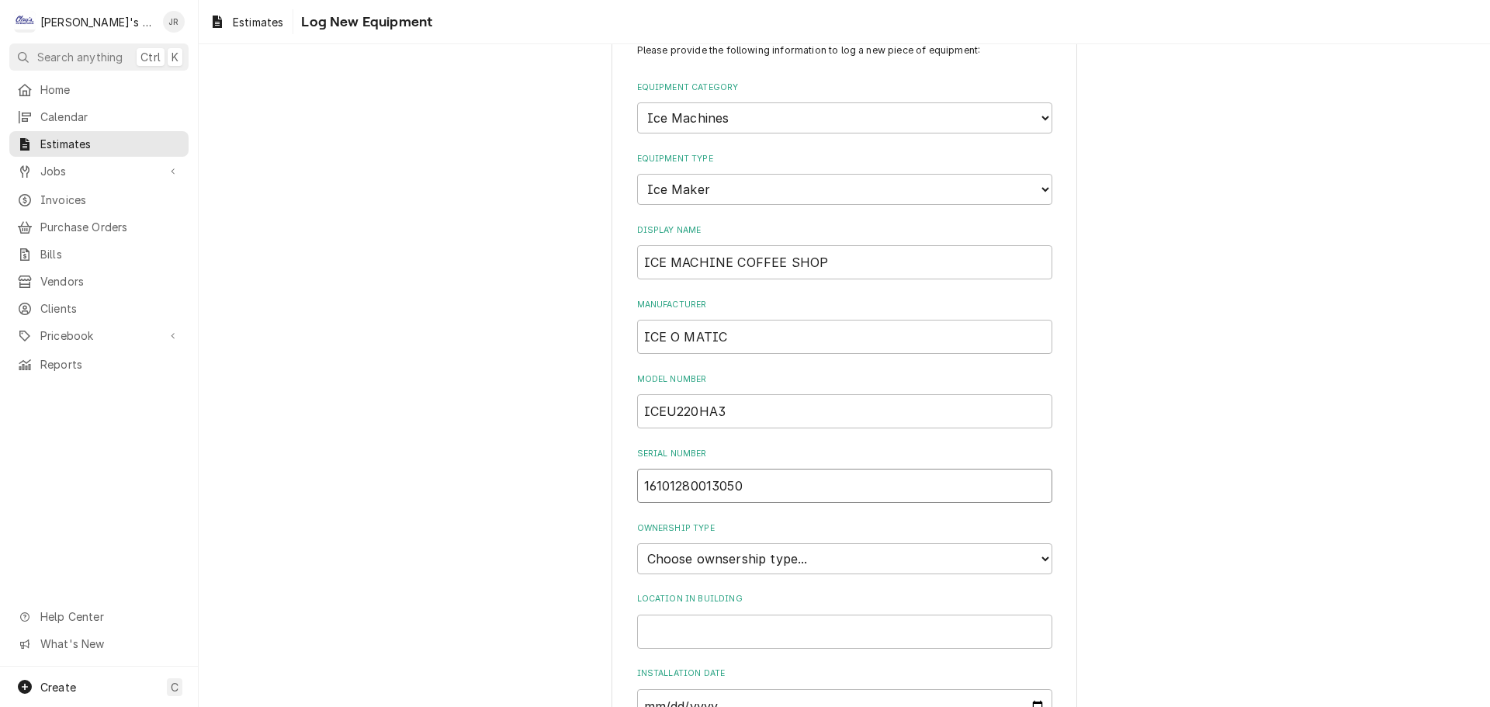
scroll to position [155, 0]
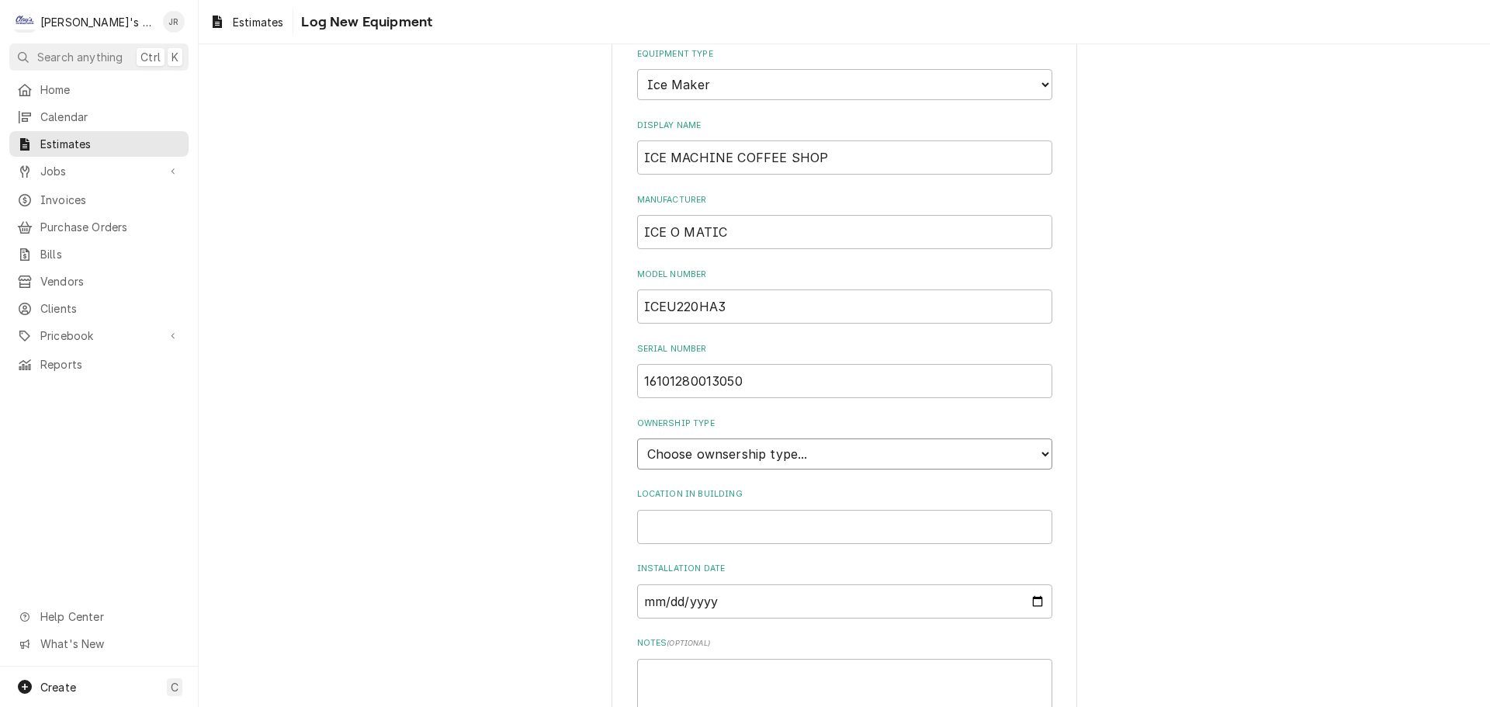
click at [757, 455] on select "Choose ownsership type... Unknown Owned Leased Rented" at bounding box center [844, 453] width 415 height 31
click at [637, 438] on select "Choose ownsership type... Unknown Owned Leased Rented" at bounding box center [844, 453] width 415 height 31
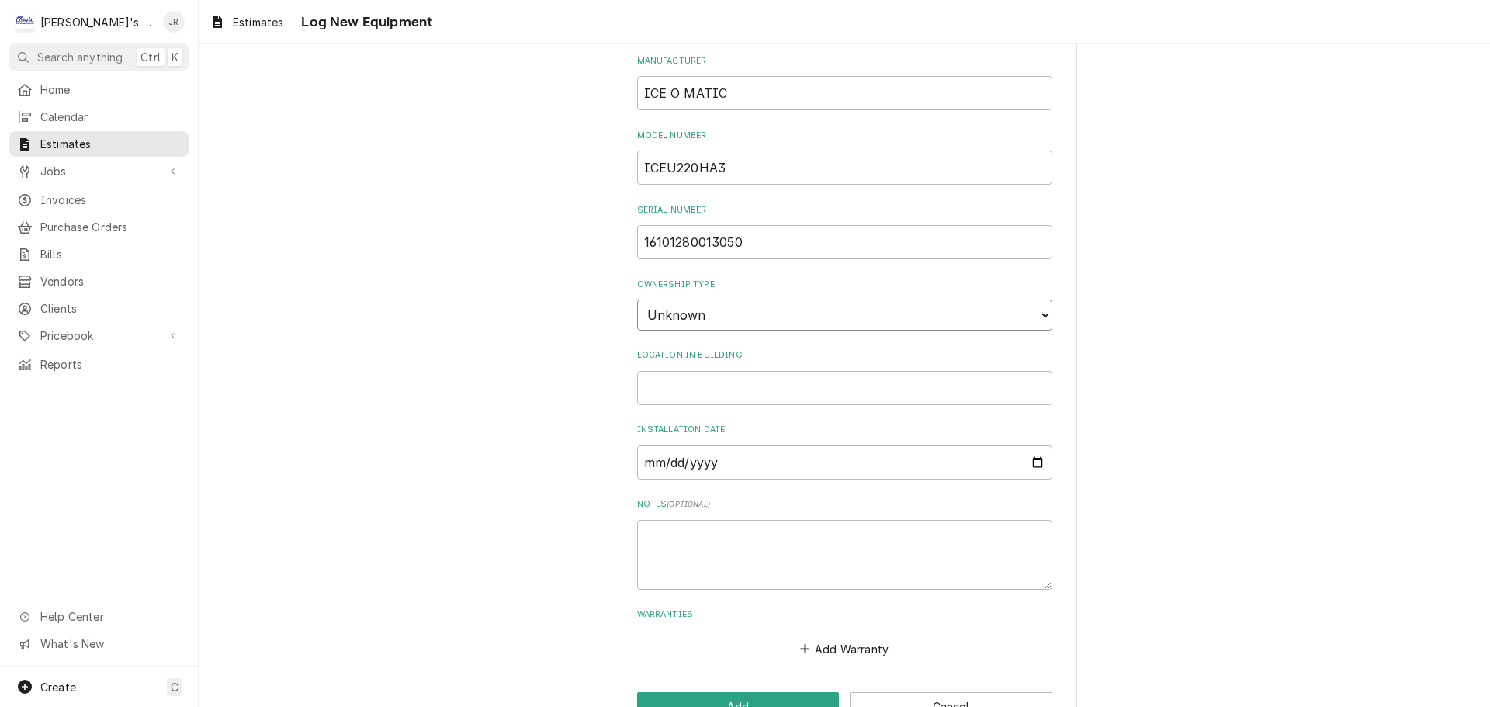
scroll to position [341, 0]
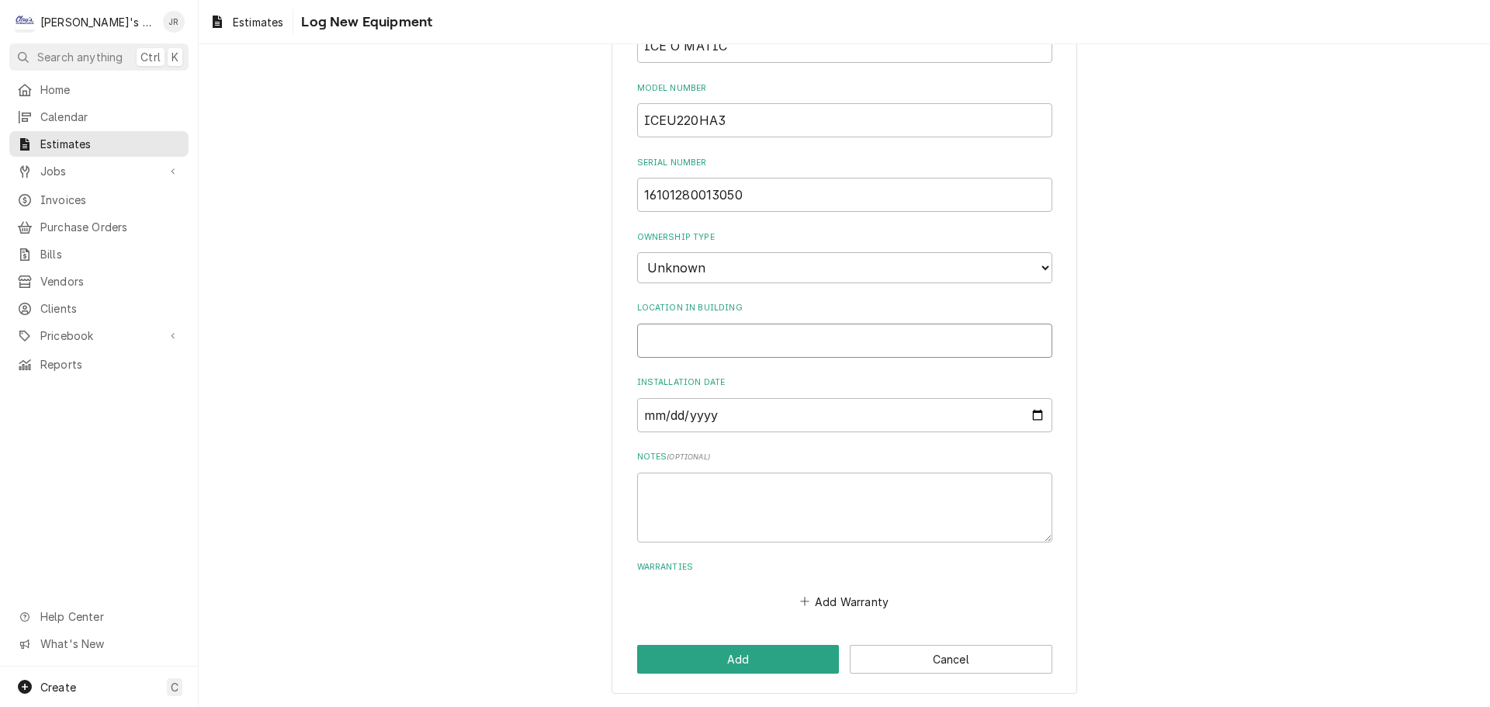
click at [708, 345] on input "Location in Building" at bounding box center [844, 341] width 415 height 34
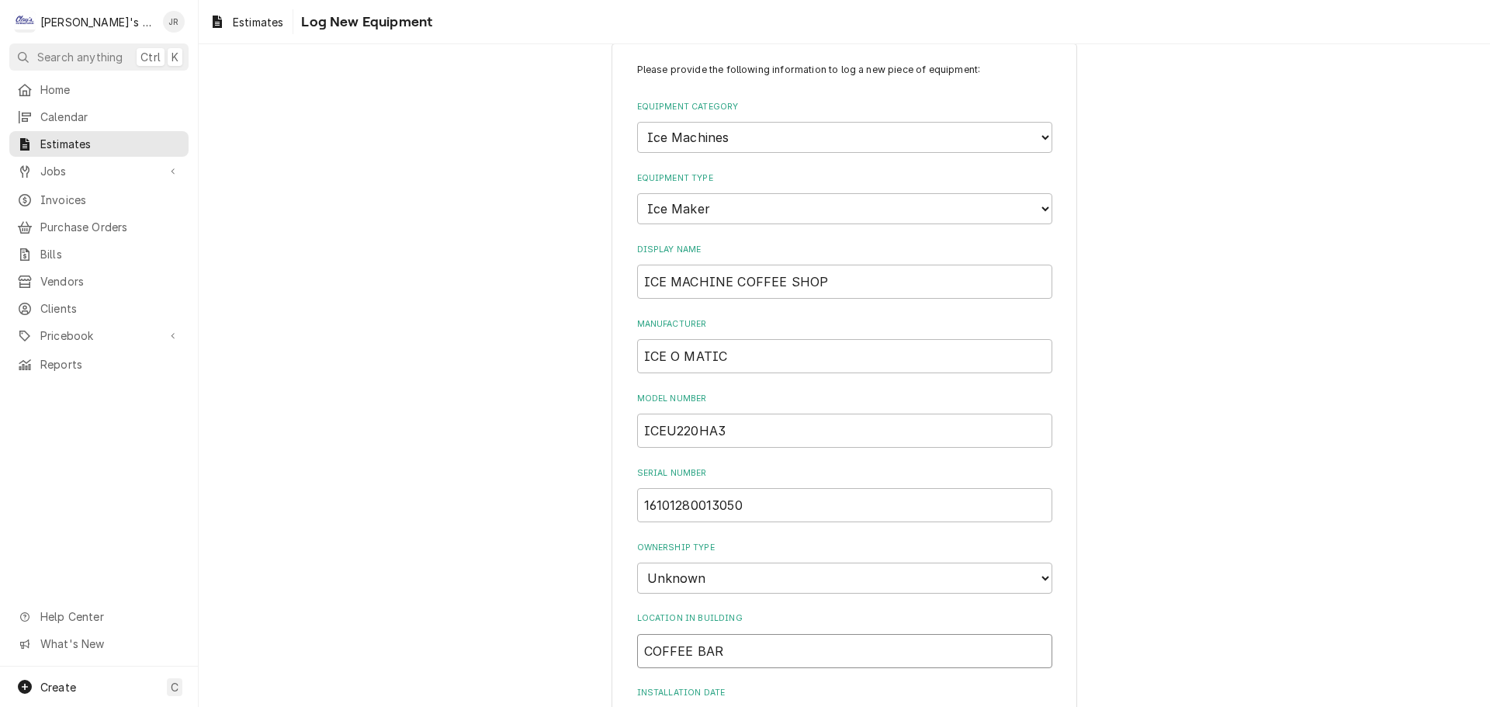
scroll to position [0, 0]
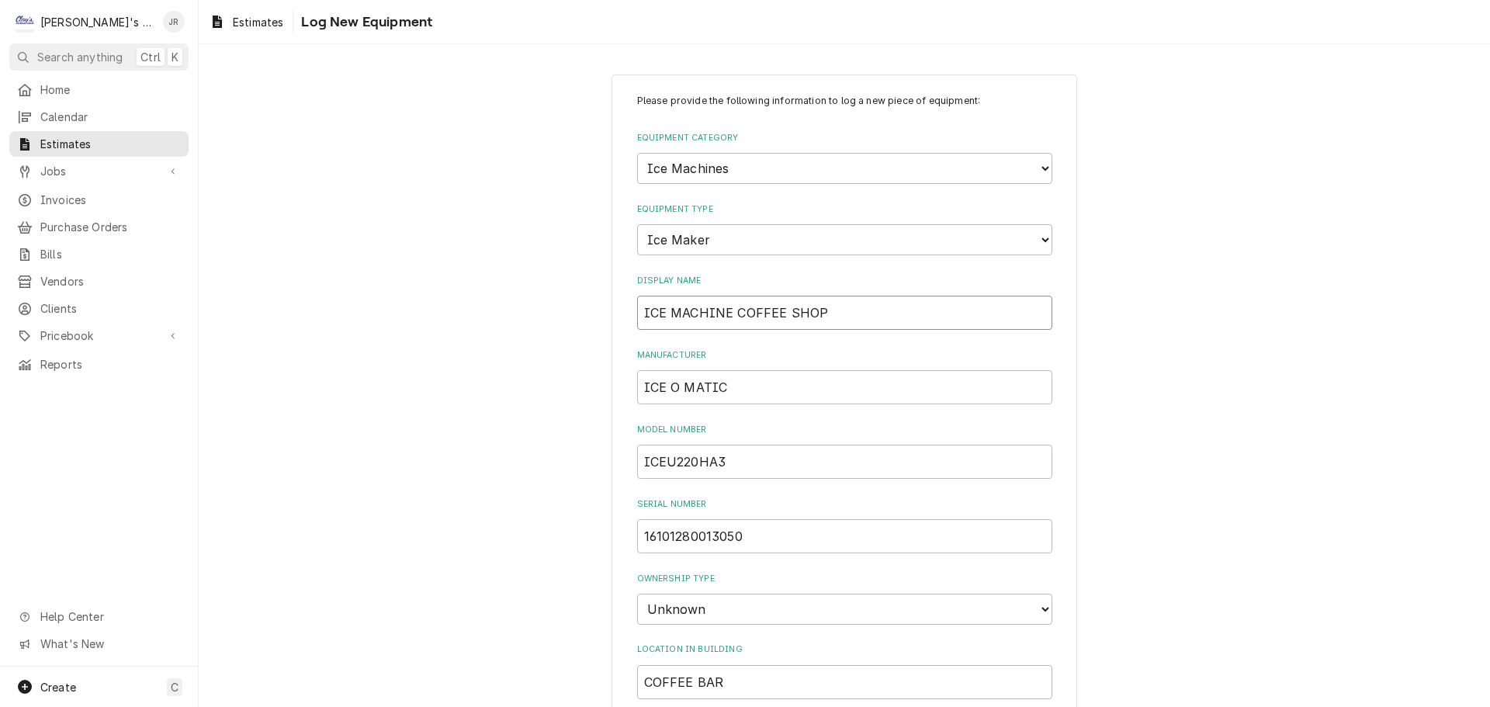
drag, startPoint x: 816, startPoint y: 316, endPoint x: 783, endPoint y: 321, distance: 32.9
click at [783, 321] on input "ICE MACHINE COFFEE SHOP" at bounding box center [844, 313] width 415 height 34
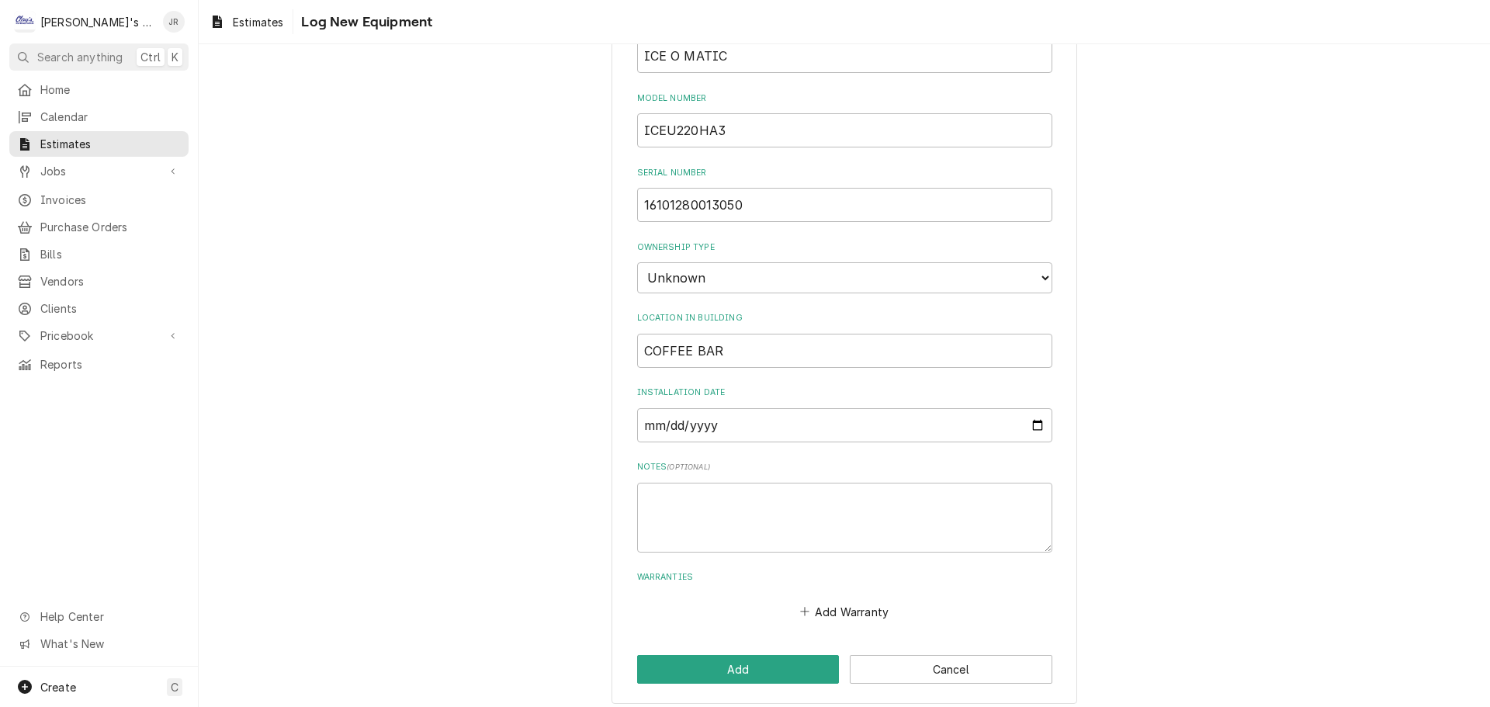
scroll to position [341, 0]
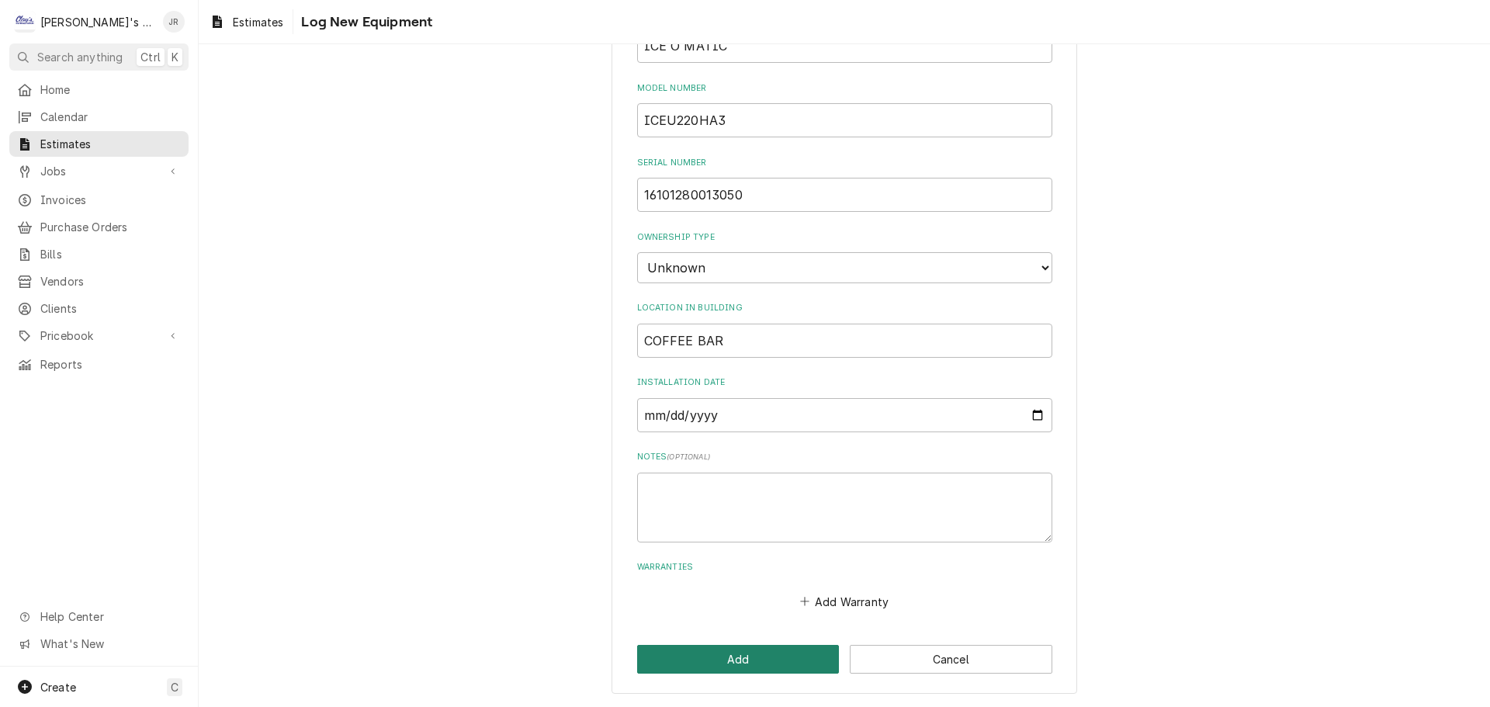
click at [755, 655] on button "Add" at bounding box center [738, 659] width 203 height 29
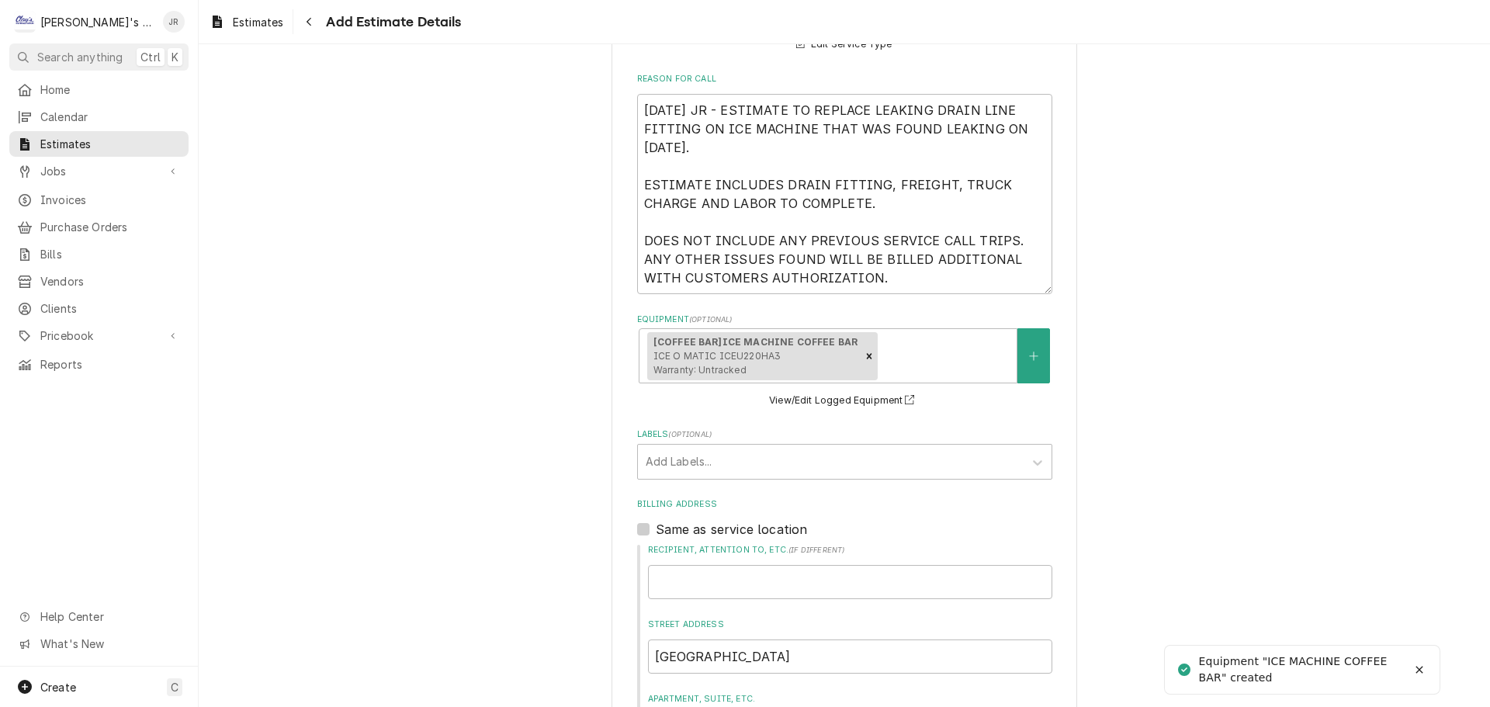
scroll to position [388, 0]
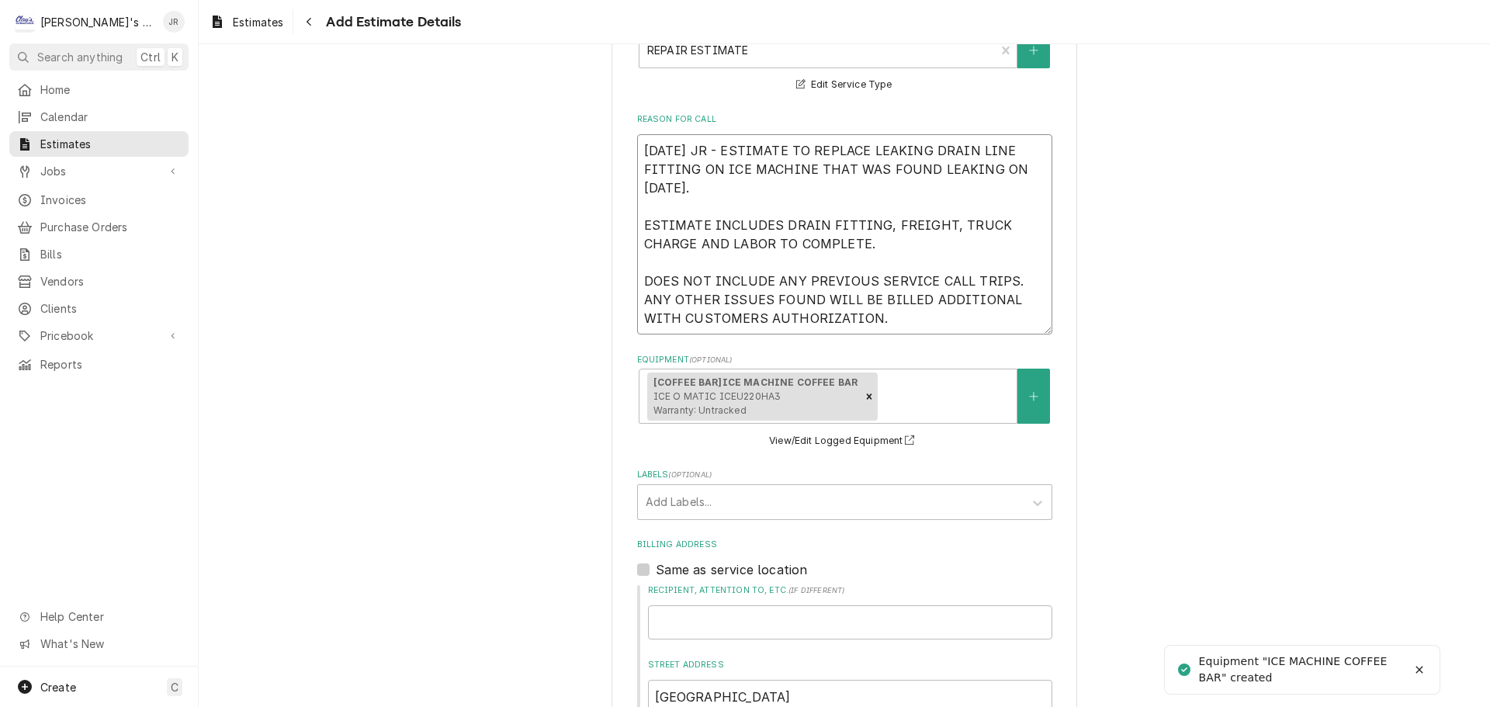
drag, startPoint x: 828, startPoint y: 320, endPoint x: 811, endPoint y: 311, distance: 19.1
click at [811, 311] on textarea "[DATE] JR - ESTIMATE TO REPLACE LEAKING DRAIN LINE FITTING ON ICE MACHINE THAT …" at bounding box center [844, 234] width 415 height 200
click at [838, 321] on textarea "[DATE] JR - ESTIMATE TO REPLACE LEAKING DRAIN LINE FITTING ON ICE MACHINE THAT …" at bounding box center [844, 234] width 415 height 200
drag, startPoint x: 840, startPoint y: 320, endPoint x: 639, endPoint y: 147, distance: 264.1
click at [638, 147] on textarea "[DATE] JR - ESTIMATE TO REPLACE LEAKING DRAIN LINE FITTING ON ICE MACHINE THAT …" at bounding box center [844, 234] width 415 height 200
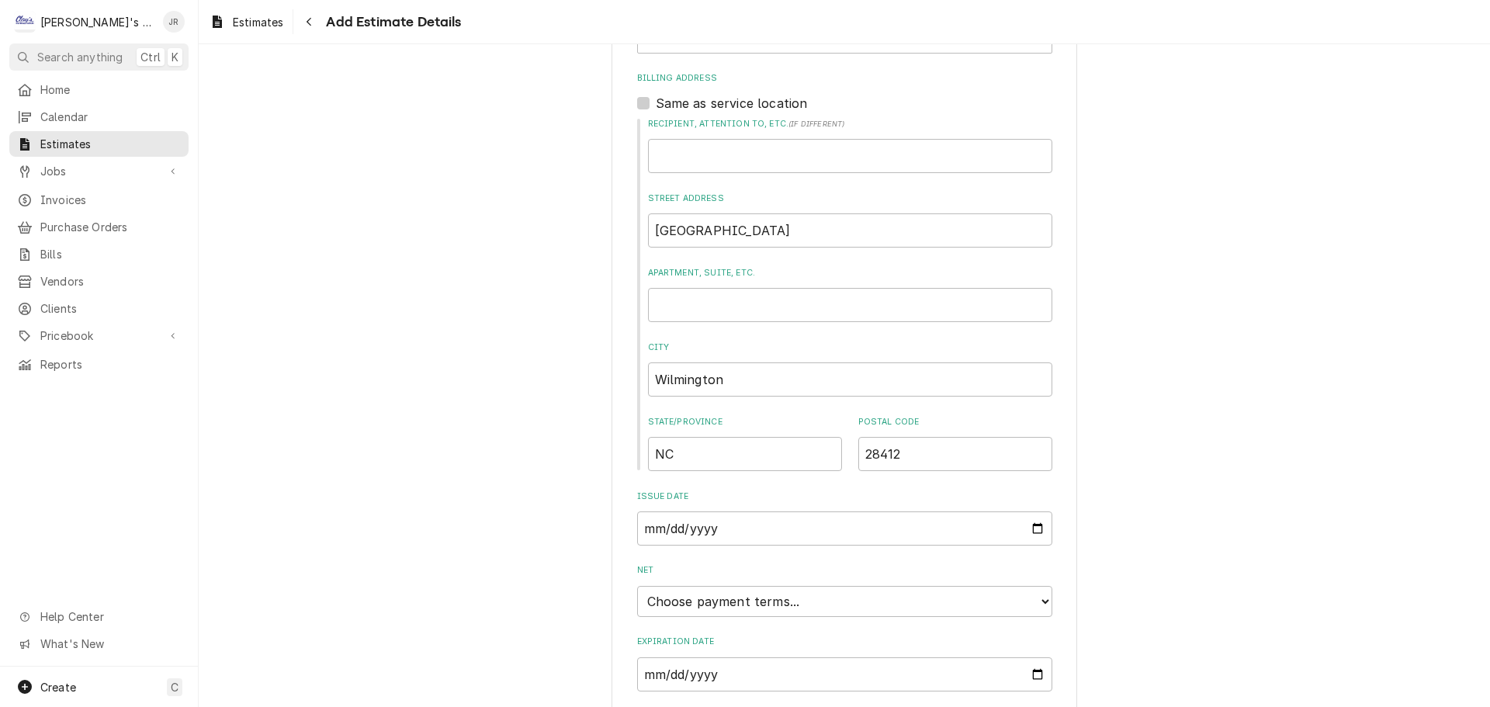
scroll to position [965, 0]
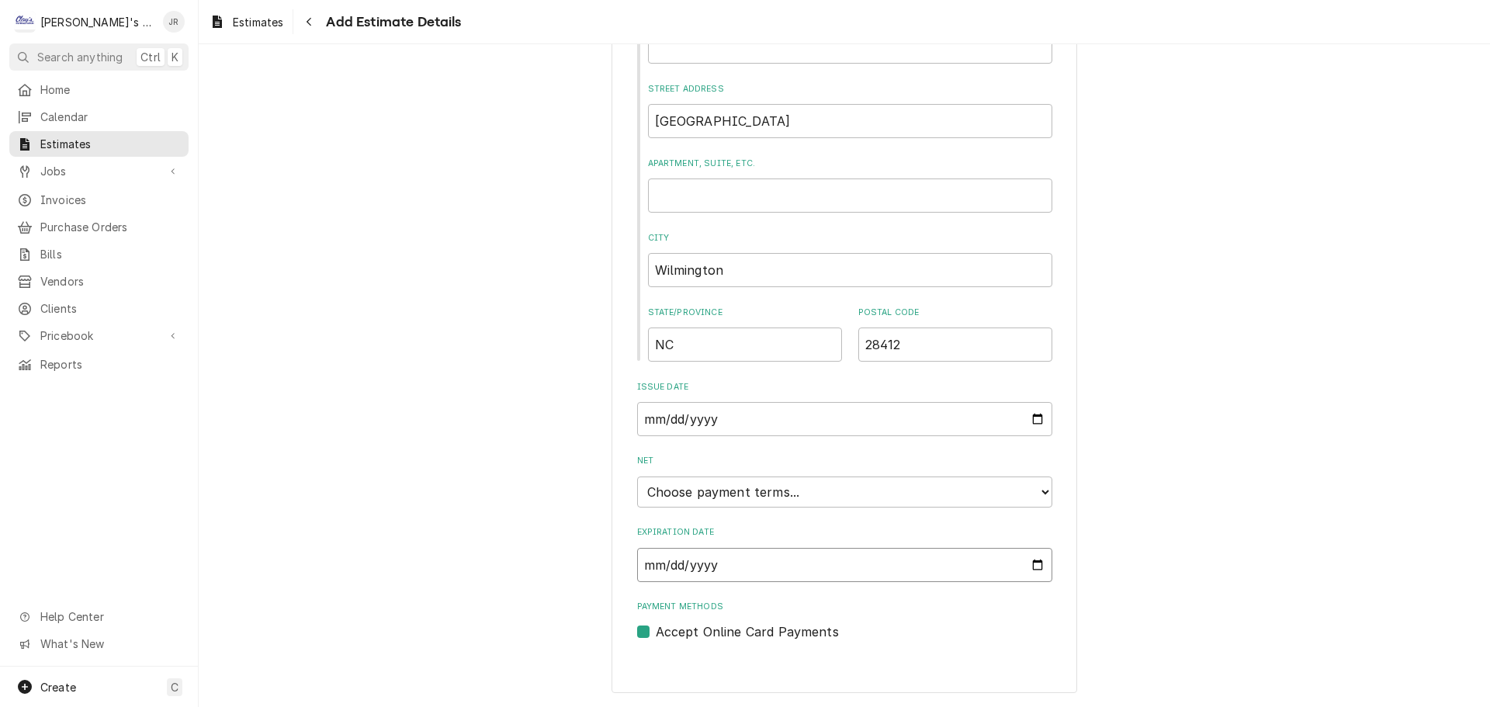
click at [1034, 566] on input "Expiration Date" at bounding box center [844, 565] width 415 height 34
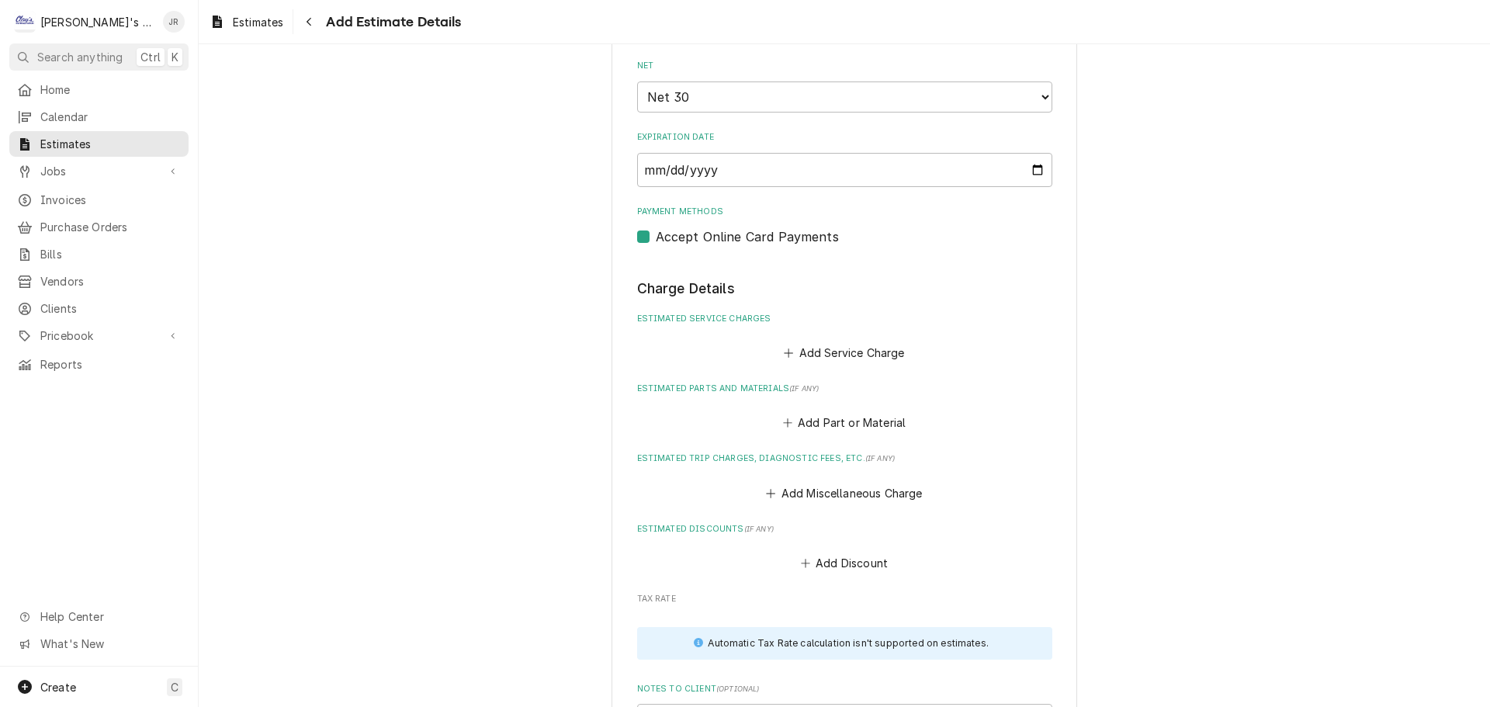
scroll to position [1669, 0]
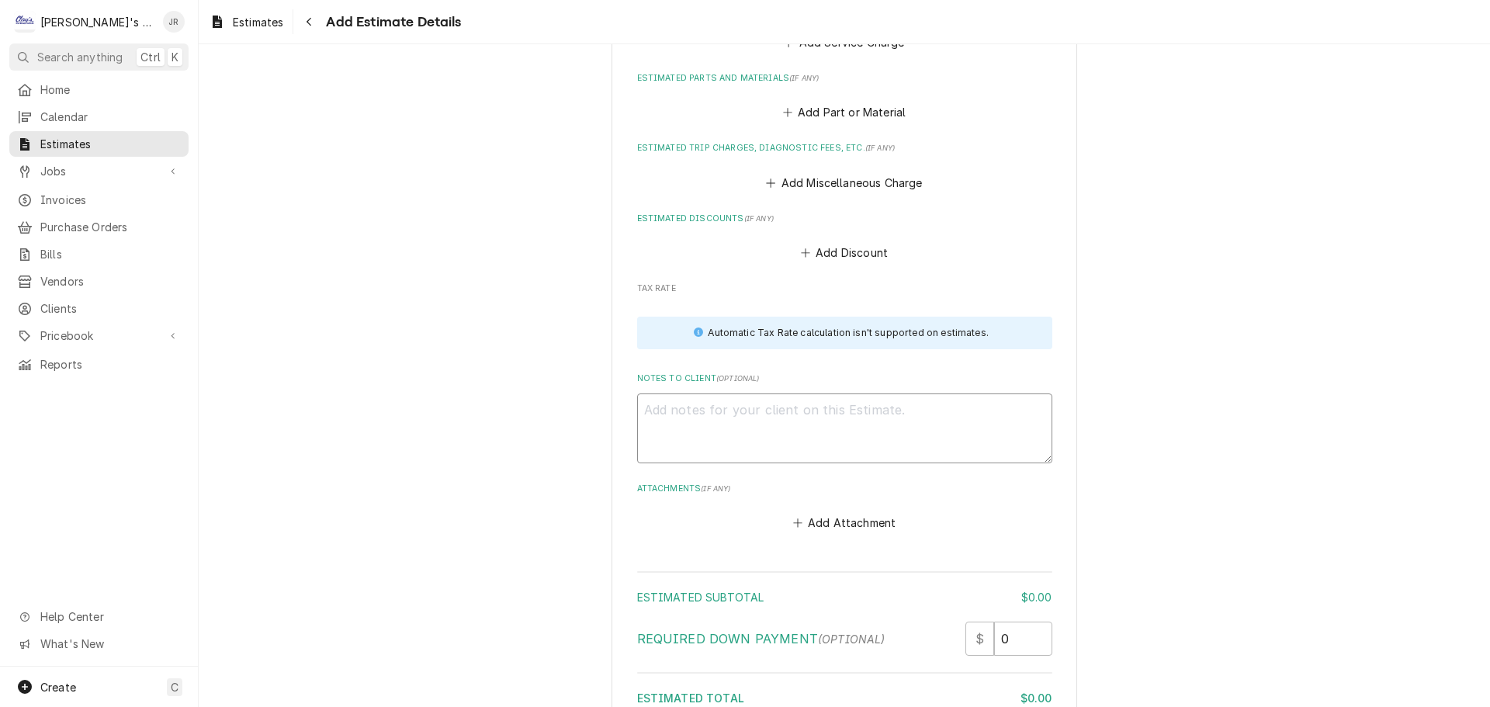
paste textarea "[DATE] JR - ESTIMATE TO REPLACE LEAKING DRAIN LINE FITTING ON ICE MACHINE THAT …"
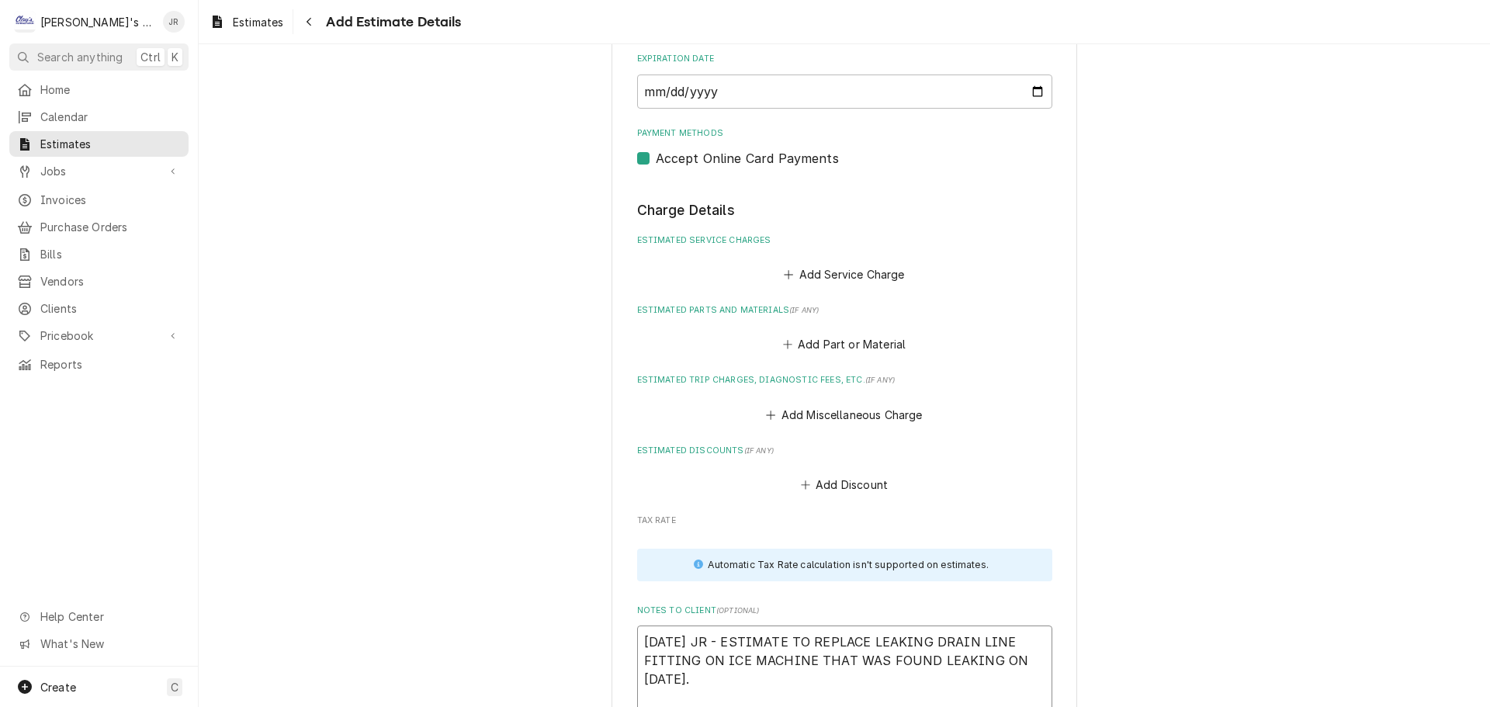
scroll to position [1436, 0]
click at [790, 282] on button "Add Service Charge" at bounding box center [844, 275] width 126 height 22
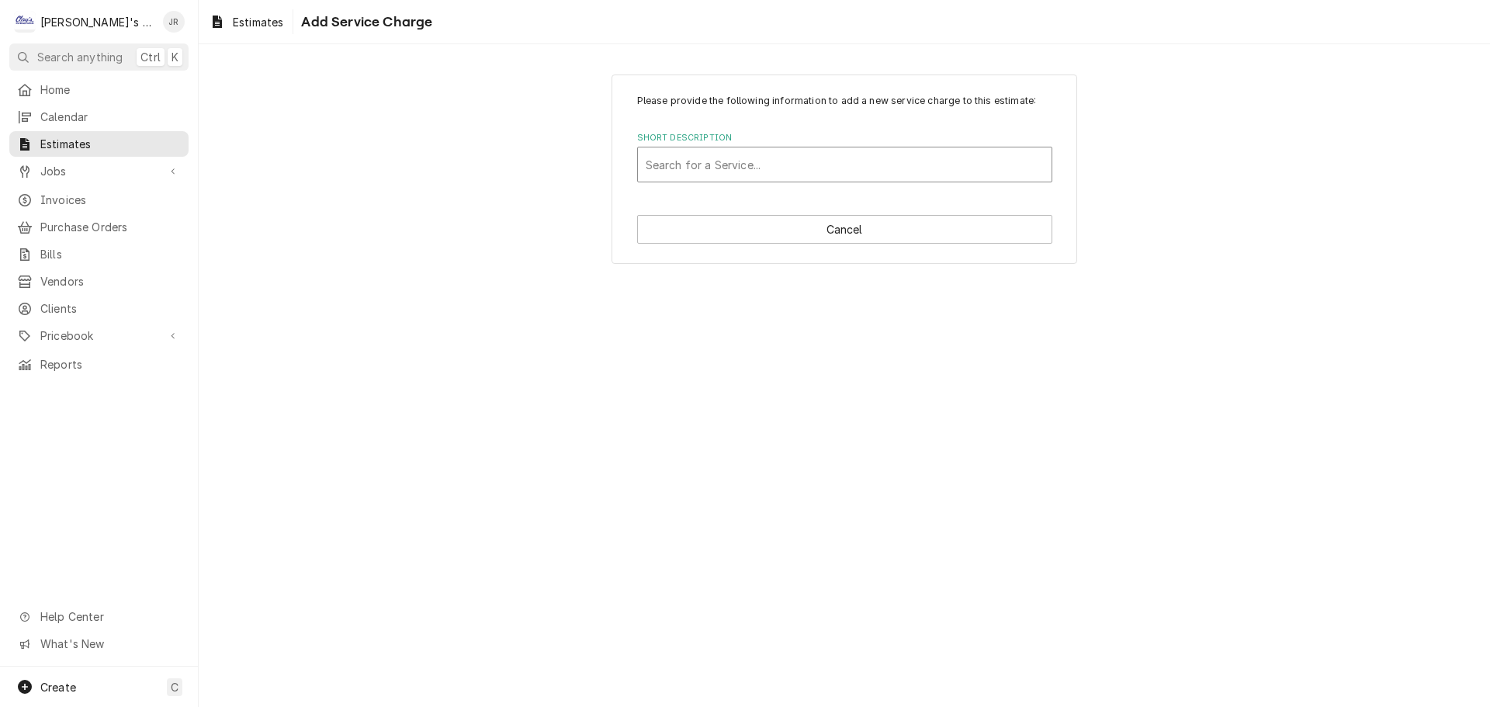
click at [743, 171] on div "Short Description" at bounding box center [845, 165] width 398 height 28
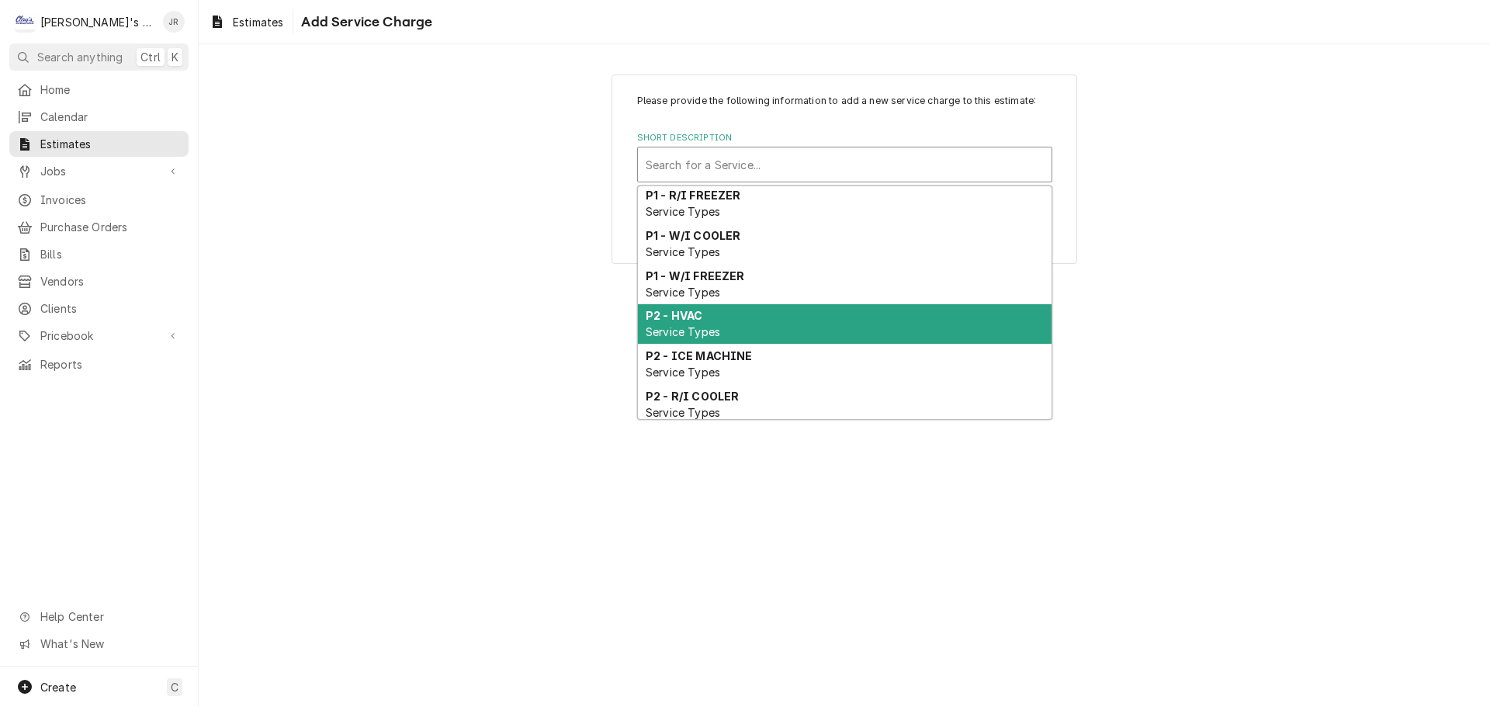
scroll to position [584, 0]
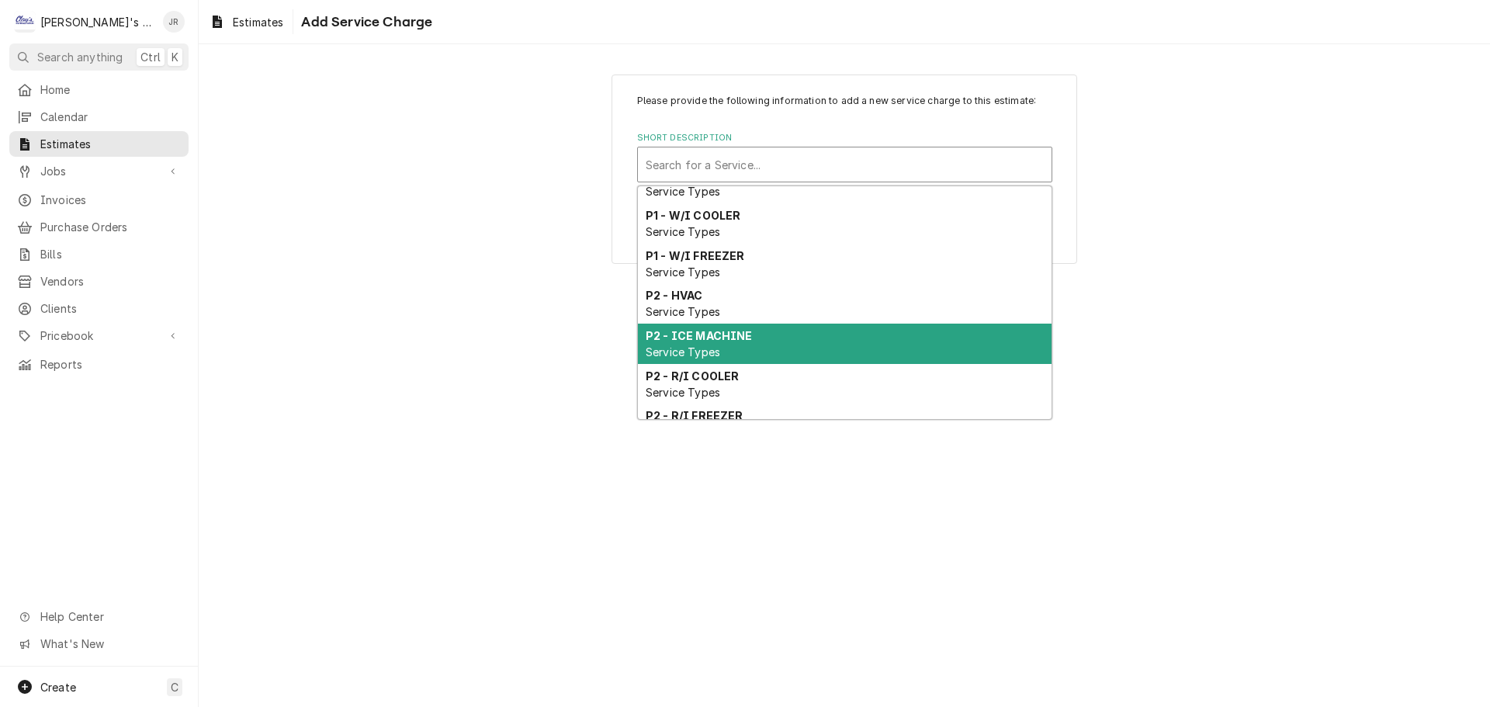
click at [744, 357] on div "P2 - ICE MACHINE Service Types" at bounding box center [845, 344] width 414 height 40
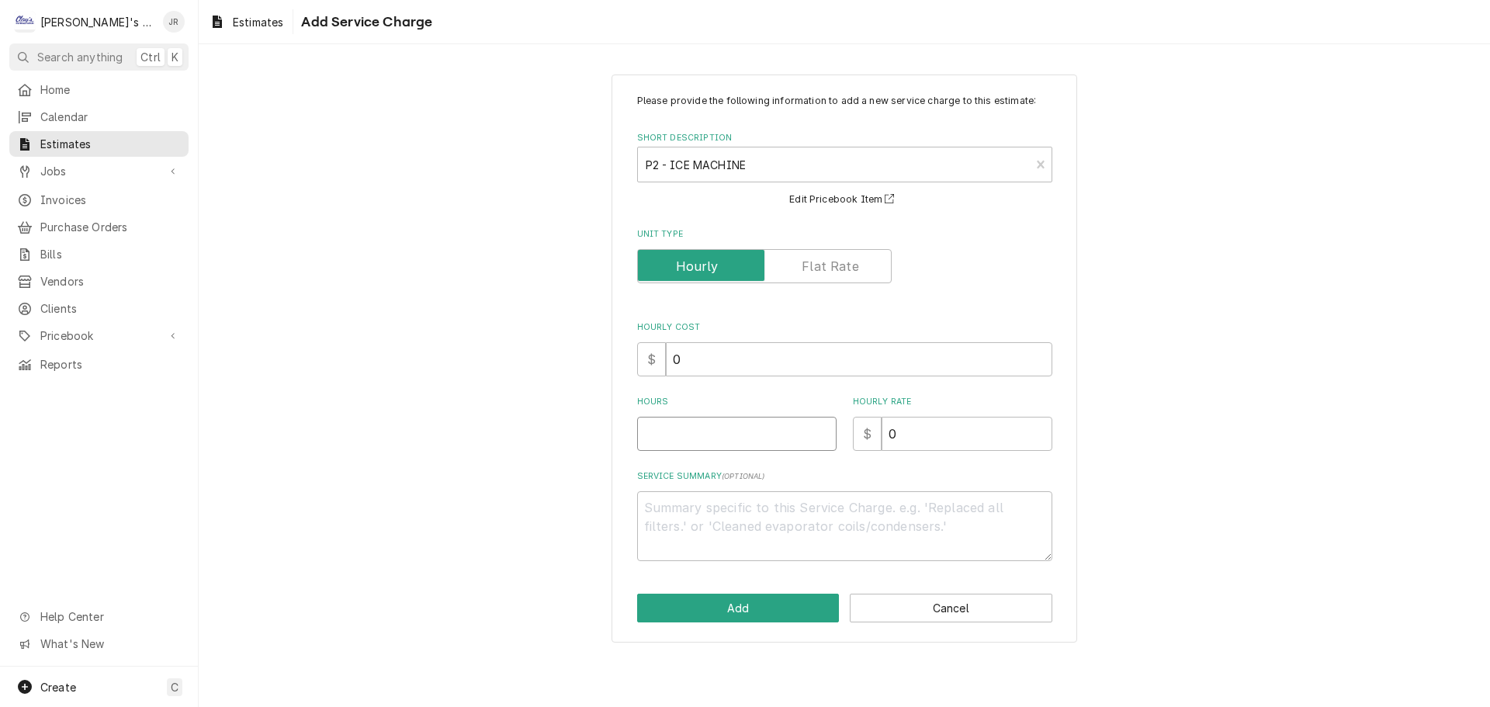
click at [722, 431] on input "Hours" at bounding box center [736, 434] width 199 height 34
drag, startPoint x: 896, startPoint y: 428, endPoint x: 882, endPoint y: 436, distance: 15.7
click at [882, 436] on input "0" at bounding box center [967, 434] width 171 height 34
click at [788, 519] on textarea "Service Summary ( optional )" at bounding box center [844, 526] width 415 height 70
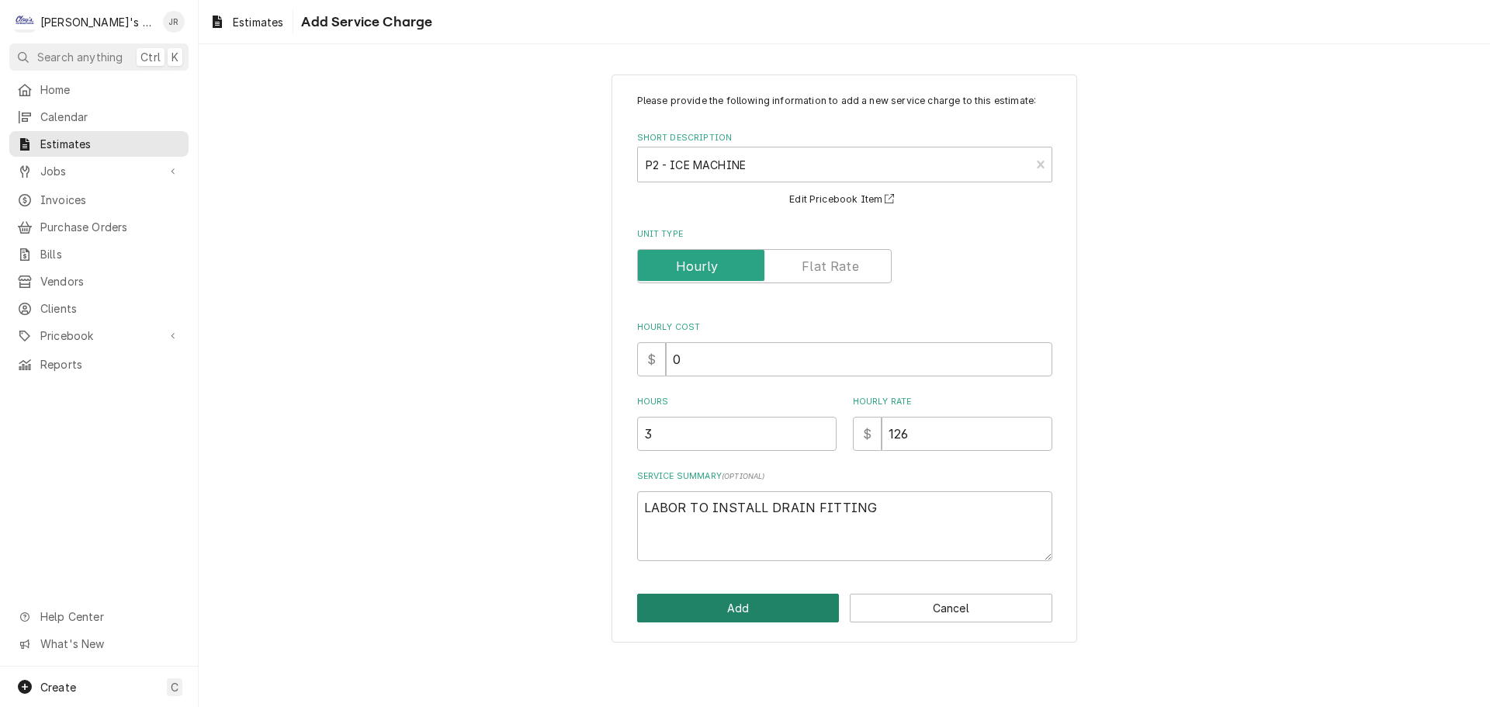
click at [798, 596] on button "Add" at bounding box center [738, 608] width 203 height 29
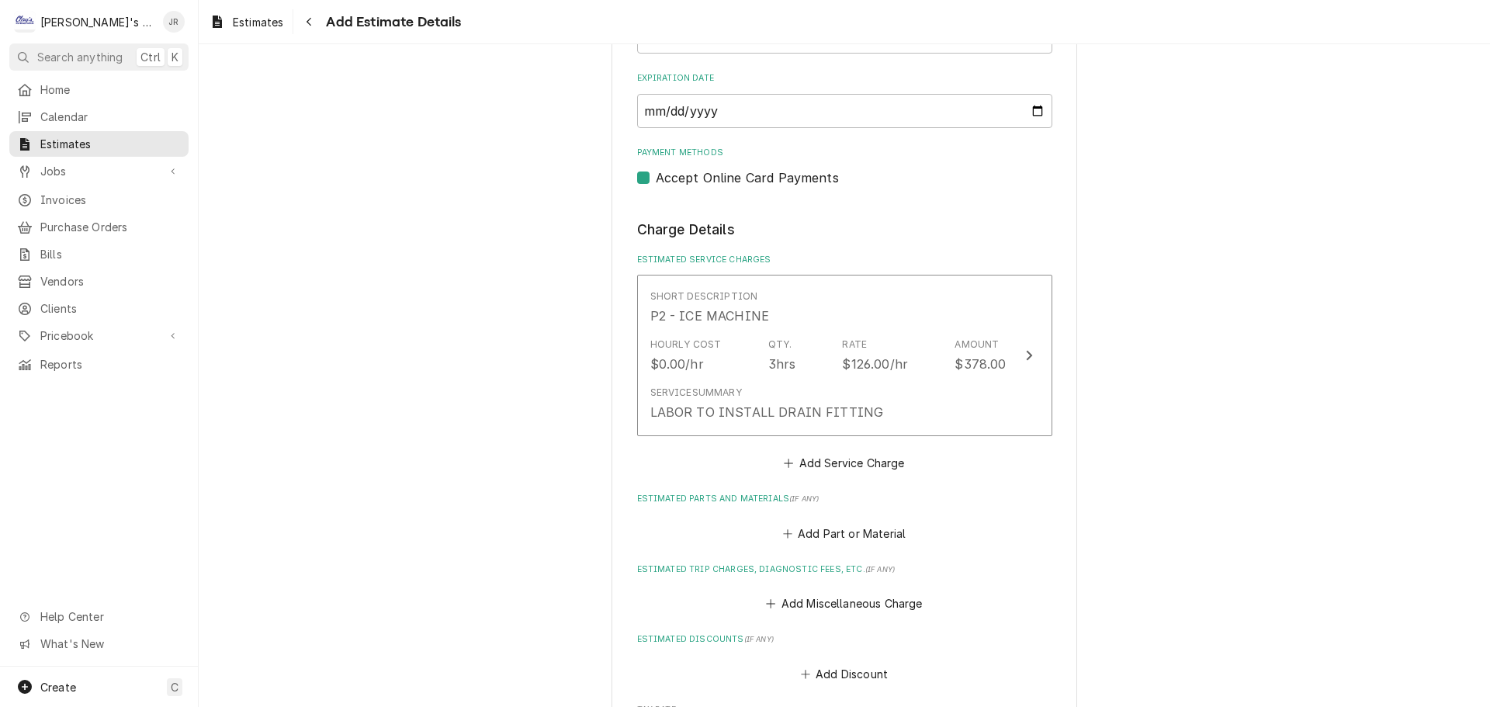
scroll to position [1418, 0]
click at [810, 605] on button "Add Miscellaneous Charge" at bounding box center [844, 604] width 161 height 22
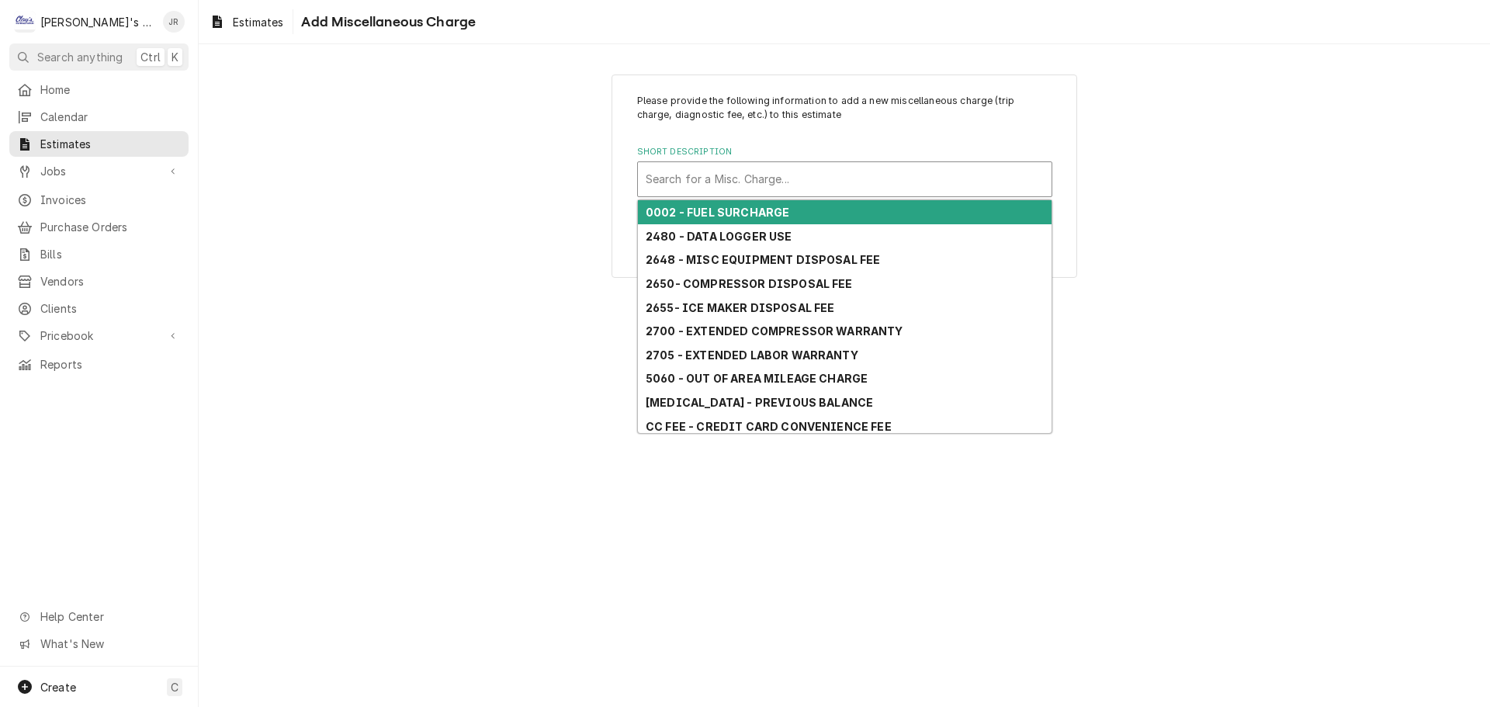
click at [716, 182] on div "Short Description" at bounding box center [845, 179] width 398 height 28
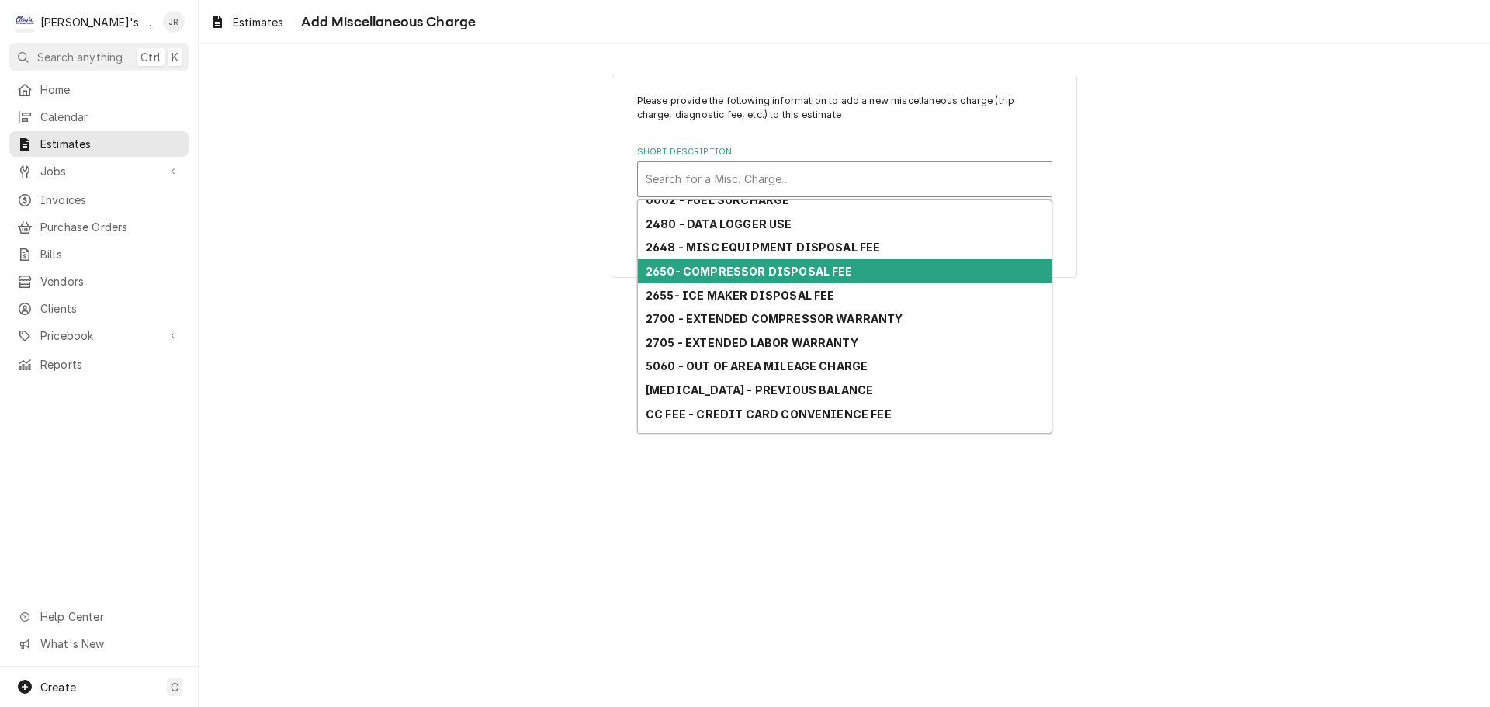
scroll to position [160, 0]
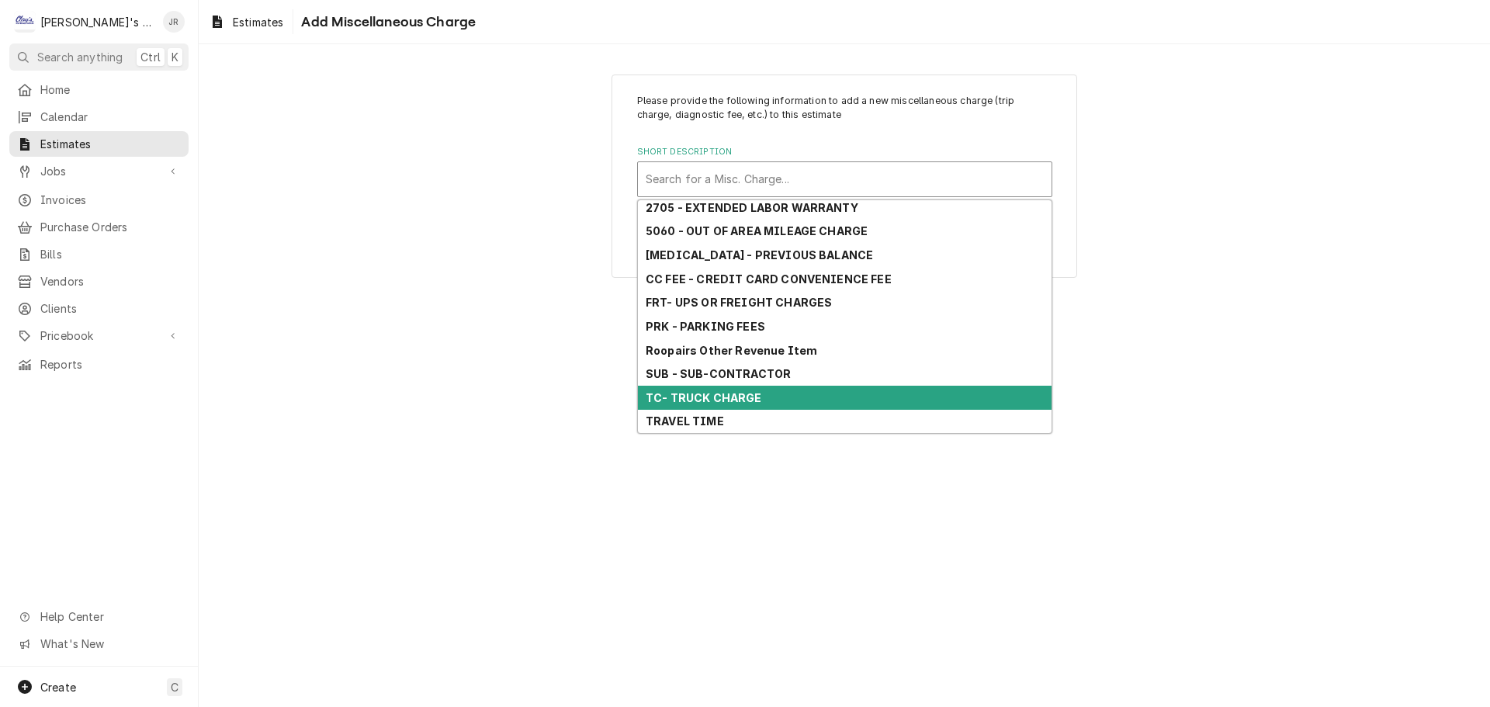
click at [774, 393] on div "TC- TRUCK CHARGE" at bounding box center [845, 398] width 414 height 24
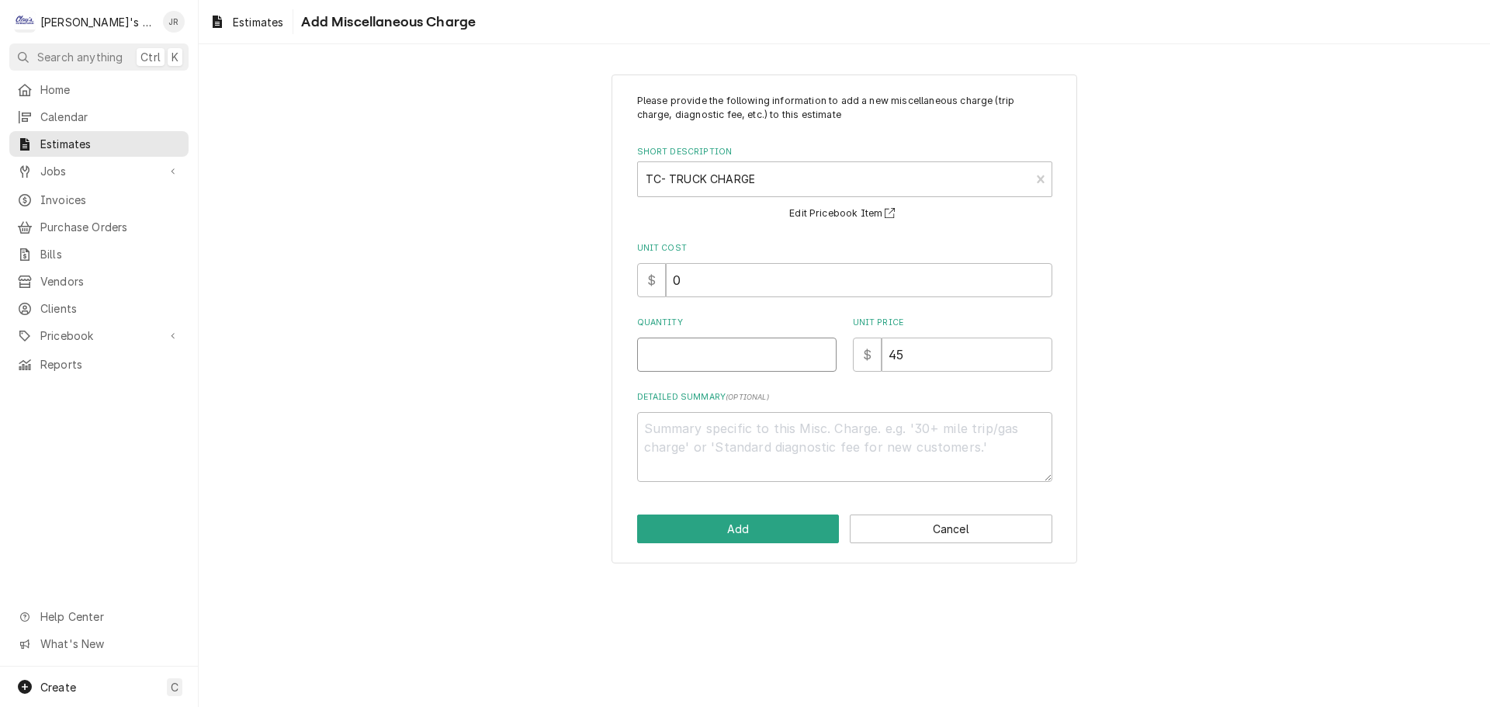
click at [780, 353] on input "Quantity" at bounding box center [736, 355] width 199 height 34
click at [803, 527] on button "Add" at bounding box center [738, 529] width 203 height 29
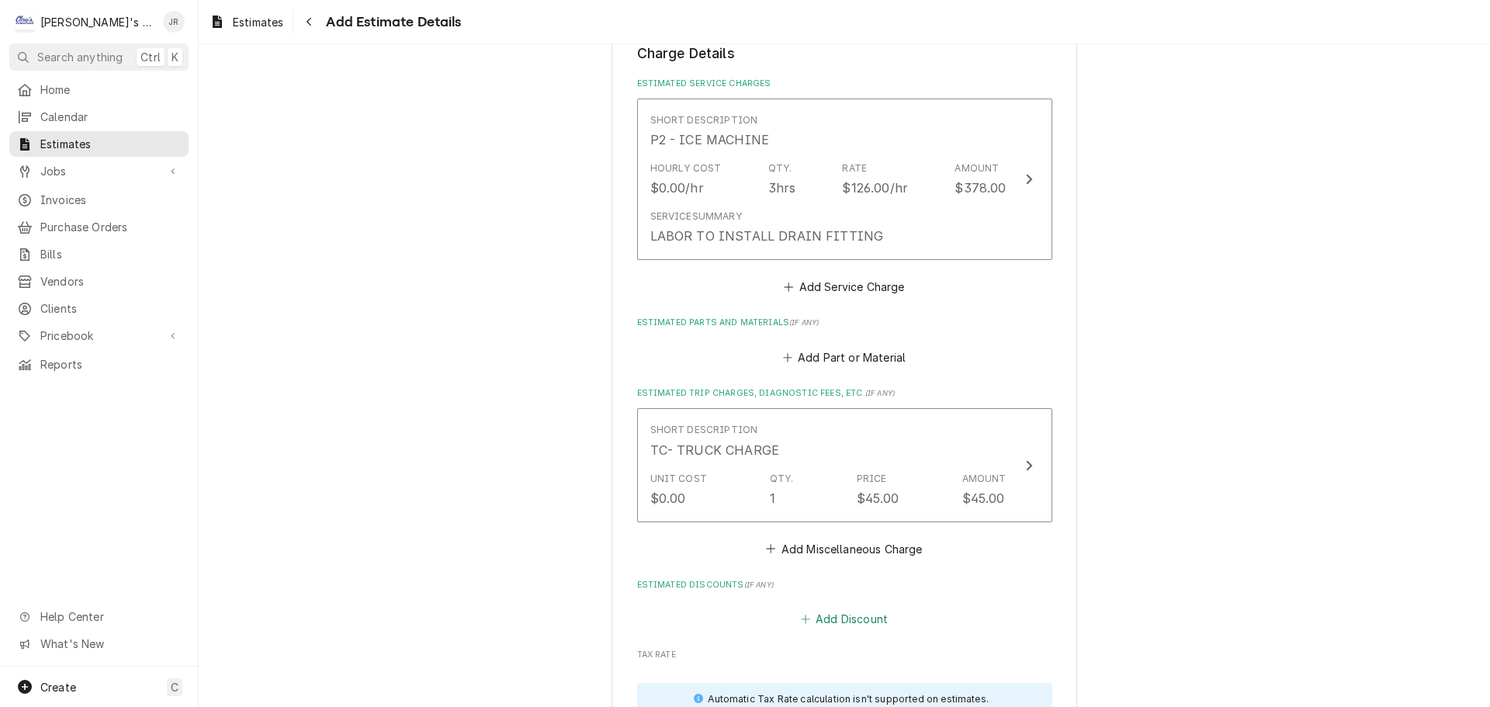
scroll to position [1554, 0]
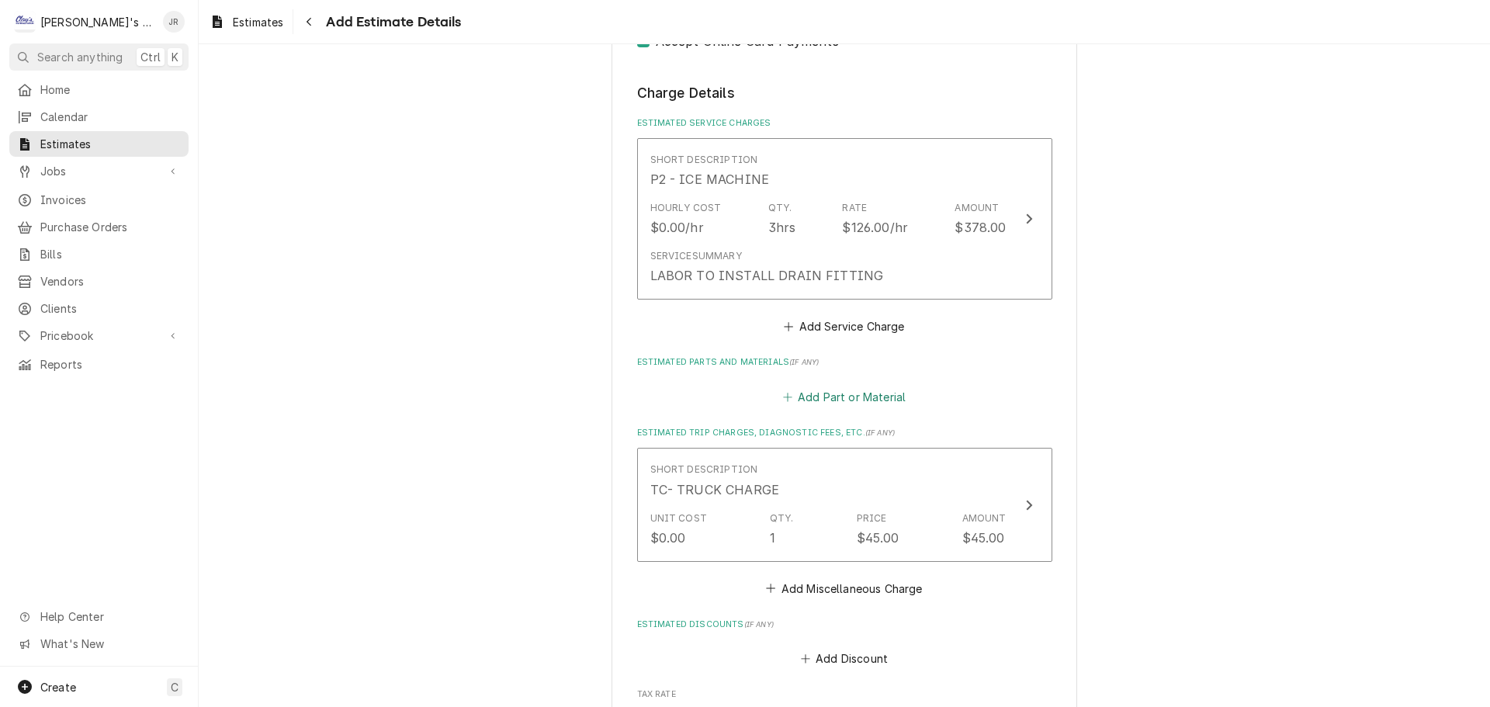
click at [836, 396] on button "Add Part or Material" at bounding box center [844, 397] width 128 height 22
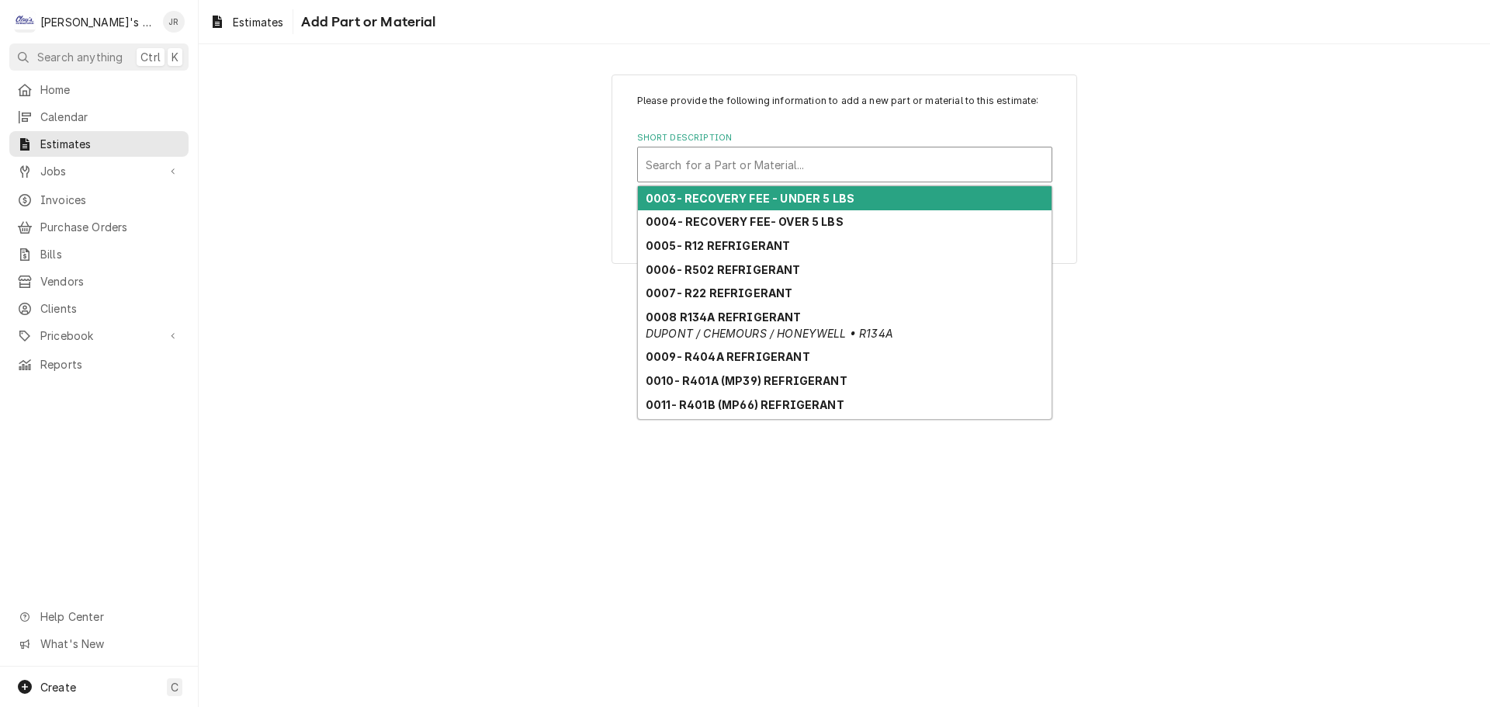
click at [787, 157] on div "Short Description" at bounding box center [845, 165] width 398 height 28
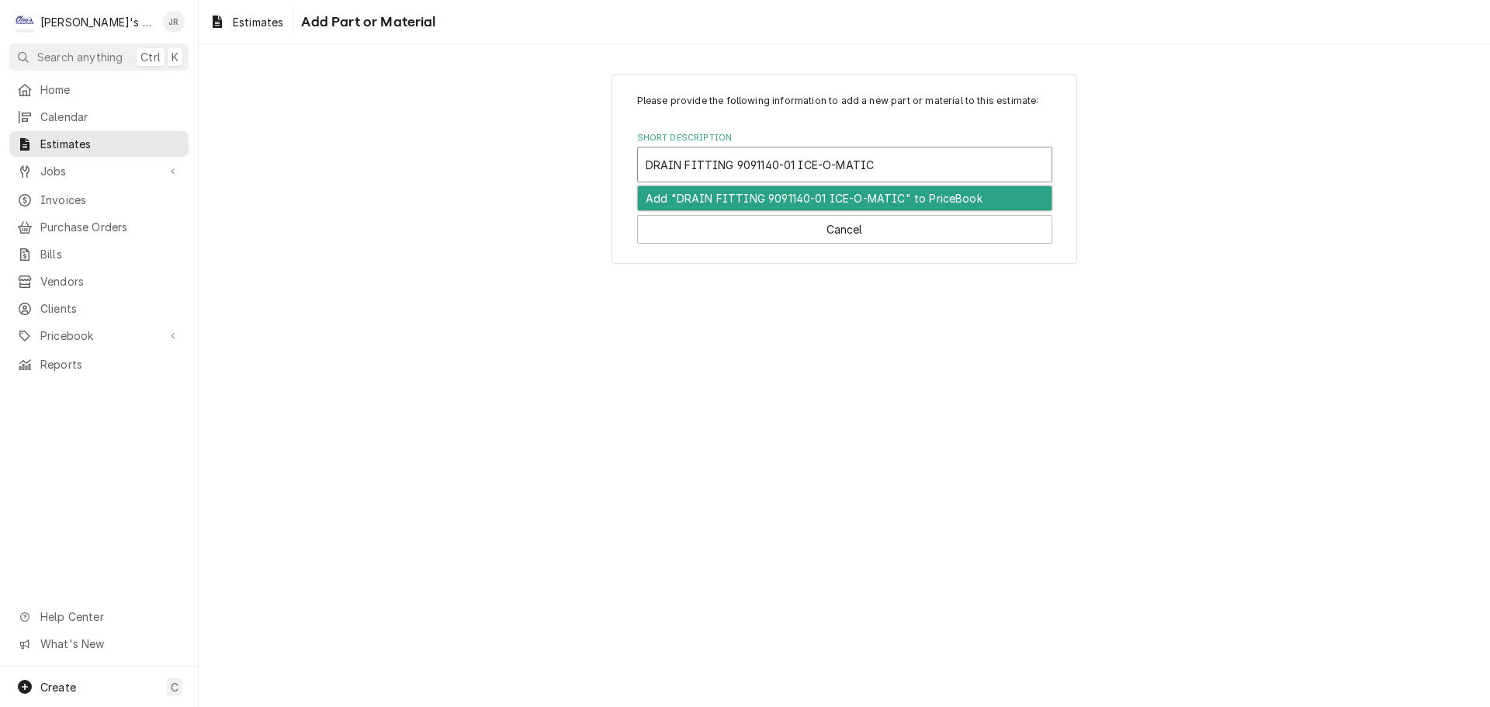
click at [754, 195] on div "Add "DRAIN FITTING 9091140-01 ICE-O-MATIC" to PriceBook" at bounding box center [845, 198] width 414 height 24
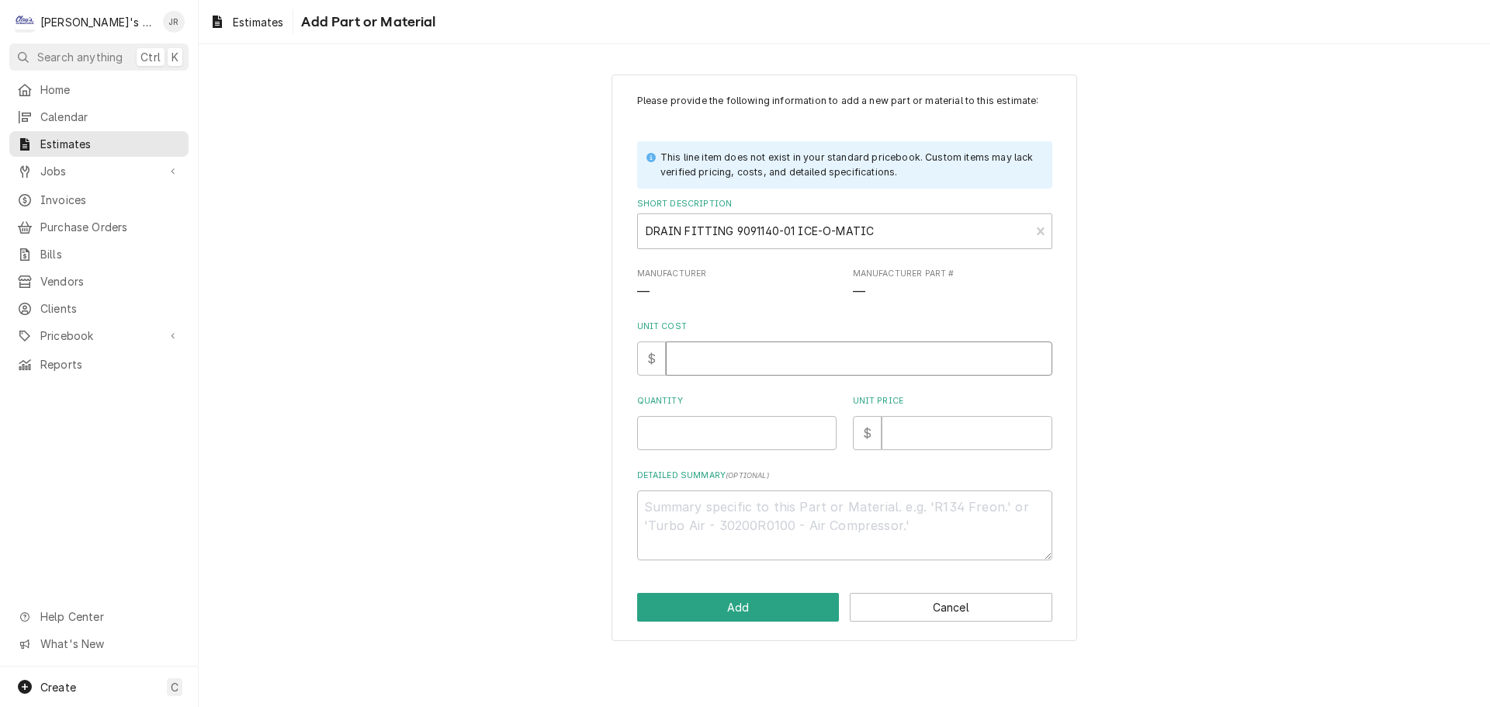
click at [713, 365] on input "Unit Cost" at bounding box center [859, 358] width 386 height 34
click at [749, 443] on input "Quantity" at bounding box center [736, 433] width 199 height 34
click at [962, 428] on input "Unit Price" at bounding box center [967, 433] width 171 height 34
click at [810, 610] on button "Add" at bounding box center [738, 607] width 203 height 29
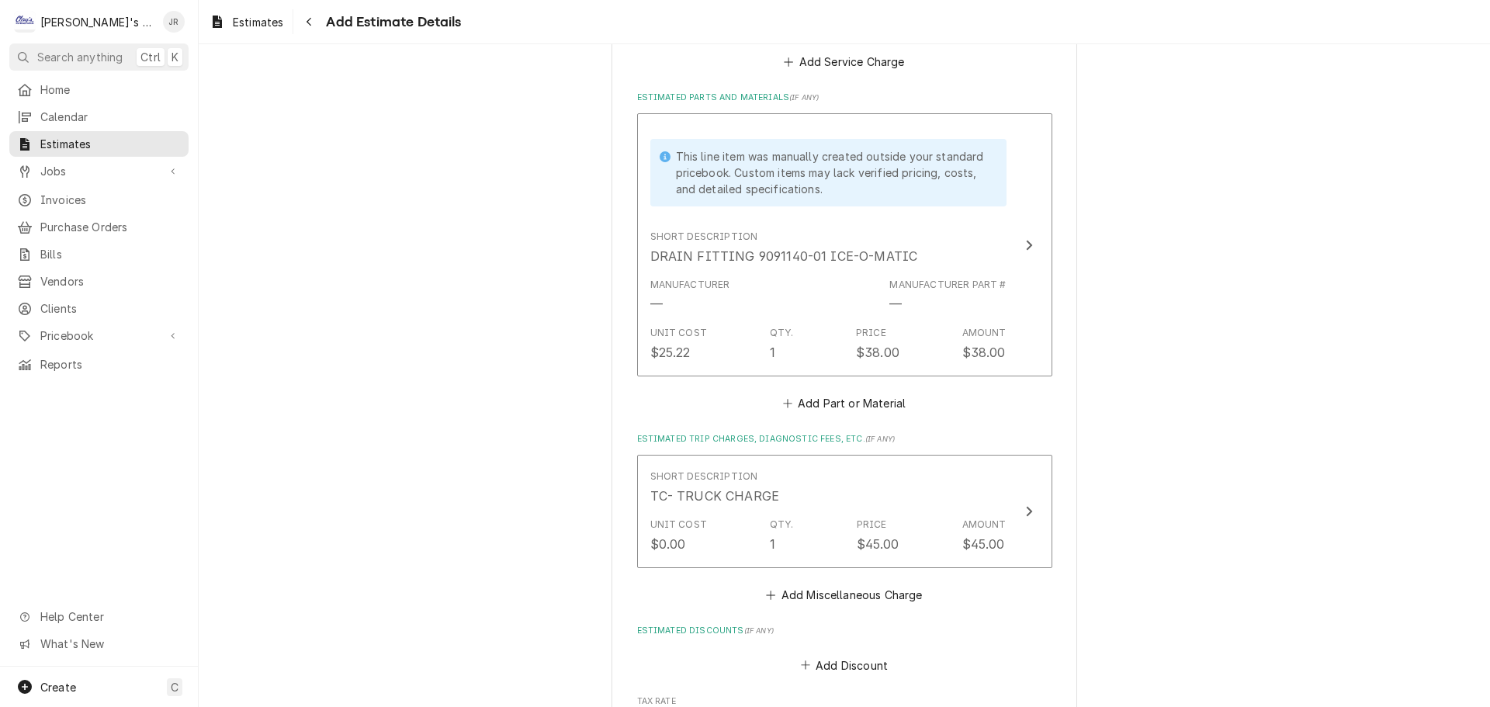
scroll to position [1846, 0]
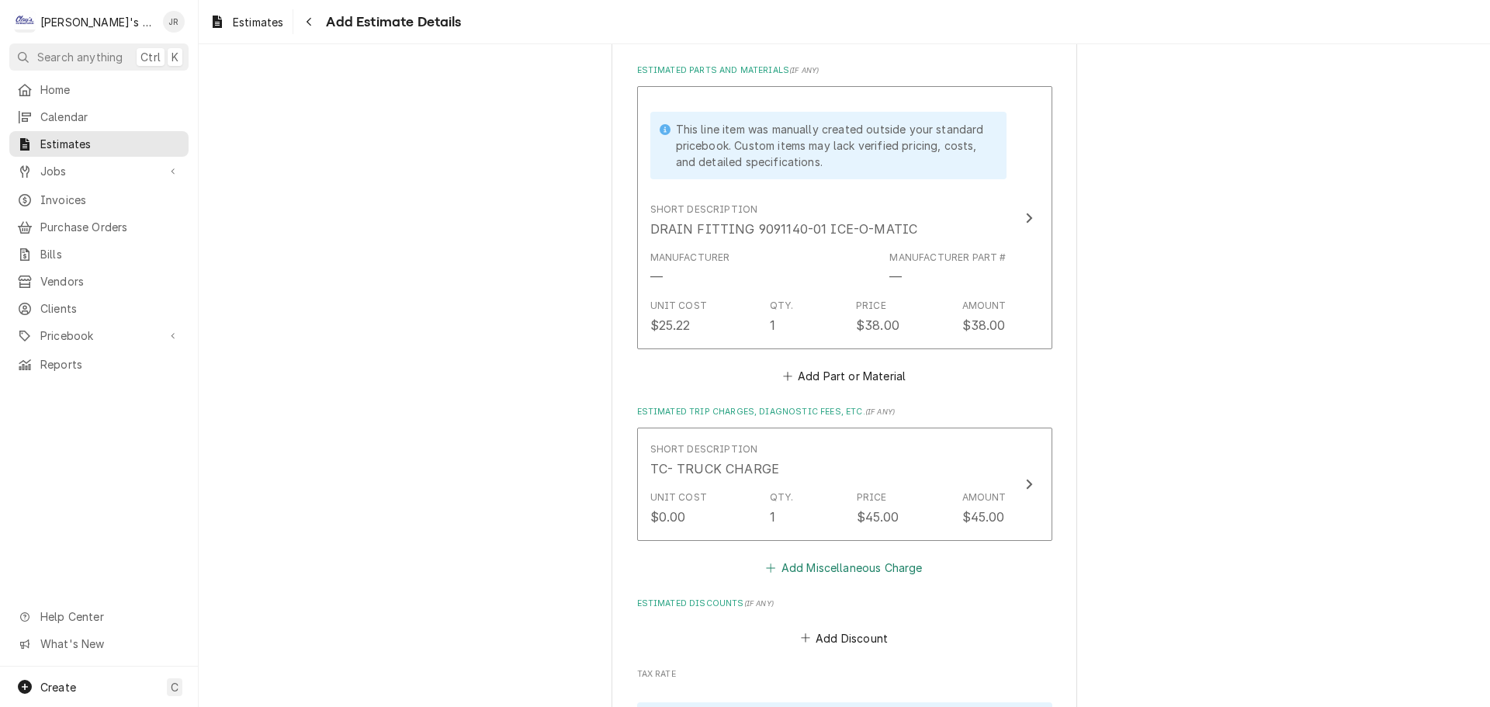
click at [809, 570] on button "Add Miscellaneous Charge" at bounding box center [844, 568] width 161 height 22
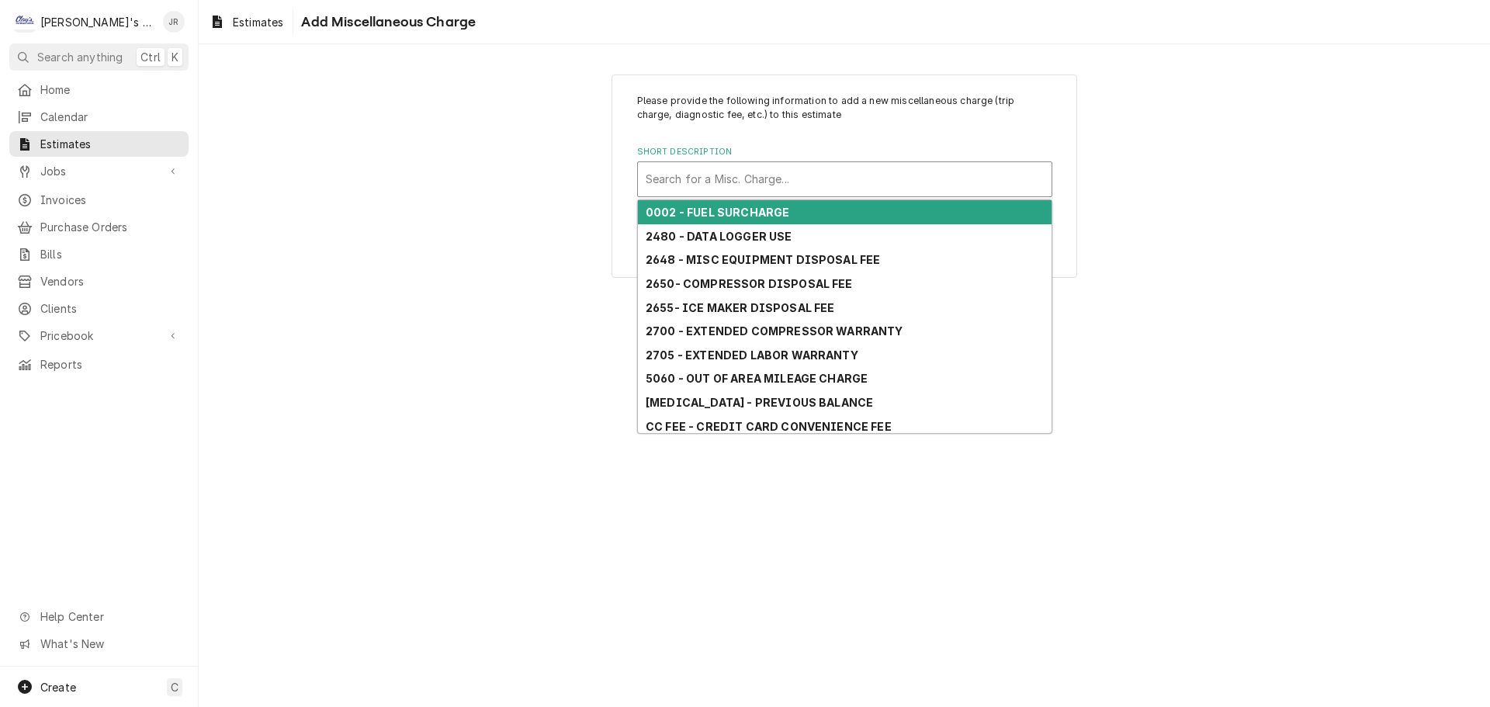
click at [793, 177] on div "Short Description" at bounding box center [845, 179] width 398 height 28
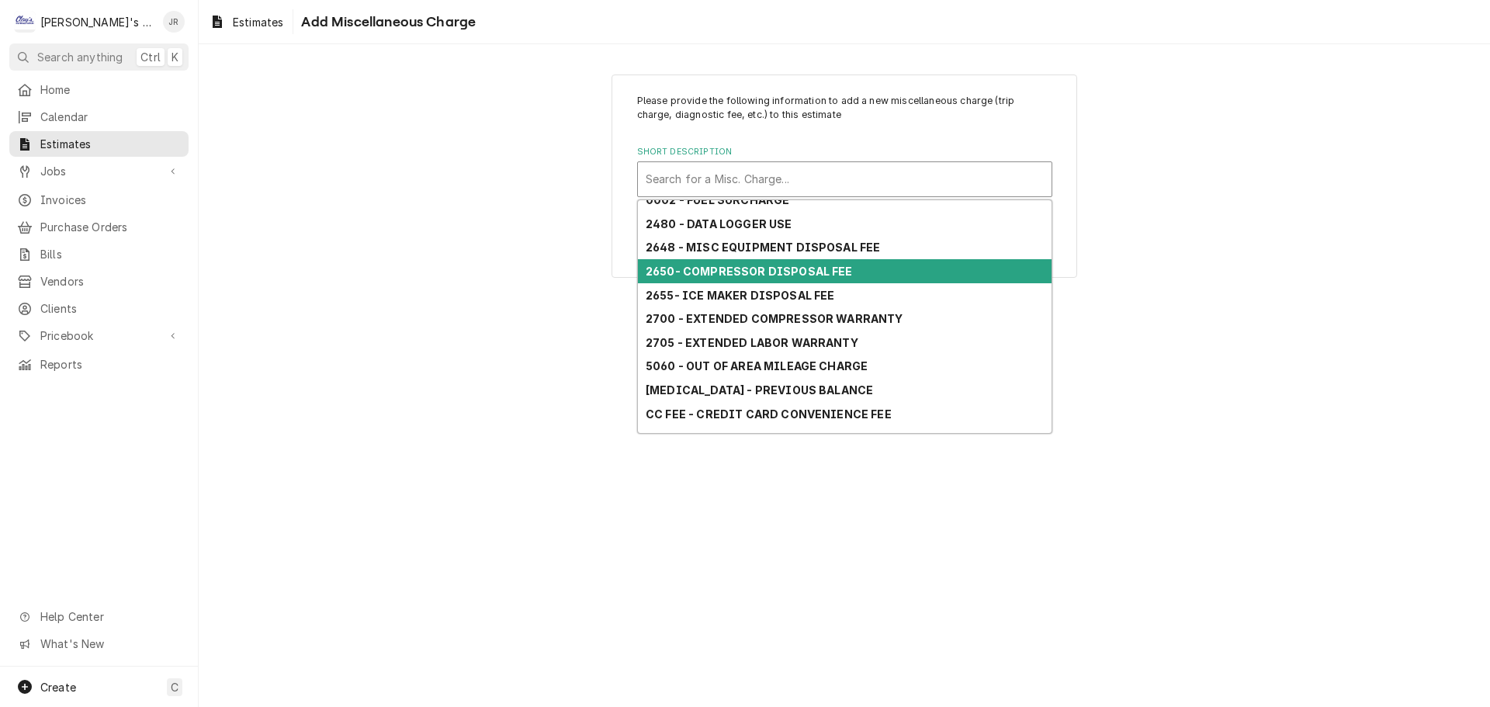
scroll to position [160, 0]
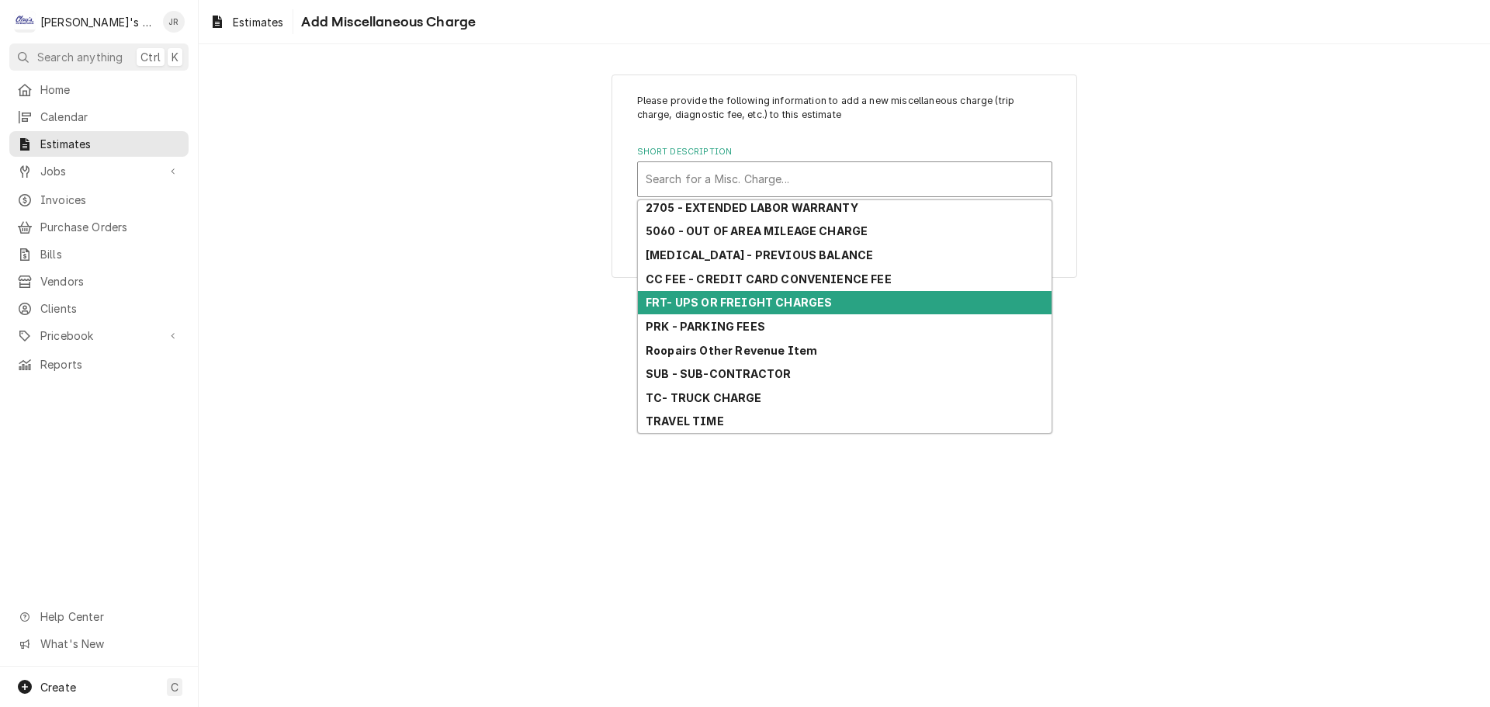
click at [811, 296] on strong "FRT- UPS OR FREIGHT CHARGES" at bounding box center [739, 302] width 186 height 13
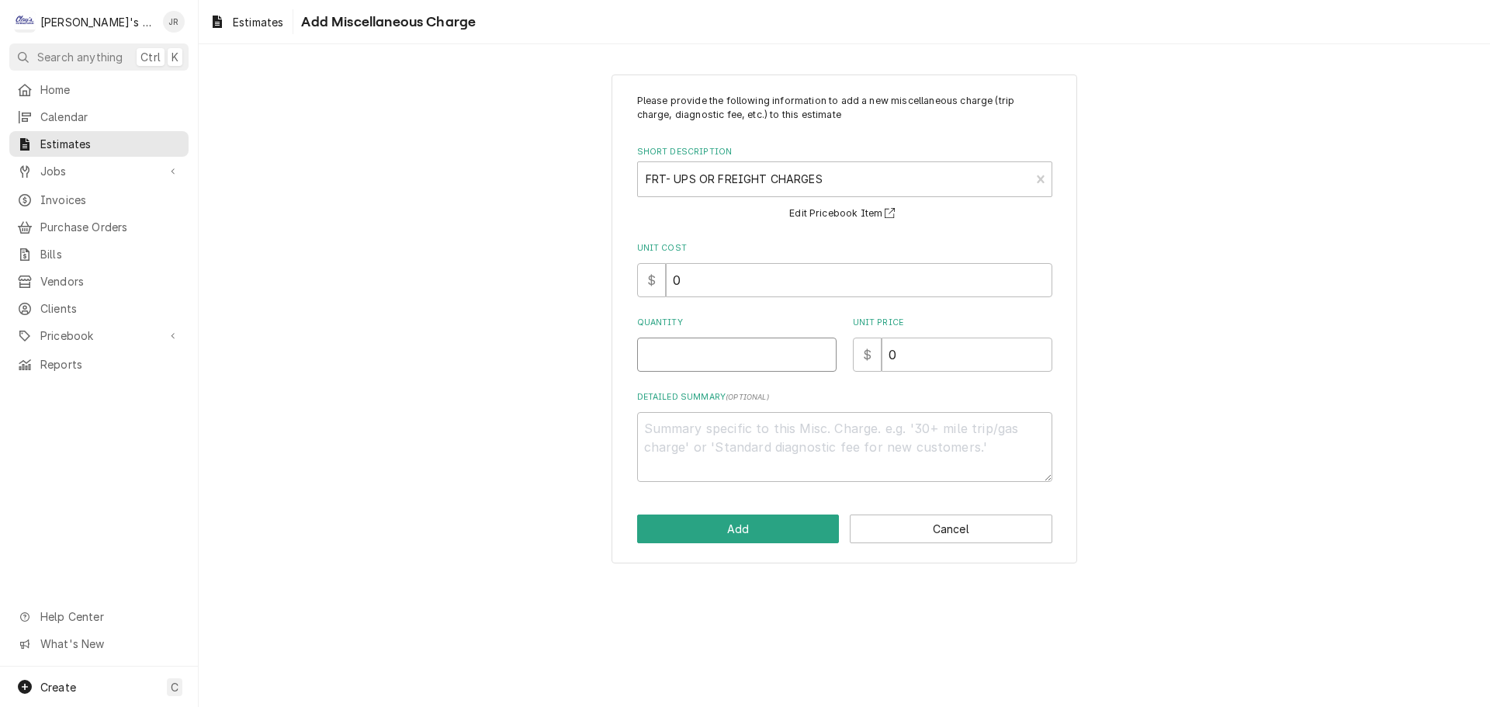
click at [767, 359] on input "Quantity" at bounding box center [736, 355] width 199 height 34
drag, startPoint x: 903, startPoint y: 355, endPoint x: 883, endPoint y: 362, distance: 21.6
click at [883, 362] on input "0" at bounding box center [967, 355] width 171 height 34
click at [796, 522] on button "Add" at bounding box center [738, 529] width 203 height 29
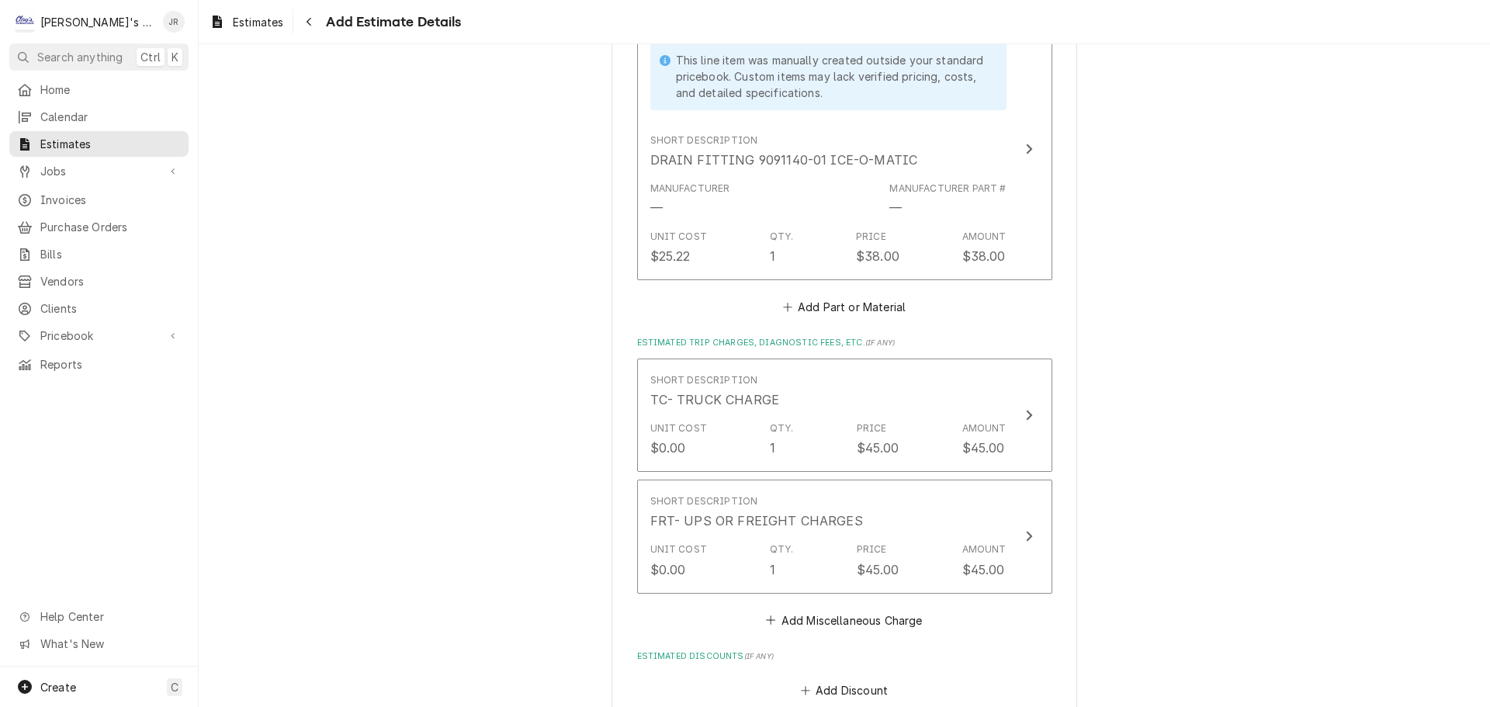
scroll to position [2293, 0]
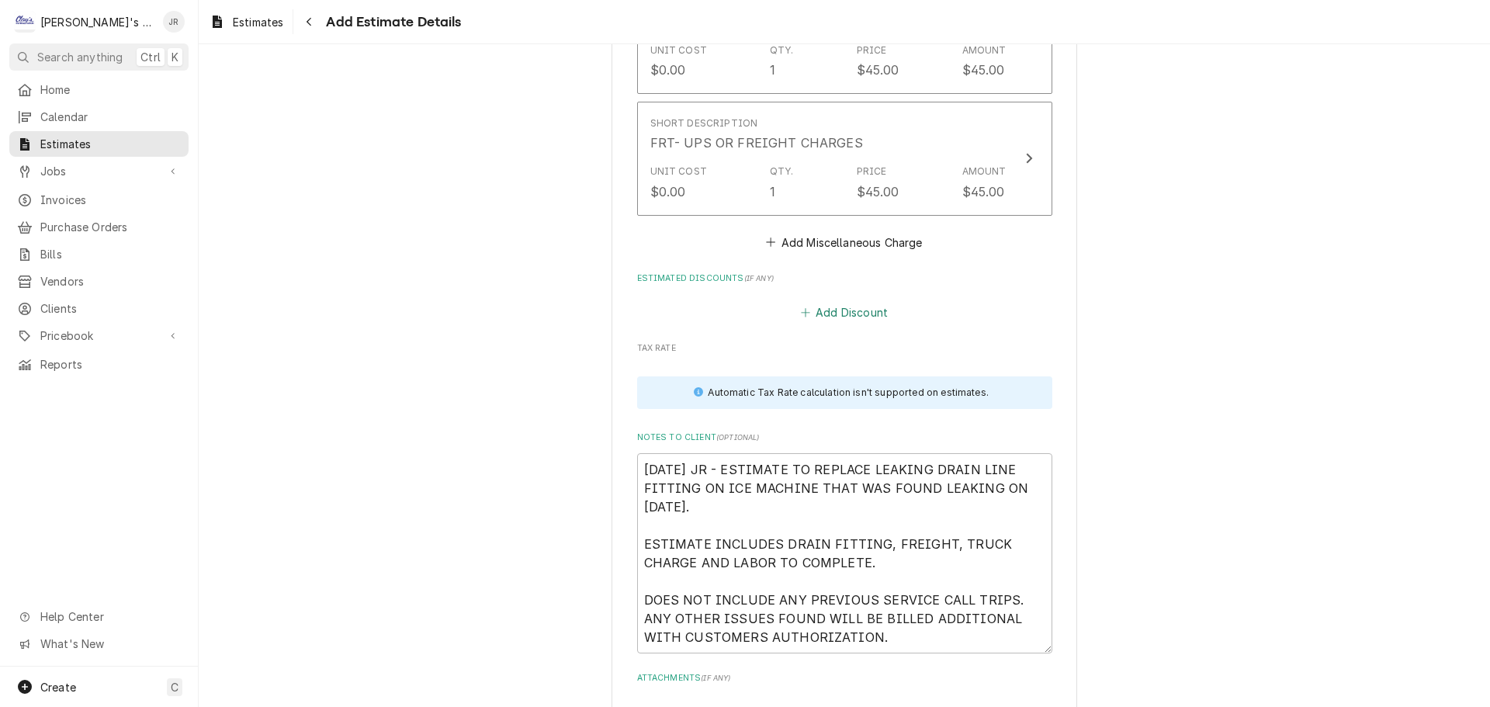
click at [804, 309] on icon "Estimated Discounts" at bounding box center [805, 312] width 9 height 11
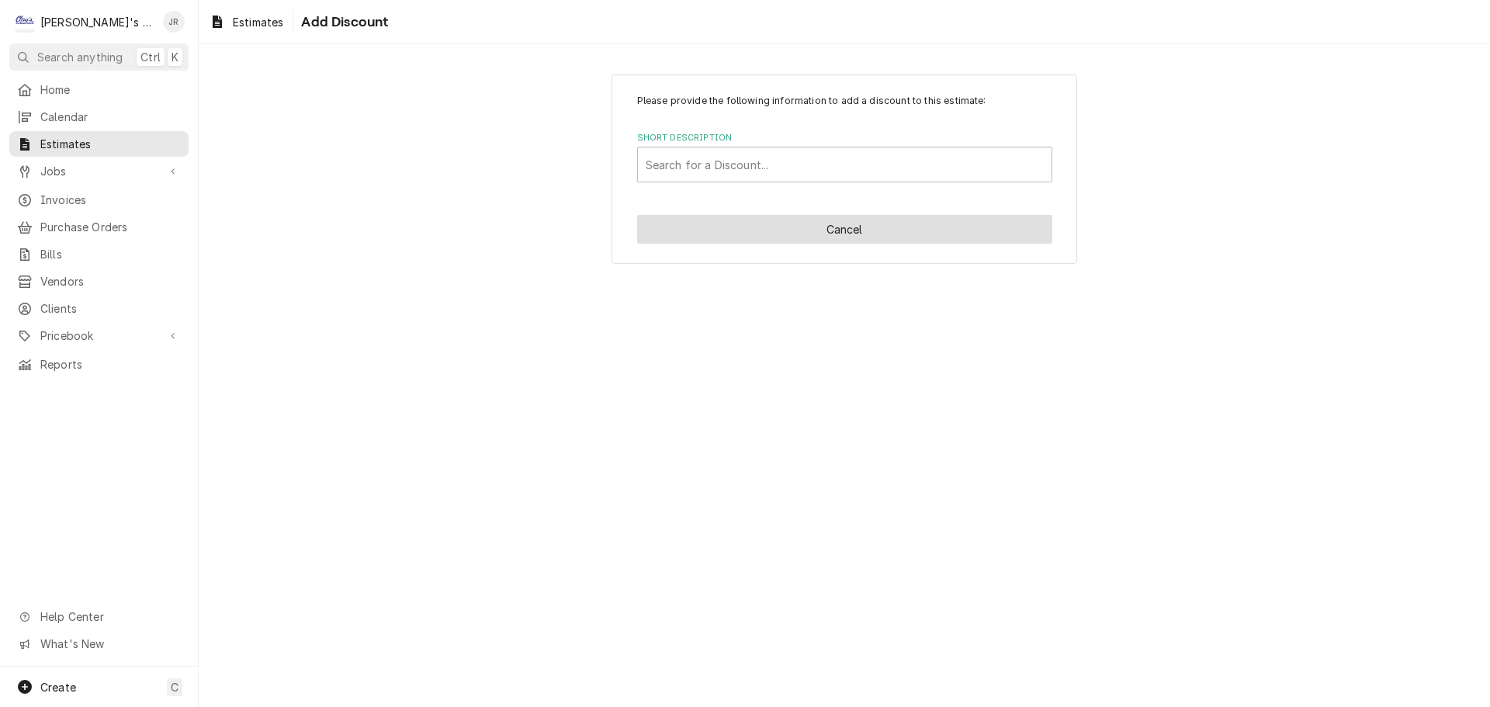
click at [779, 226] on button "Cancel" at bounding box center [844, 229] width 415 height 29
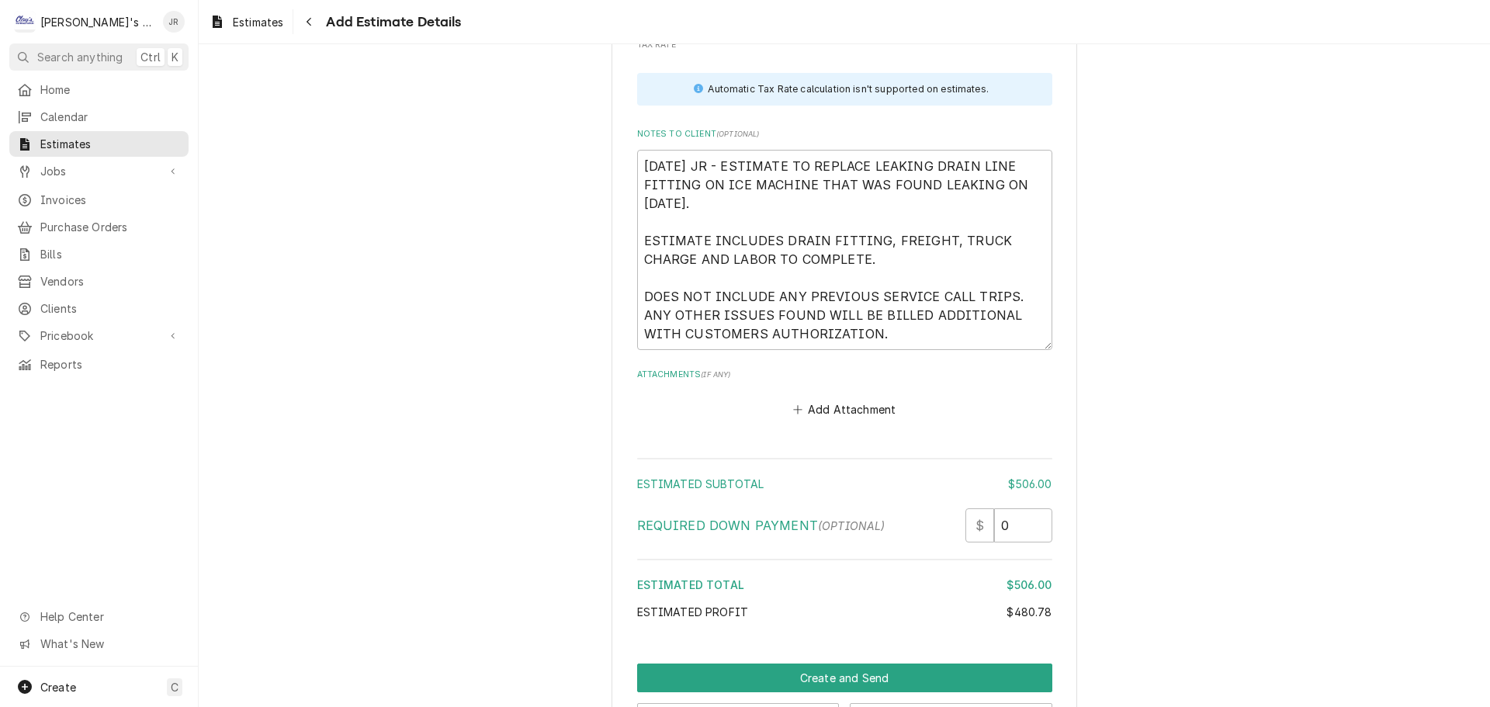
scroll to position [2656, 0]
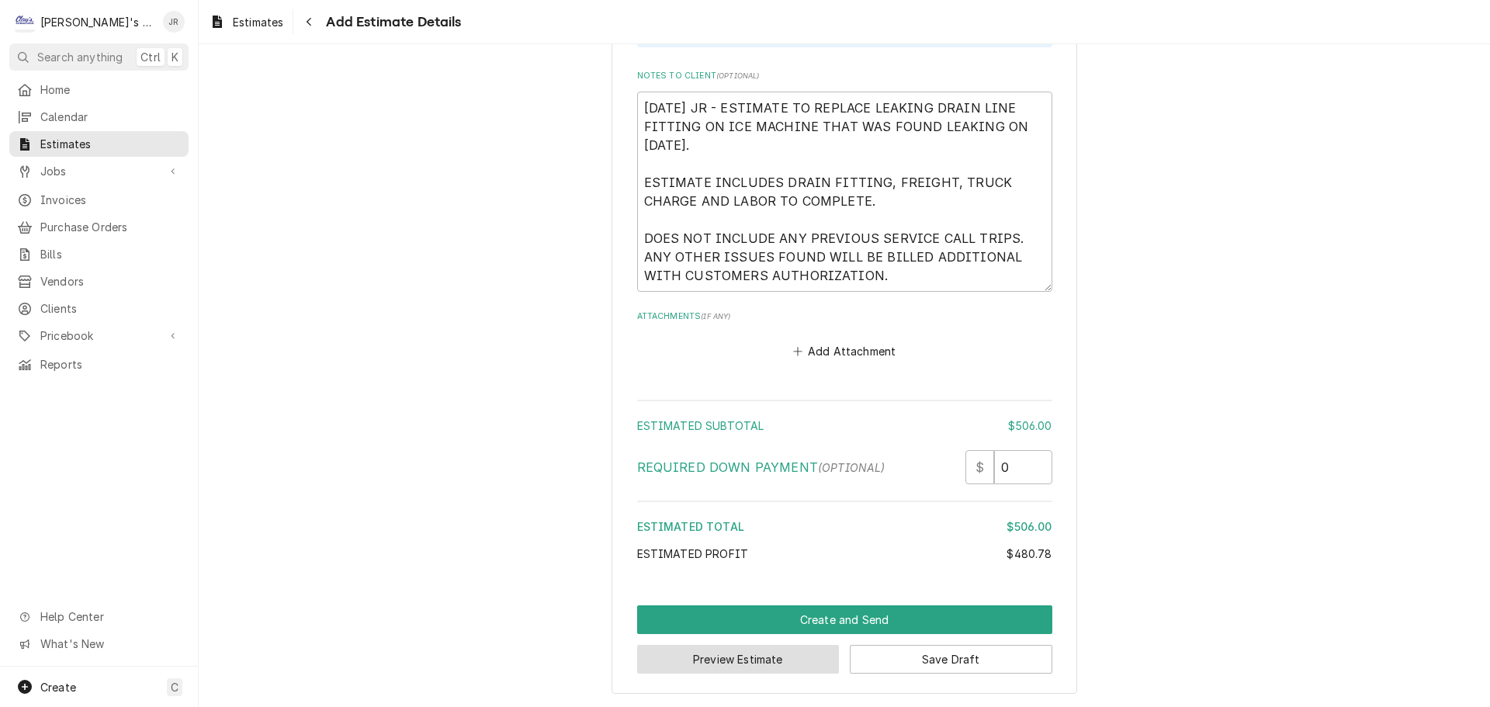
click at [762, 664] on button "Preview Estimate" at bounding box center [738, 659] width 203 height 29
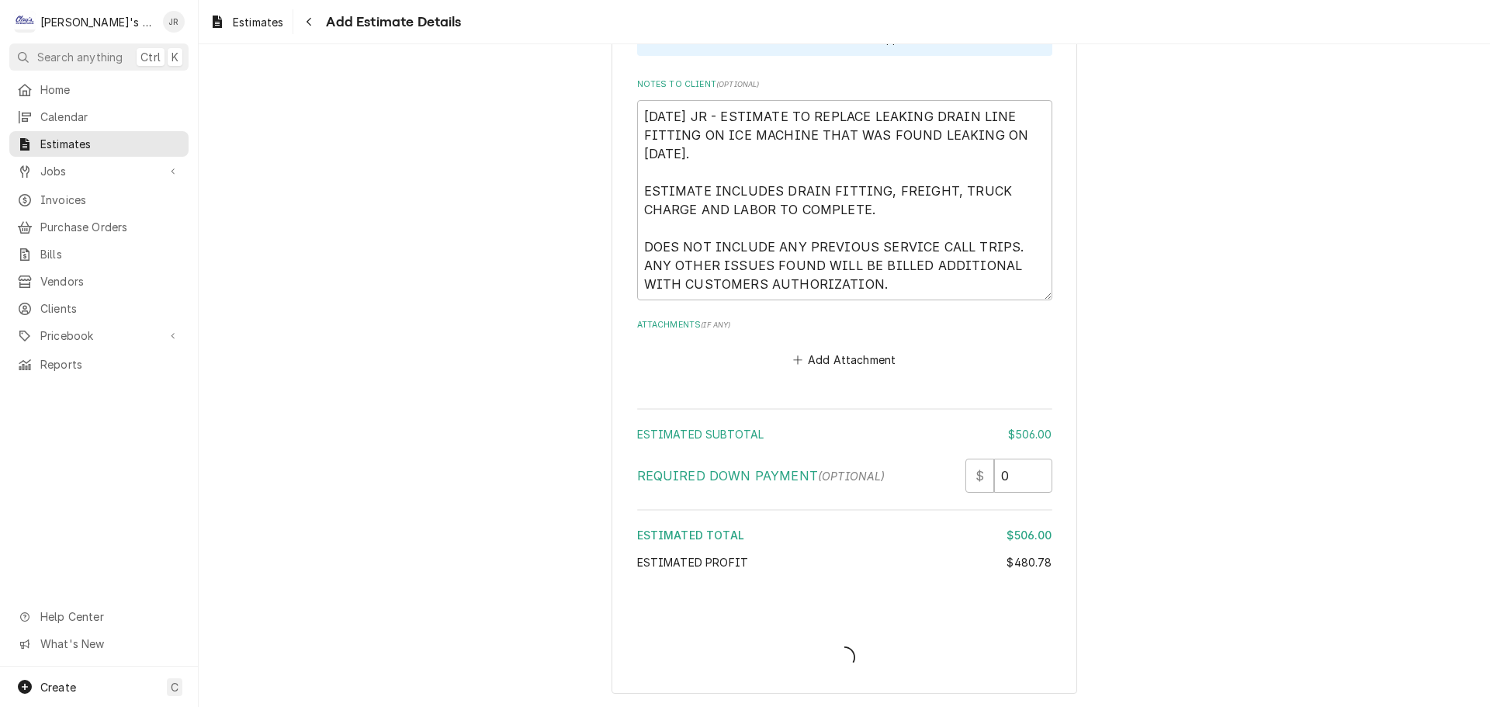
scroll to position [2647, 0]
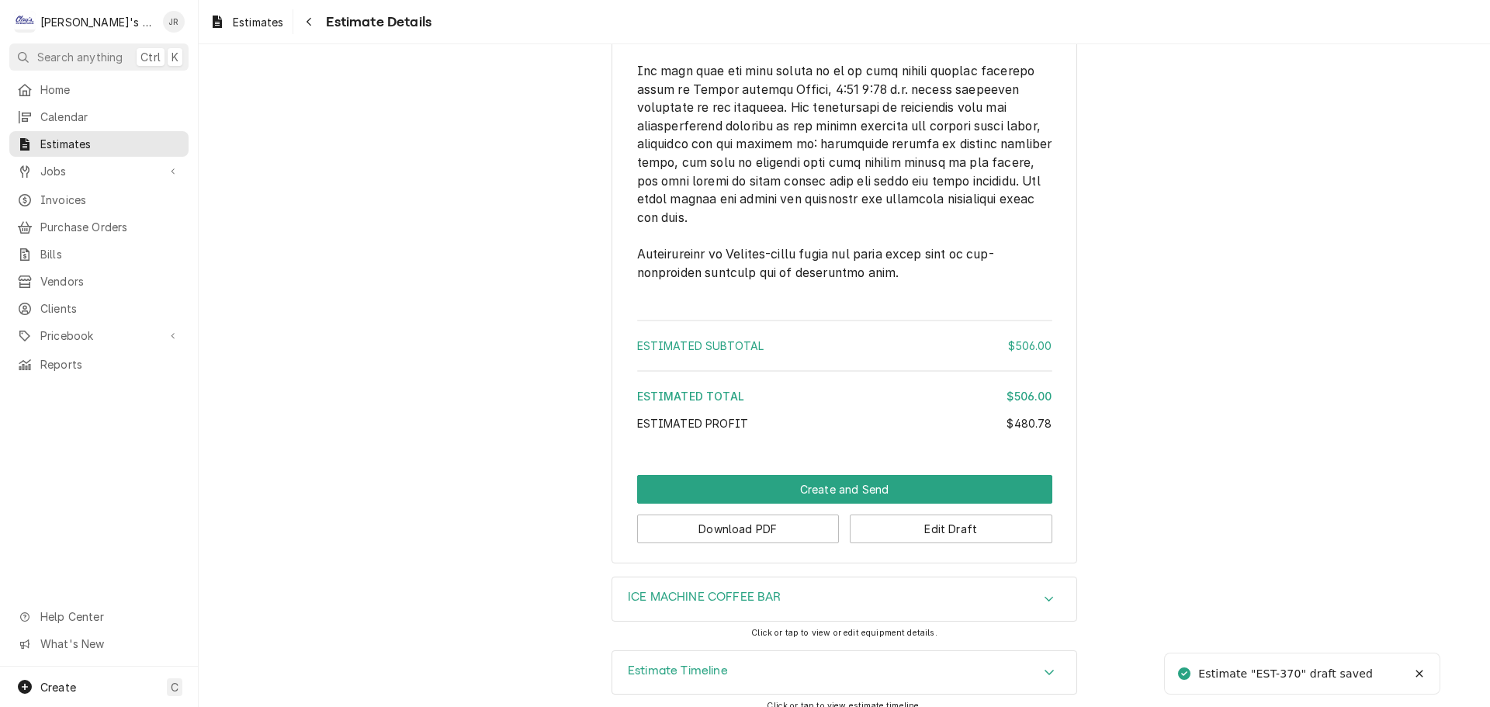
scroll to position [2181, 0]
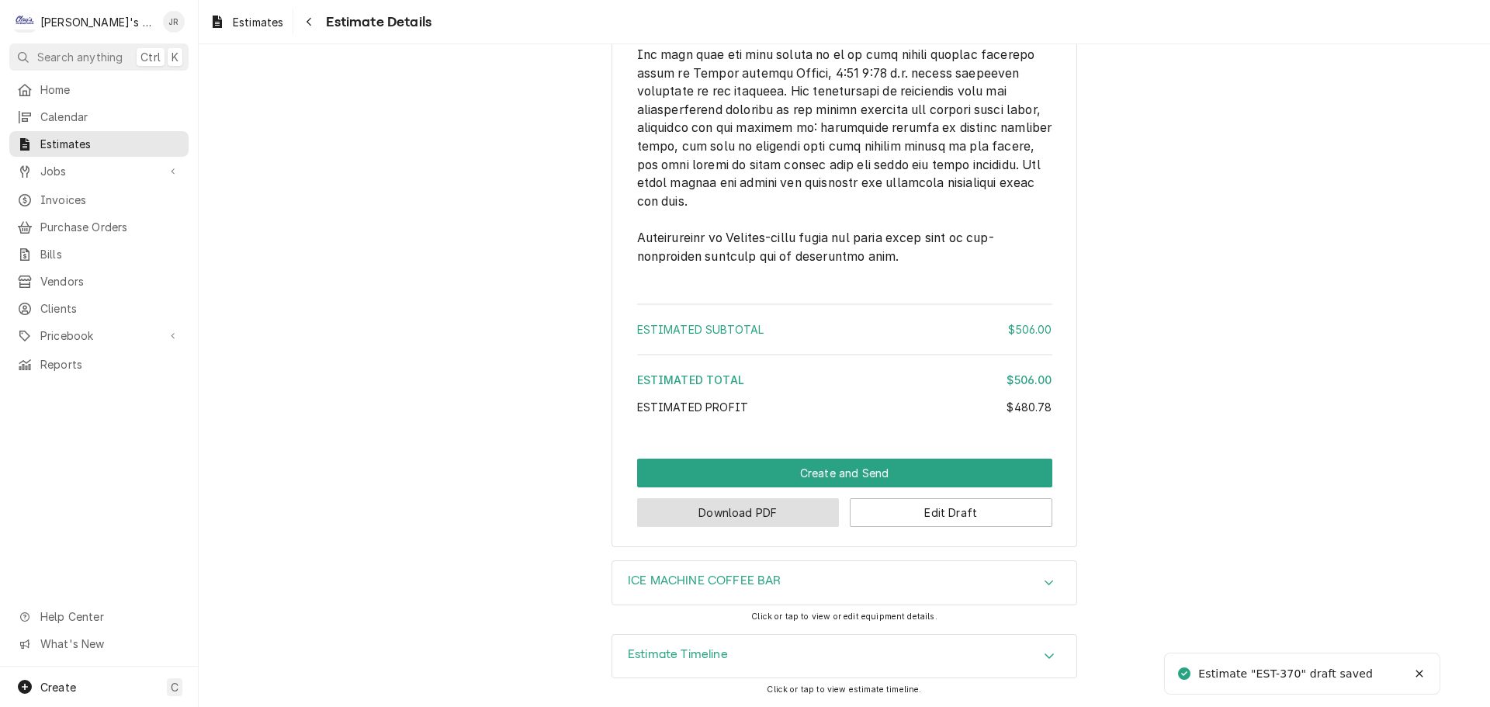
click at [818, 514] on button "Download PDF" at bounding box center [738, 512] width 203 height 29
